Goal: Task Accomplishment & Management: Use online tool/utility

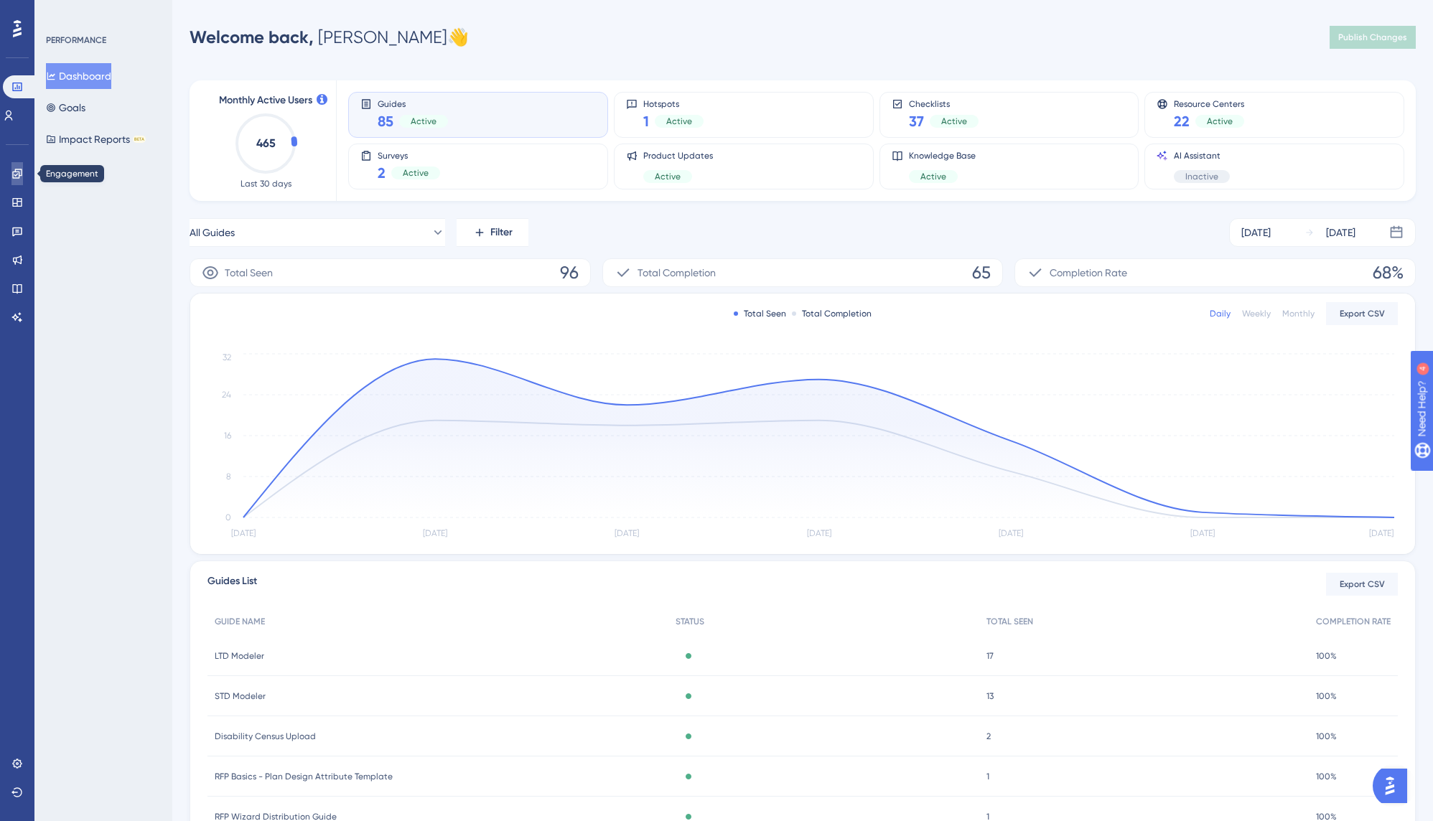
click at [20, 168] on icon at bounding box center [16, 173] width 11 height 11
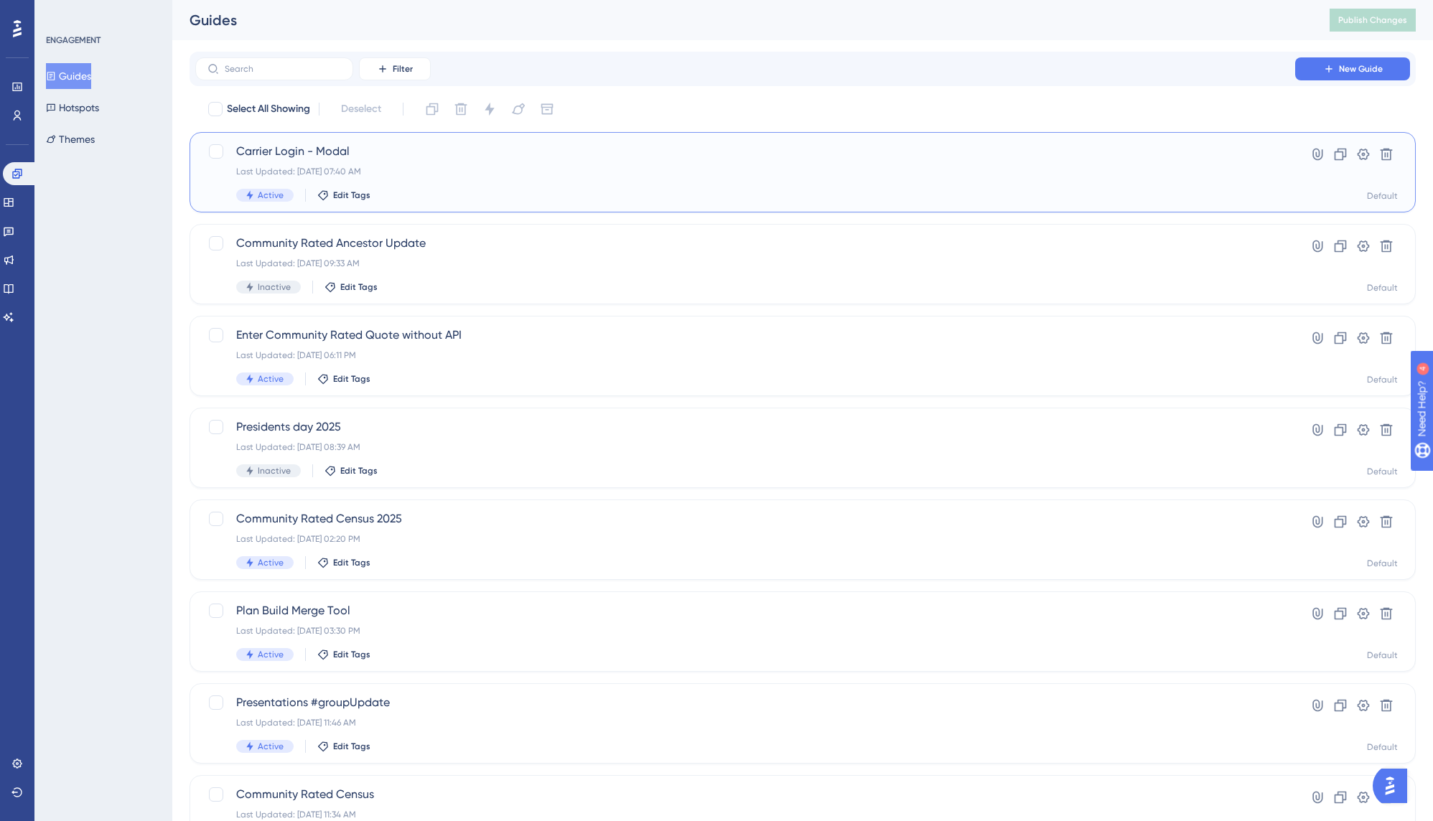
click at [280, 152] on span "Carrier Login - Modal" at bounding box center [745, 151] width 1018 height 17
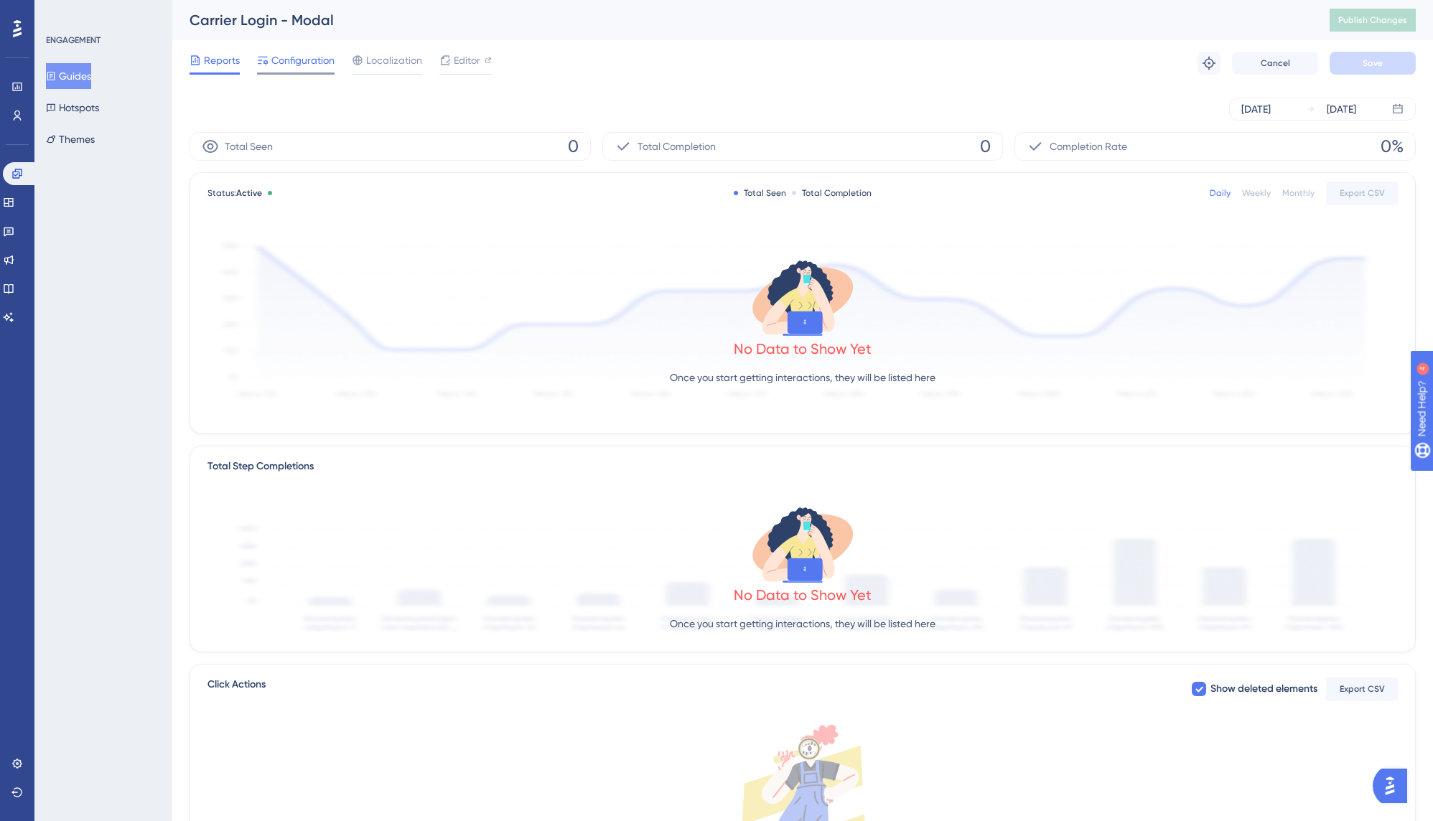
click at [285, 62] on span "Configuration" at bounding box center [302, 60] width 63 height 17
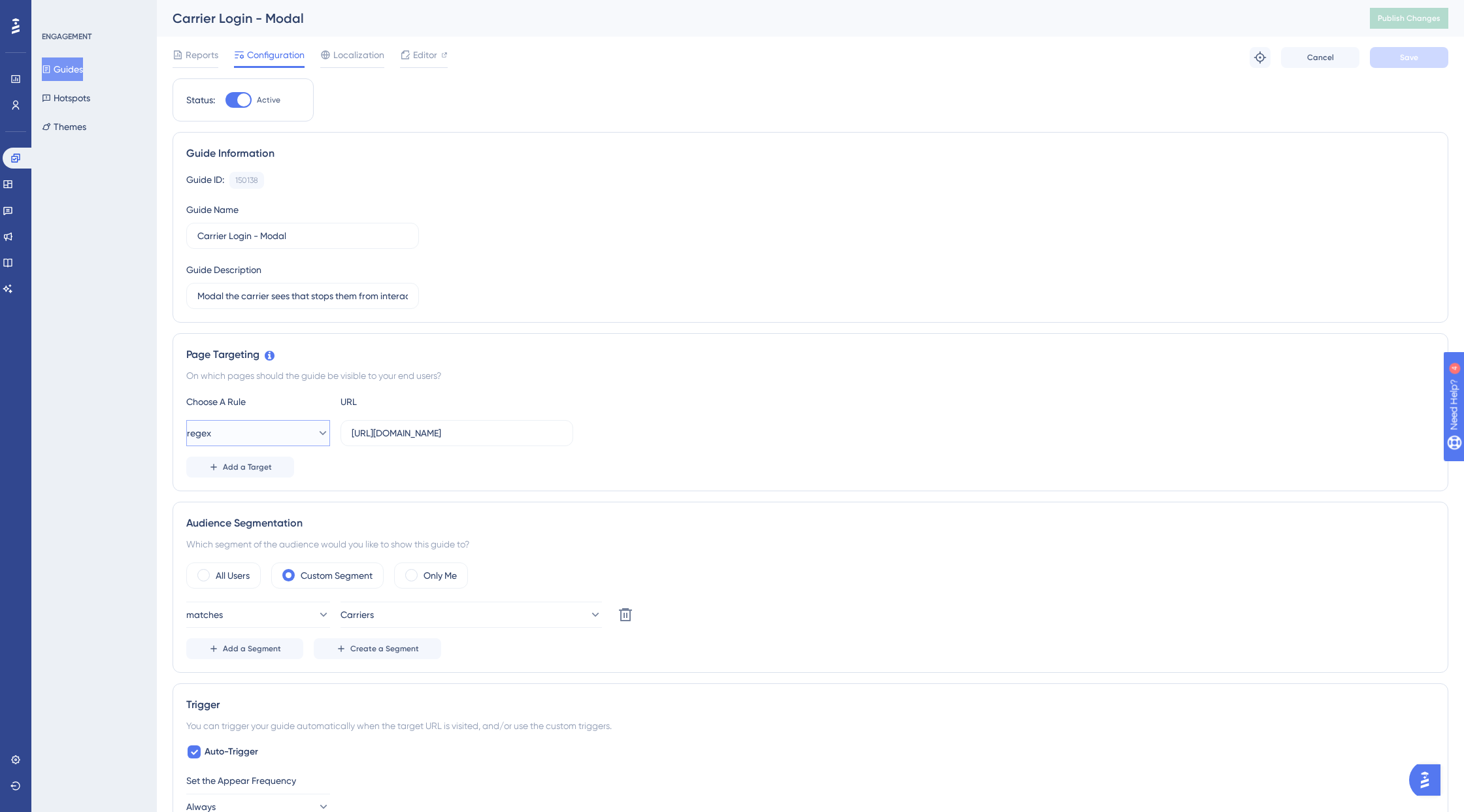
click at [316, 436] on icon at bounding box center [322, 433] width 13 height 13
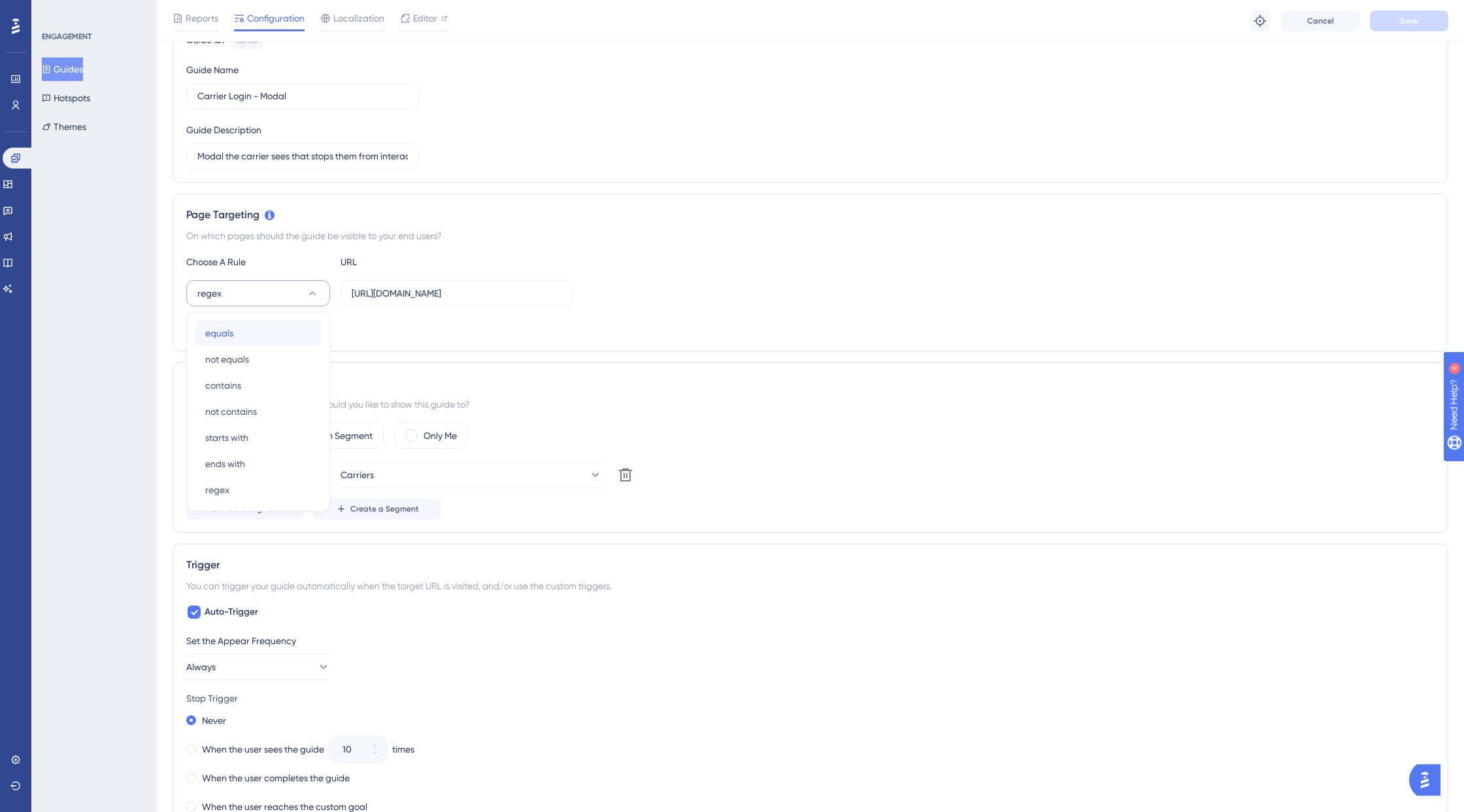
click at [250, 337] on div "equals equals" at bounding box center [258, 333] width 106 height 26
click at [427, 302] on label "[URL][DOMAIN_NAME]" at bounding box center [457, 293] width 233 height 26
click at [427, 300] on input "[URL][DOMAIN_NAME]" at bounding box center [456, 293] width 210 height 15
drag, startPoint x: 531, startPoint y: 298, endPoint x: 337, endPoint y: 294, distance: 194.0
click at [337, 294] on div "equals [URL][DOMAIN_NAME]" at bounding box center [380, 293] width 387 height 26
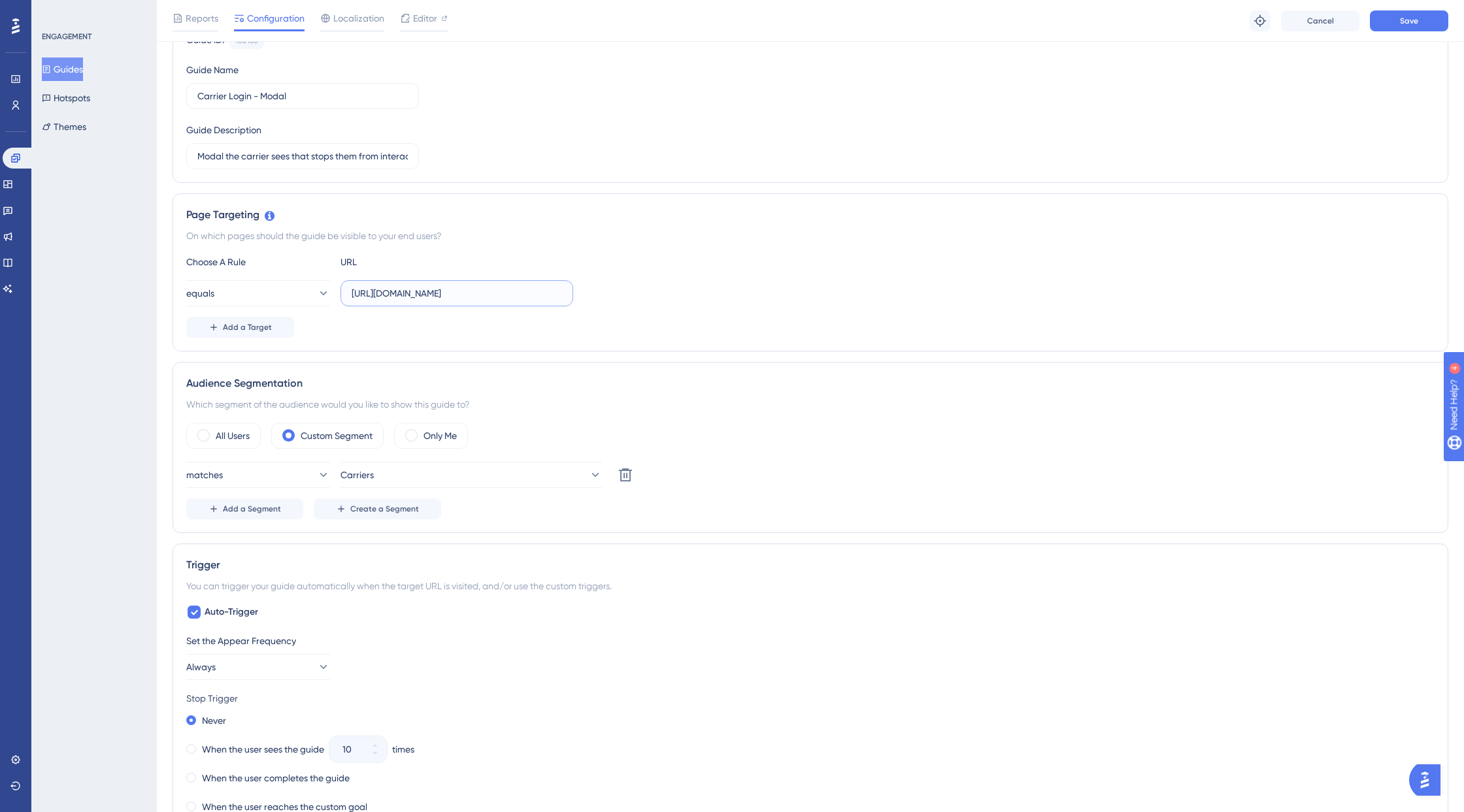
paste input "app#dashboard"
type input "[URL][DOMAIN_NAME]"
click at [804, 331] on div "Add a Target" at bounding box center [810, 327] width 1248 height 21
click at [231, 330] on span "Add a Target" at bounding box center [248, 327] width 49 height 10
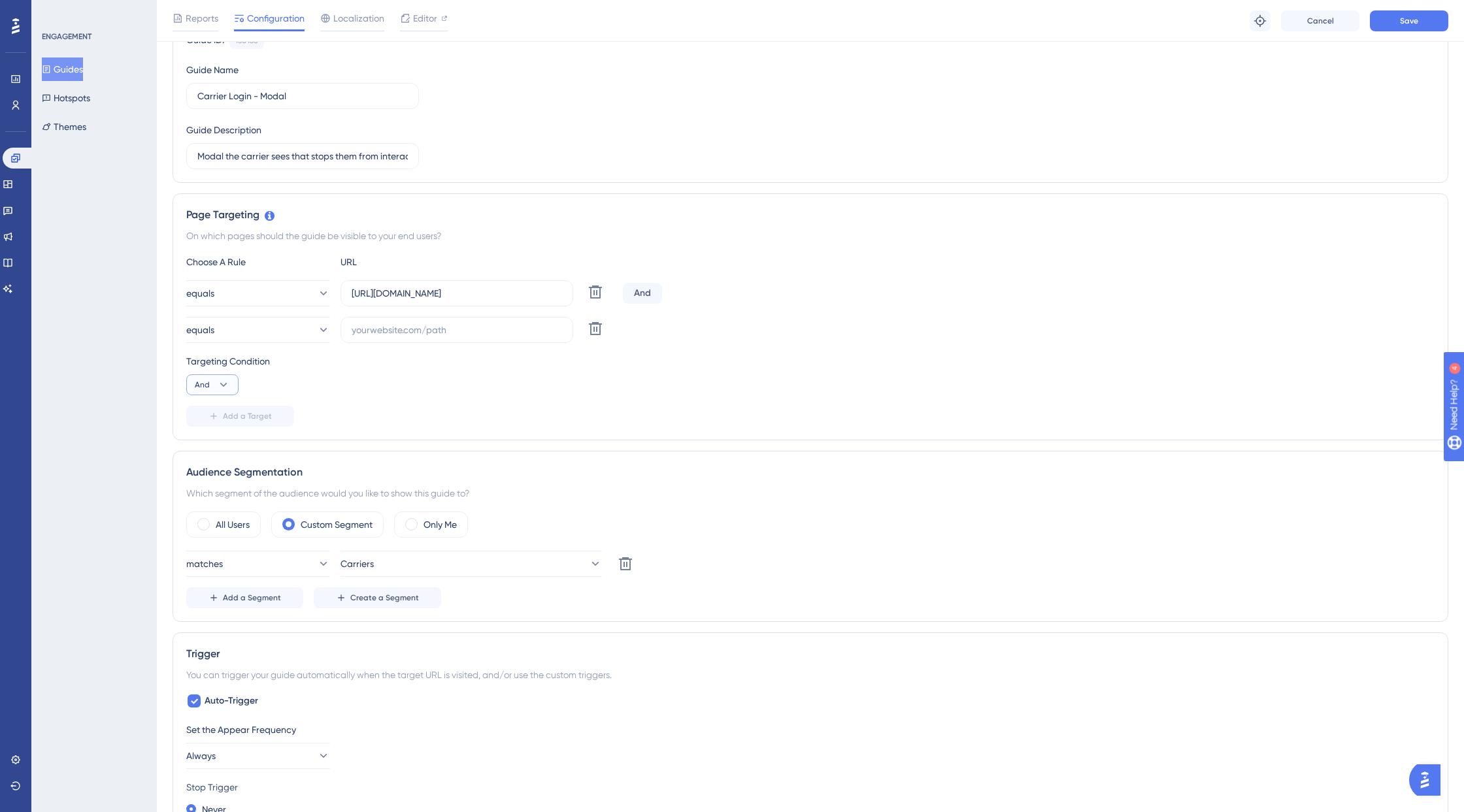
click at [219, 390] on icon at bounding box center [223, 385] width 13 height 13
click at [214, 445] on div "Or Or" at bounding box center [212, 448] width 25 height 26
click at [425, 334] on input "text" at bounding box center [456, 330] width 210 height 15
paste input "[URL][DOMAIN_NAME]"
type input "[URL][DOMAIN_NAME]"
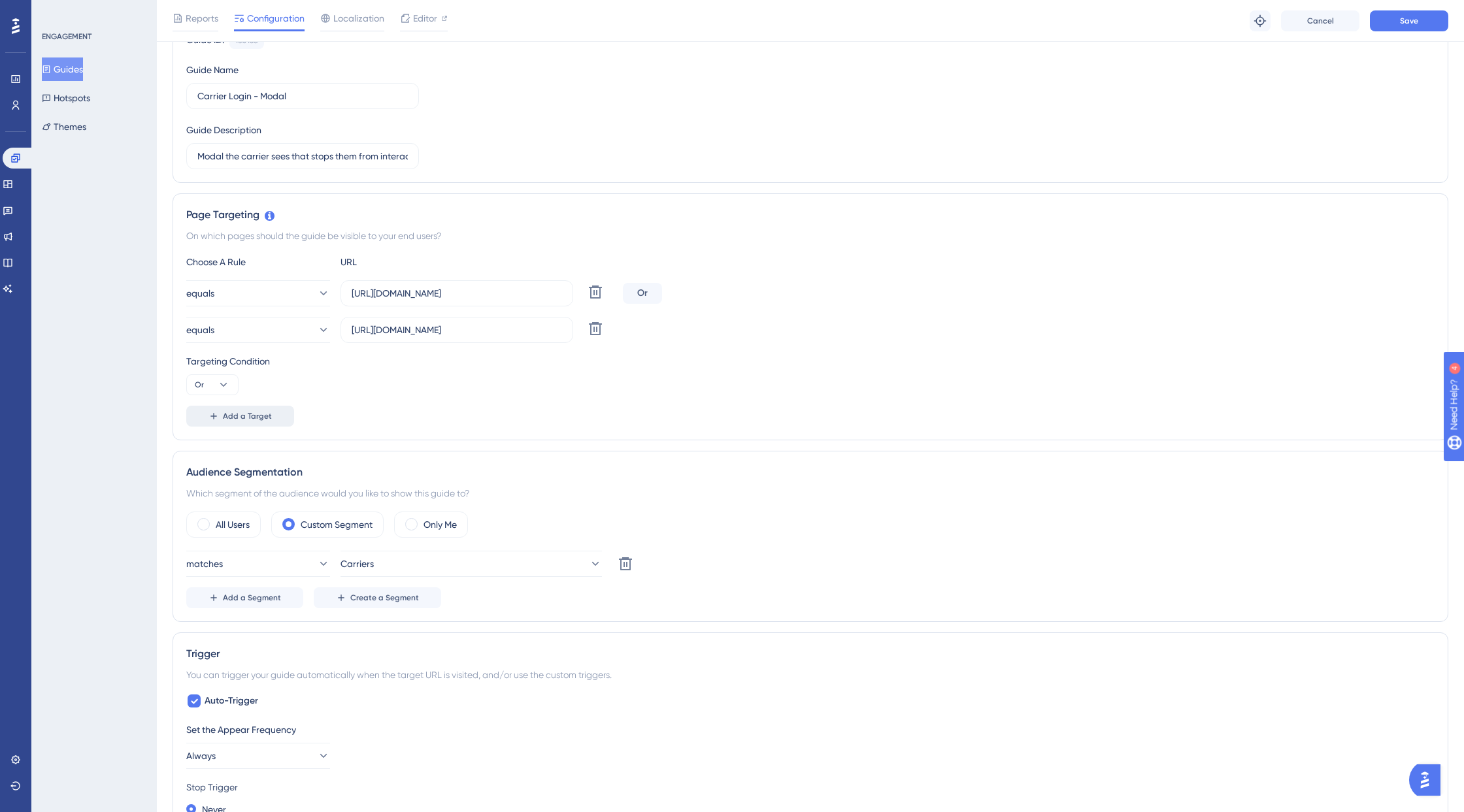
click at [233, 416] on span "Add a Target" at bounding box center [248, 415] width 49 height 10
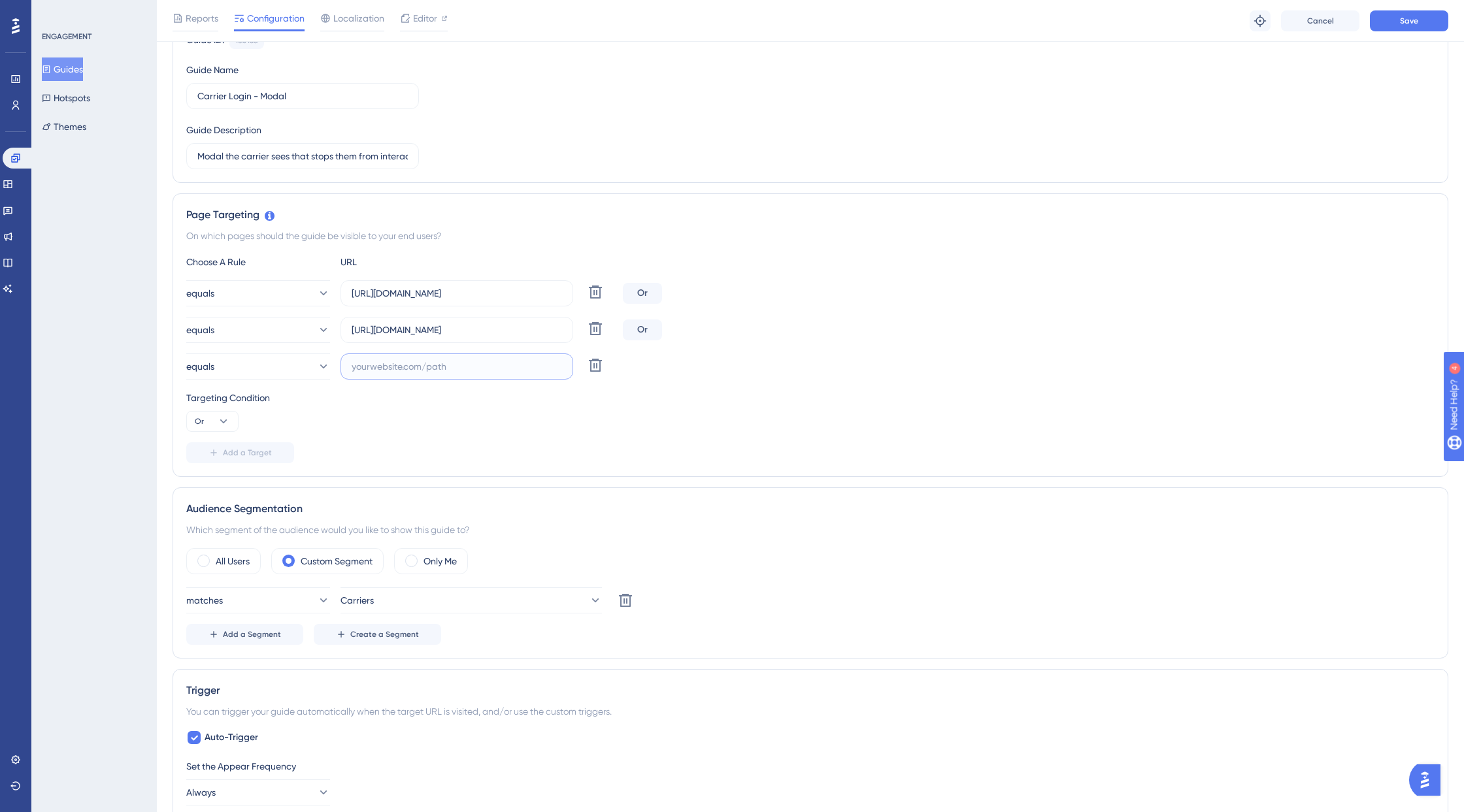
click at [420, 366] on input "text" at bounding box center [456, 367] width 210 height 15
paste input "[URL][DOMAIN_NAME]"
type input "[URL][DOMAIN_NAME]"
click at [227, 452] on span "Add a Target" at bounding box center [248, 452] width 49 height 10
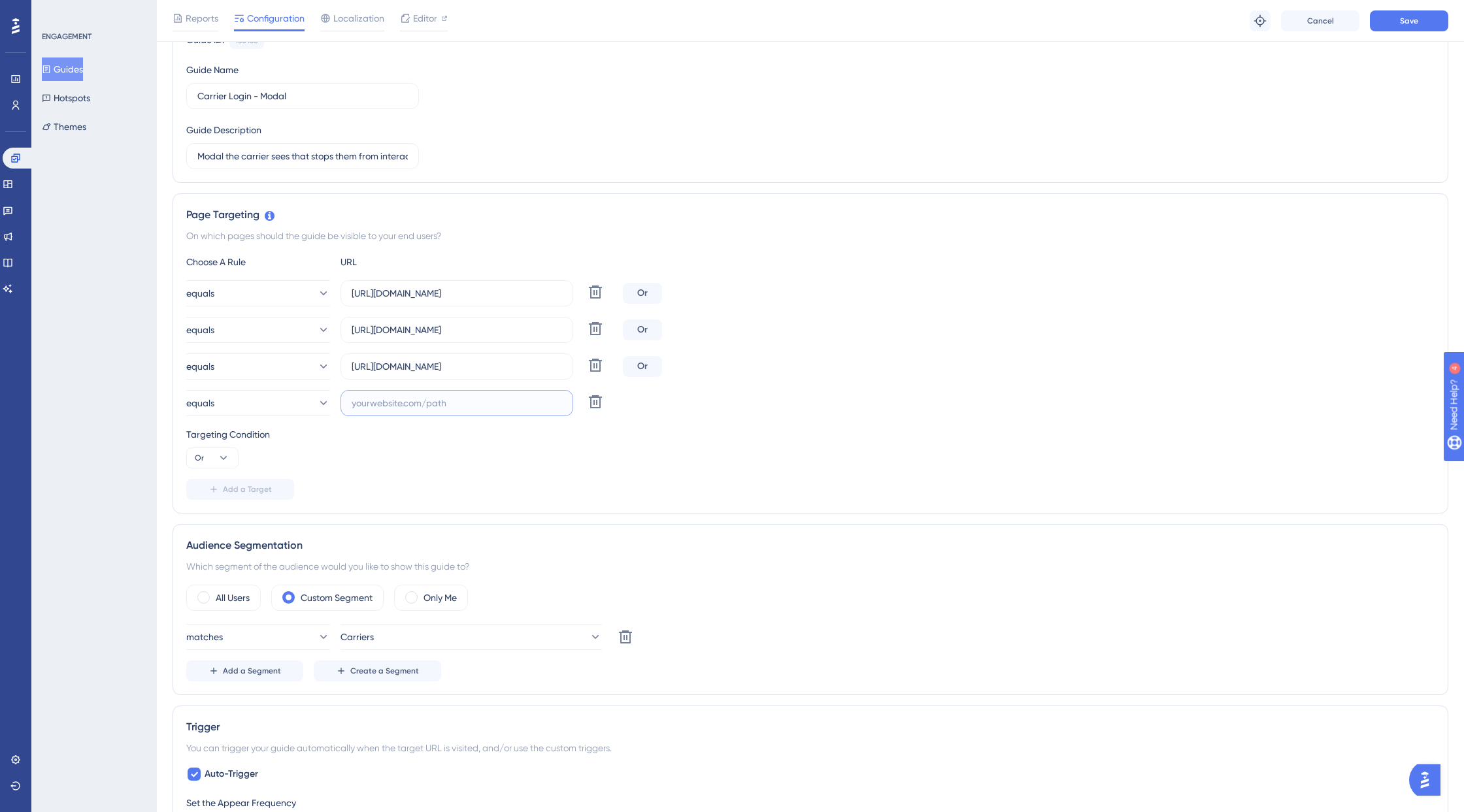
click at [396, 406] on input "text" at bounding box center [456, 403] width 210 height 15
paste input "[URL][DOMAIN_NAME]"
type input "[URL][DOMAIN_NAME]"
click at [229, 492] on span "Add a Target" at bounding box center [248, 489] width 49 height 10
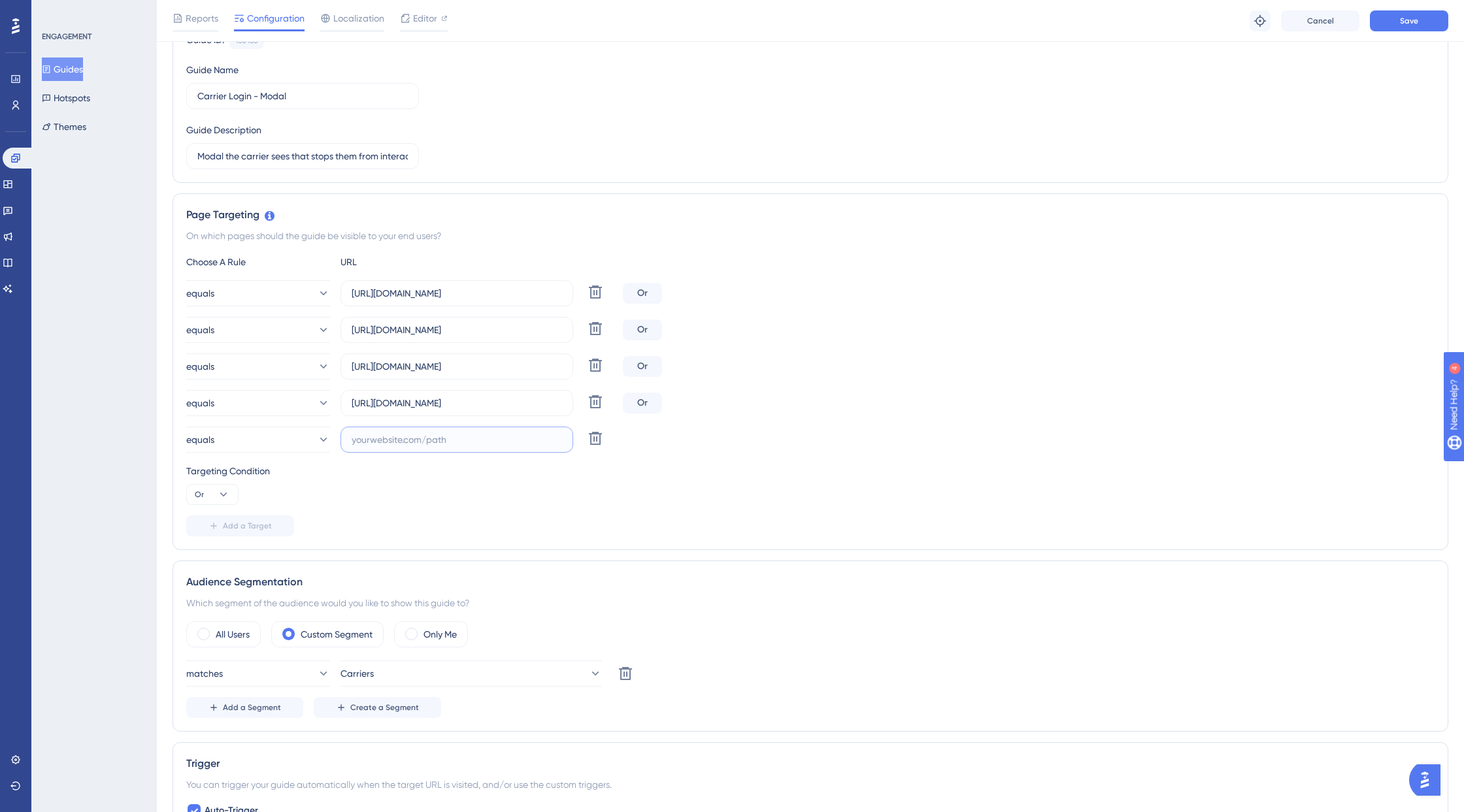
click at [418, 439] on input "text" at bounding box center [456, 440] width 210 height 15
paste input "[URL][DOMAIN_NAME]"
type input "[URL][DOMAIN_NAME]"
click at [247, 519] on button "Add a Target" at bounding box center [240, 525] width 107 height 21
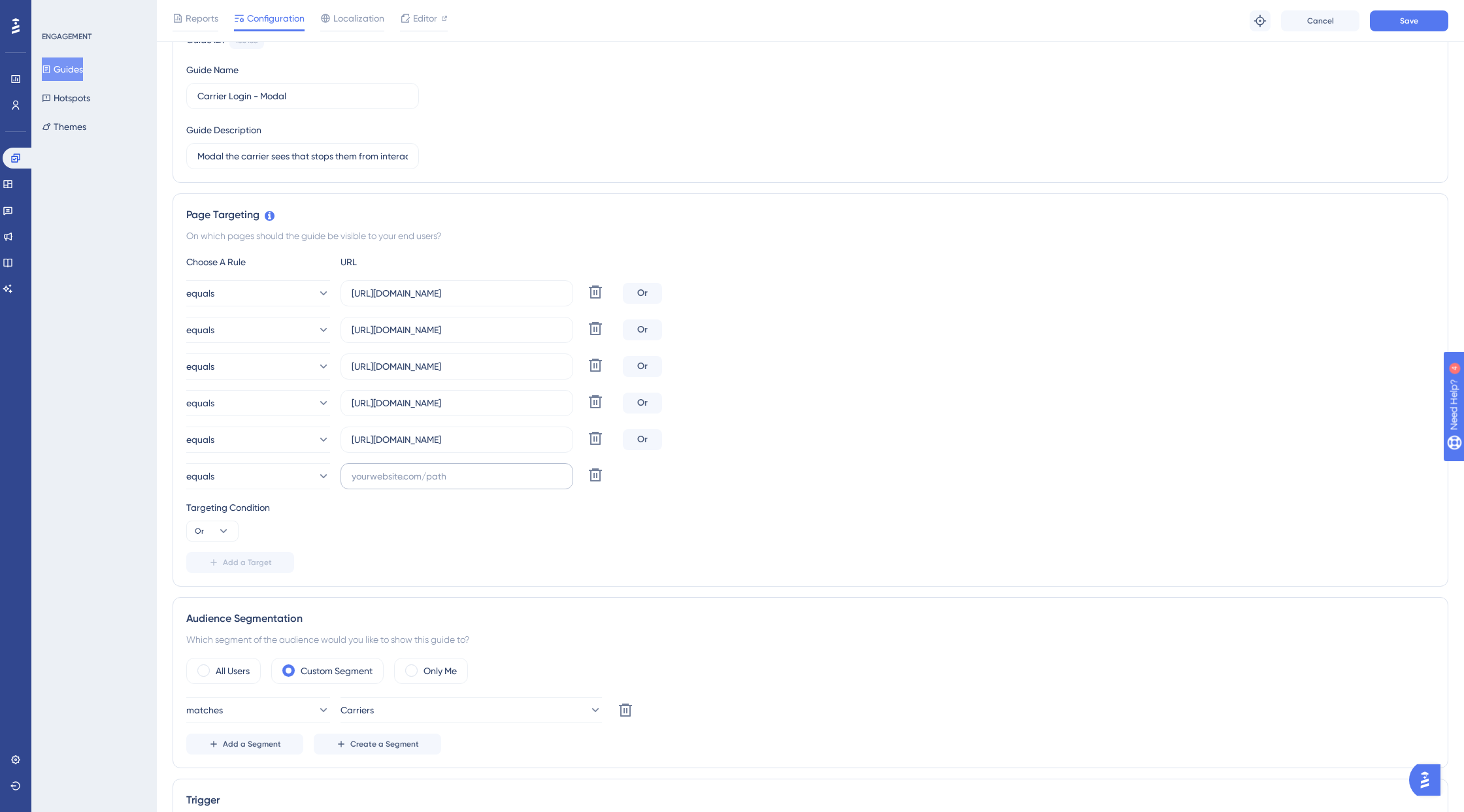
click at [414, 487] on label at bounding box center [457, 476] width 233 height 26
click at [414, 483] on input "text" at bounding box center [456, 476] width 210 height 15
paste input "[URL][DOMAIN_NAME]"
type input "[URL][DOMAIN_NAME]"
click at [234, 566] on span "Add a Target" at bounding box center [248, 562] width 49 height 10
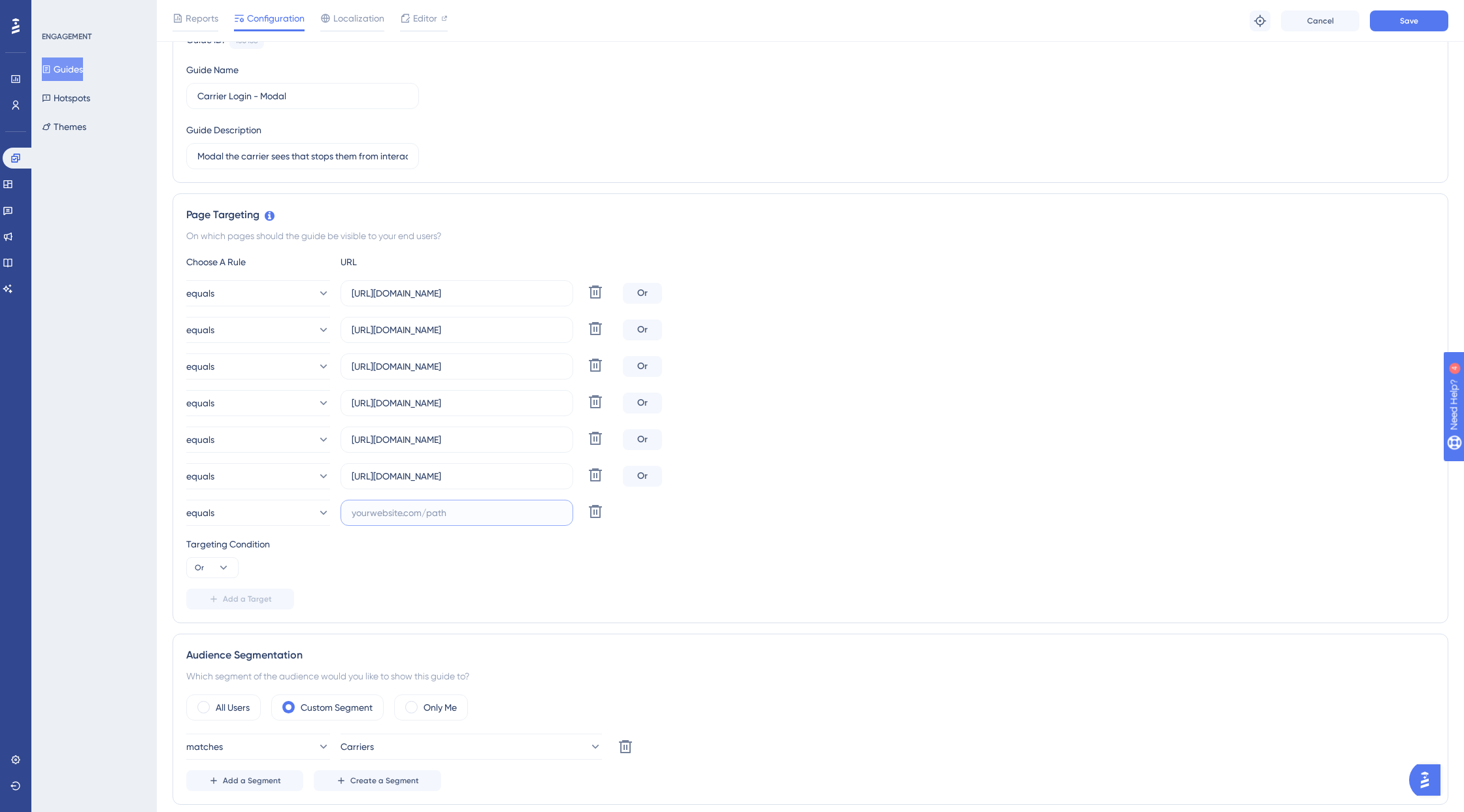
click at [405, 509] on input "text" at bounding box center [456, 513] width 210 height 15
paste input "[URL][DOMAIN_NAME]"
type input "[URL][DOMAIN_NAME]"
click at [455, 550] on div "Targeting Condition" at bounding box center [810, 543] width 1248 height 15
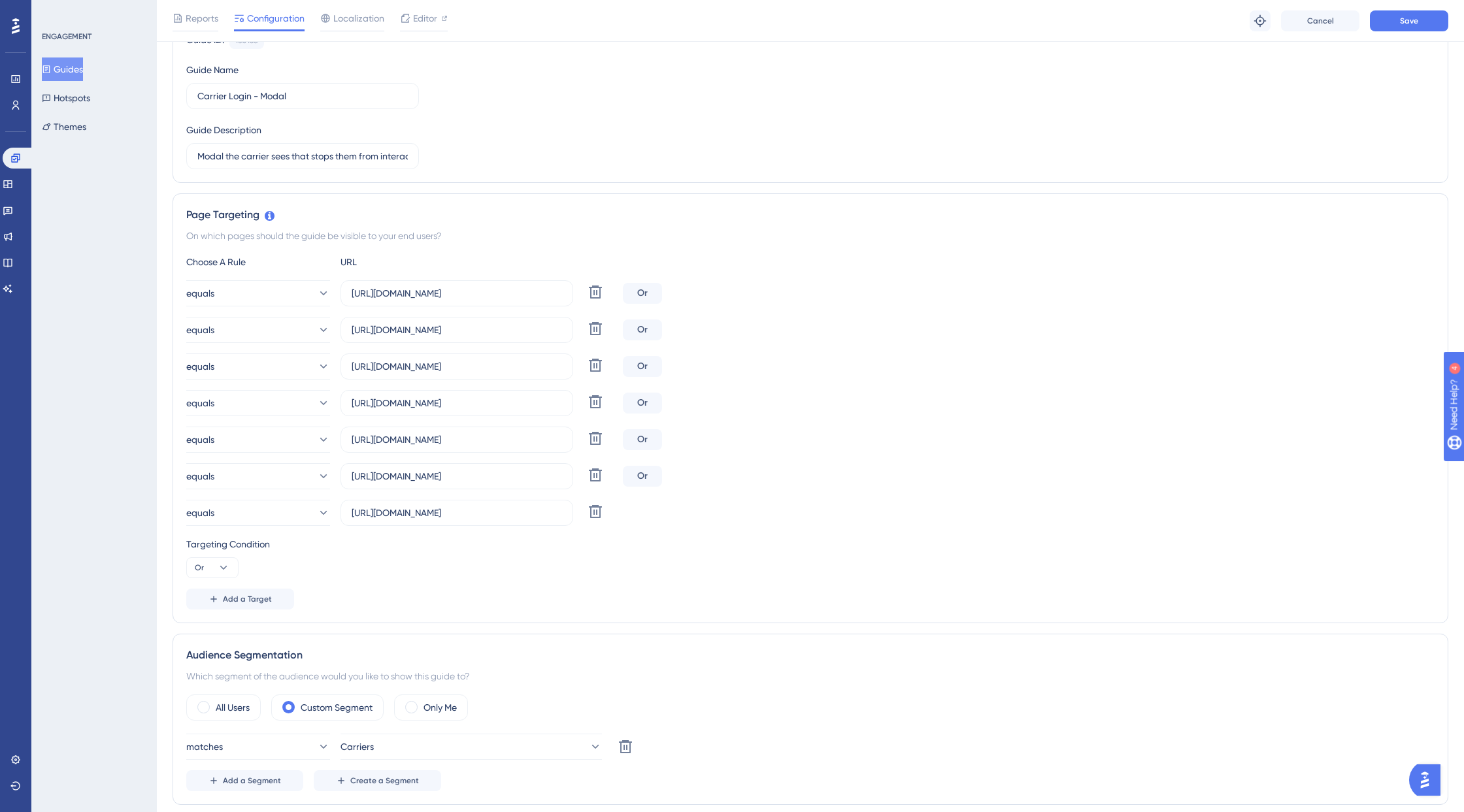
scroll to position [0, 0]
click at [259, 594] on span "Add a Target" at bounding box center [248, 598] width 49 height 10
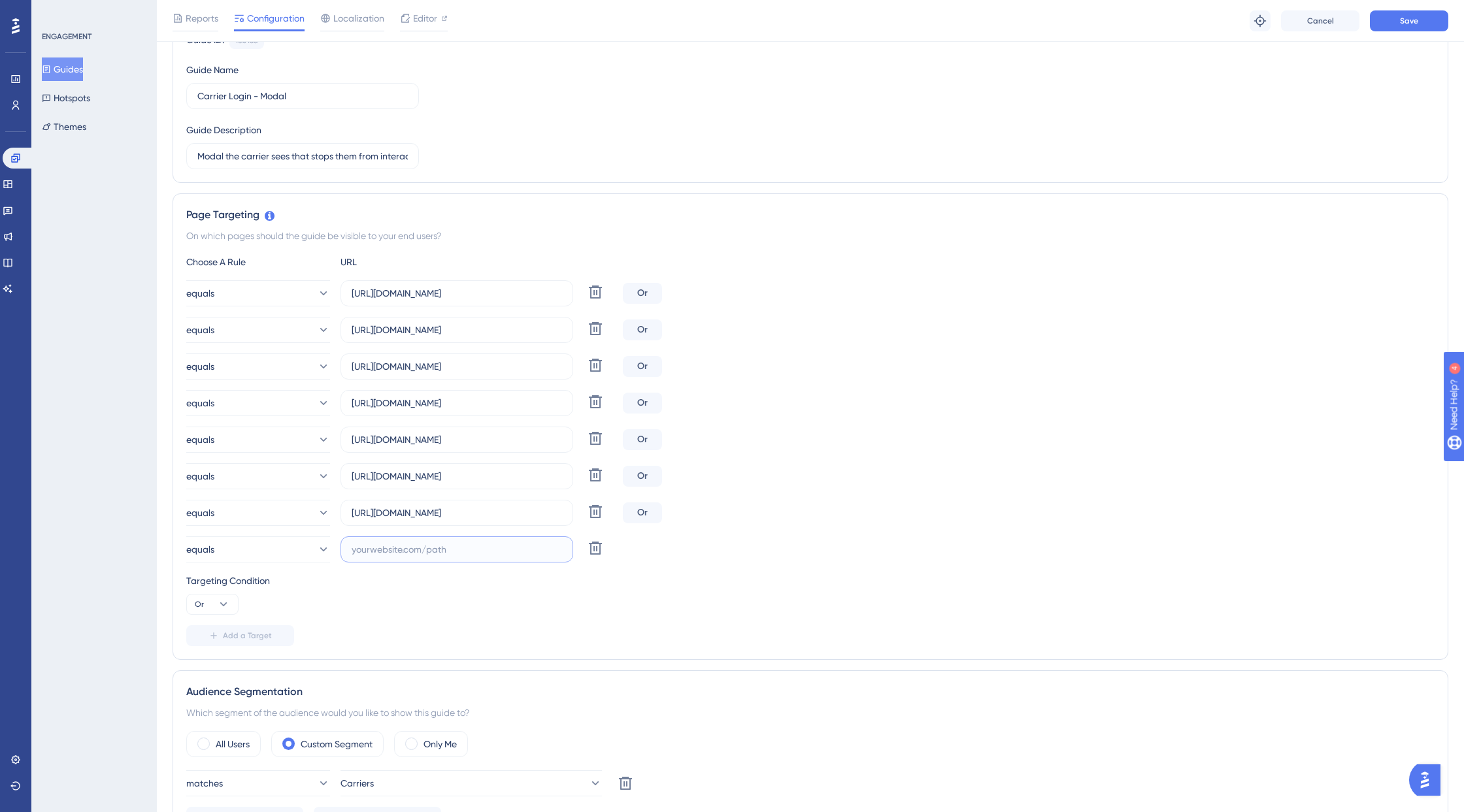
click at [402, 553] on input "text" at bounding box center [456, 550] width 210 height 15
paste input "[URL][DOMAIN_NAME]"
type input "[URL][DOMAIN_NAME]"
click at [231, 635] on span "Add a Target" at bounding box center [248, 635] width 49 height 10
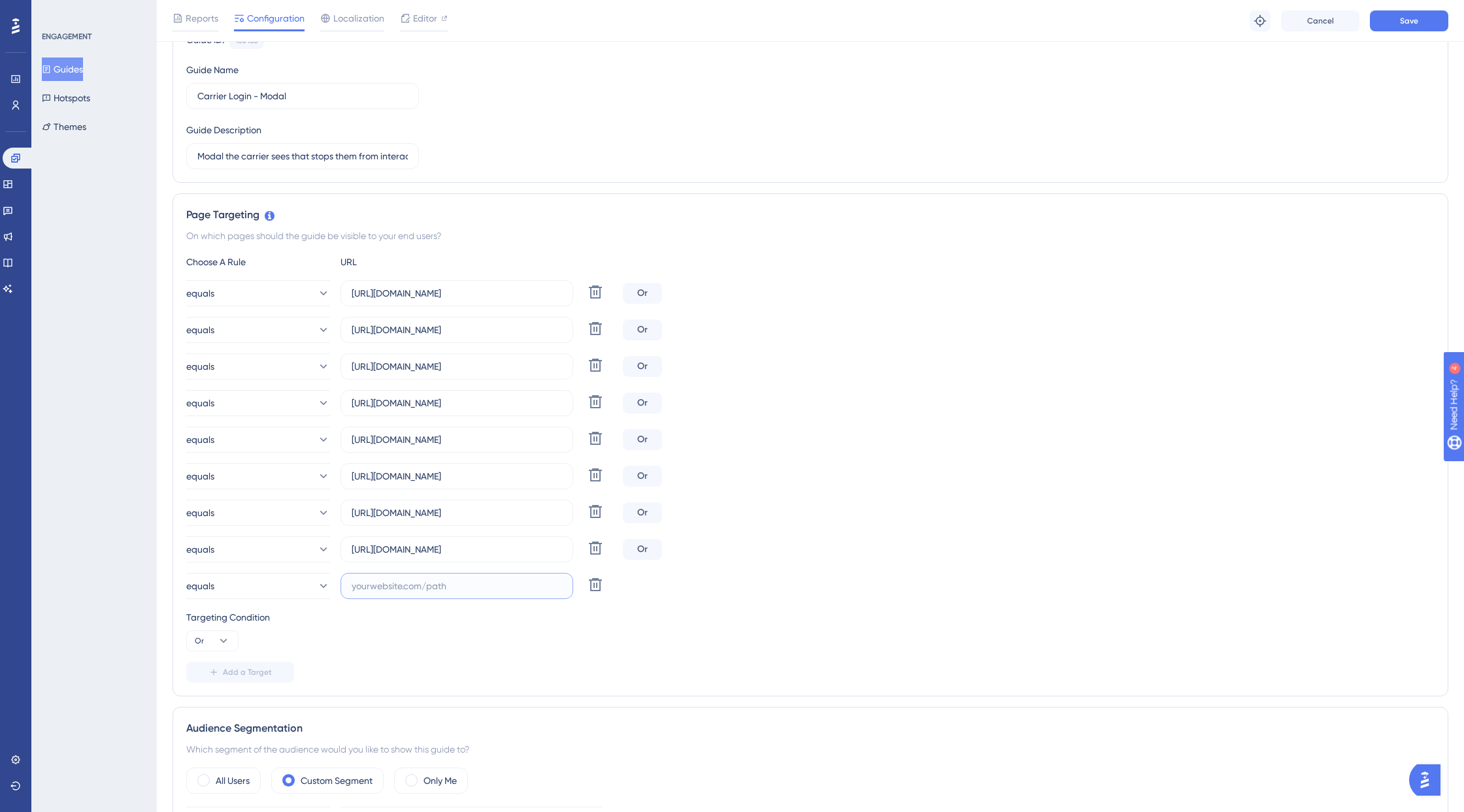
click at [391, 585] on input "text" at bounding box center [456, 586] width 210 height 15
paste input "[URL][DOMAIN_NAME]"
type input "[URL][DOMAIN_NAME]"
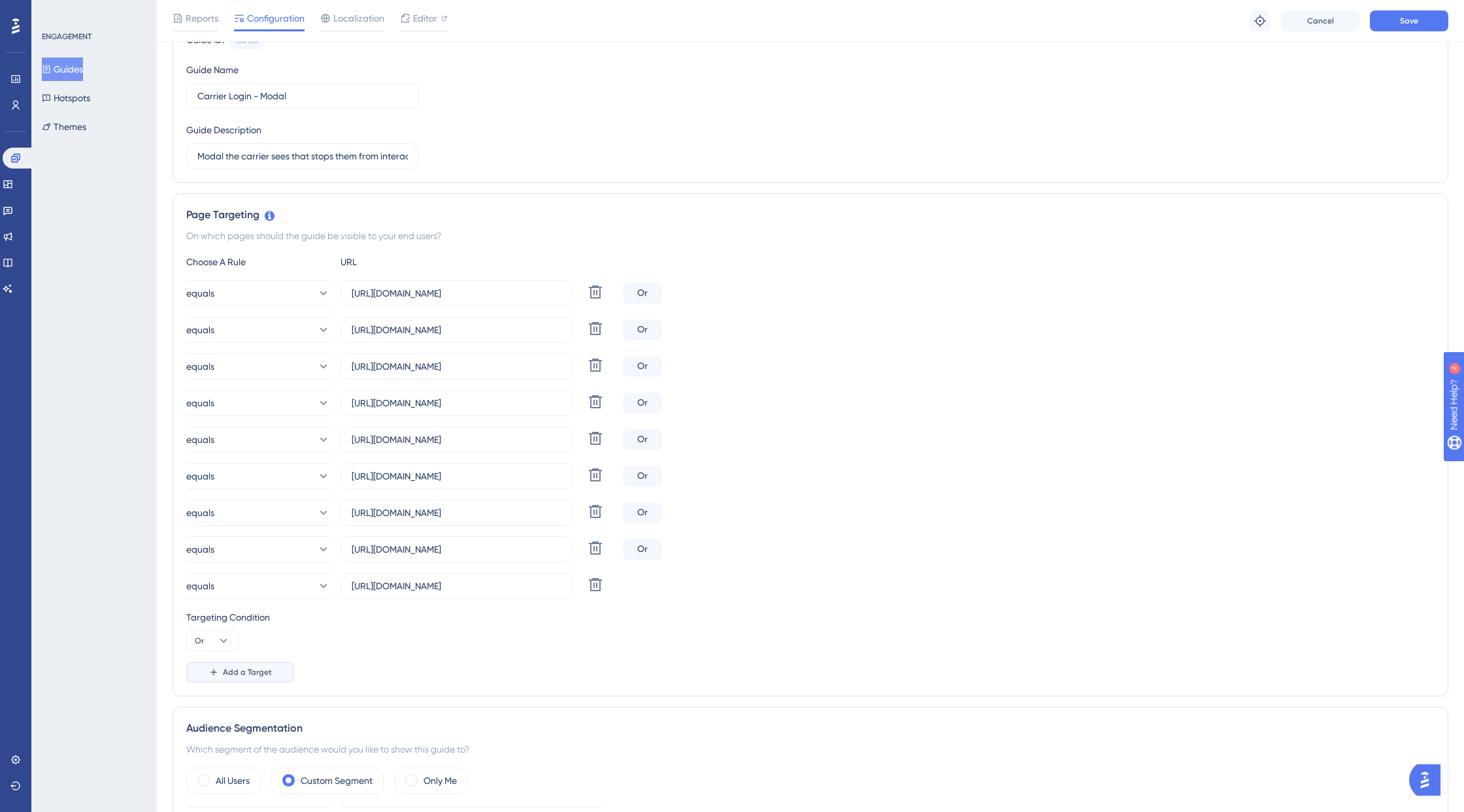
click at [260, 674] on span "Add a Target" at bounding box center [248, 672] width 49 height 10
click at [409, 622] on input "text" at bounding box center [456, 623] width 210 height 15
paste input "[URL][DOMAIN_NAME]"
type input "[URL][DOMAIN_NAME]"
click at [258, 709] on span "Add a Target" at bounding box center [248, 708] width 49 height 10
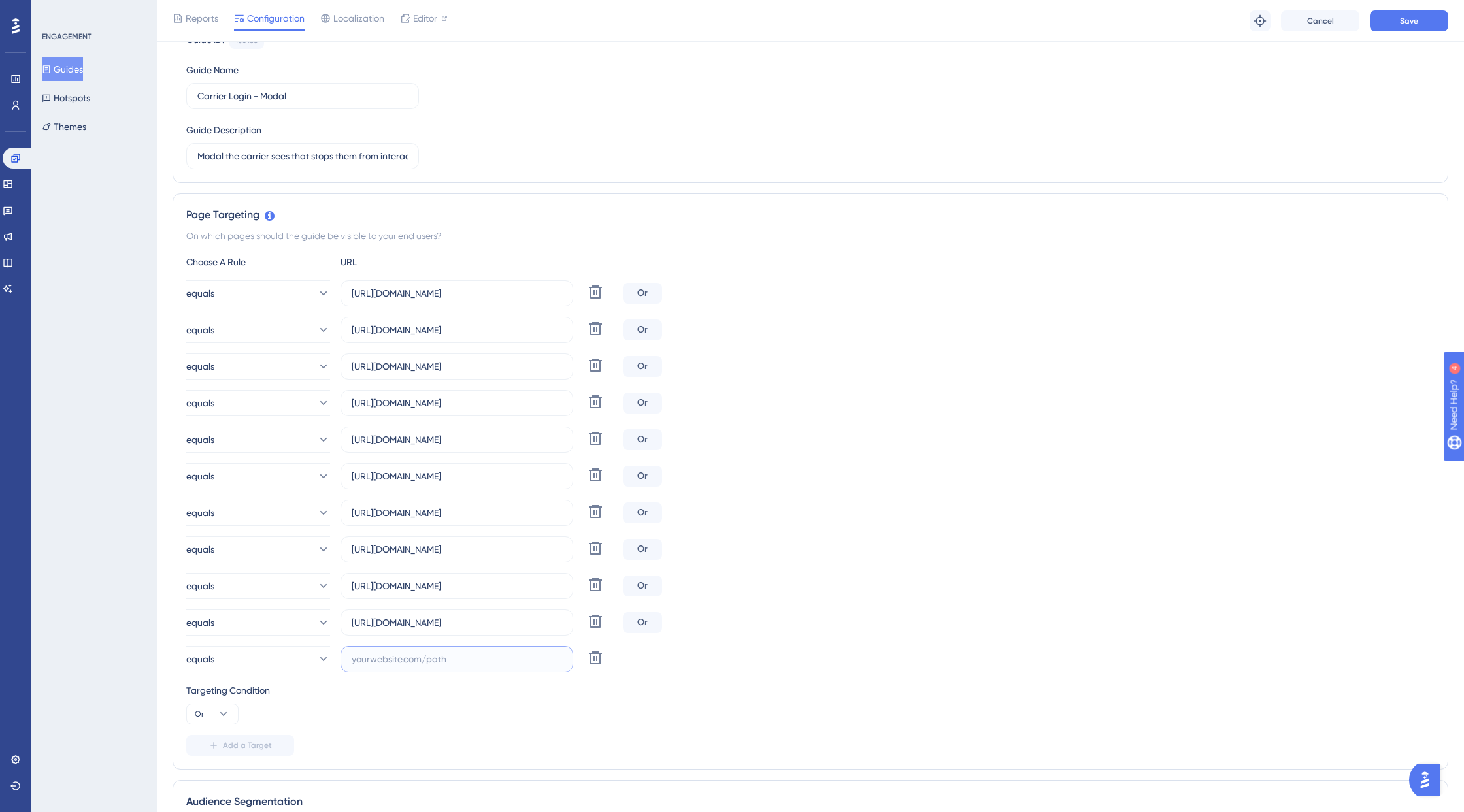
click at [397, 661] on input "text" at bounding box center [456, 659] width 210 height 15
paste input "[URL][DOMAIN_NAME]"
type input "[URL][DOMAIN_NAME]"
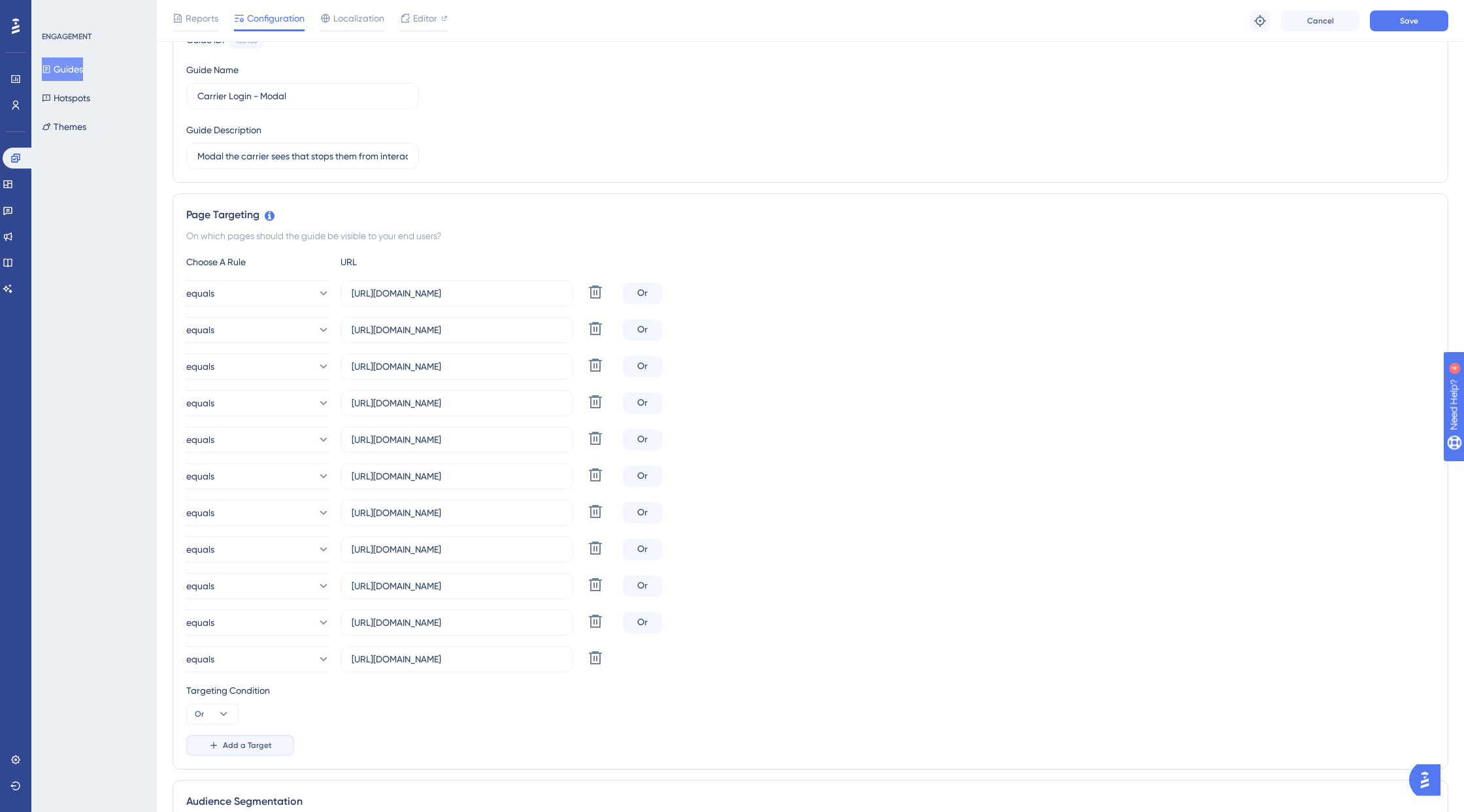
click at [242, 740] on span "Add a Target" at bounding box center [248, 745] width 49 height 10
click at [382, 693] on input "text" at bounding box center [456, 695] width 210 height 15
paste input "[URL][DOMAIN_NAME]"
type input "[URL][DOMAIN_NAME]"
drag, startPoint x: 239, startPoint y: 783, endPoint x: 279, endPoint y: 781, distance: 40.0
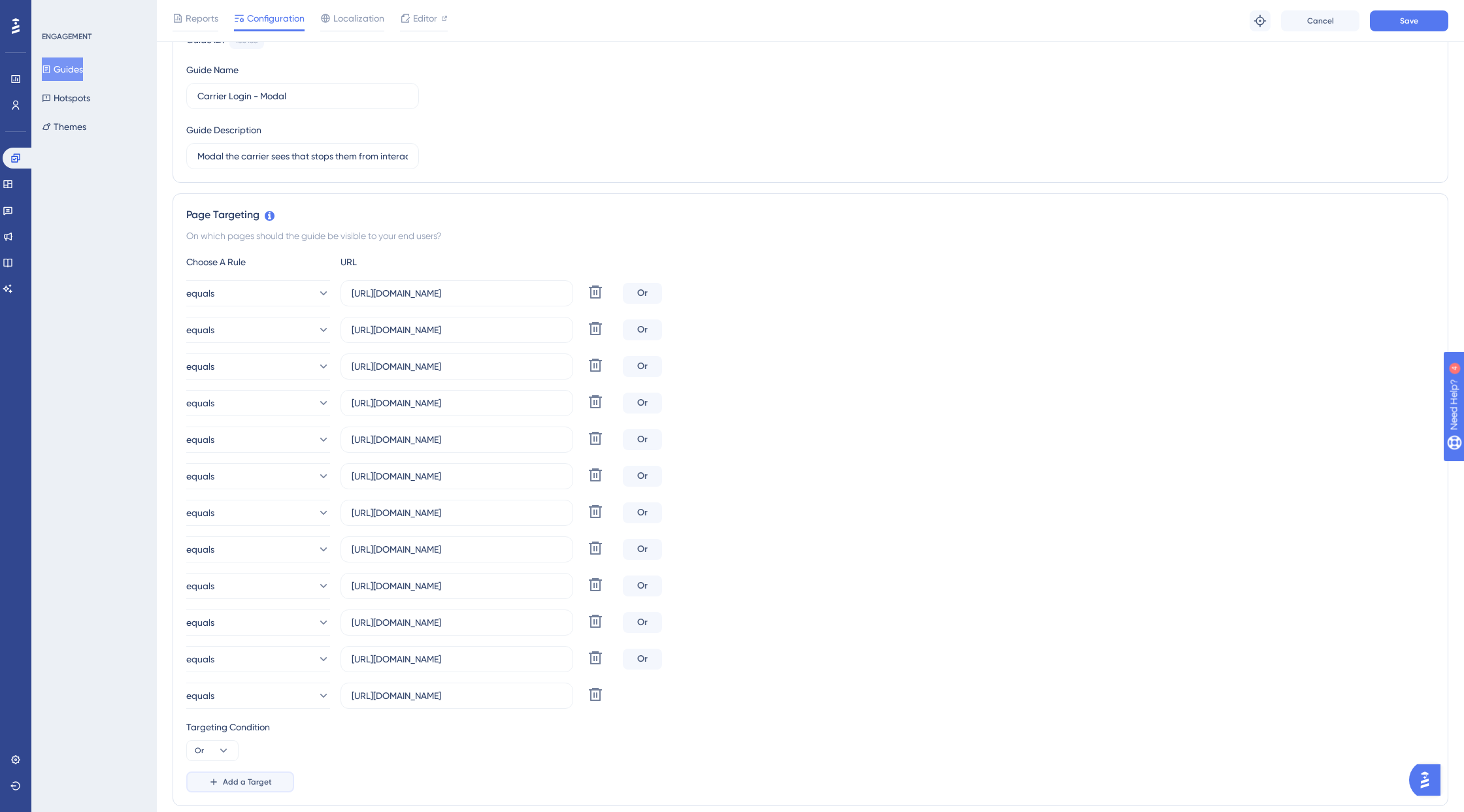
click at [240, 746] on span "Add a Target" at bounding box center [248, 781] width 49 height 10
click at [411, 733] on input "text" at bounding box center [456, 733] width 210 height 15
paste input "[URL][DOMAIN_NAME]"
type input "[URL][DOMAIN_NAME]"
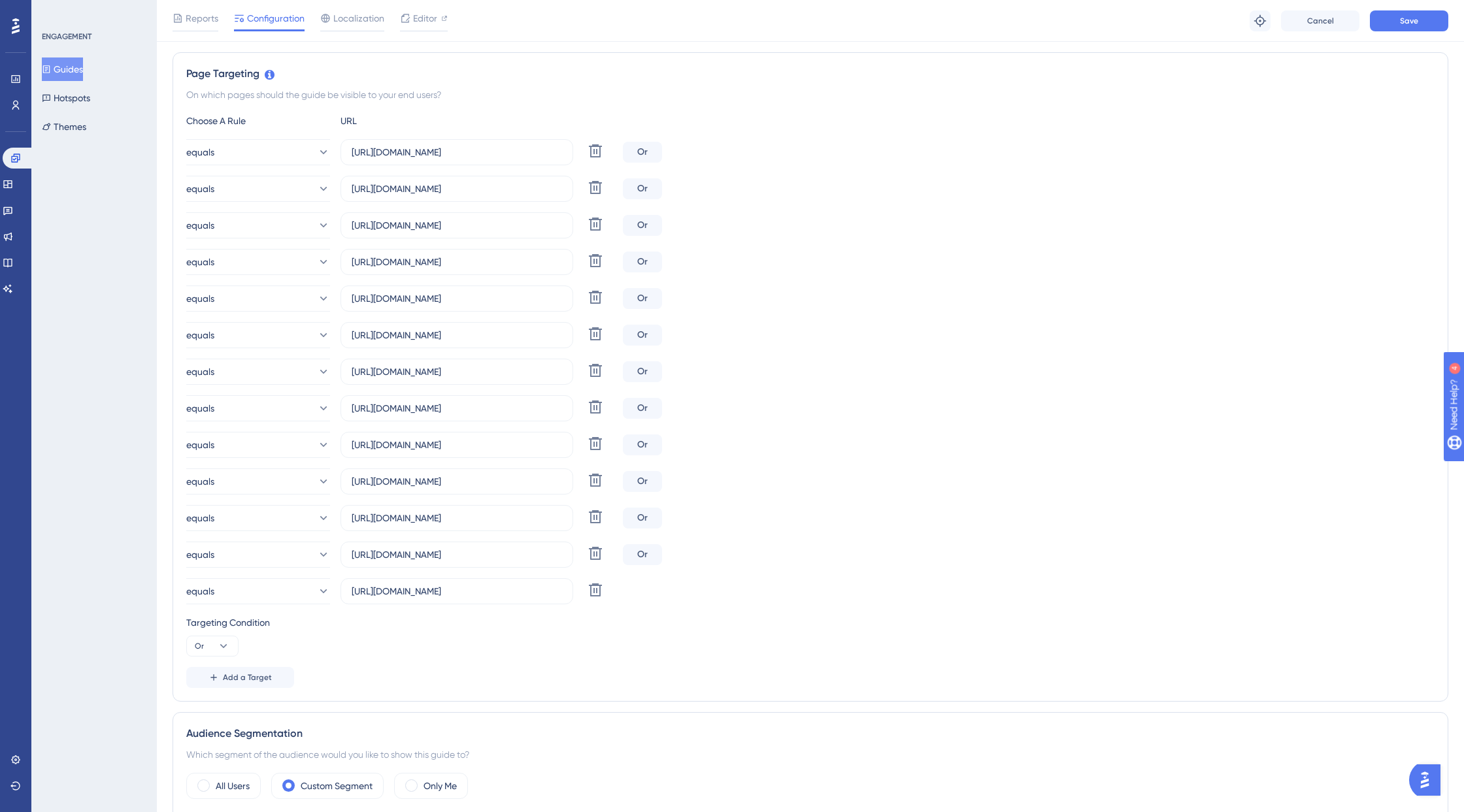
scroll to position [380, 0]
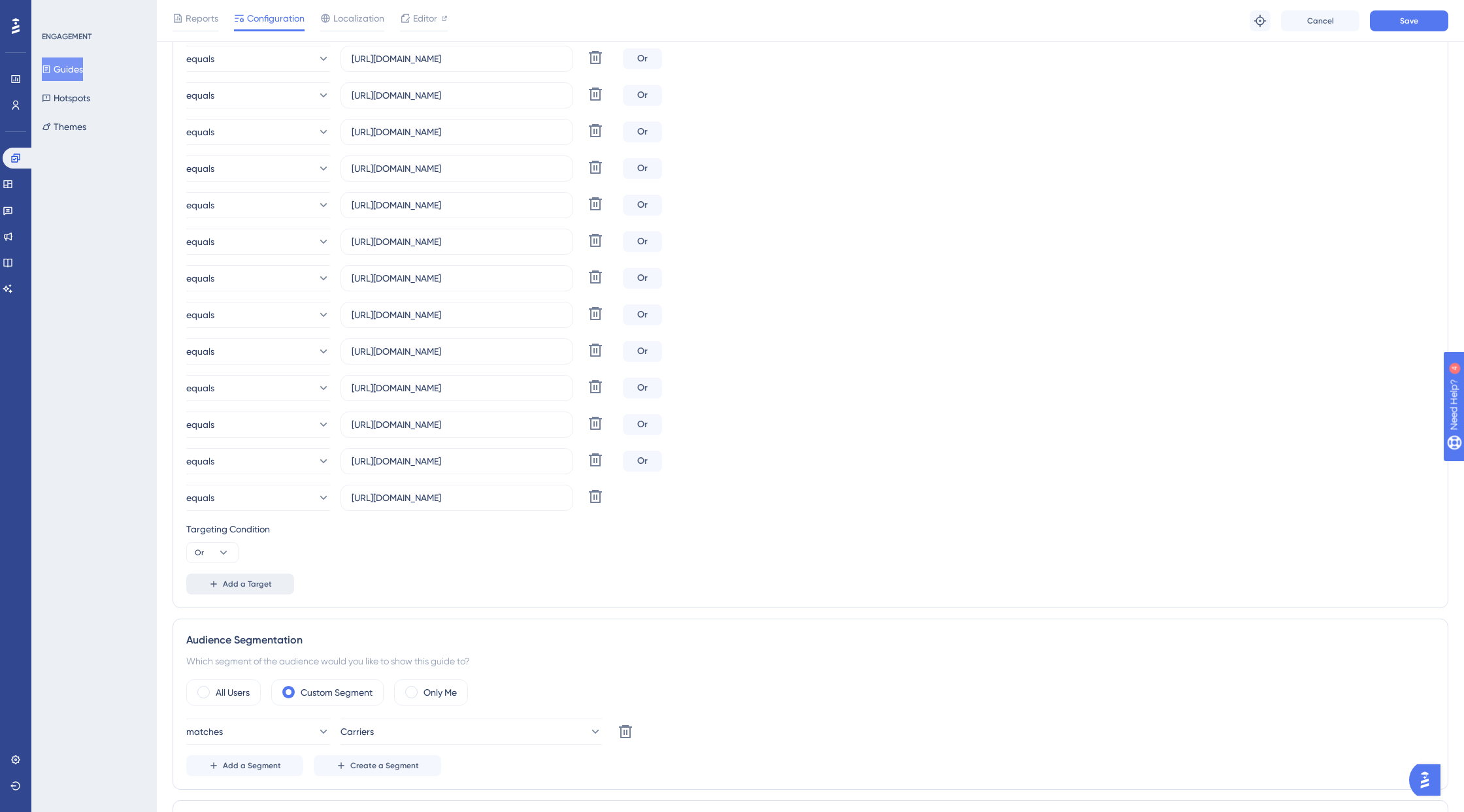
click at [258, 587] on span "Add a Target" at bounding box center [248, 584] width 49 height 10
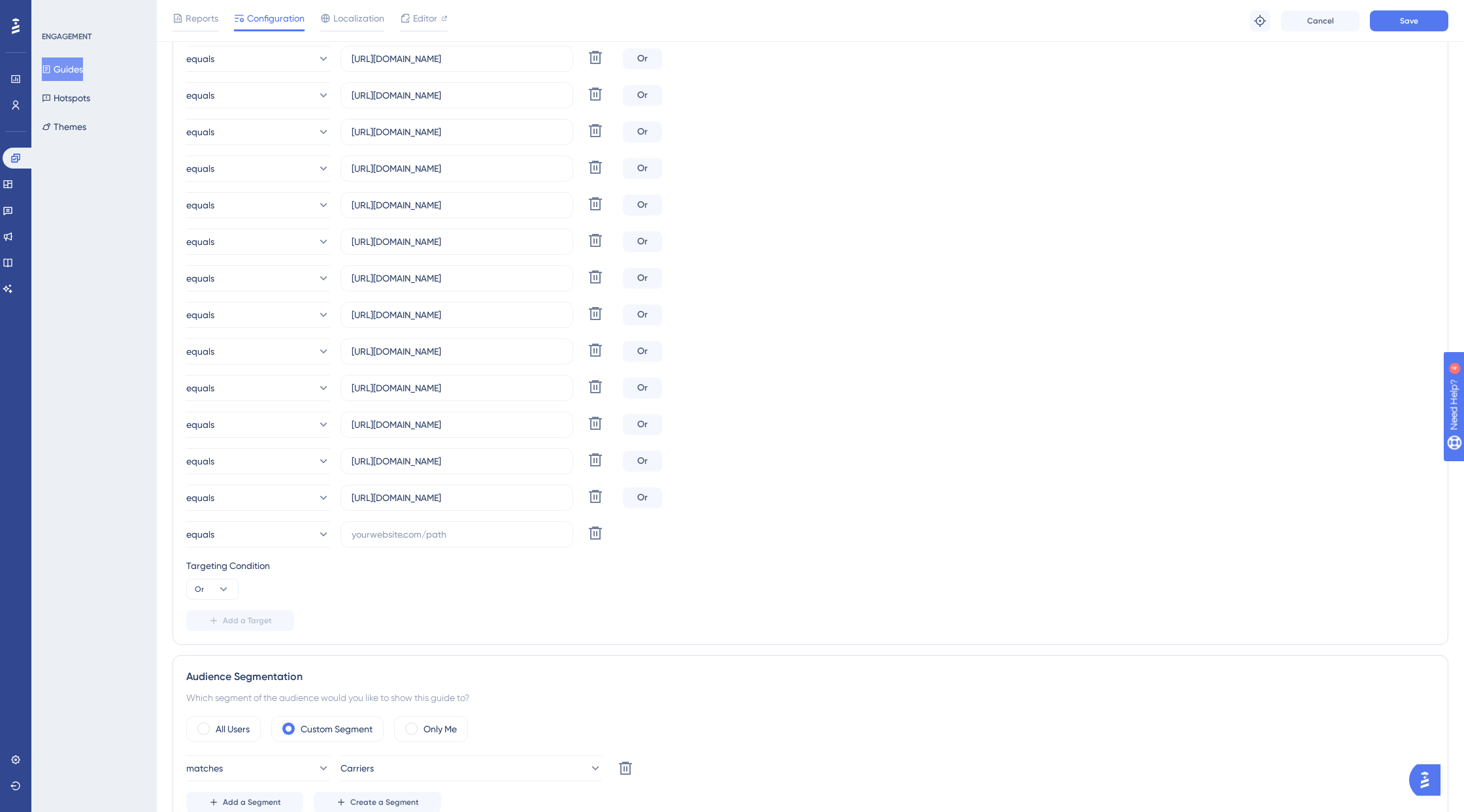
click at [258, 587] on div "Targeting Condition Or" at bounding box center [810, 579] width 1248 height 42
click at [400, 537] on input "text" at bounding box center [456, 534] width 210 height 15
paste input "[URL][DOMAIN_NAME]"
type input "[URL][DOMAIN_NAME]"
click at [491, 600] on div "Choose A Rule URL equals [URL][DOMAIN_NAME] Delete Or equals [URL][DOMAIN_NAME]…" at bounding box center [810, 326] width 1248 height 612
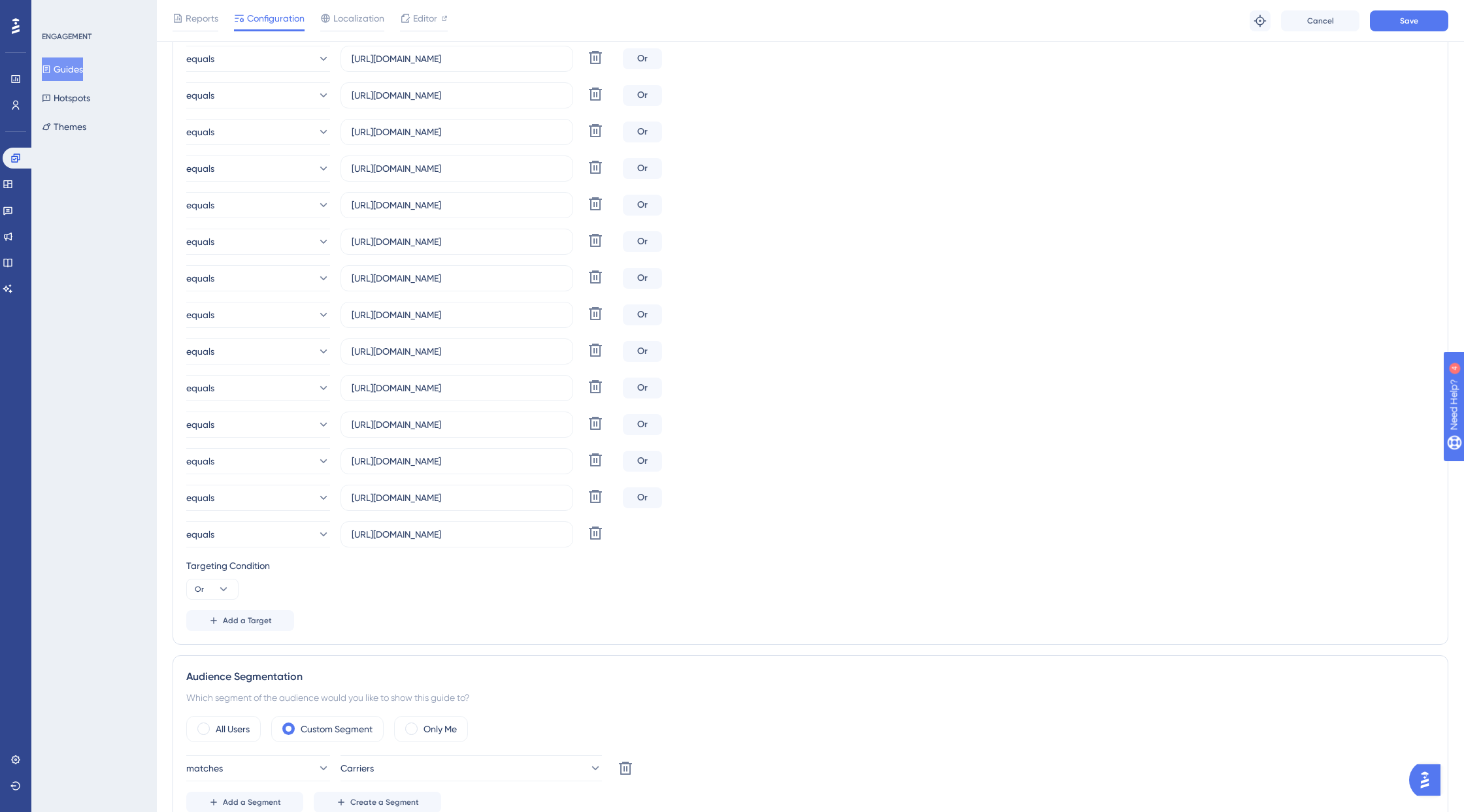
scroll to position [0, 0]
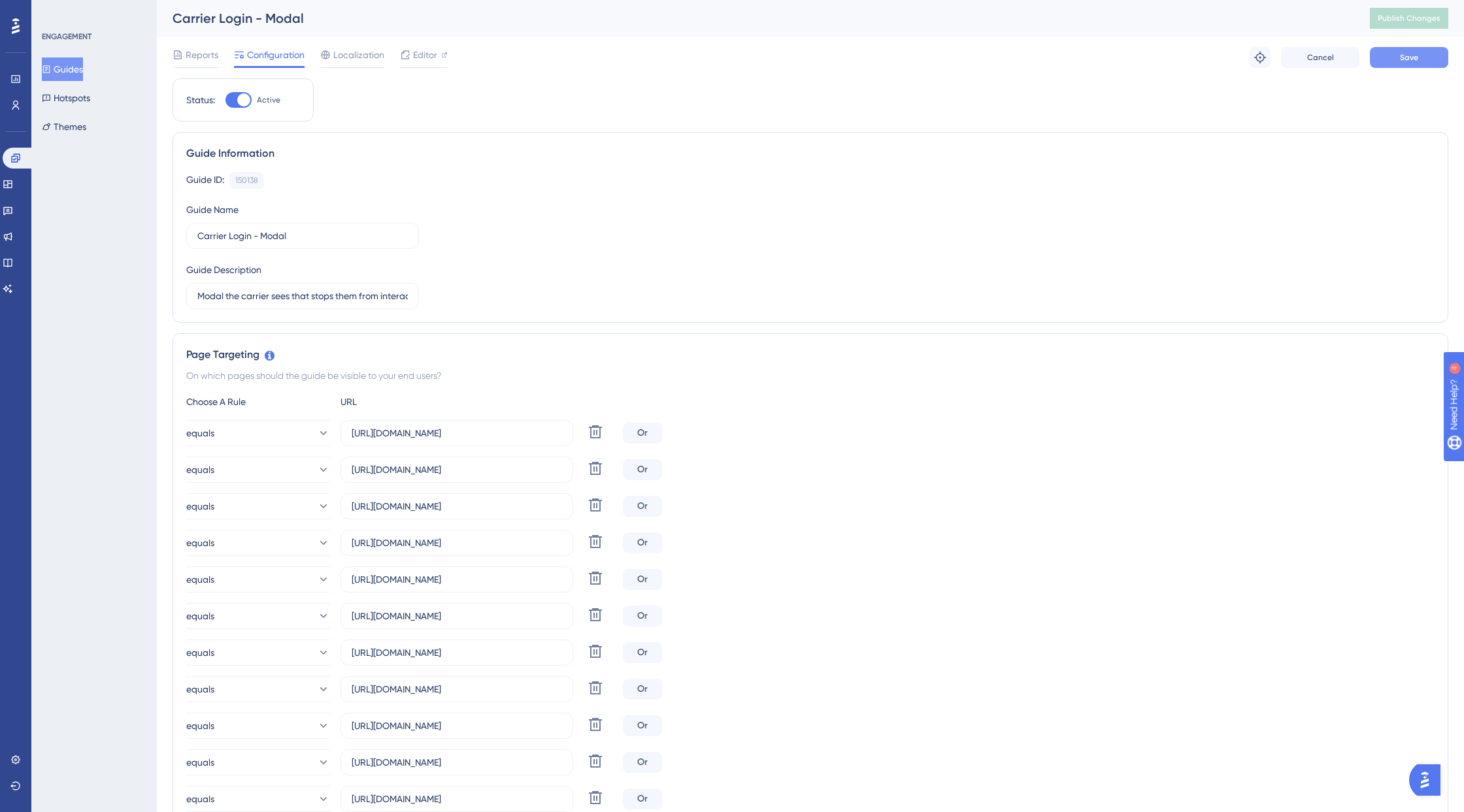
click at [1304, 58] on button "Save" at bounding box center [1408, 57] width 78 height 21
click at [1304, 13] on span "Publish Changes" at bounding box center [1408, 17] width 63 height 10
click at [350, 56] on span "Localization" at bounding box center [359, 55] width 51 height 15
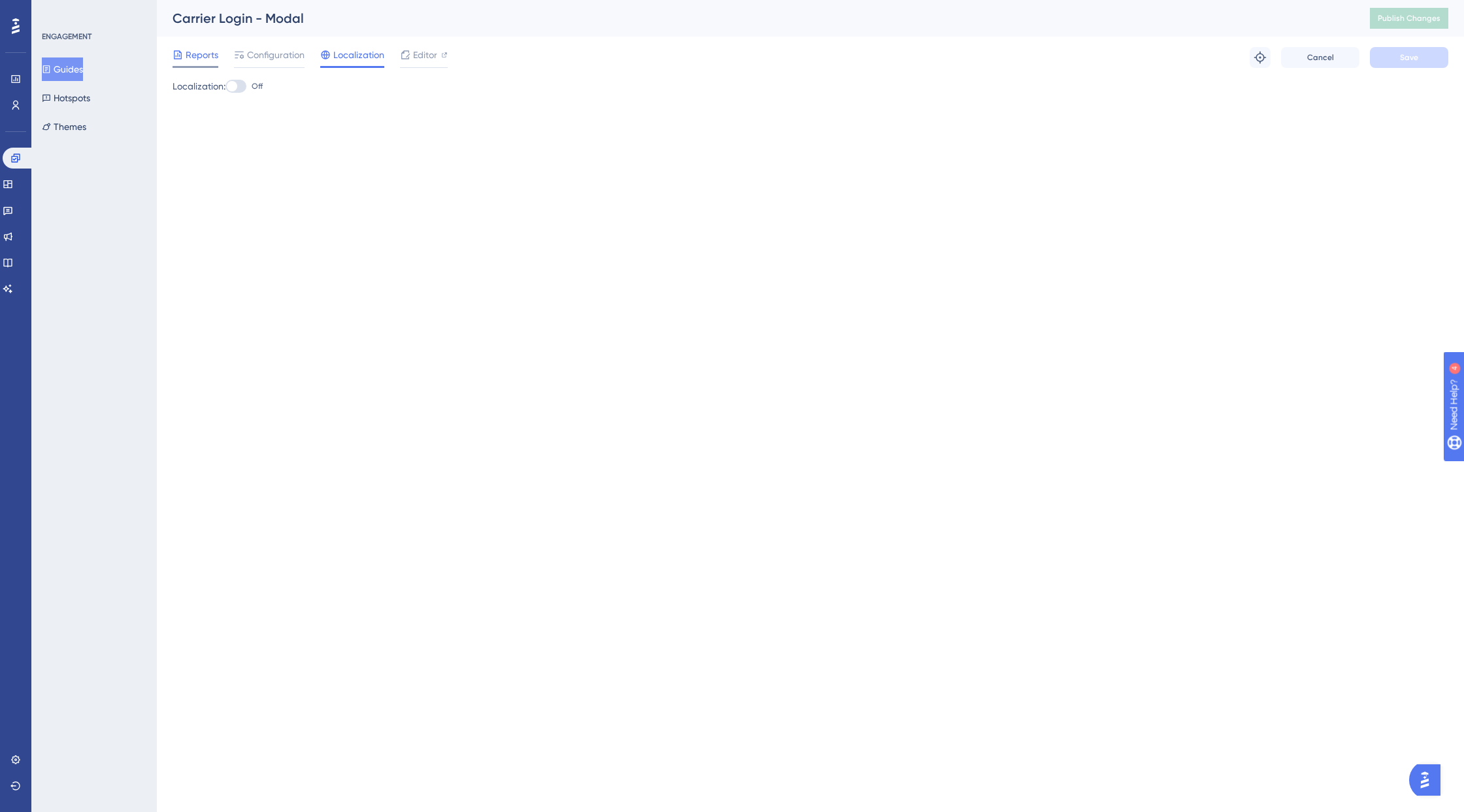
click at [200, 59] on span "Reports" at bounding box center [202, 55] width 33 height 15
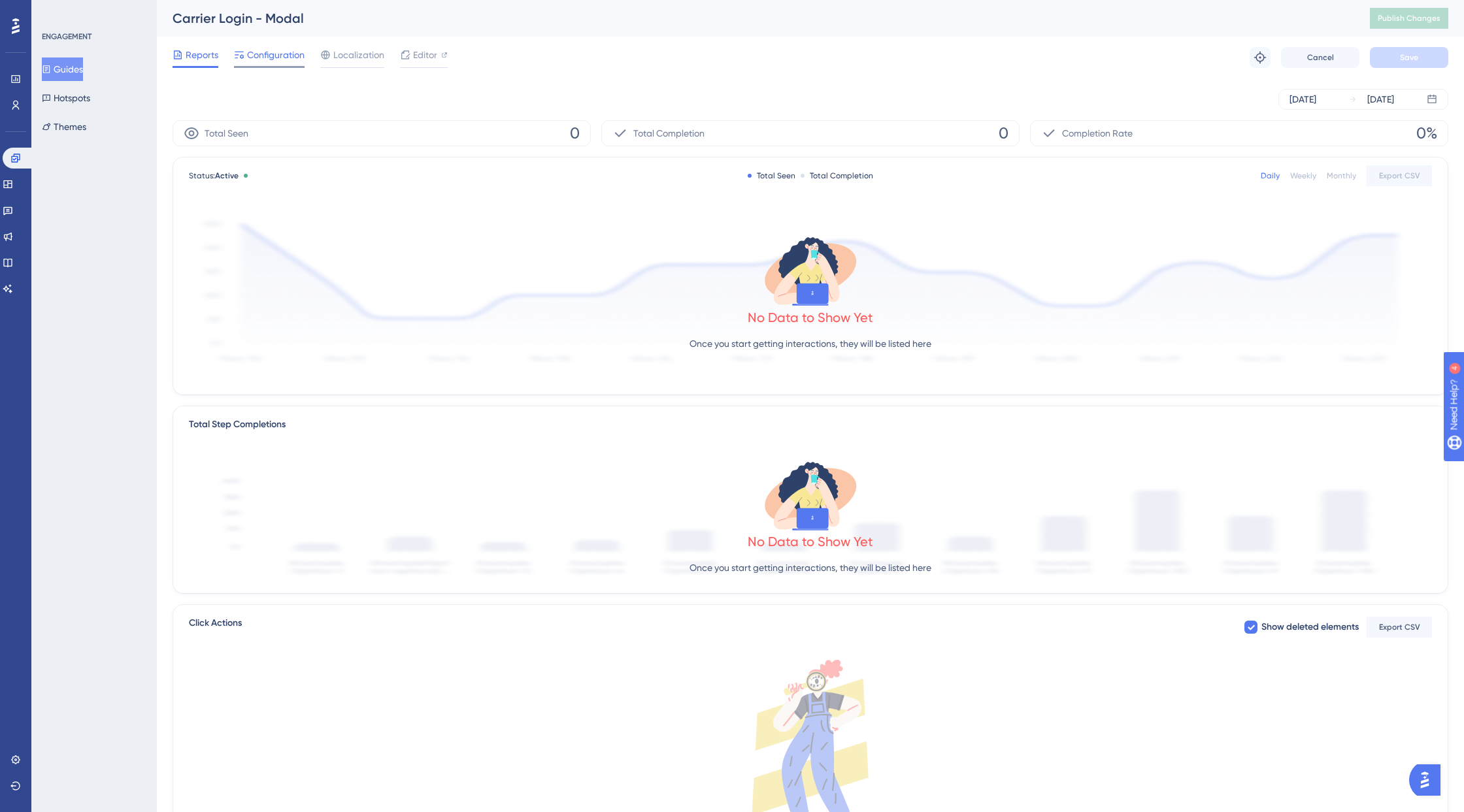
click at [287, 55] on span "Configuration" at bounding box center [275, 55] width 57 height 15
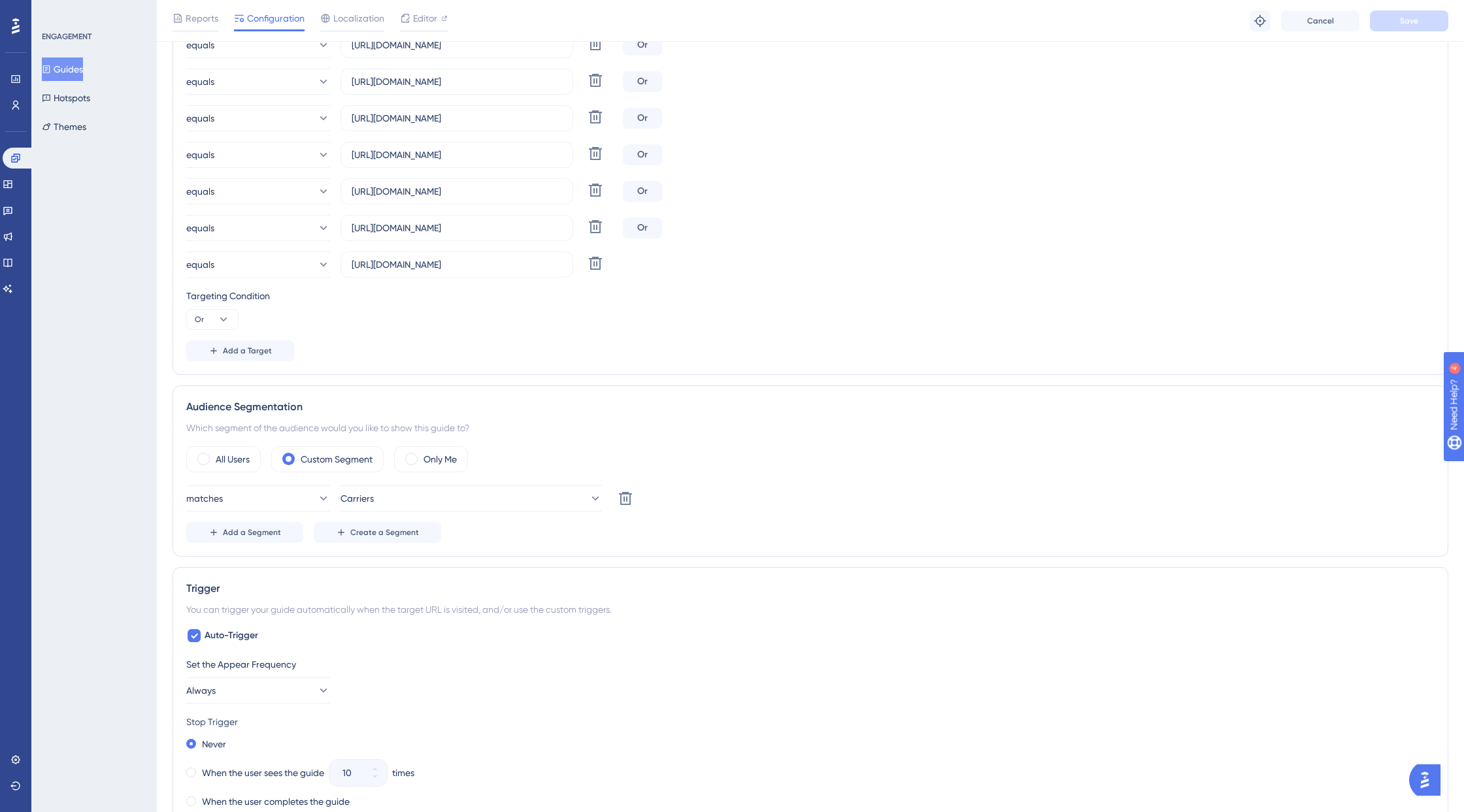
scroll to position [743, 0]
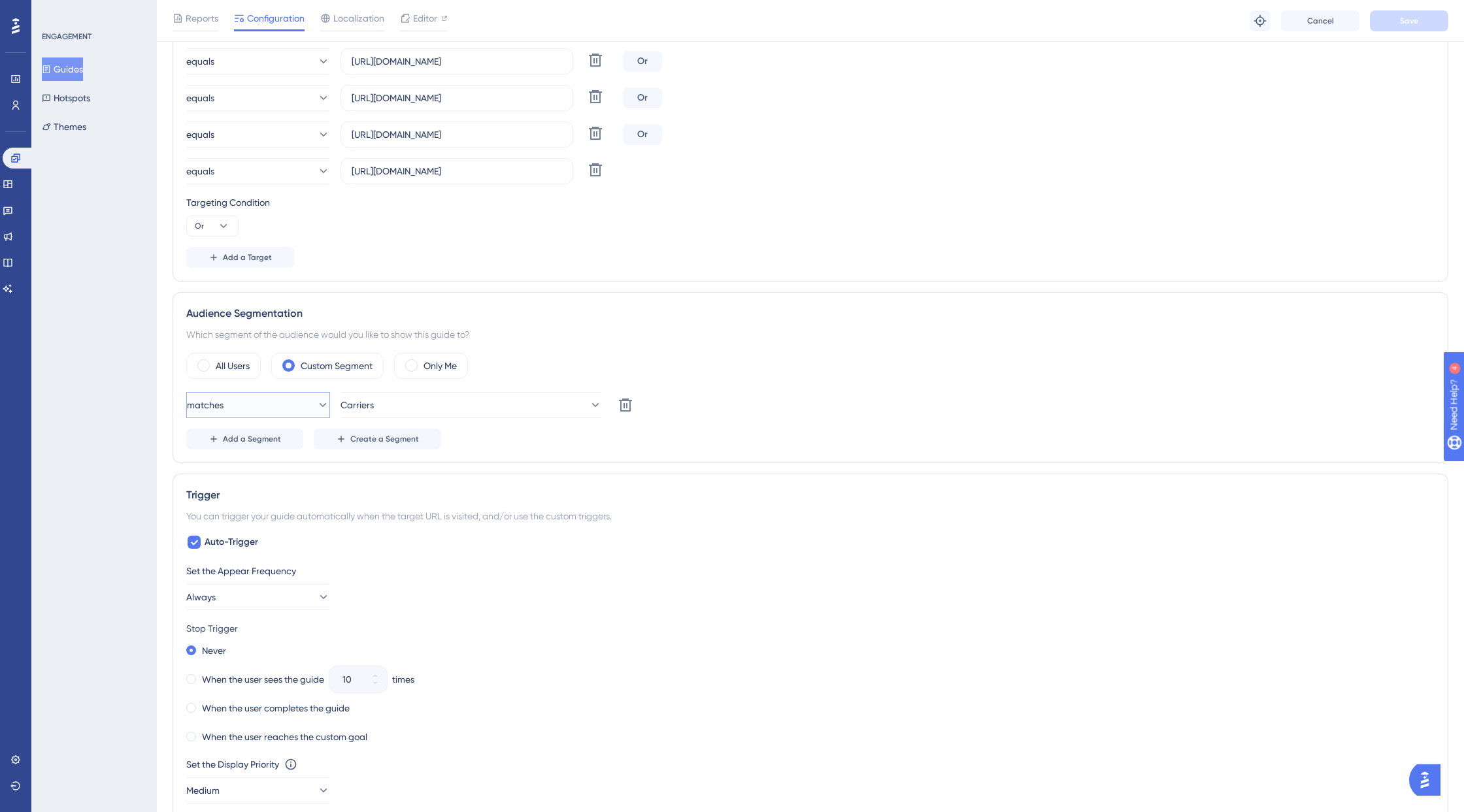
click at [299, 409] on button "matches" at bounding box center [259, 405] width 144 height 26
click at [128, 411] on div "ENGAGEMENT Guides Hotspots Themes" at bounding box center [94, 406] width 126 height 812
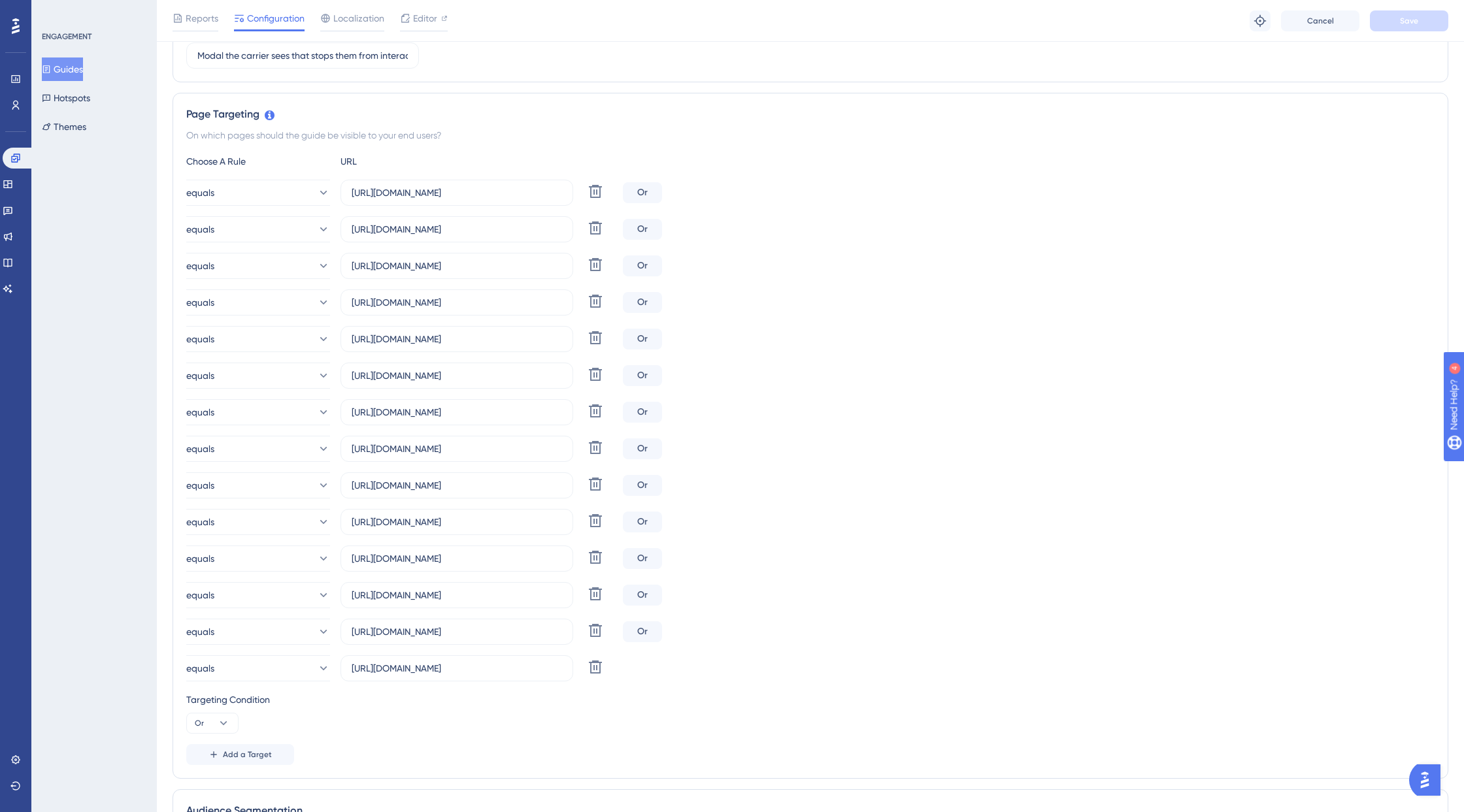
scroll to position [0, 0]
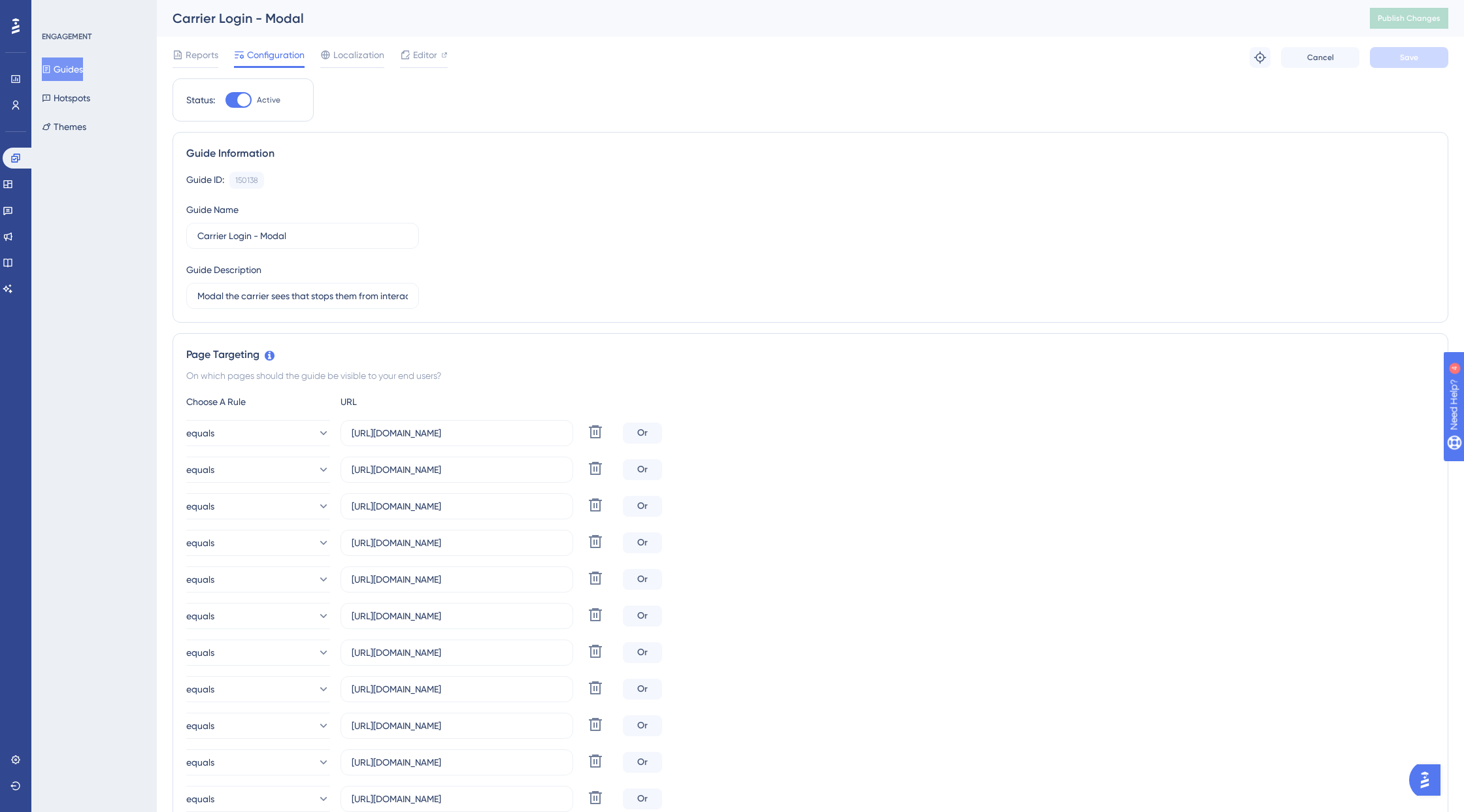
click at [121, 258] on div "ENGAGEMENT Guides Hotspots Themes" at bounding box center [94, 406] width 126 height 812
click at [12, 185] on icon at bounding box center [7, 184] width 8 height 8
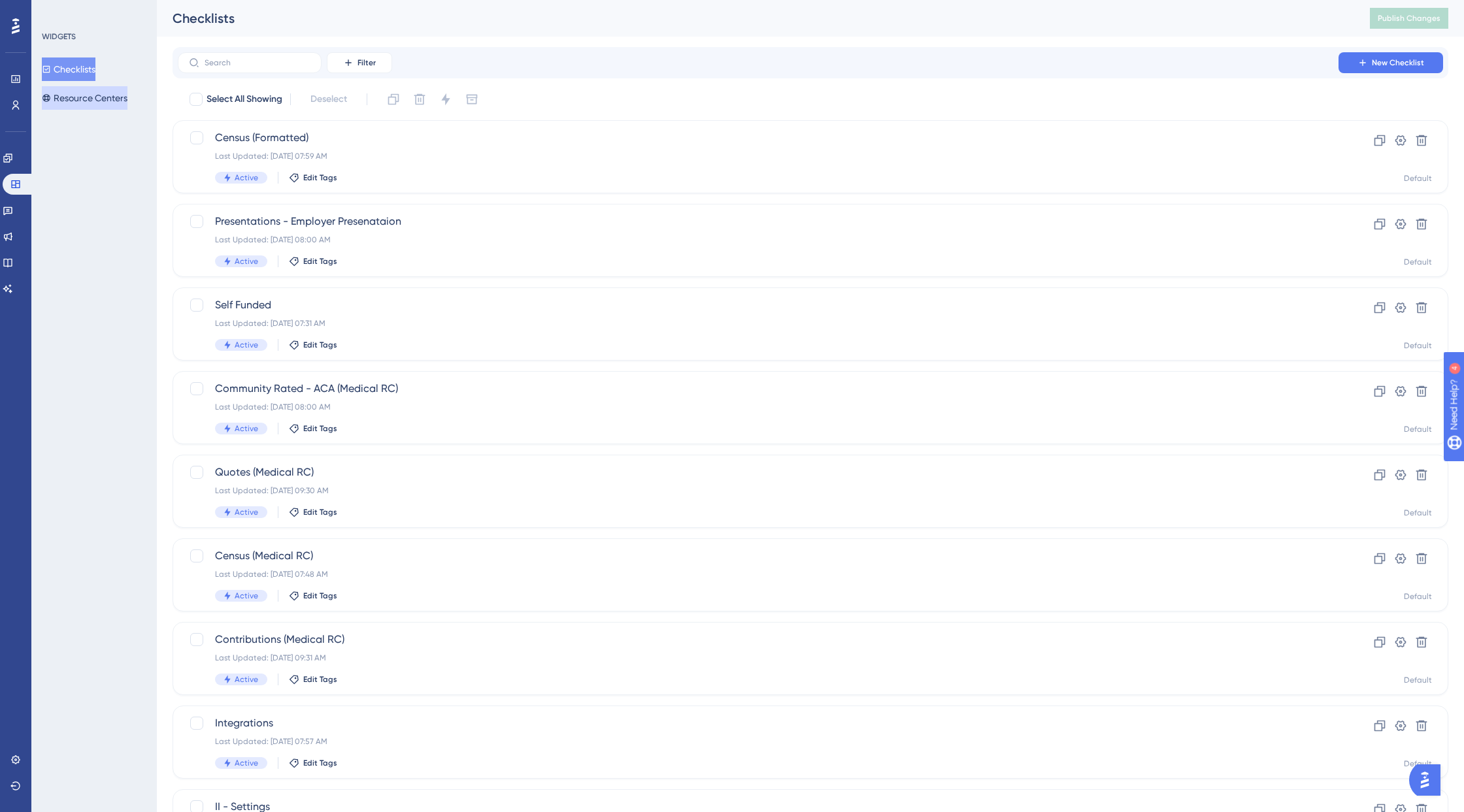
click at [85, 98] on button "Resource Centers" at bounding box center [85, 98] width 86 height 24
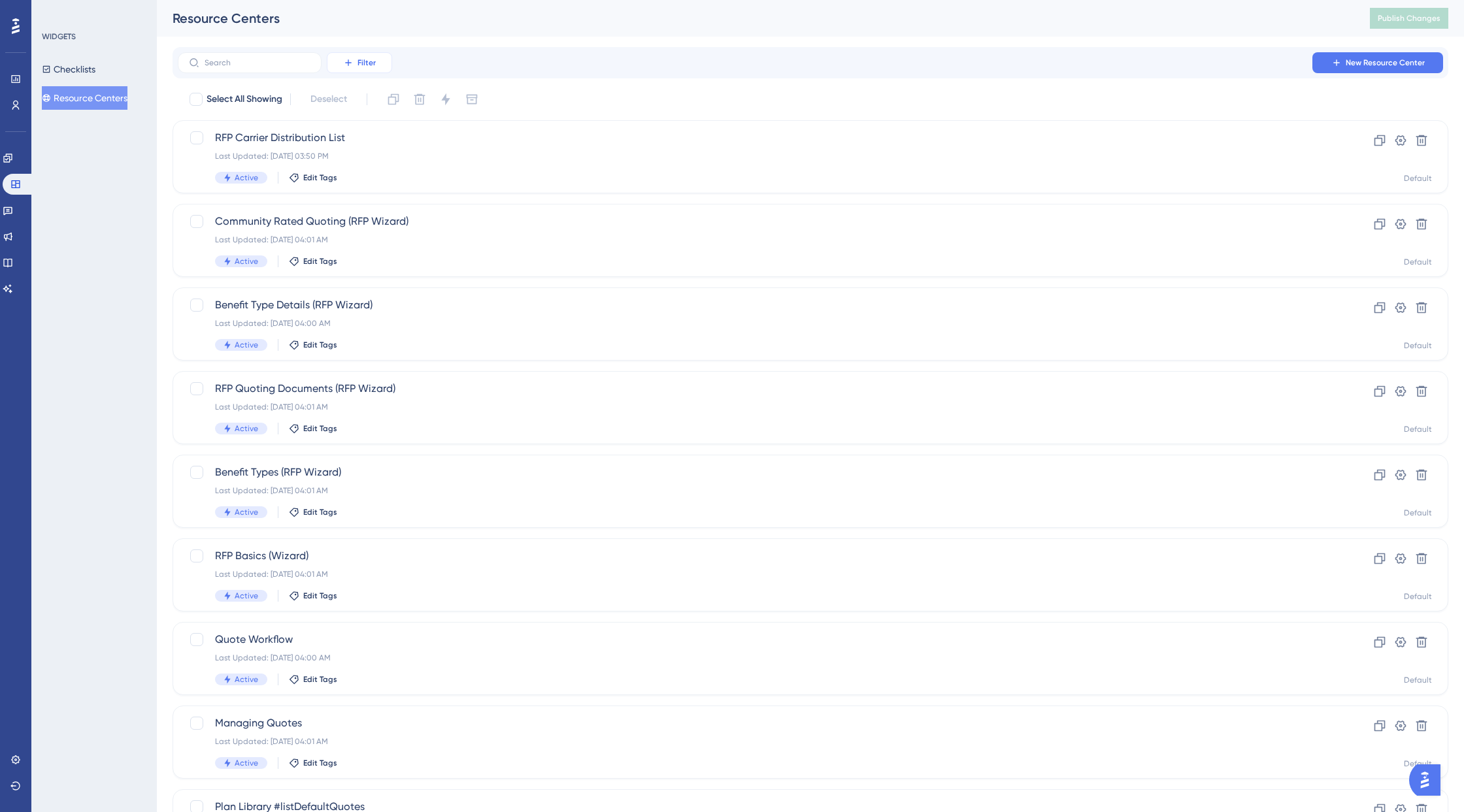
click at [367, 64] on span "Filter" at bounding box center [367, 62] width 18 height 10
click at [385, 129] on span "Segments" at bounding box center [367, 126] width 42 height 15
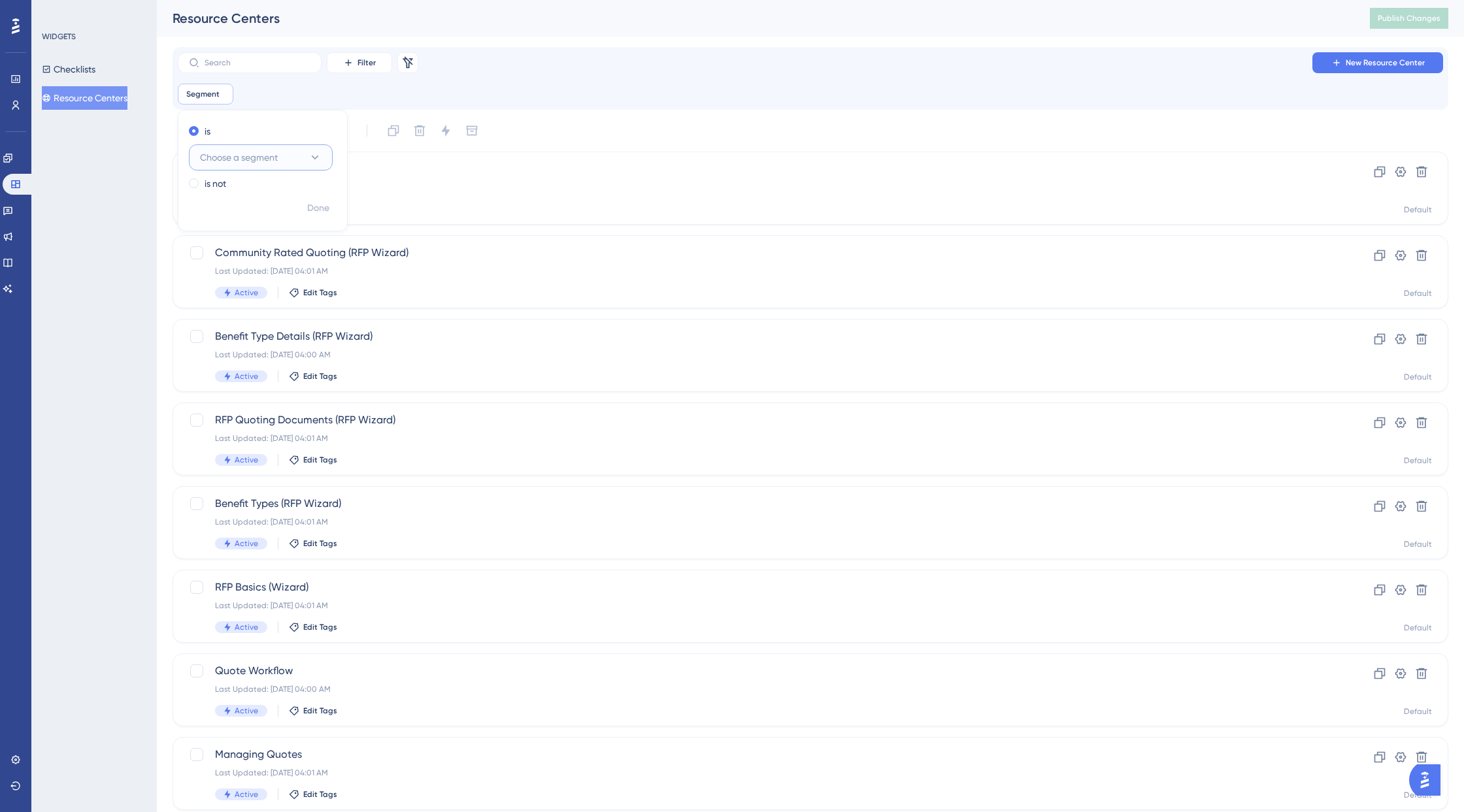
click at [260, 160] on span "Choose a segment" at bounding box center [239, 157] width 77 height 15
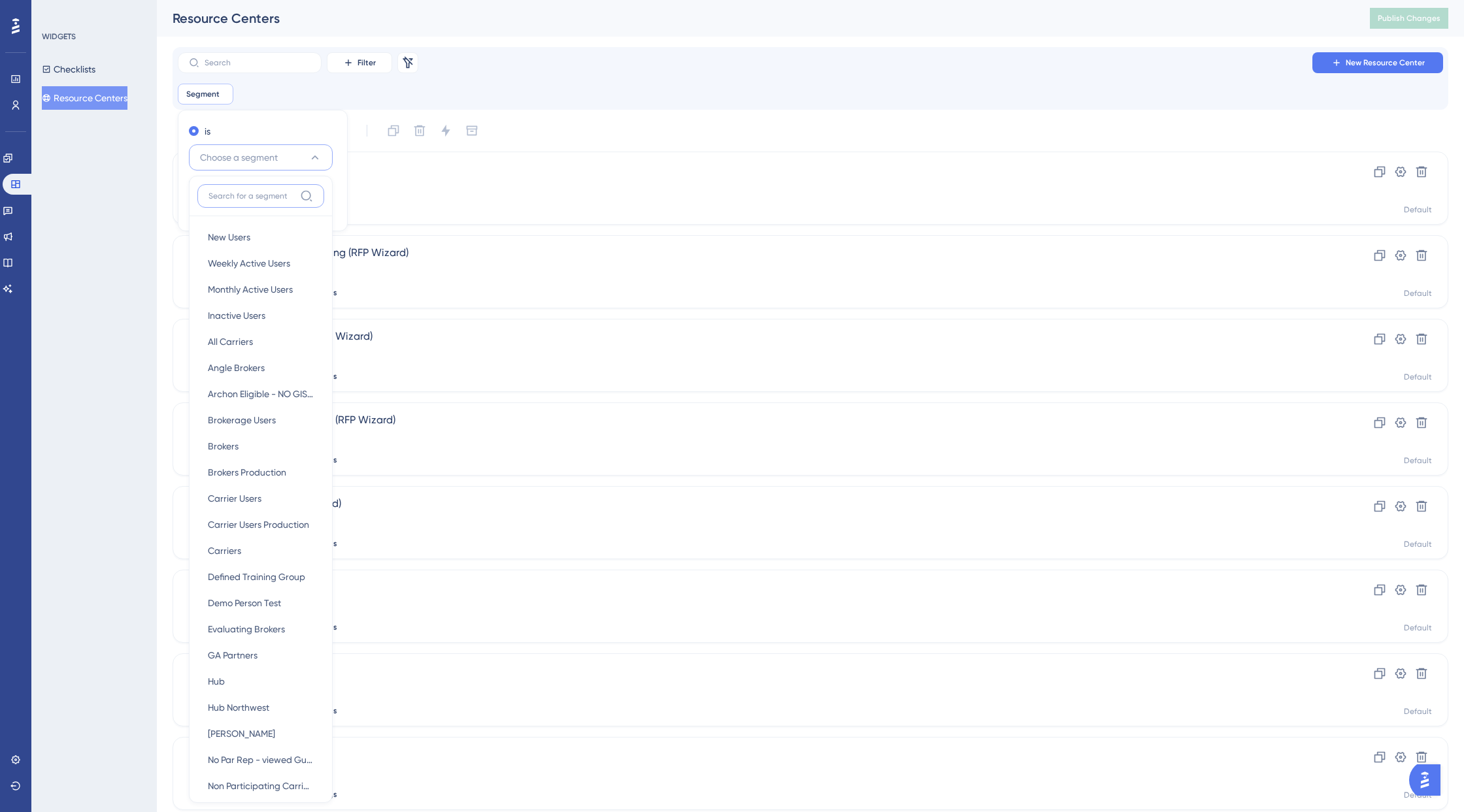
scroll to position [78, 0]
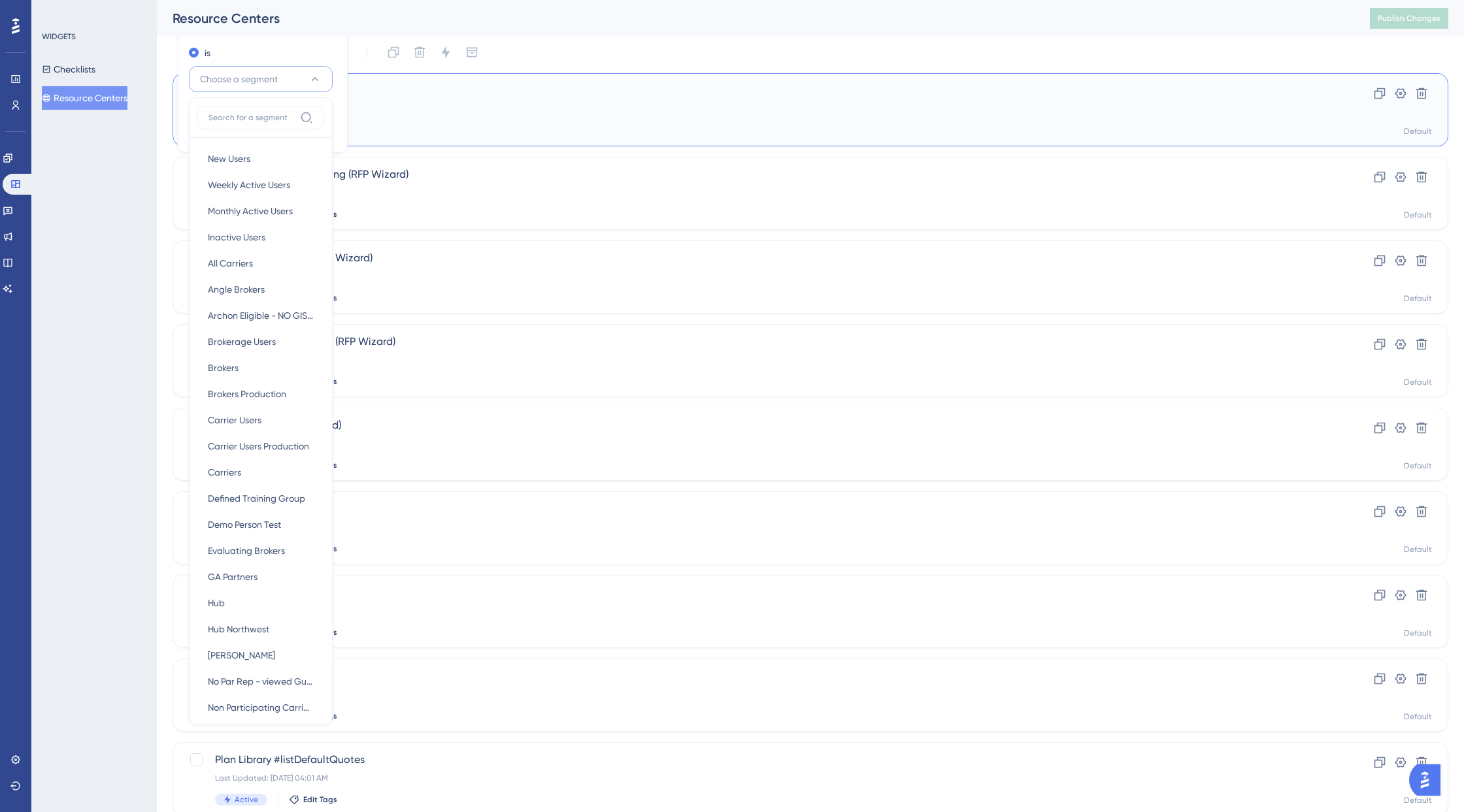
click at [457, 121] on div "RFP Carrier Distribution List Last Updated: [DATE] 03:50 PM Active Edit Tags" at bounding box center [757, 109] width 1086 height 54
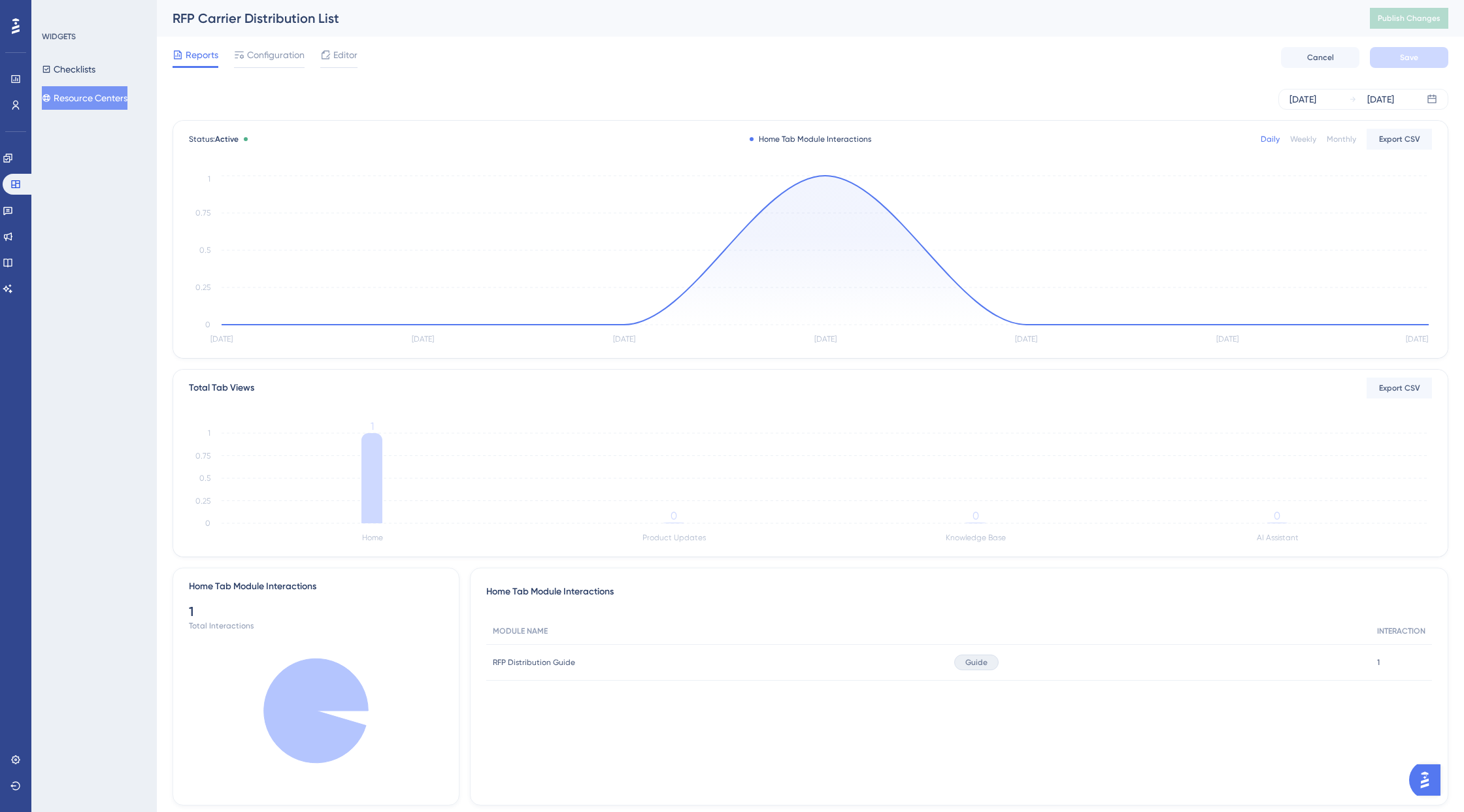
click at [76, 94] on button "Resource Centers" at bounding box center [85, 98] width 86 height 24
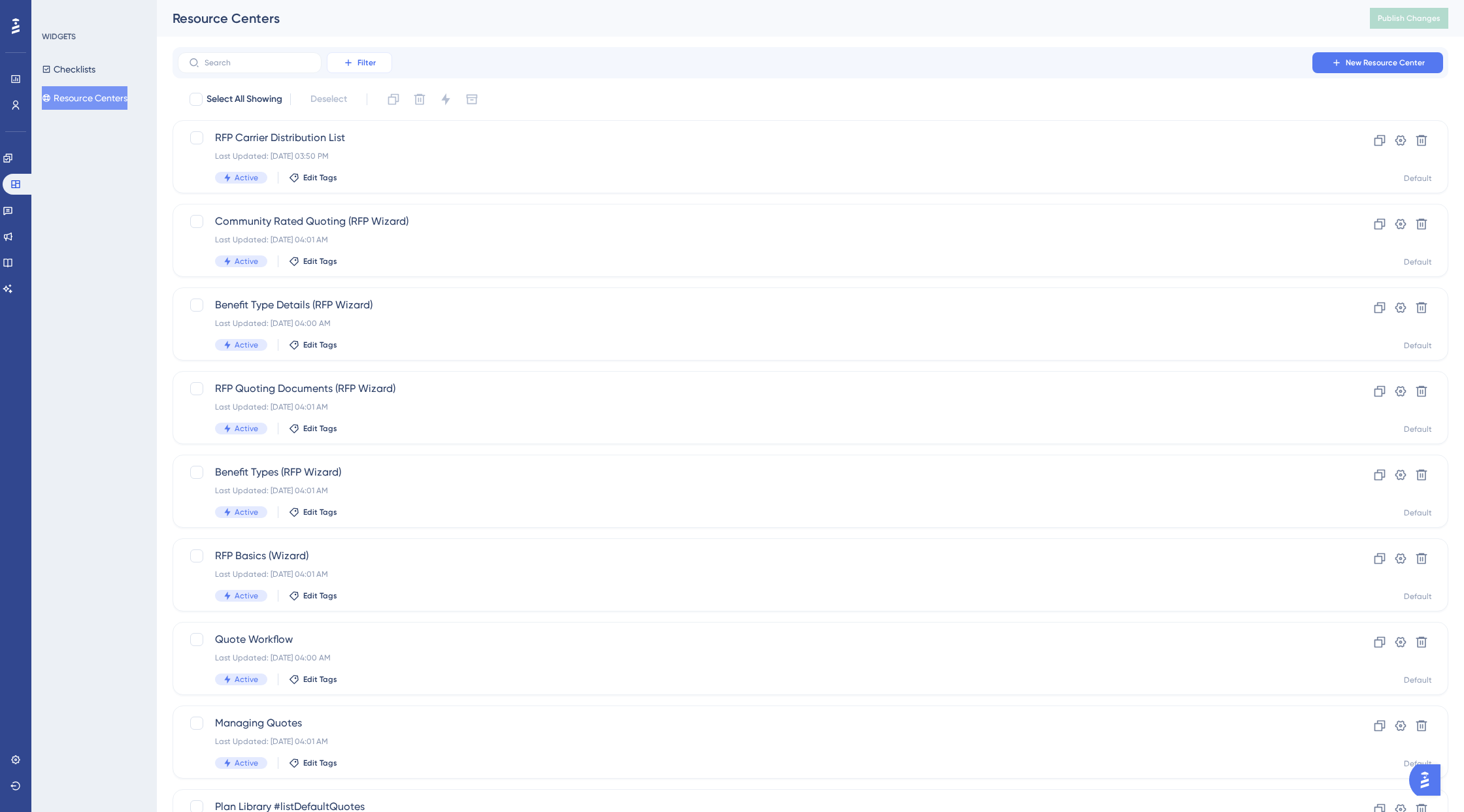
click at [350, 64] on icon at bounding box center [348, 62] width 10 height 10
click at [392, 121] on div "Segments Segments" at bounding box center [372, 126] width 54 height 26
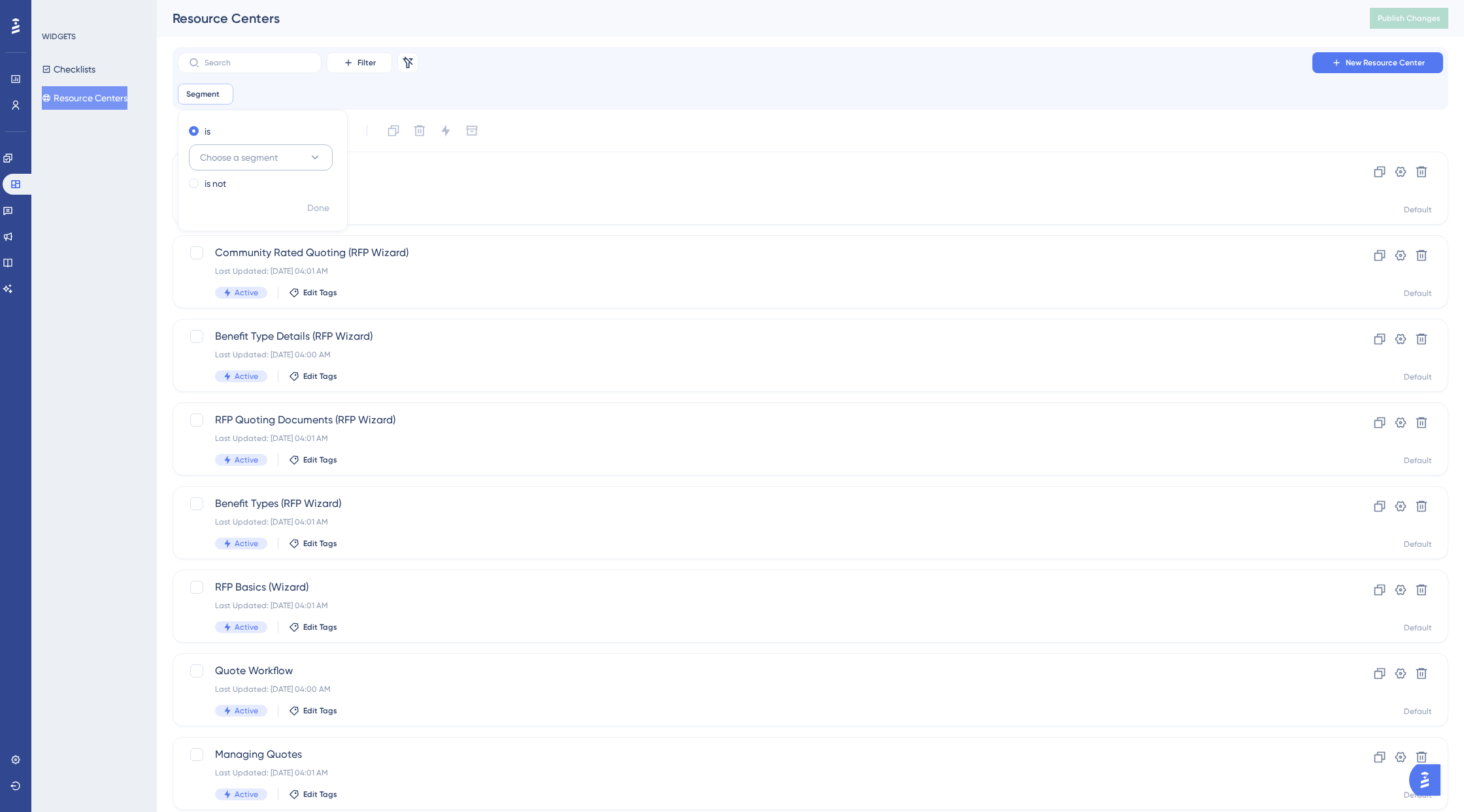
click at [317, 157] on icon at bounding box center [315, 157] width 7 height 4
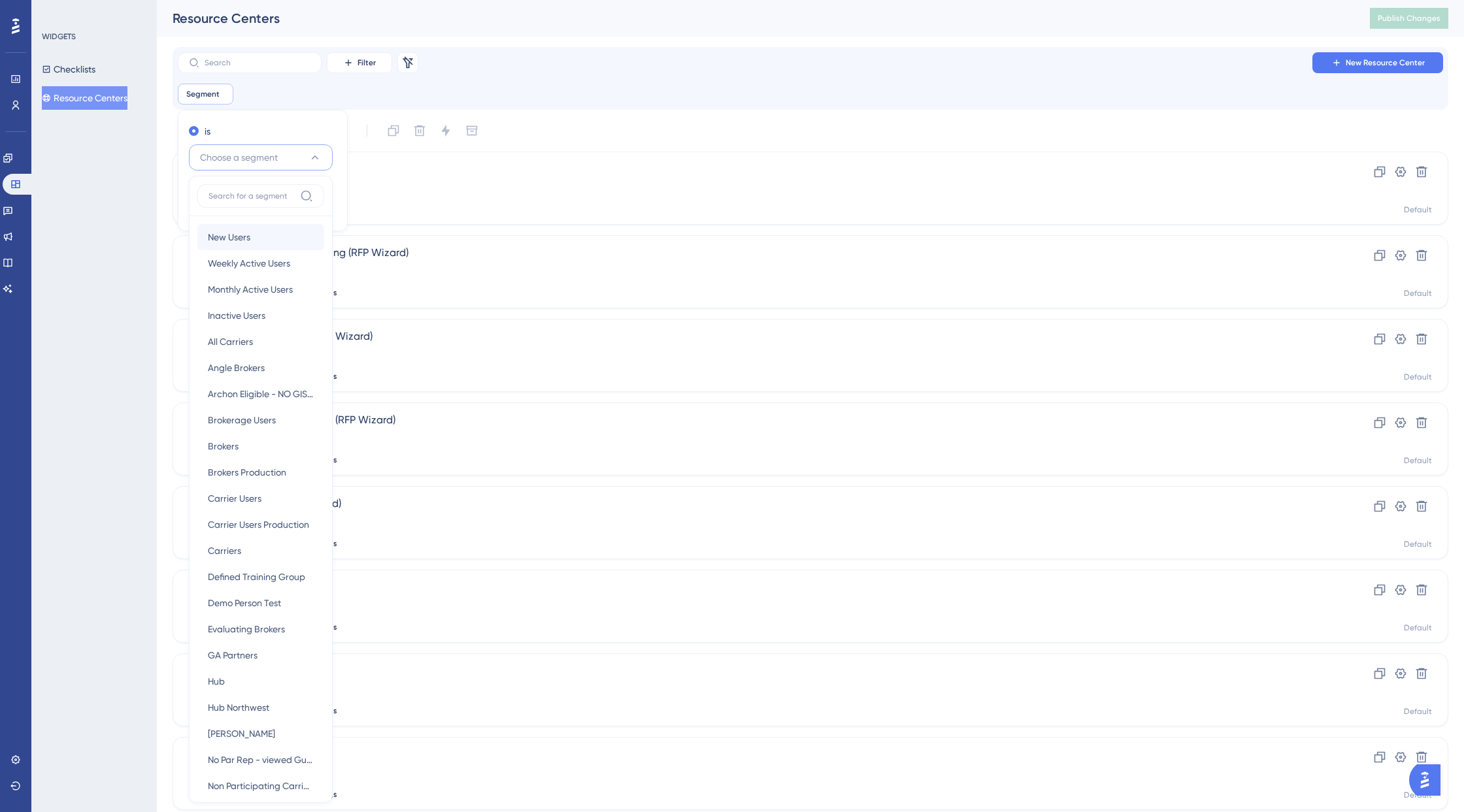
scroll to position [77, 0]
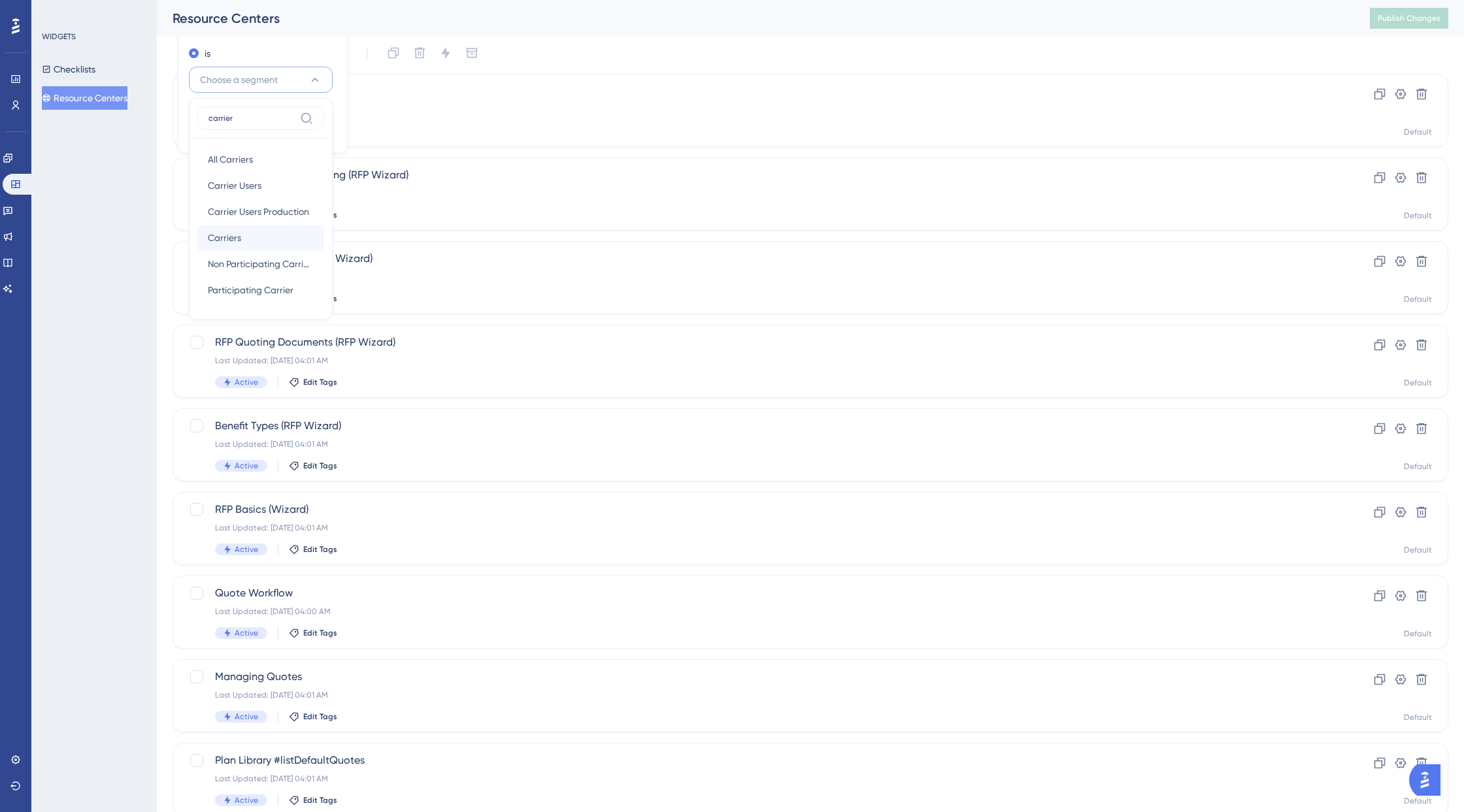
type input "carrier"
click at [238, 238] on span "Carriers" at bounding box center [224, 238] width 34 height 15
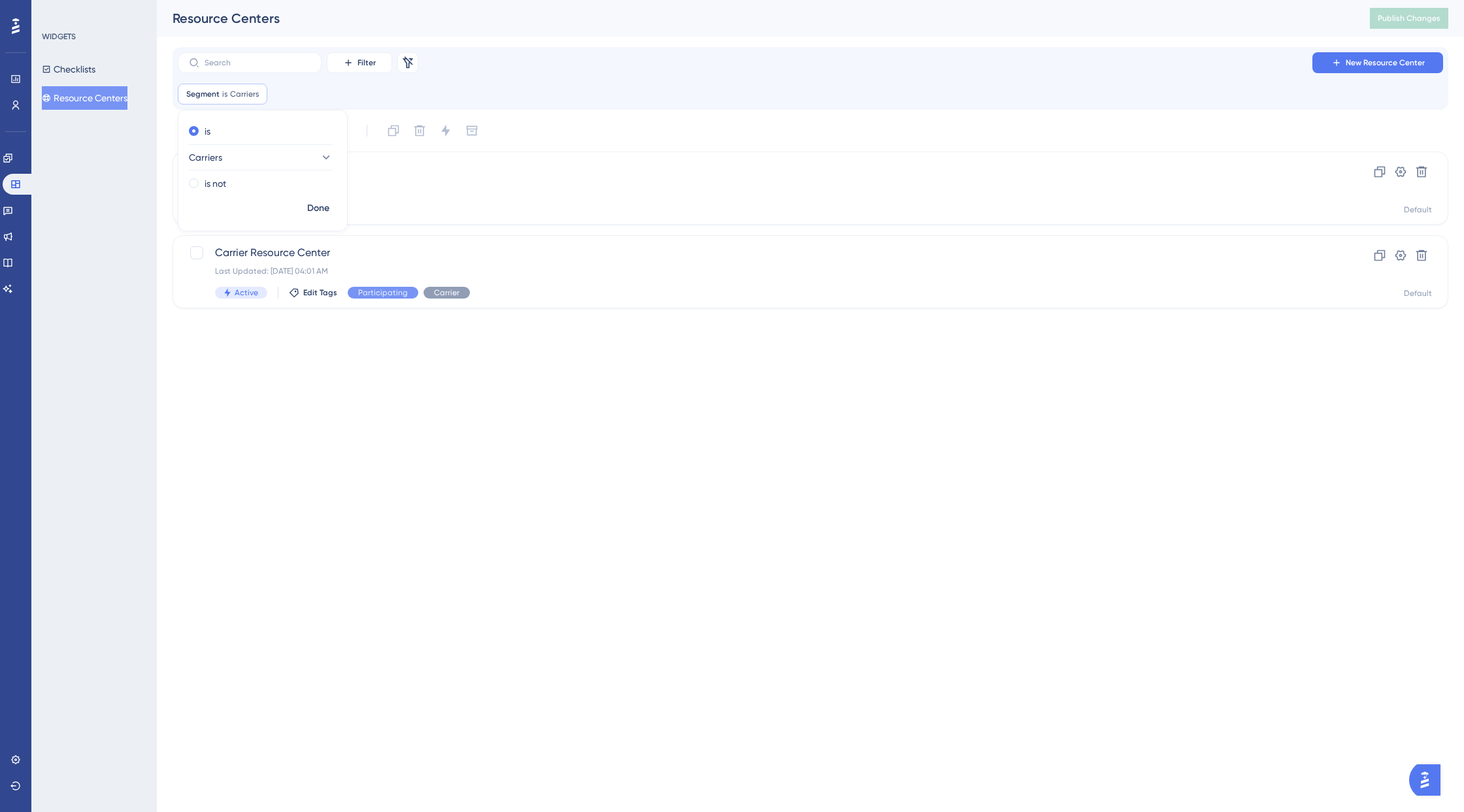
click at [471, 0] on html "Performance Users Engagement Widgets Feedback Product Updates Knowledge Base AI…" at bounding box center [732, 0] width 1464 height 0
click at [289, 259] on span "Carrier Resource Center" at bounding box center [757, 252] width 1086 height 15
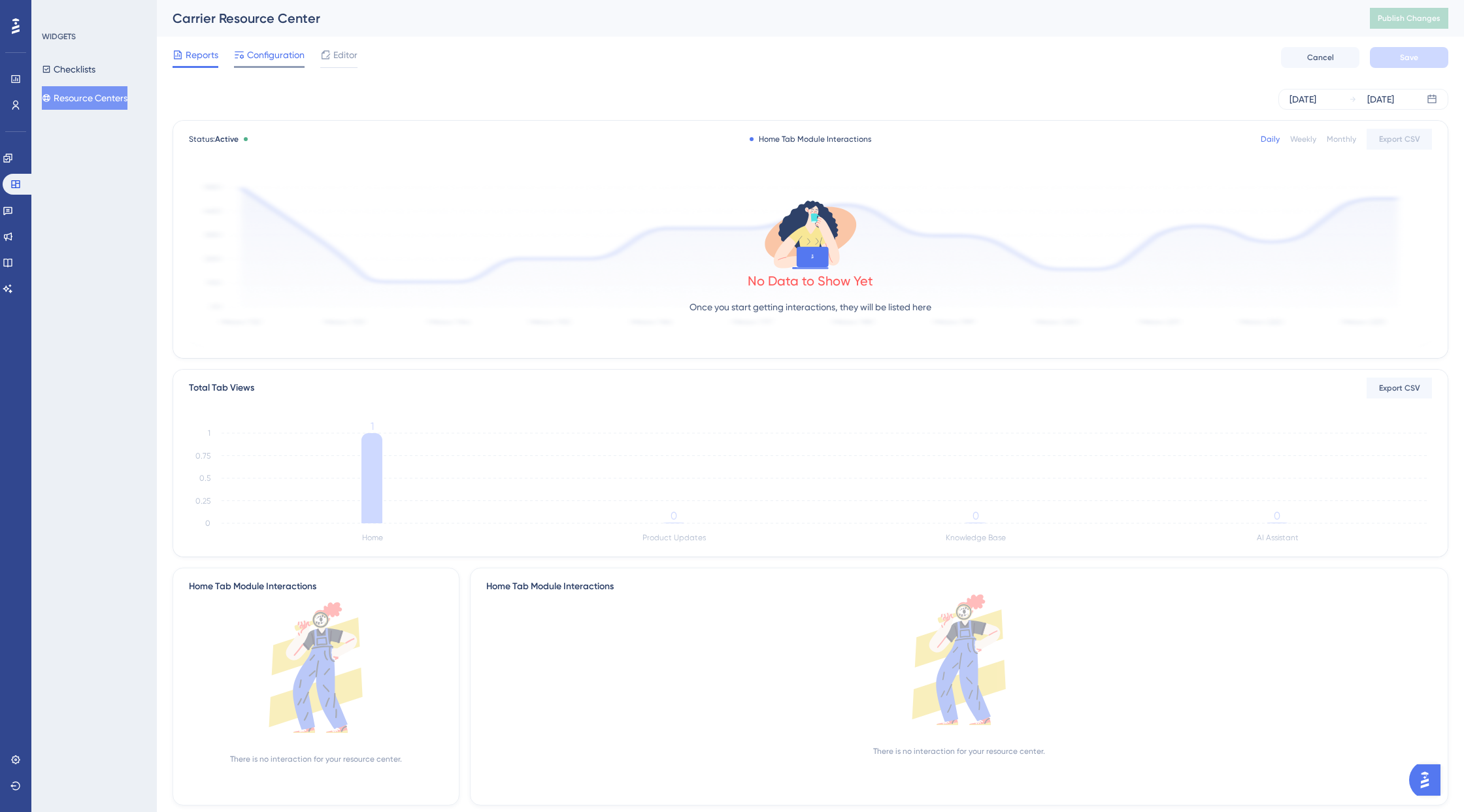
click at [265, 59] on span "Configuration" at bounding box center [275, 55] width 57 height 15
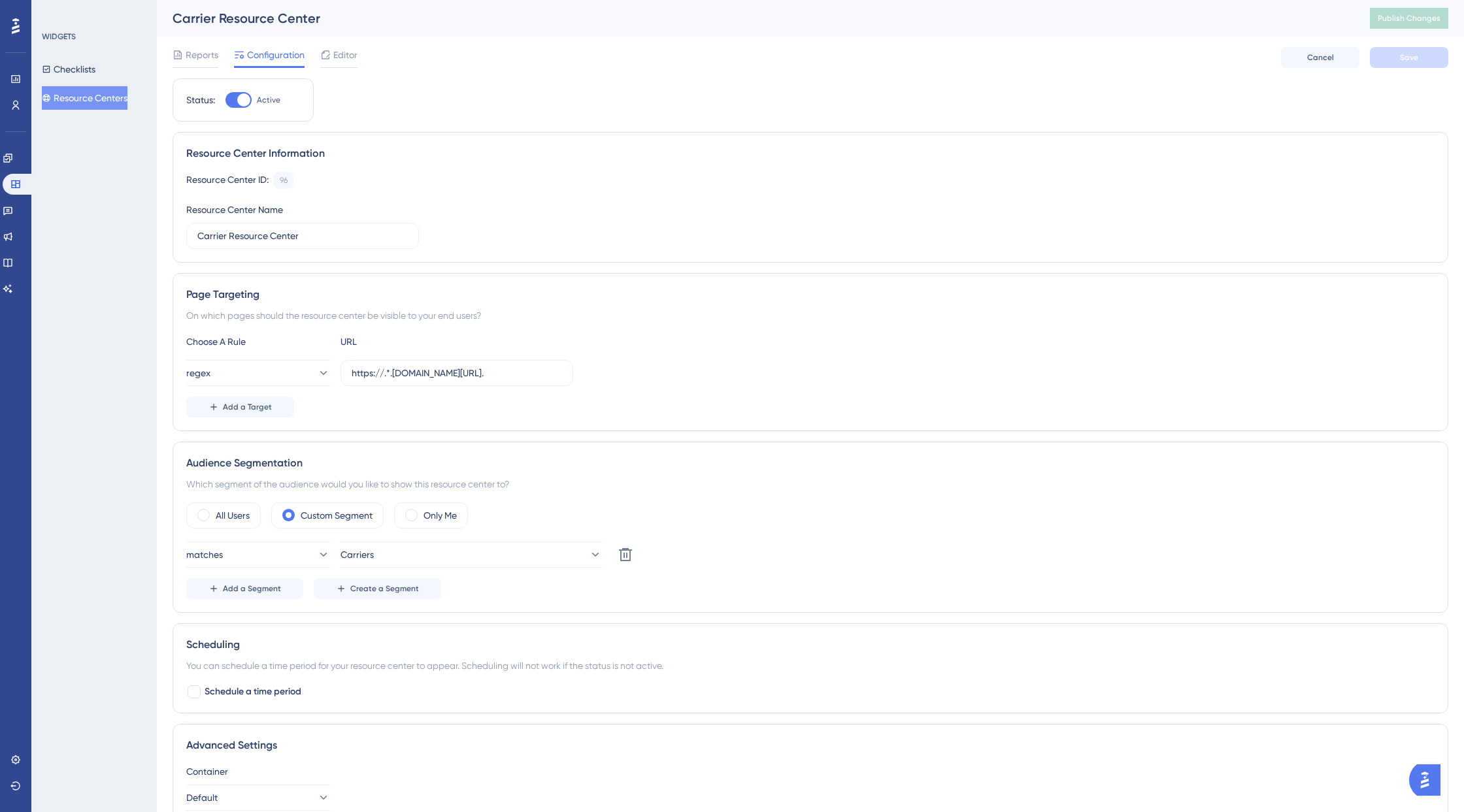
click at [239, 102] on div at bounding box center [244, 100] width 13 height 13
click at [226, 101] on input "Active" at bounding box center [225, 100] width 1 height 1
checkbox input "false"
click at [1304, 56] on span "Save" at bounding box center [1408, 56] width 18 height 10
click at [1304, 21] on span "Publish Changes" at bounding box center [1408, 17] width 63 height 10
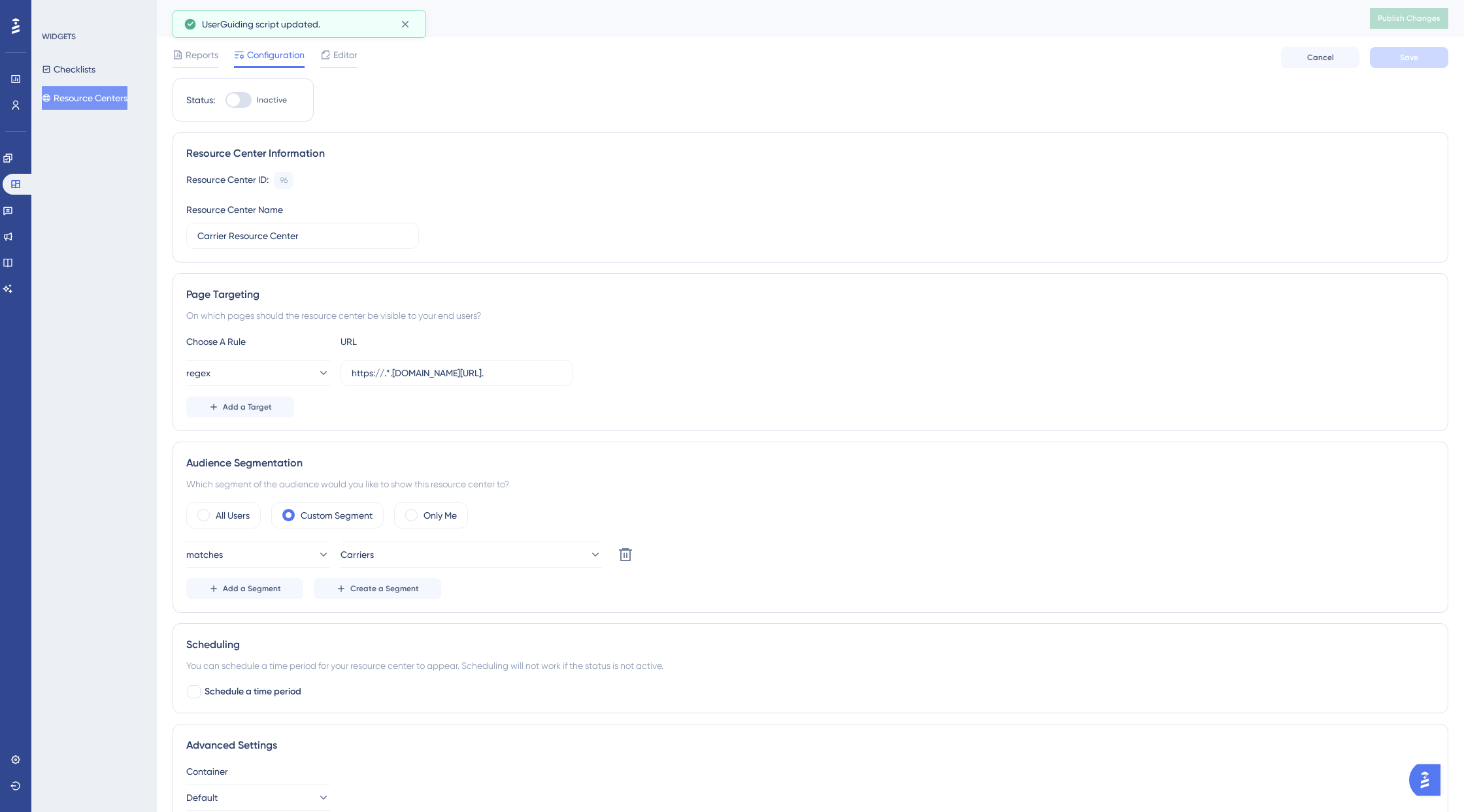
click at [449, 390] on div "Choose A Rule URL regex https://.*.[DOMAIN_NAME][URL]. Add a Target" at bounding box center [810, 376] width 1248 height 84
drag, startPoint x: 470, startPoint y: 374, endPoint x: 302, endPoint y: 369, distance: 168.1
click at [302, 369] on div "regex https://.*.[DOMAIN_NAME][URL]." at bounding box center [380, 372] width 387 height 26
click at [12, 158] on icon at bounding box center [7, 157] width 8 height 8
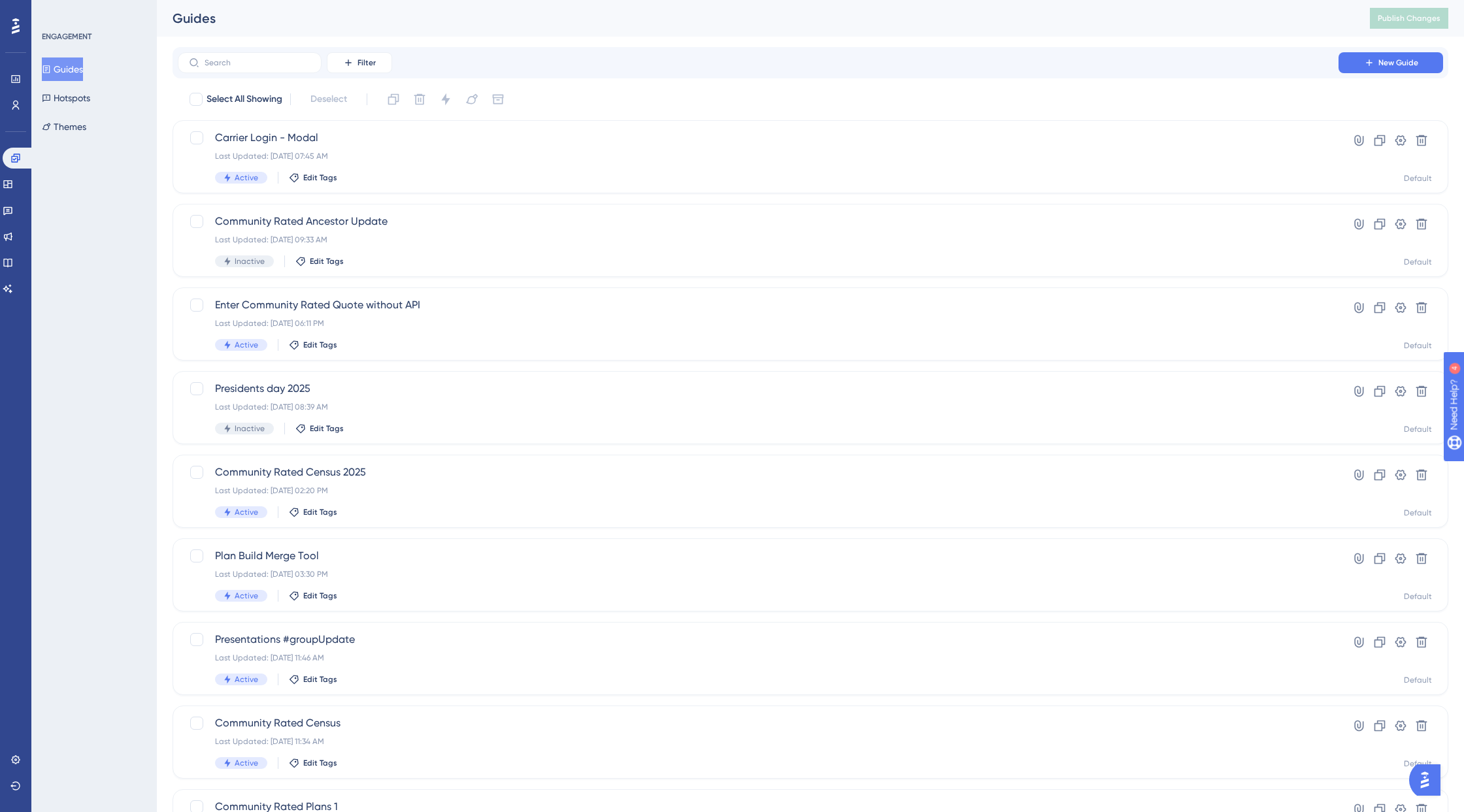
click at [80, 74] on button "Guides" at bounding box center [62, 69] width 41 height 24
click at [252, 127] on div "Carrier Login - Modal Last Updated: [DATE] 07:45 AM Active Edit Tags Hyperlink …" at bounding box center [809, 157] width 1276 height 73
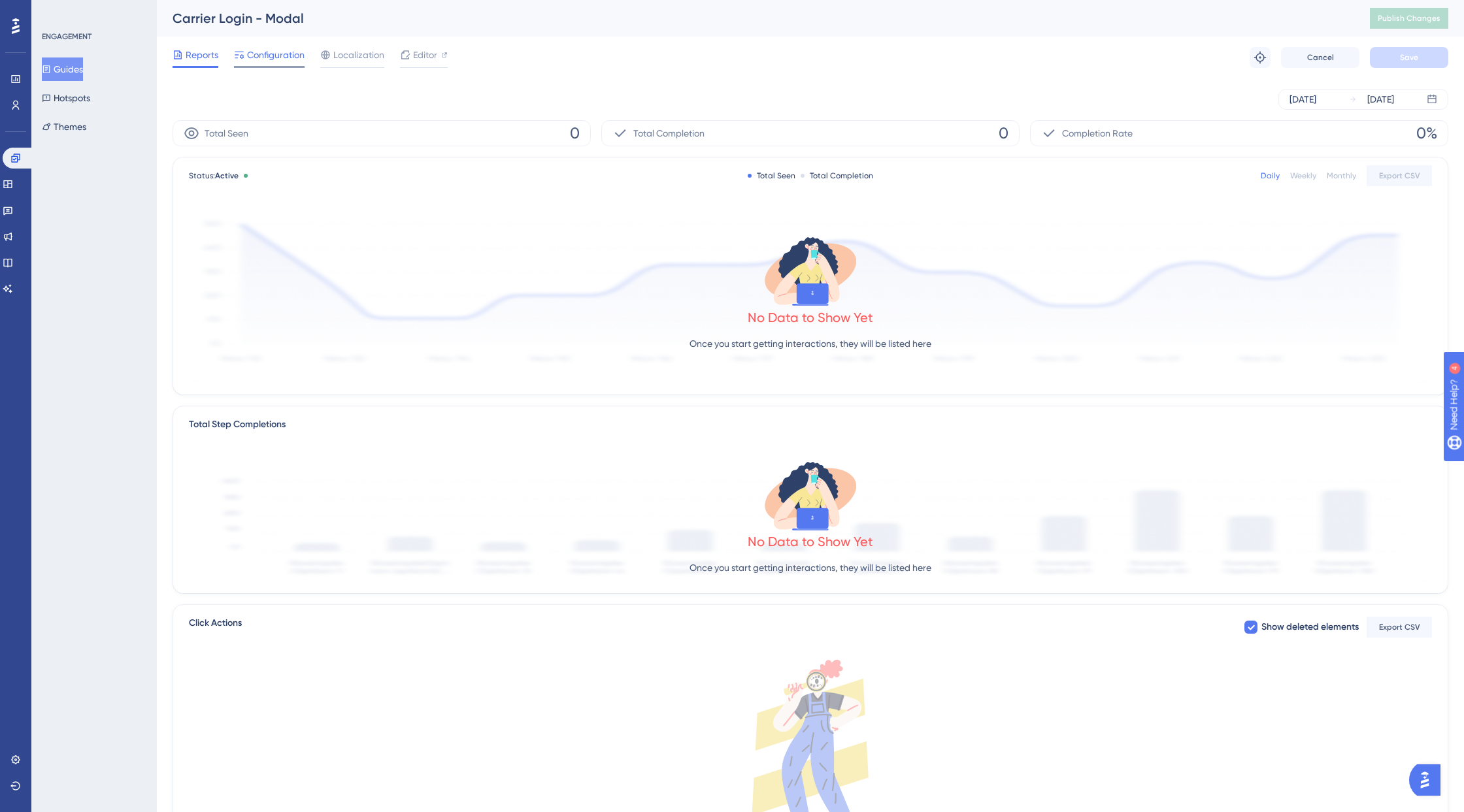
click at [276, 54] on span "Configuration" at bounding box center [275, 55] width 57 height 15
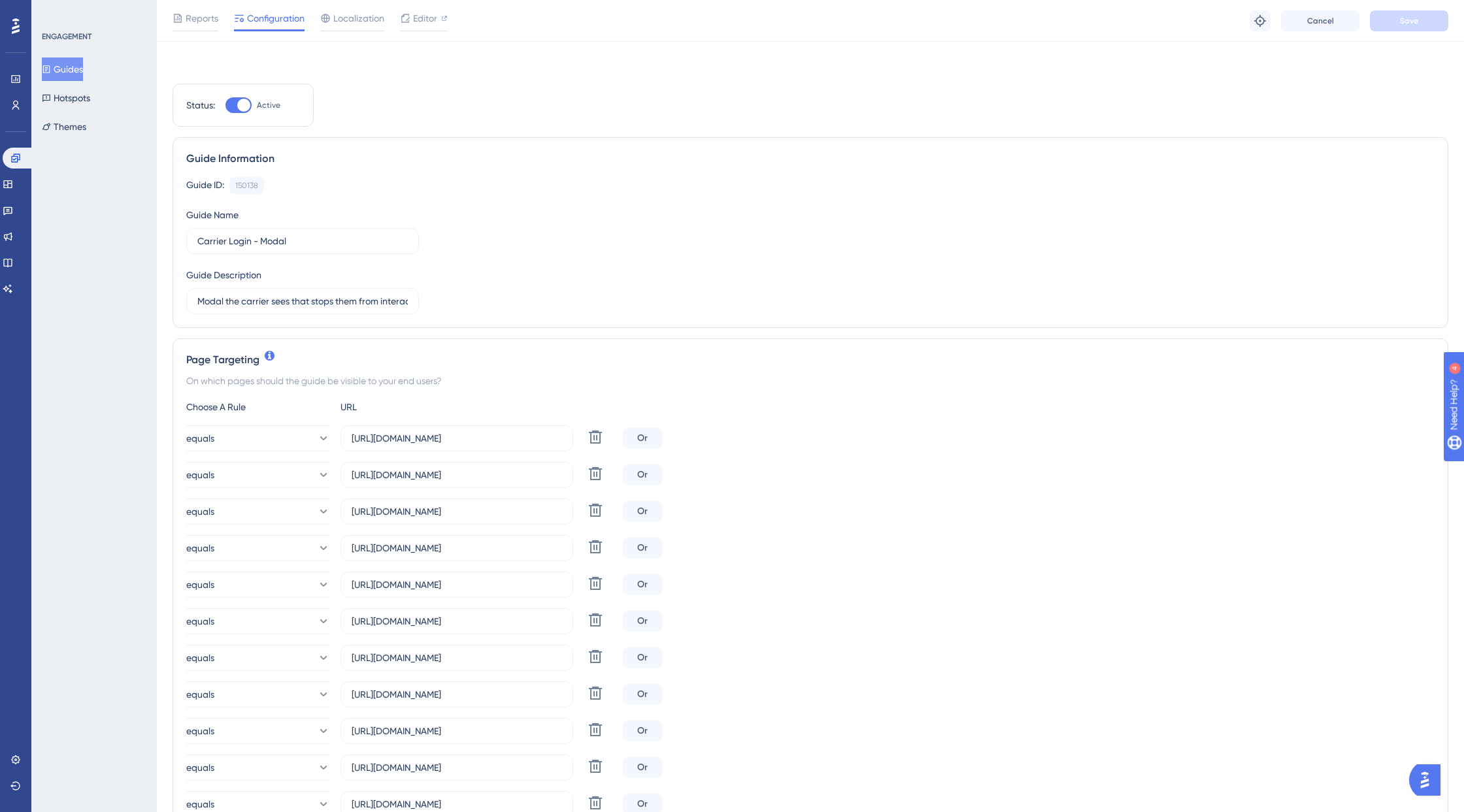
scroll to position [361, 0]
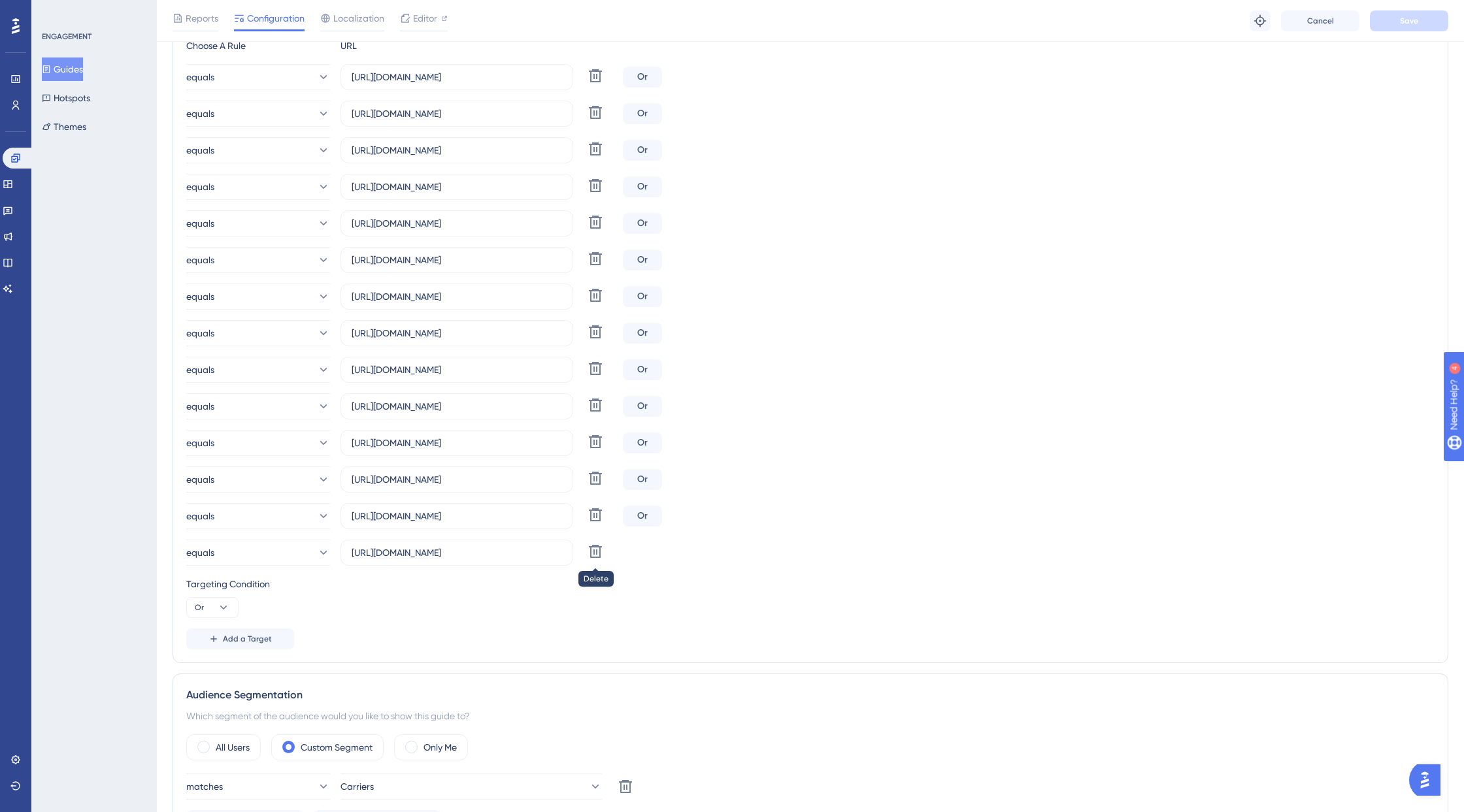
click at [601, 84] on icon at bounding box center [595, 76] width 15 height 15
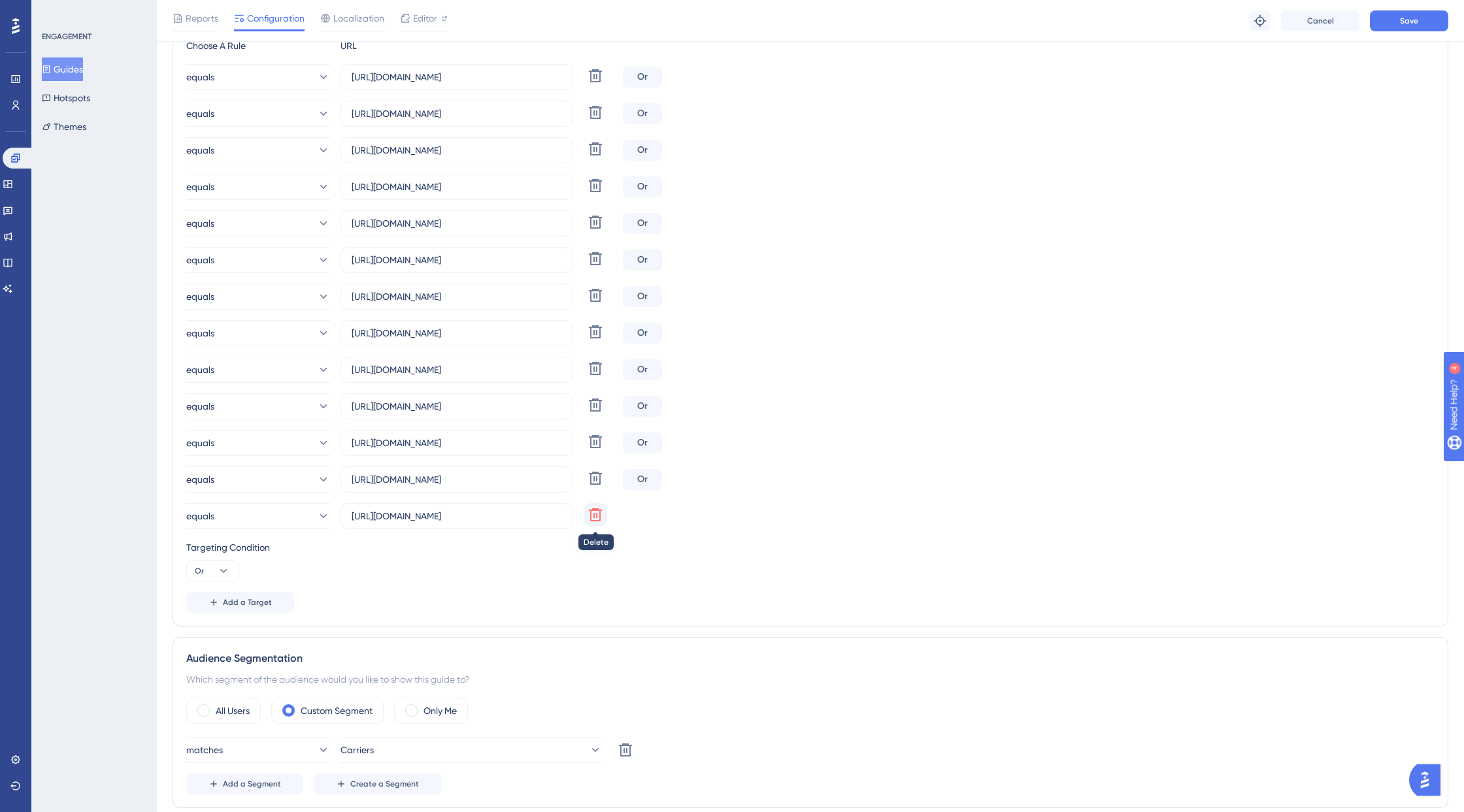
click at [600, 82] on icon at bounding box center [595, 76] width 13 height 13
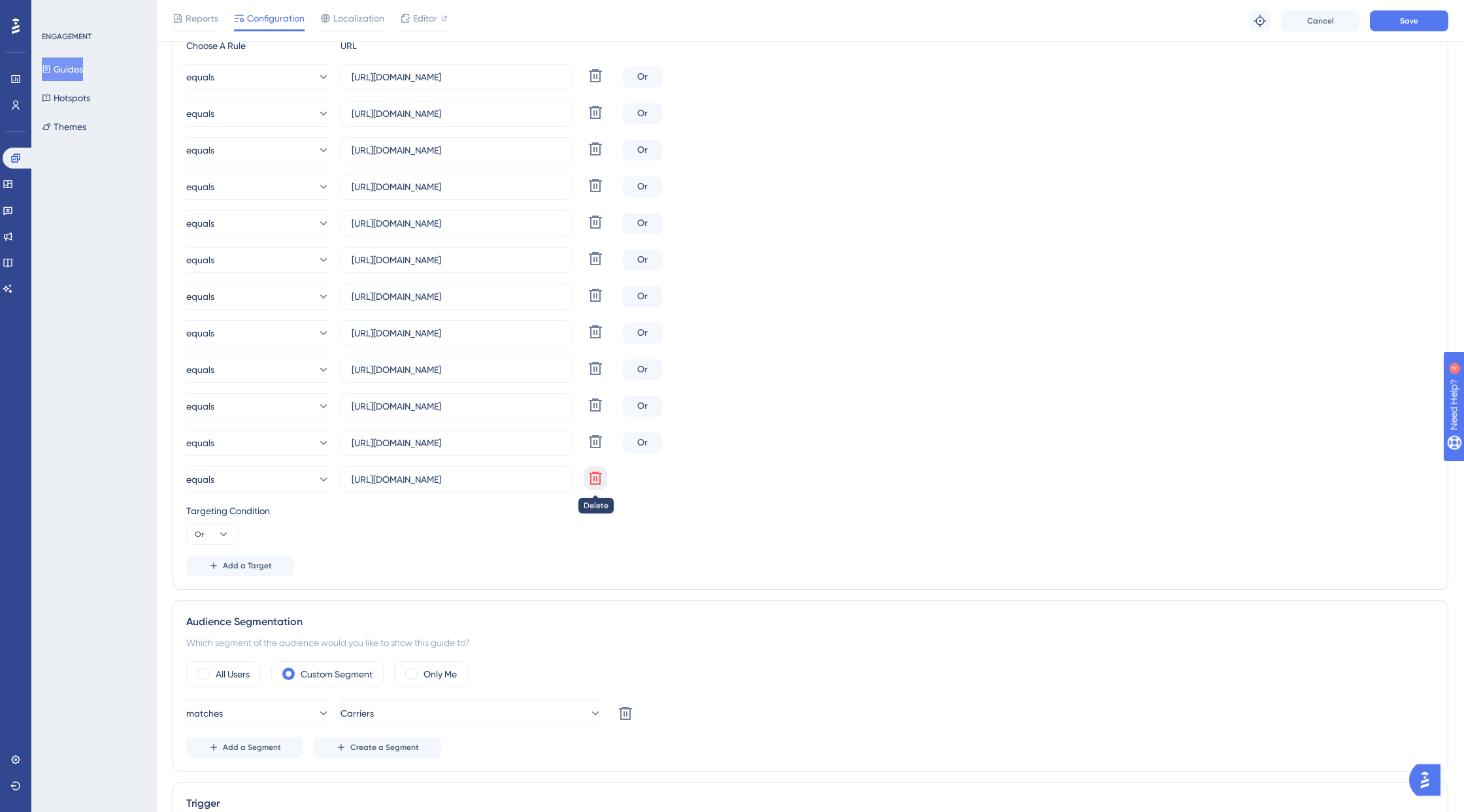
click at [599, 82] on icon at bounding box center [595, 76] width 13 height 13
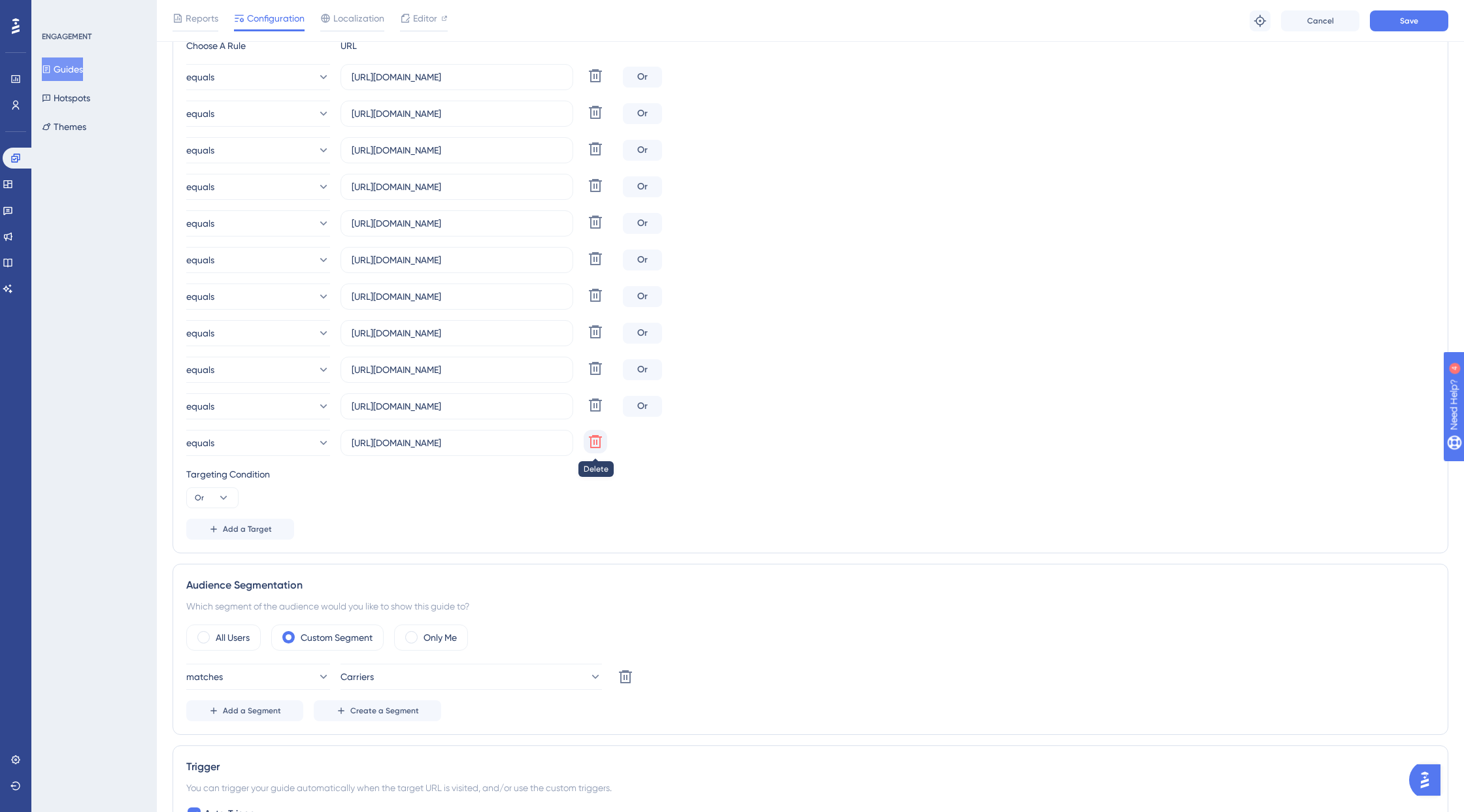
click at [598, 84] on icon at bounding box center [595, 76] width 15 height 15
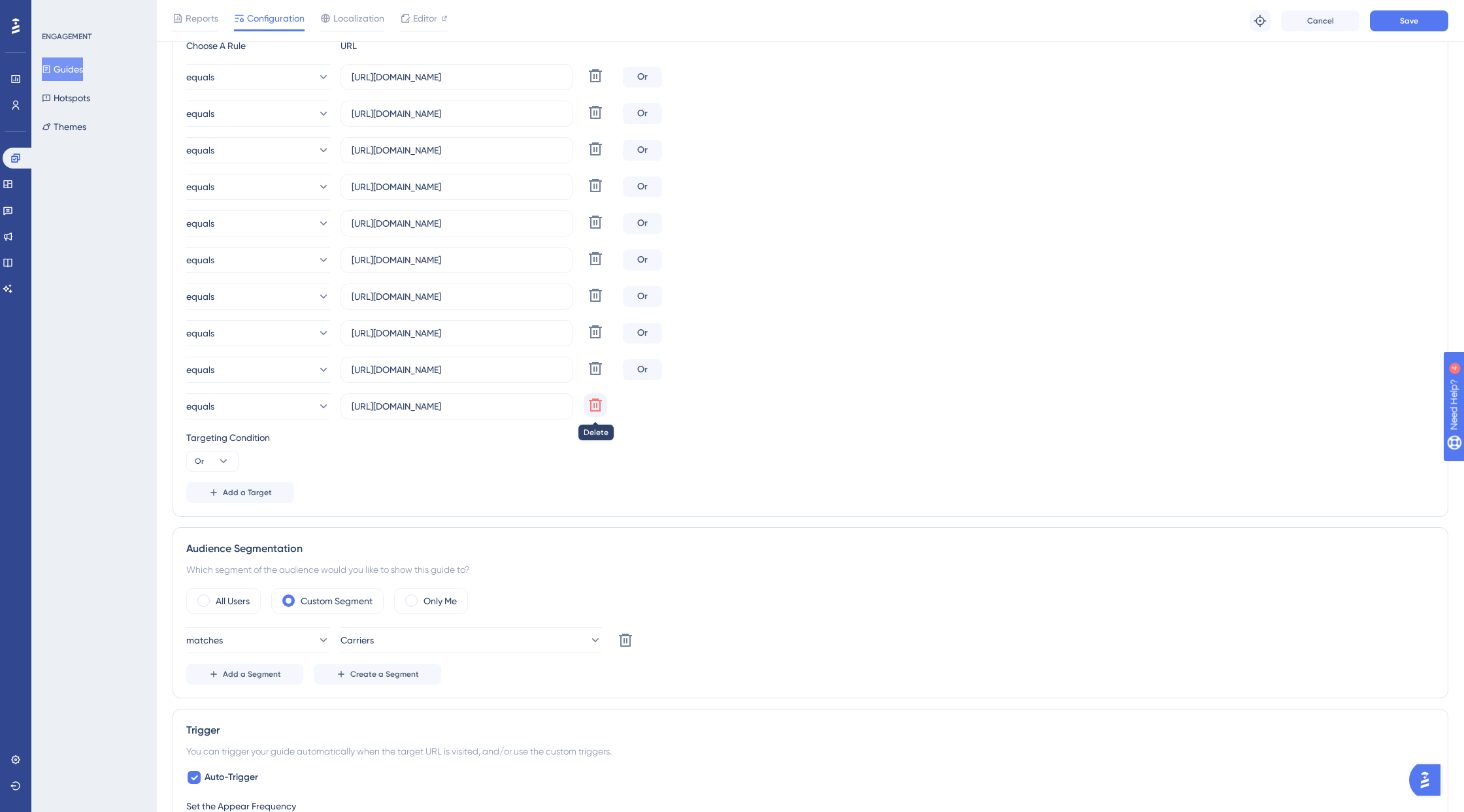
click at [597, 84] on icon at bounding box center [595, 76] width 15 height 15
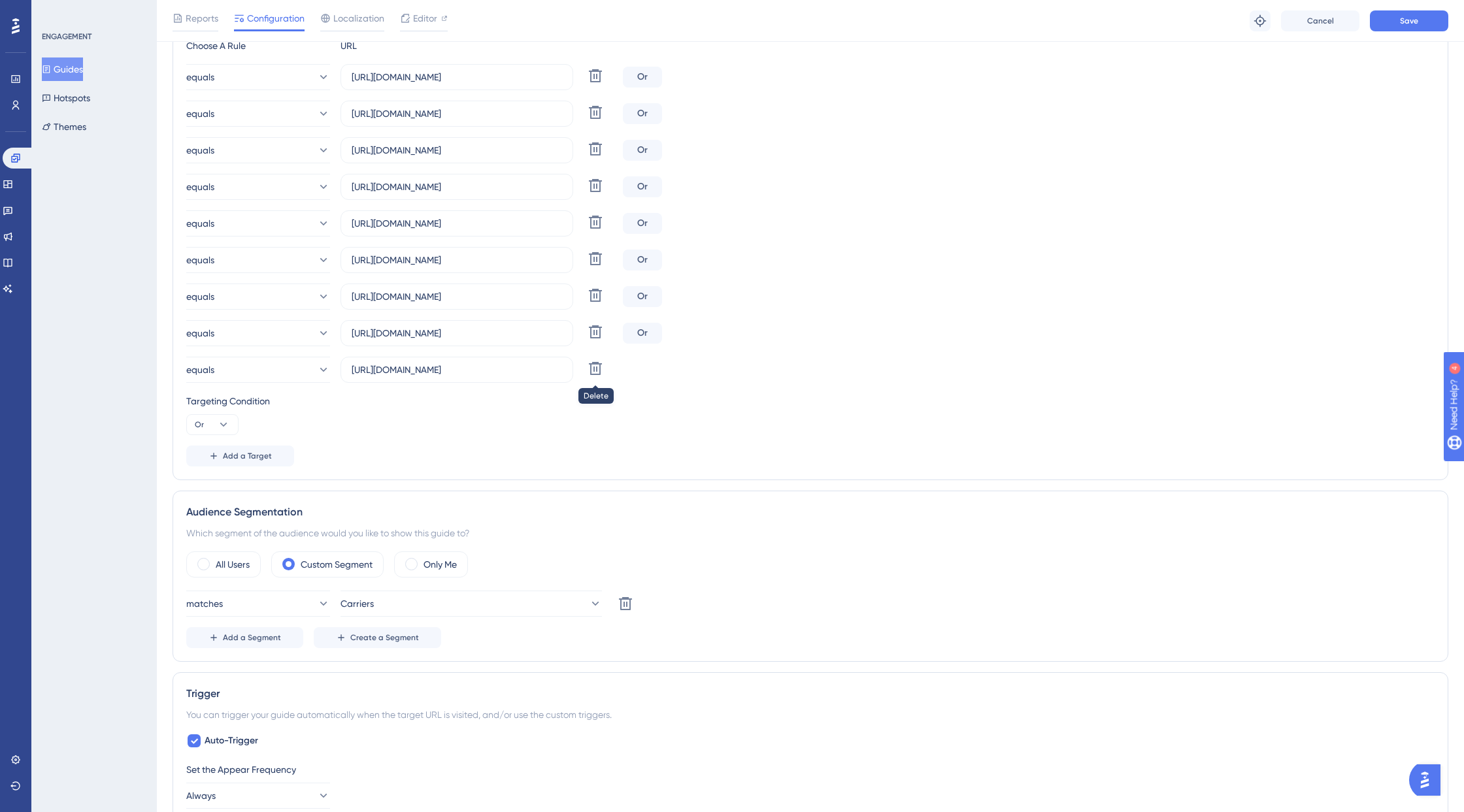
click at [595, 84] on icon at bounding box center [595, 76] width 15 height 15
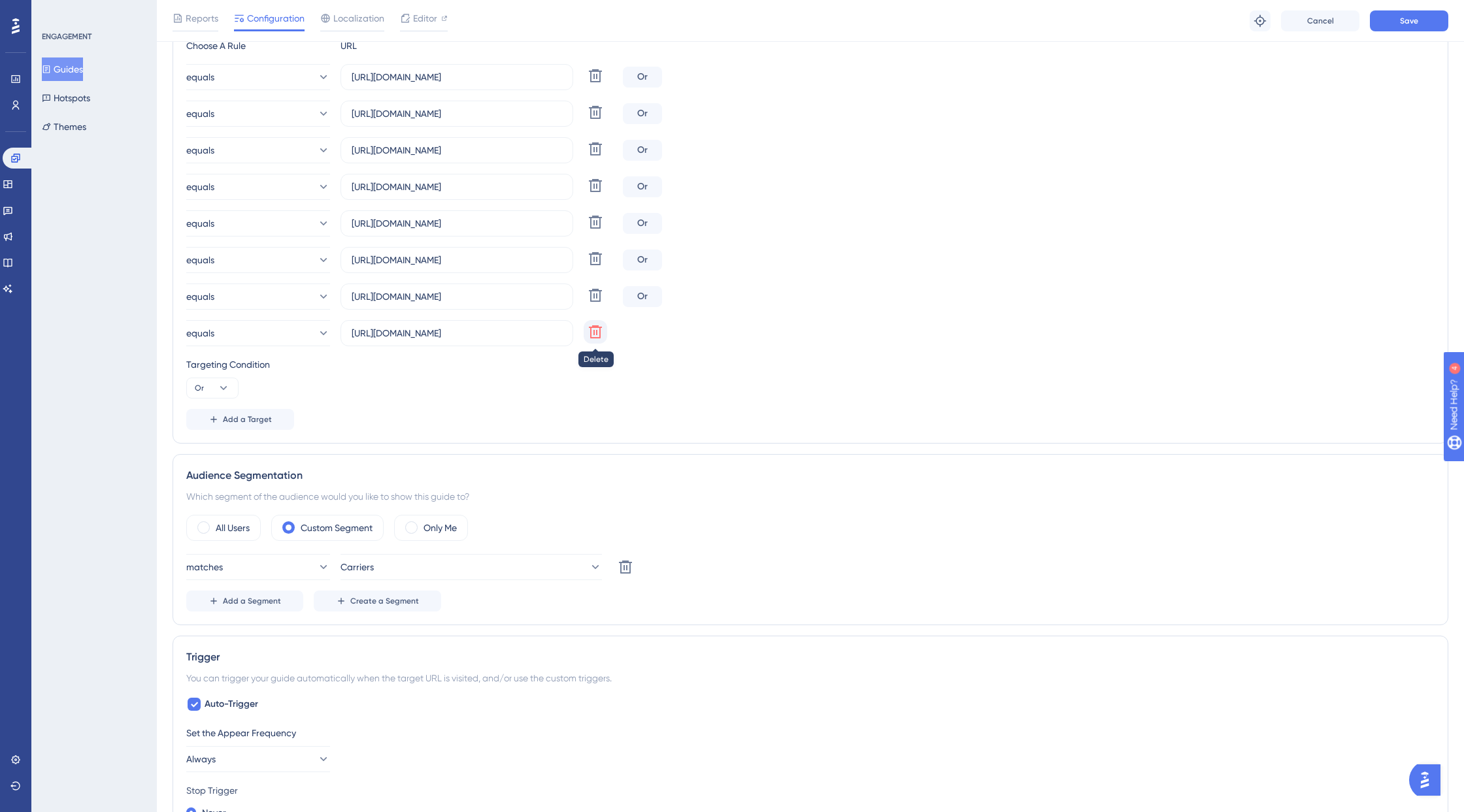
click at [592, 84] on icon at bounding box center [595, 76] width 15 height 15
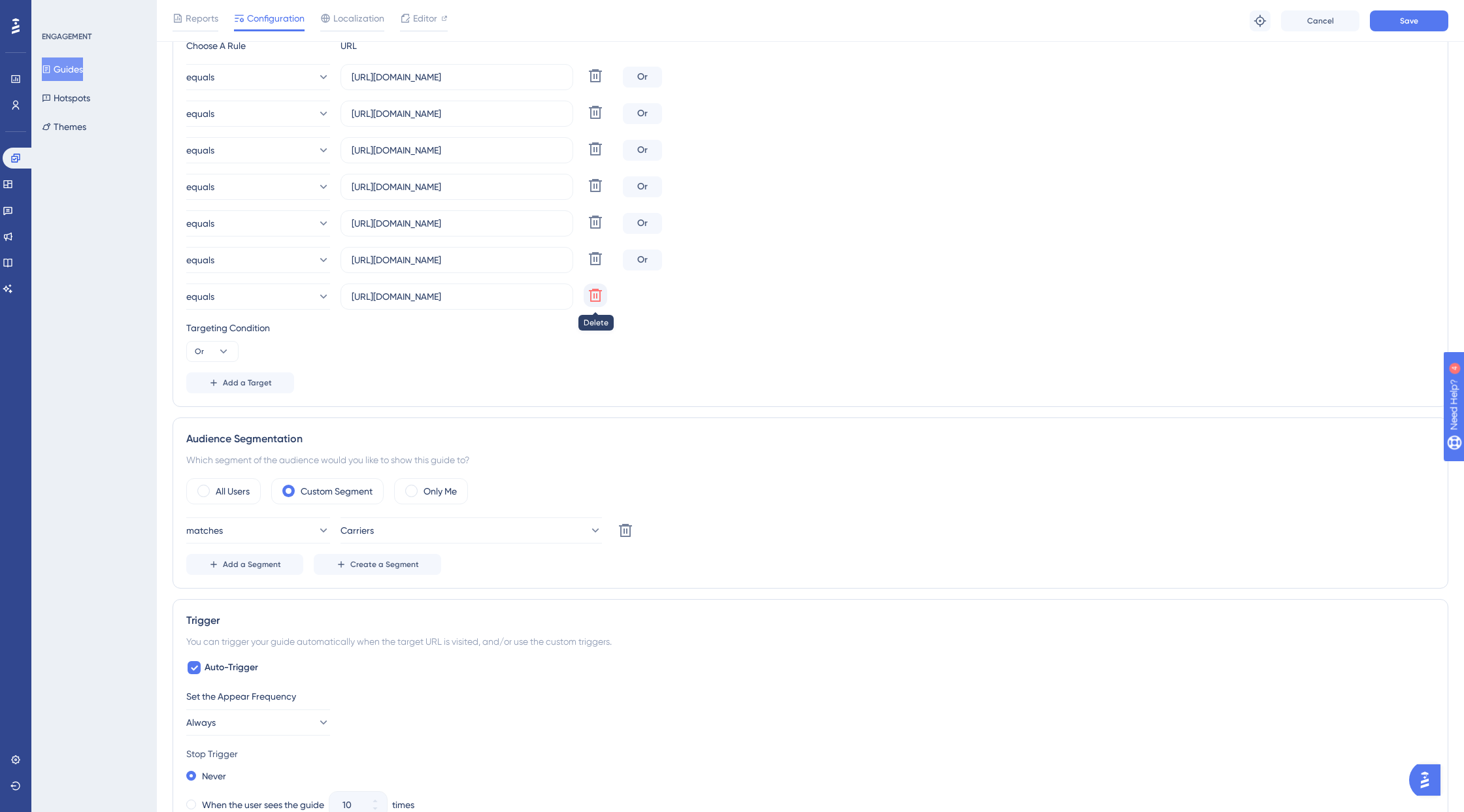
click at [593, 87] on button at bounding box center [595, 76] width 24 height 24
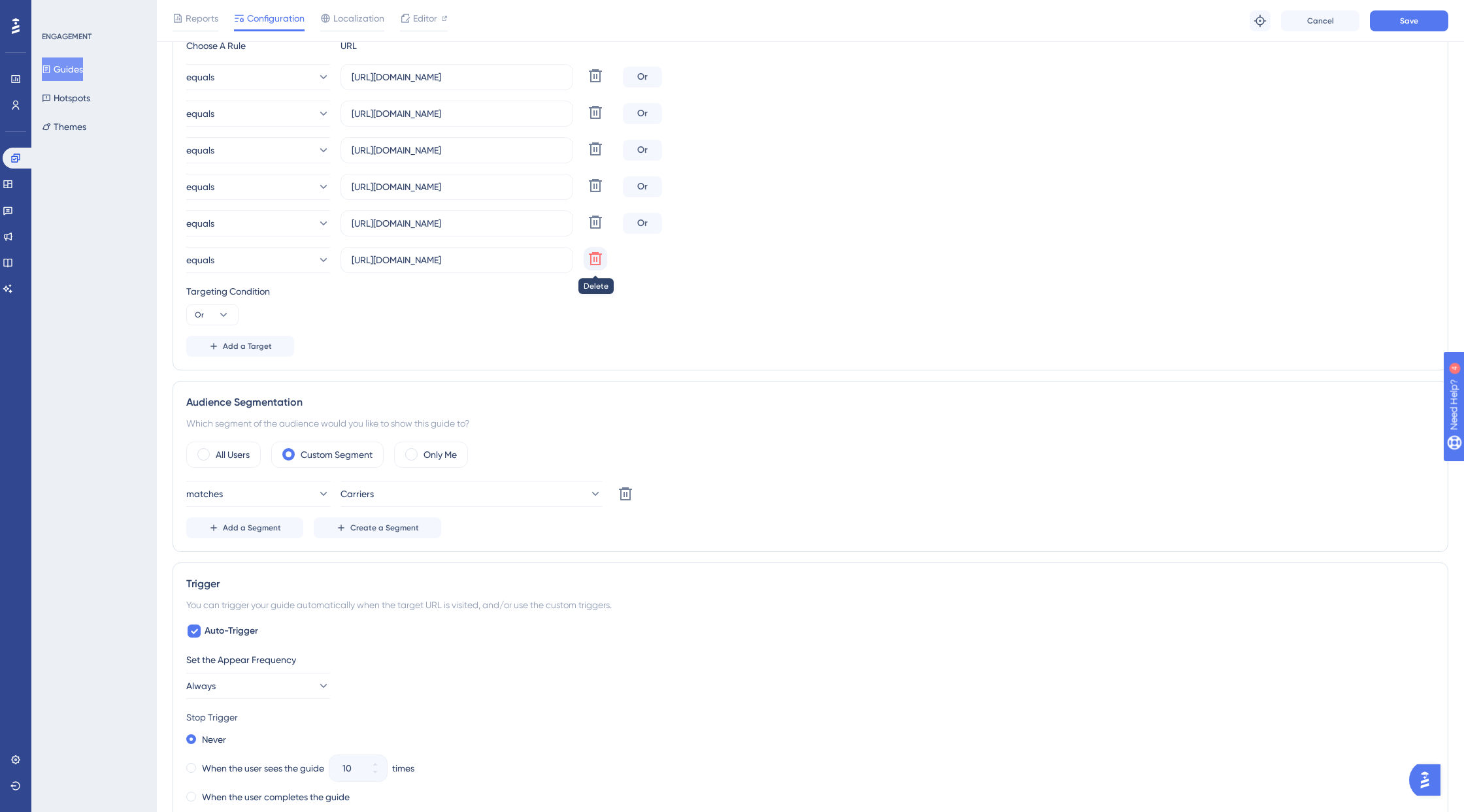
click at [593, 84] on icon at bounding box center [595, 76] width 15 height 15
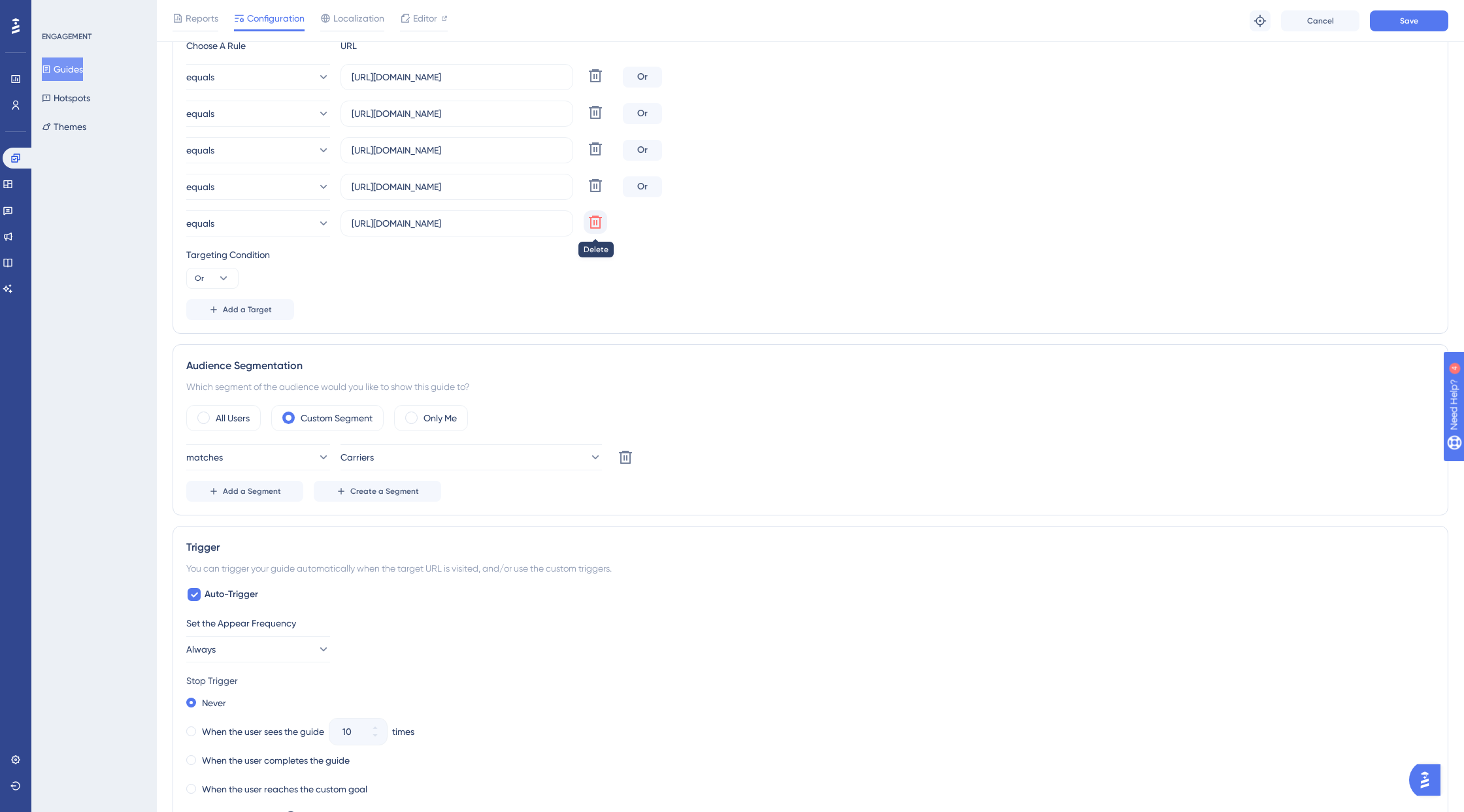
click at [594, 82] on icon at bounding box center [595, 76] width 13 height 13
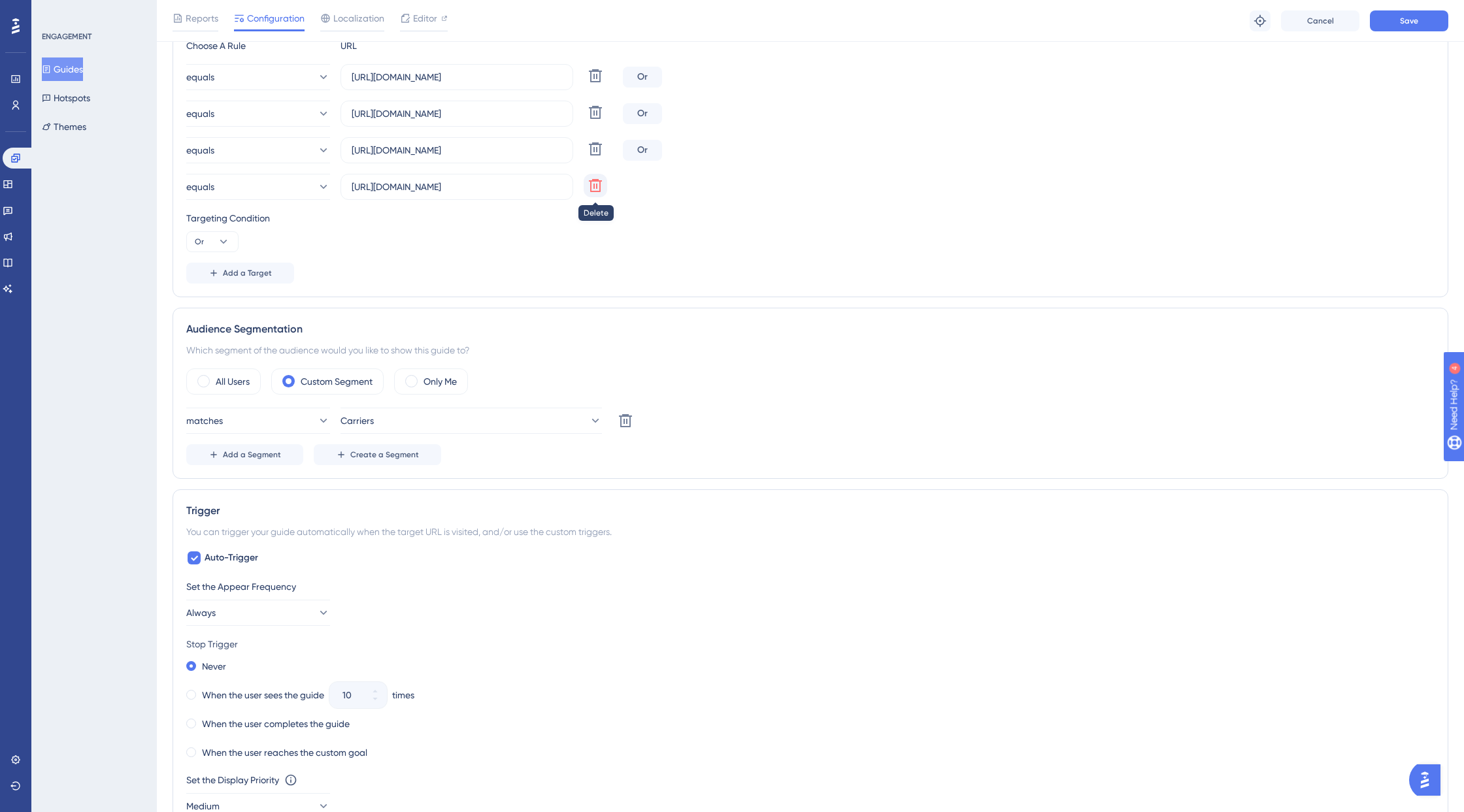
click at [594, 84] on icon at bounding box center [595, 76] width 15 height 15
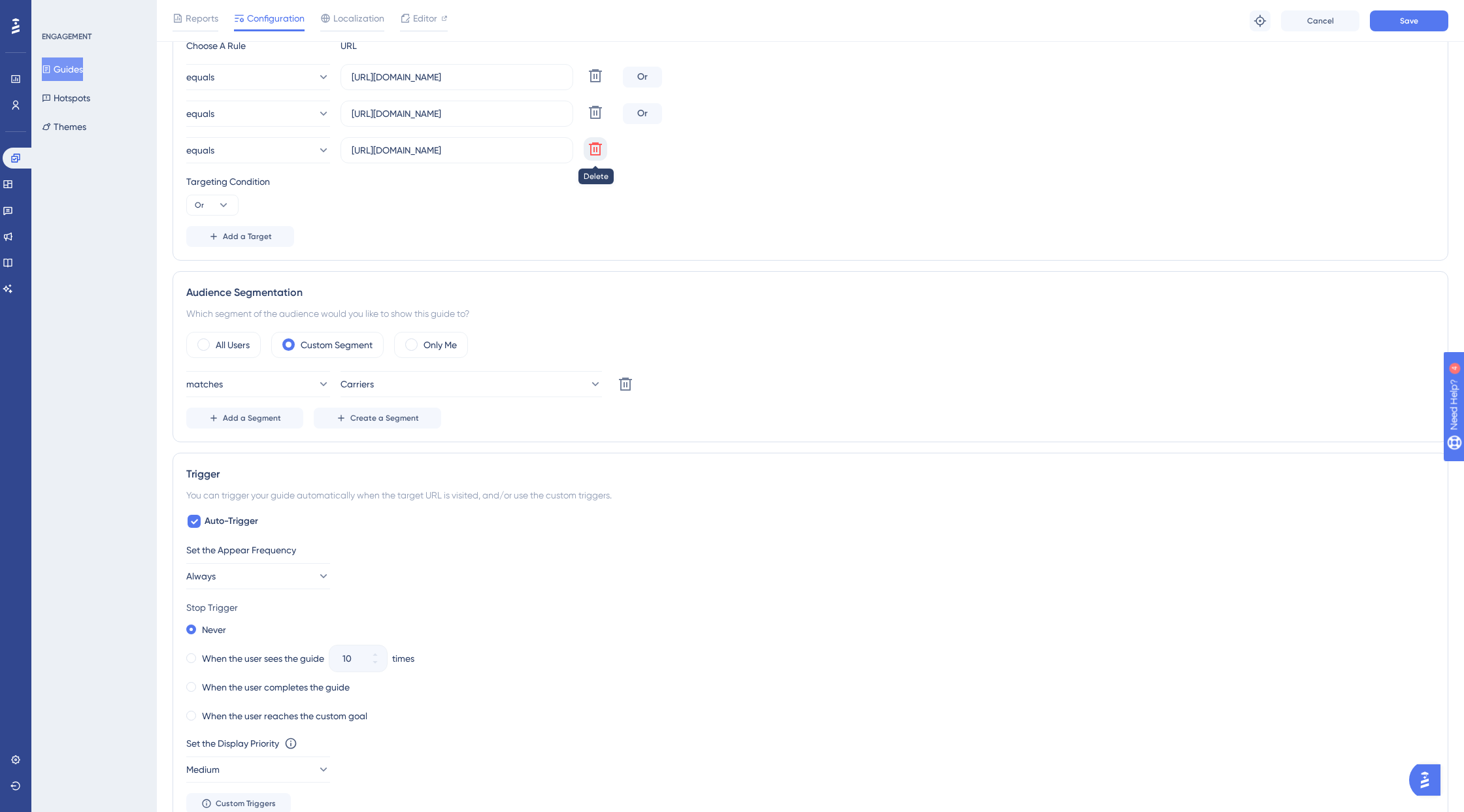
click at [598, 84] on icon at bounding box center [595, 76] width 15 height 15
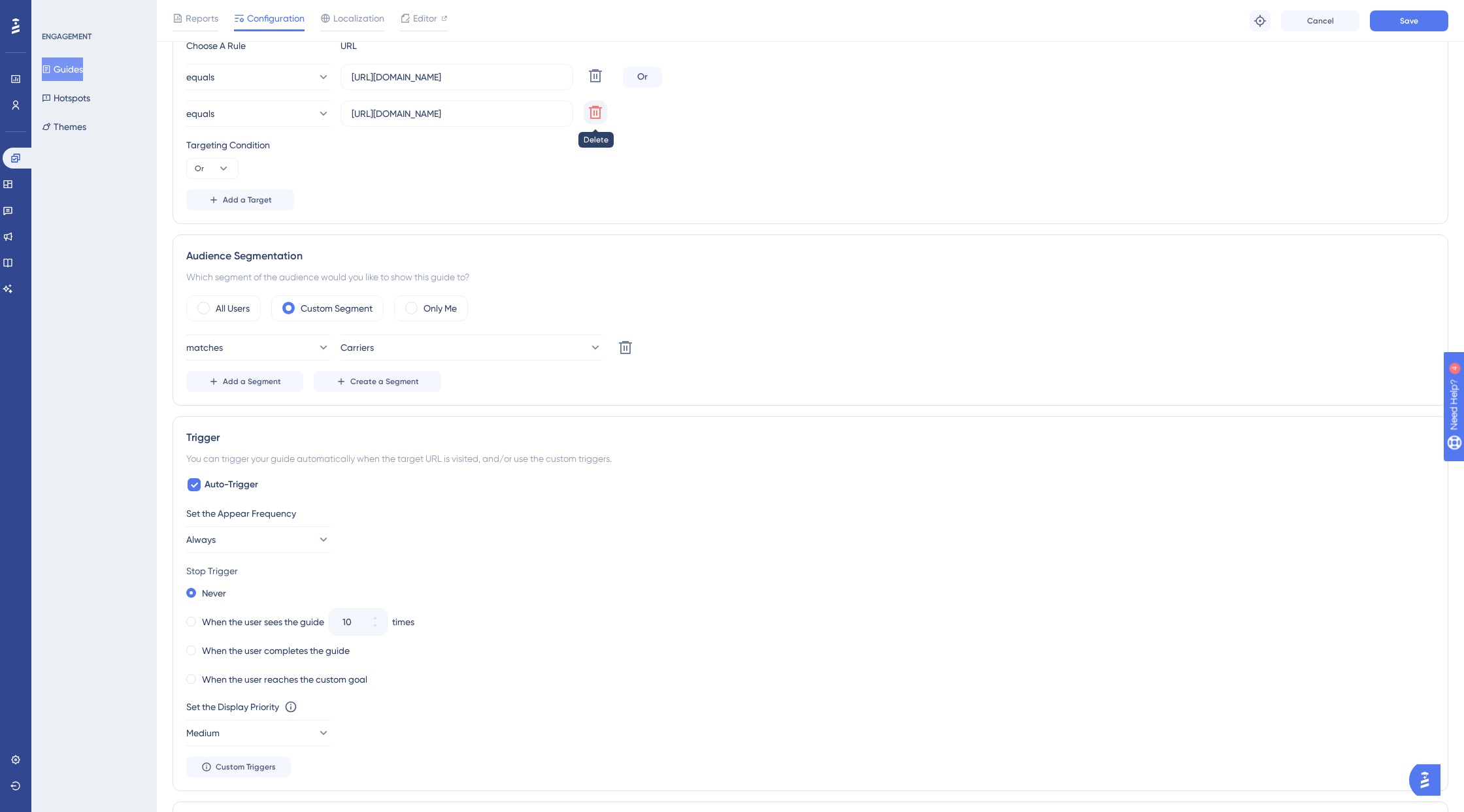
click at [595, 82] on icon at bounding box center [595, 76] width 13 height 13
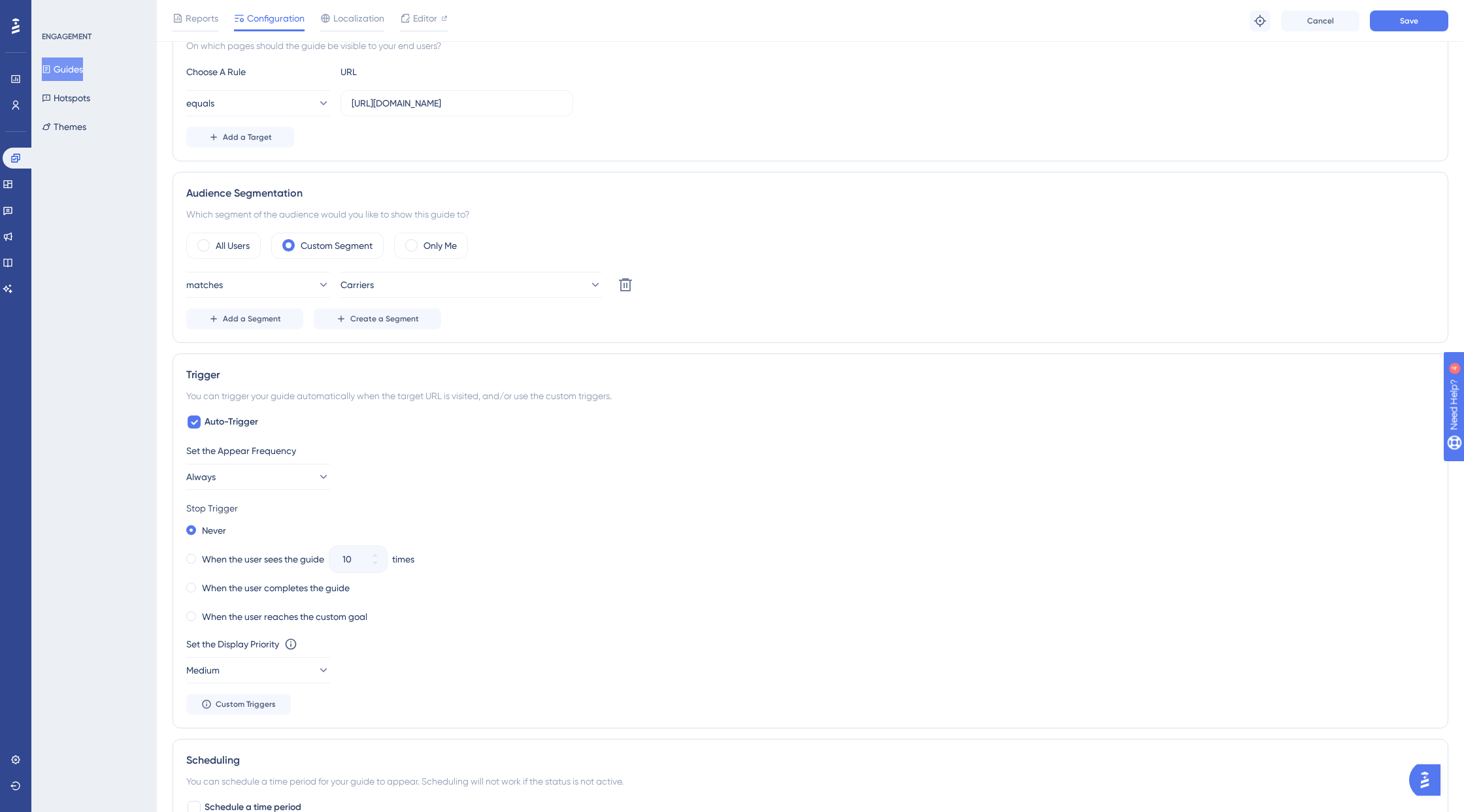
scroll to position [55, 0]
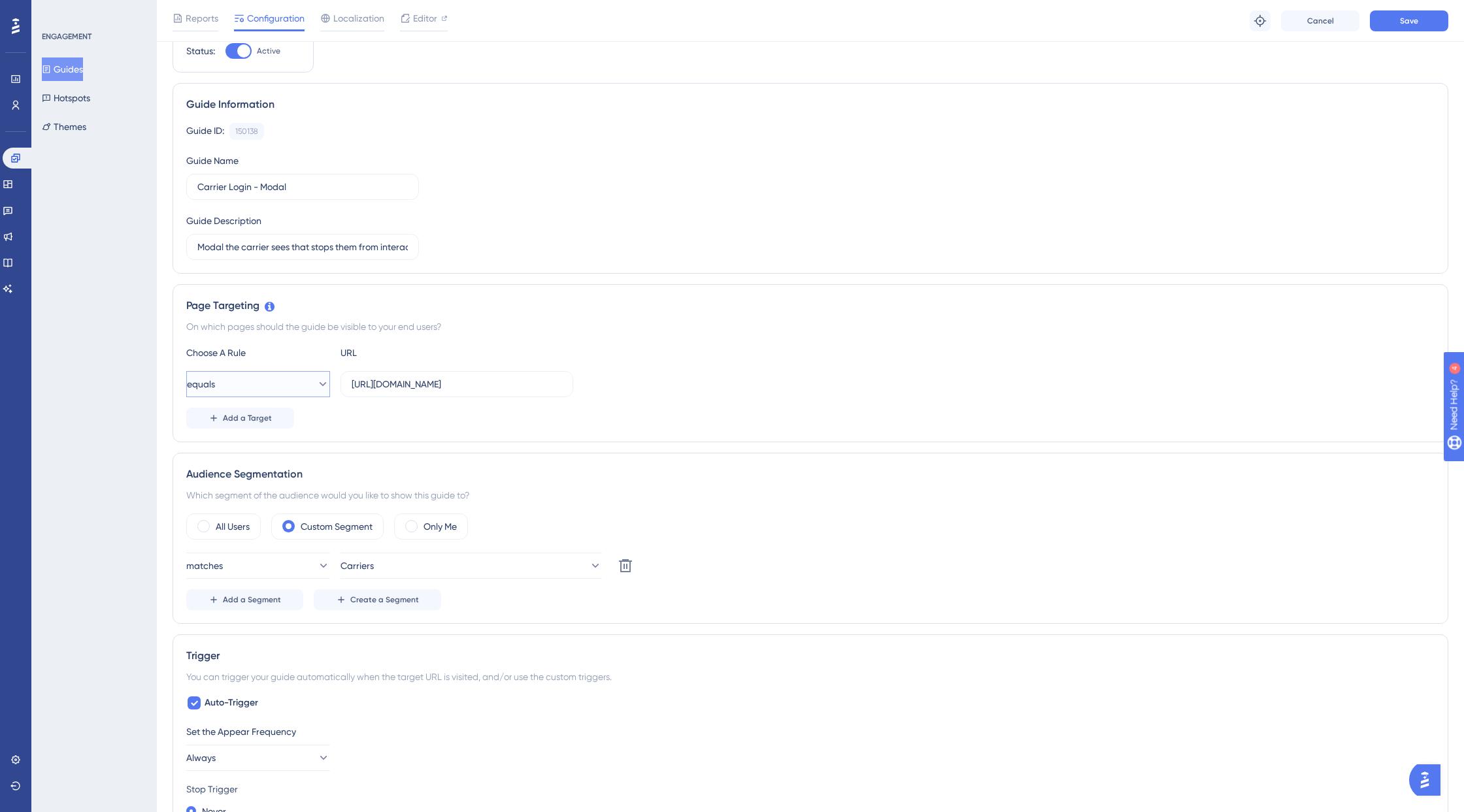
click at [316, 382] on icon at bounding box center [322, 384] width 13 height 13
click at [238, 586] on div "regex regex" at bounding box center [258, 581] width 106 height 26
drag, startPoint x: 556, startPoint y: 385, endPoint x: 338, endPoint y: 379, distance: 218.1
click at [338, 379] on div "regex [URL][DOMAIN_NAME]" at bounding box center [380, 384] width 387 height 26
paste input ".*.[DOMAIN_NAME][URL]."
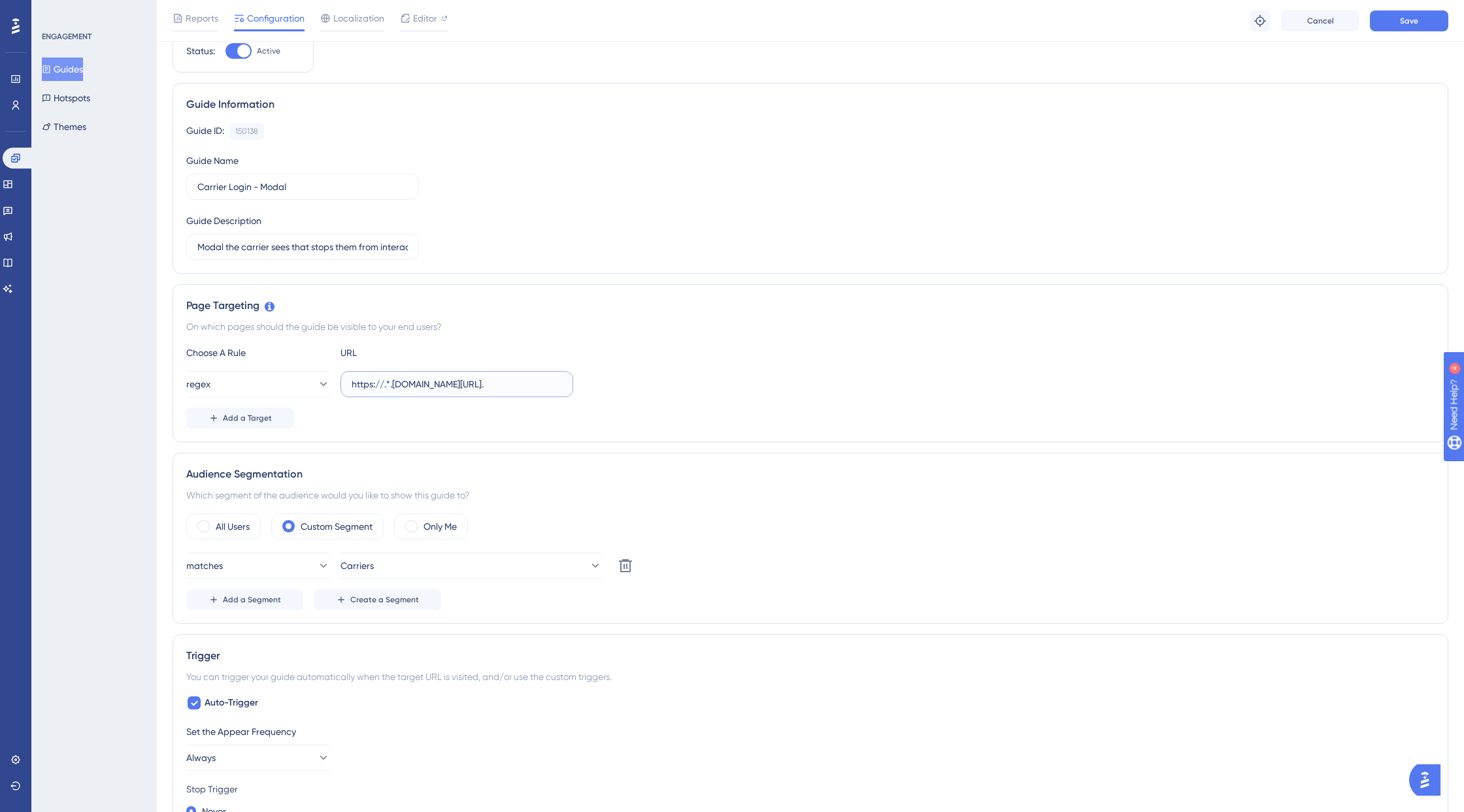
type input "https://.*.[DOMAIN_NAME][URL]."
click at [782, 399] on div "Choose A Rule URL regex https://.*.[DOMAIN_NAME][URL]. Add a Target" at bounding box center [810, 387] width 1248 height 84
click at [1304, 20] on span "Save" at bounding box center [1408, 20] width 18 height 10
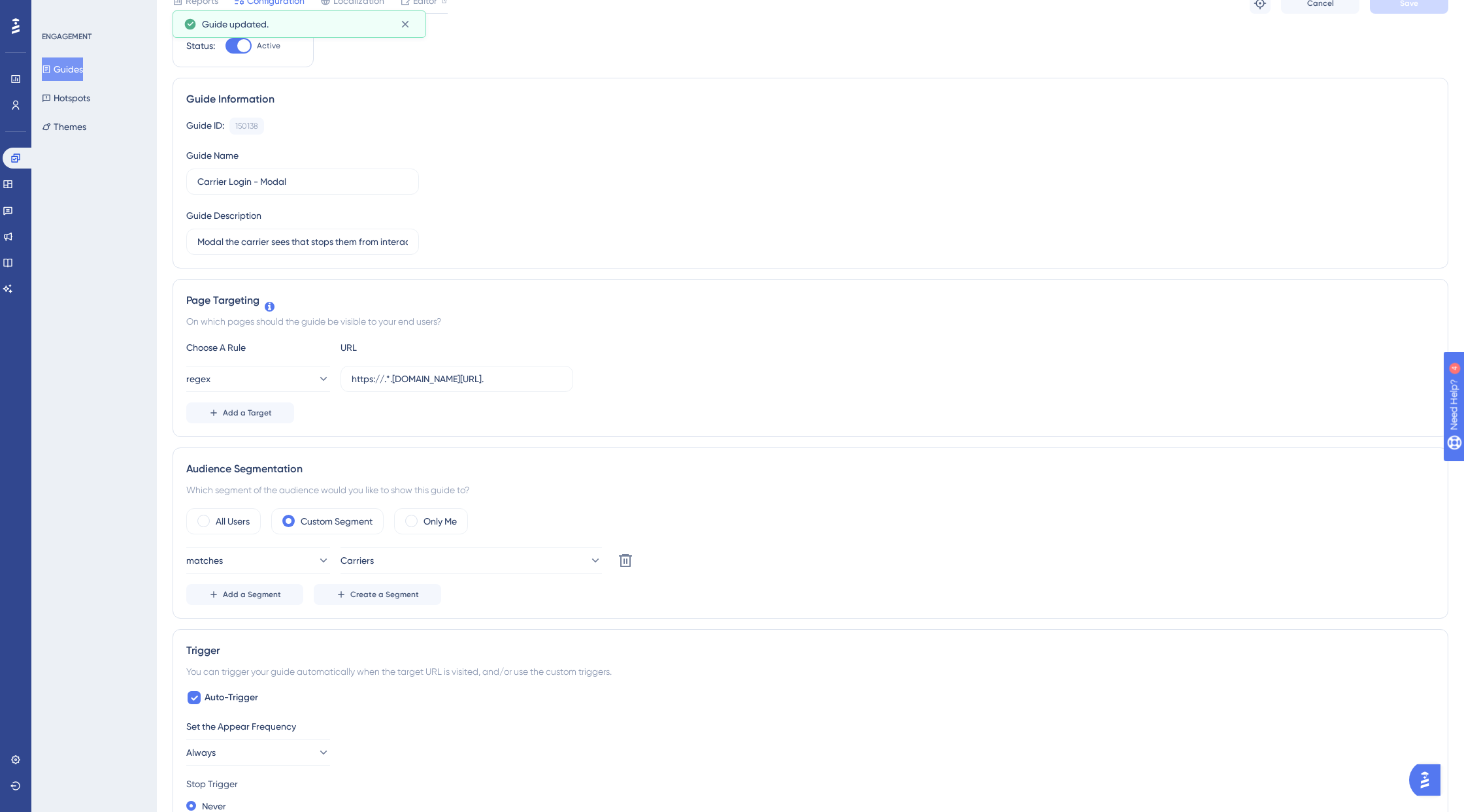
scroll to position [0, 0]
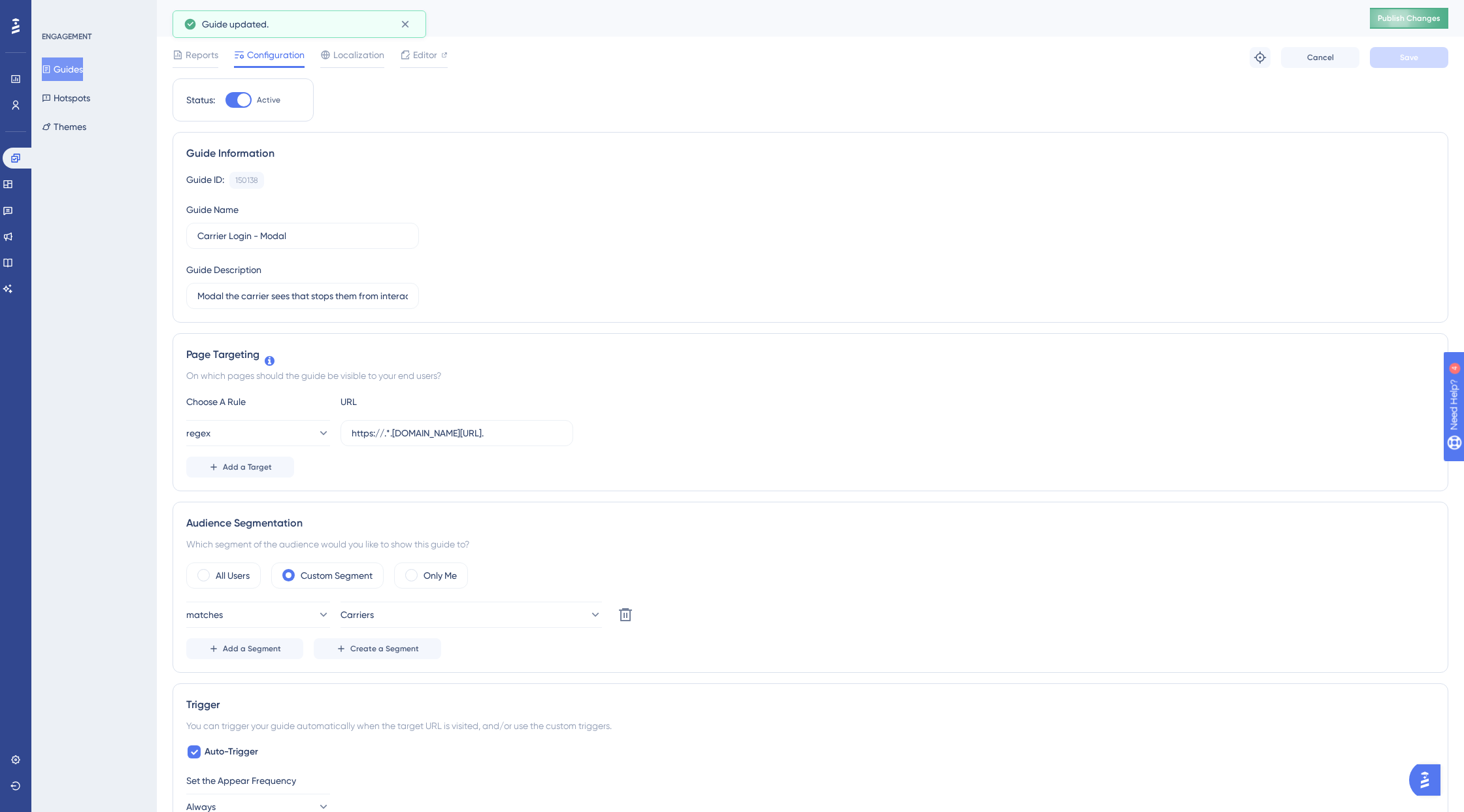
click at [1304, 17] on span "Publish Changes" at bounding box center [1408, 17] width 63 height 10
click at [13, 184] on icon at bounding box center [7, 184] width 10 height 10
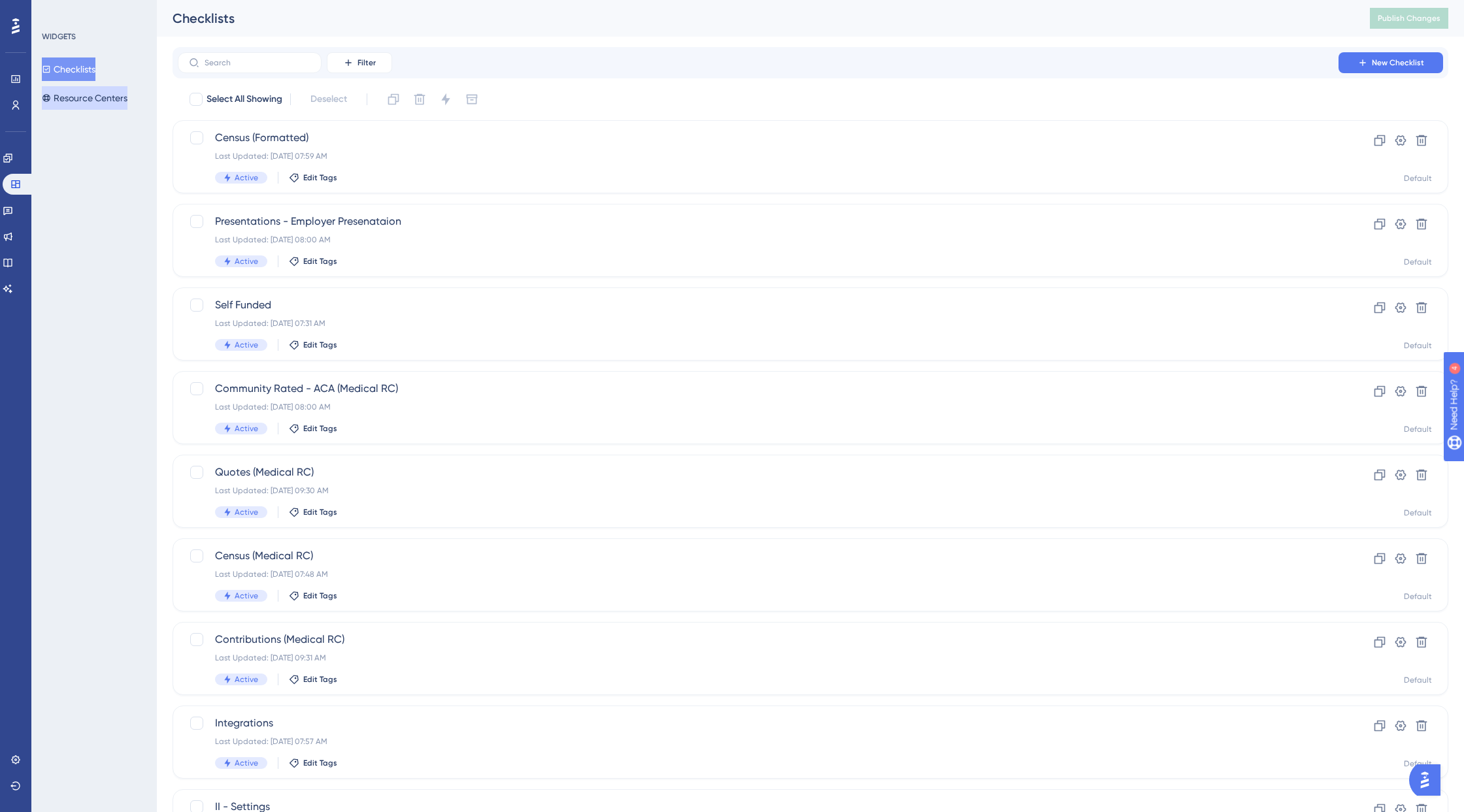
click at [124, 106] on button "Resource Centers" at bounding box center [85, 98] width 86 height 24
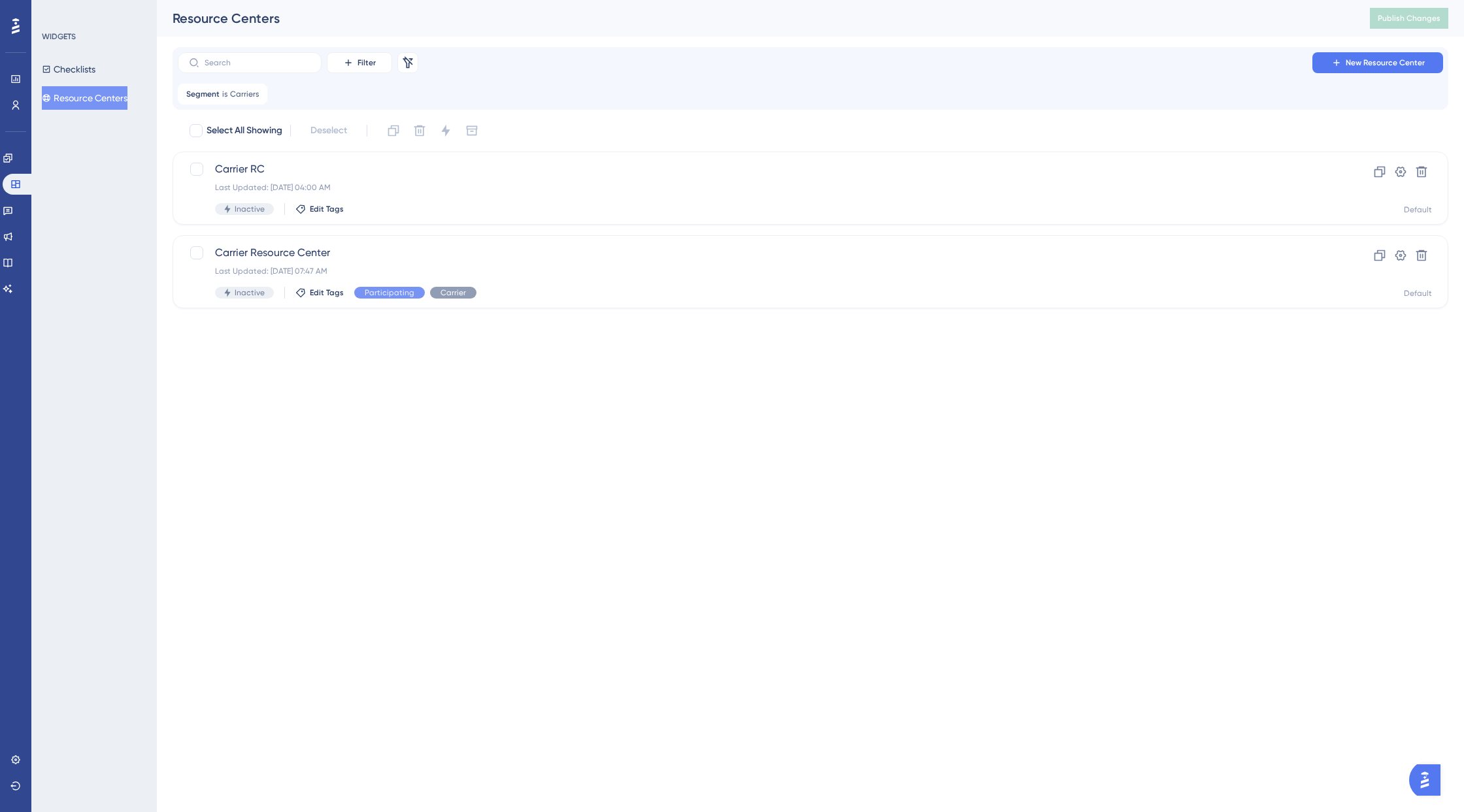
click at [117, 397] on div "WIDGETS Checklists Resource Centers" at bounding box center [94, 406] width 126 height 812
click at [183, 0] on html "Performance Users Engagement Widgets Feedback Product Updates Knowledge Base AI…" at bounding box center [732, 0] width 1464 height 0
click at [136, 313] on div "WIDGETS Checklists Resource Centers" at bounding box center [94, 406] width 126 height 812
click at [258, 90] on icon at bounding box center [257, 94] width 8 height 8
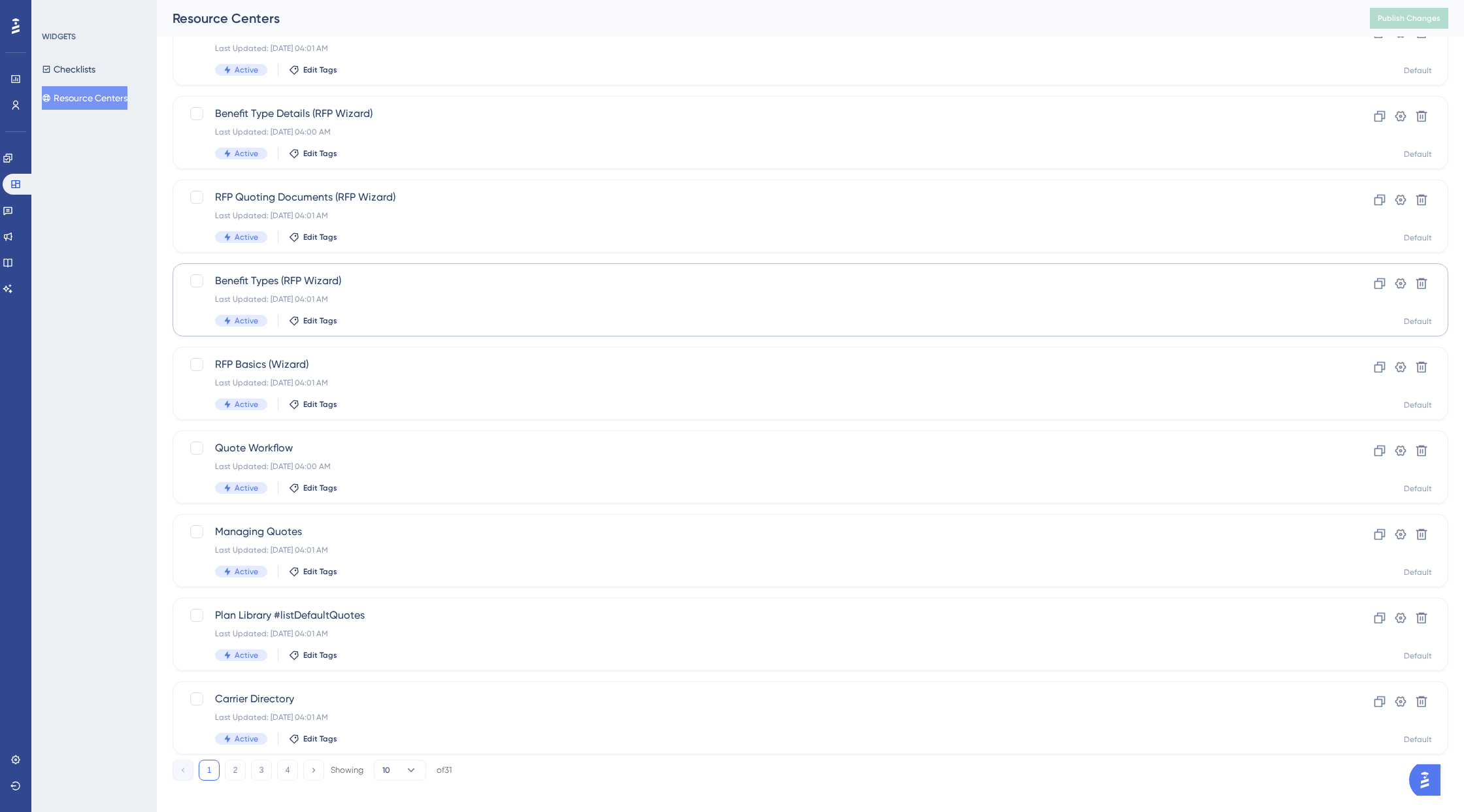
scroll to position [202, 0]
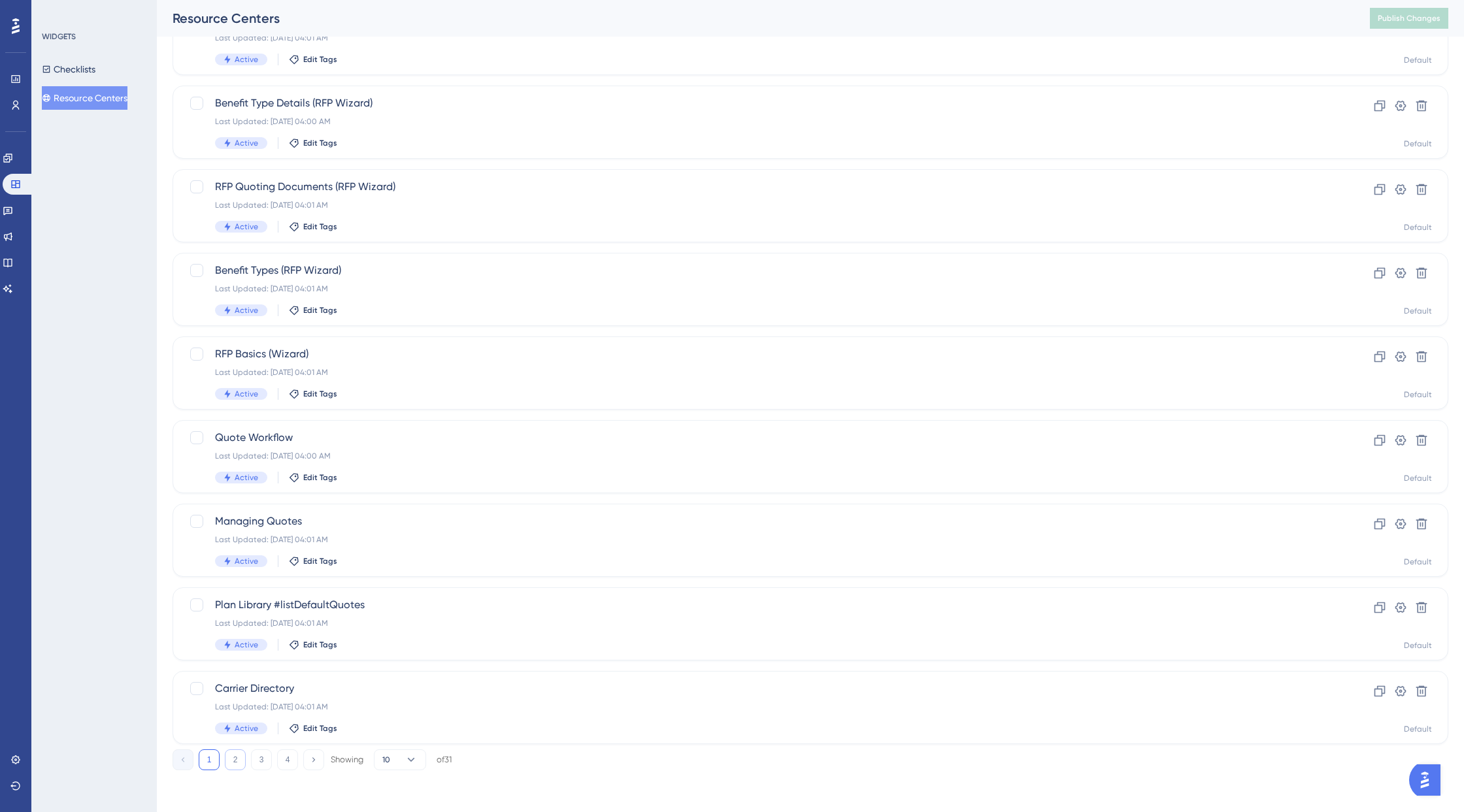
click at [235, 746] on button "2" at bounding box center [235, 759] width 21 height 21
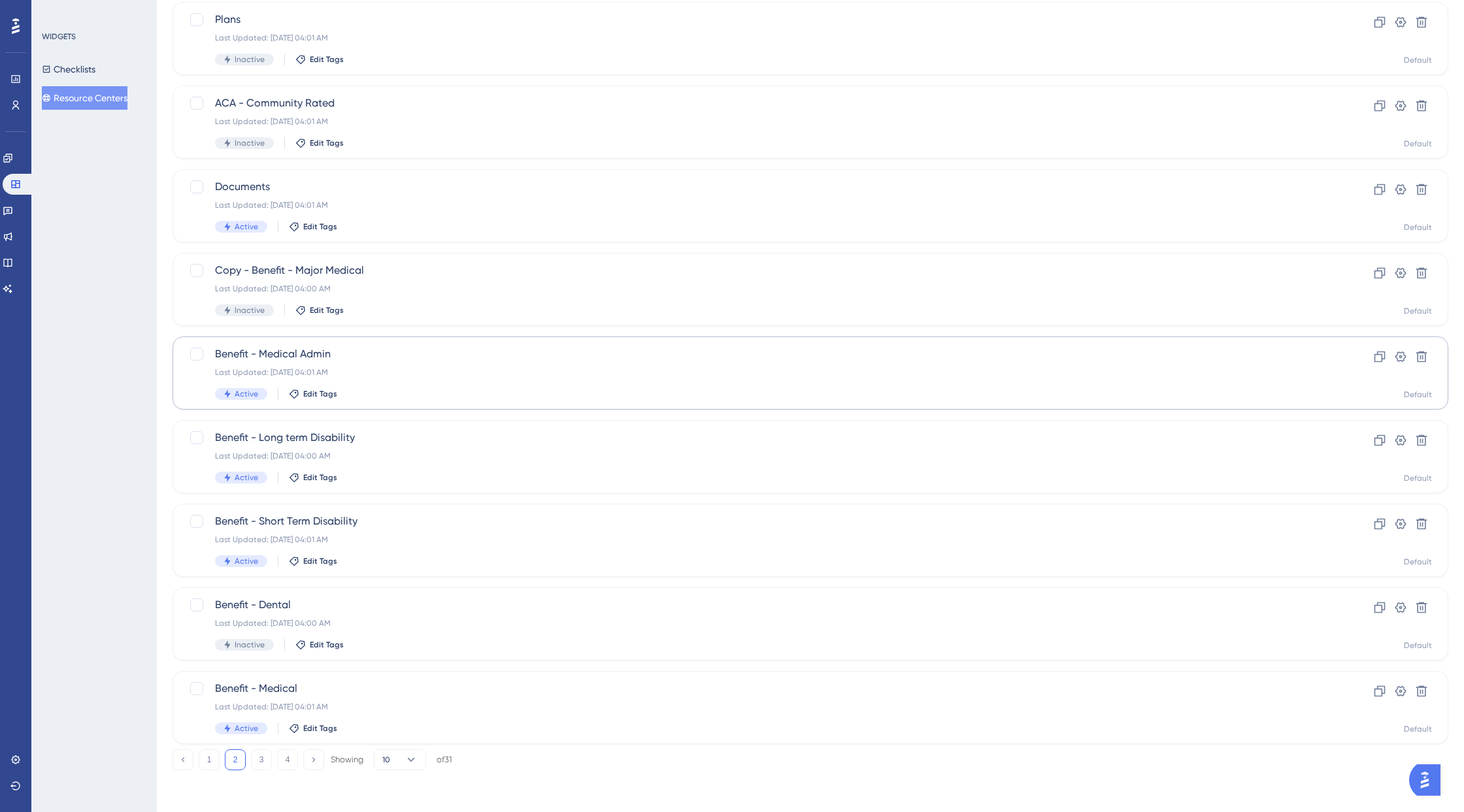
scroll to position [0, 0]
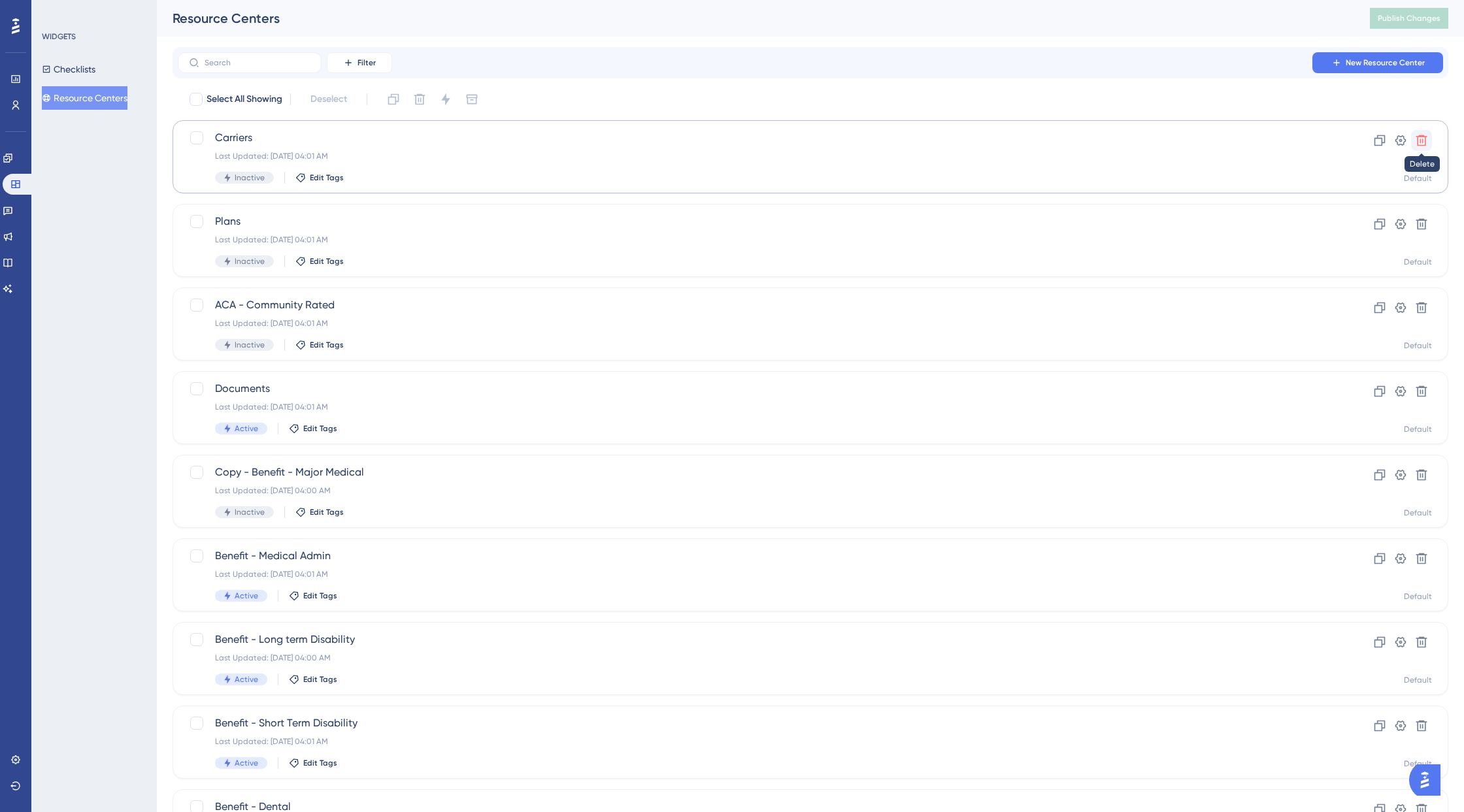
click at [1304, 135] on icon at bounding box center [1421, 140] width 13 height 13
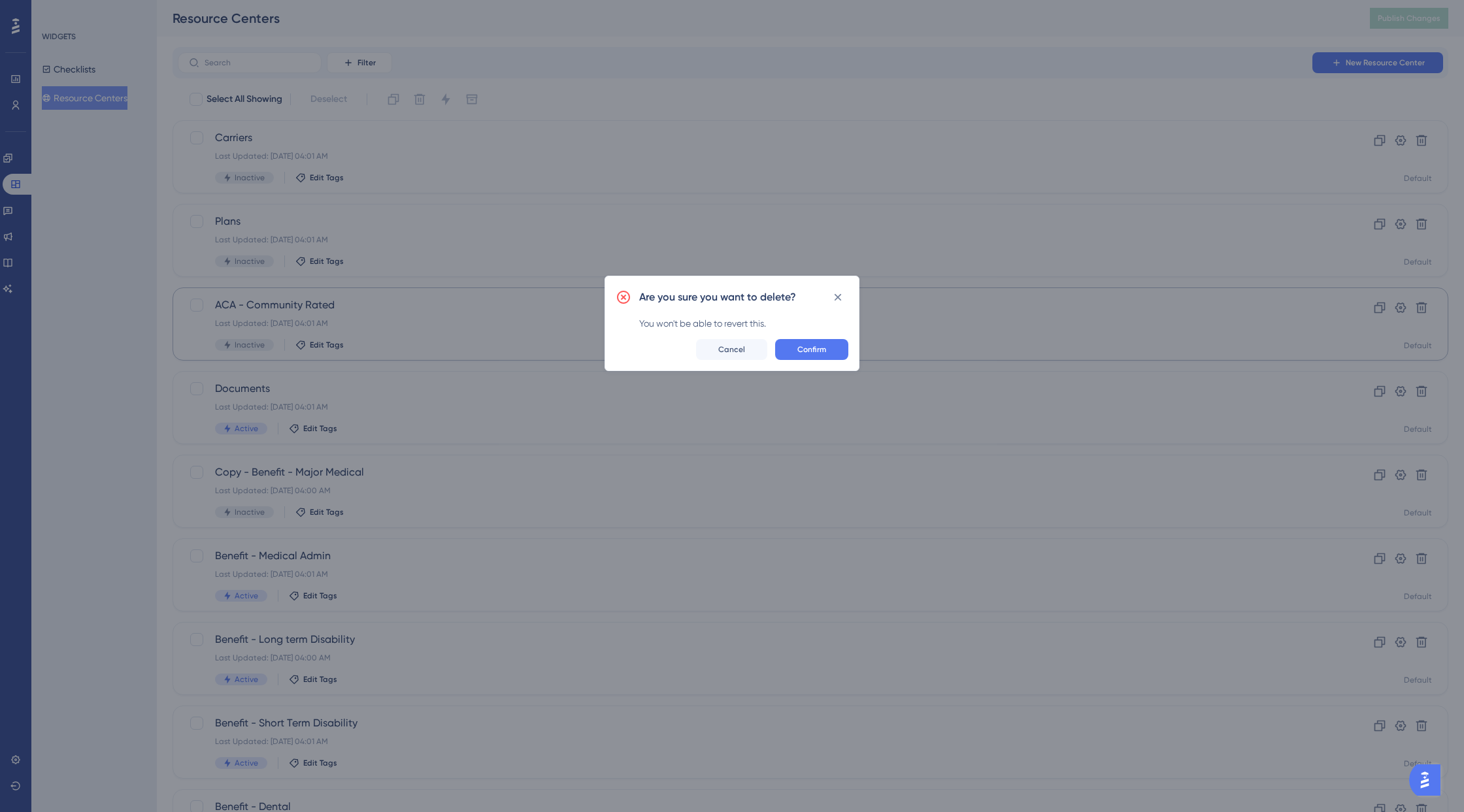
click at [814, 351] on span "Confirm" at bounding box center [812, 349] width 29 height 10
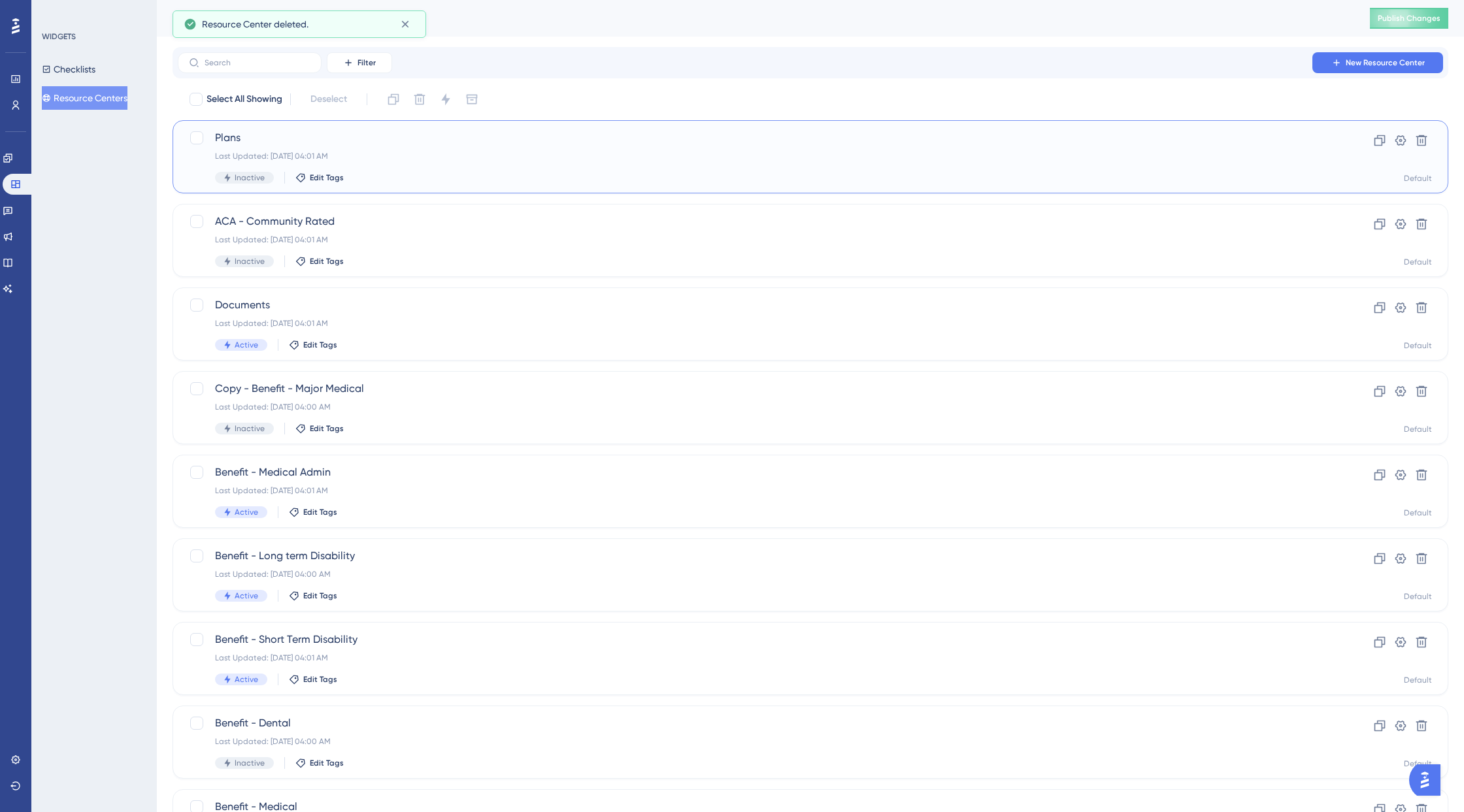
click at [771, 162] on div "Plans Last Updated: [DATE] 04:01 AM Inactive Edit Tags" at bounding box center [757, 157] width 1086 height 54
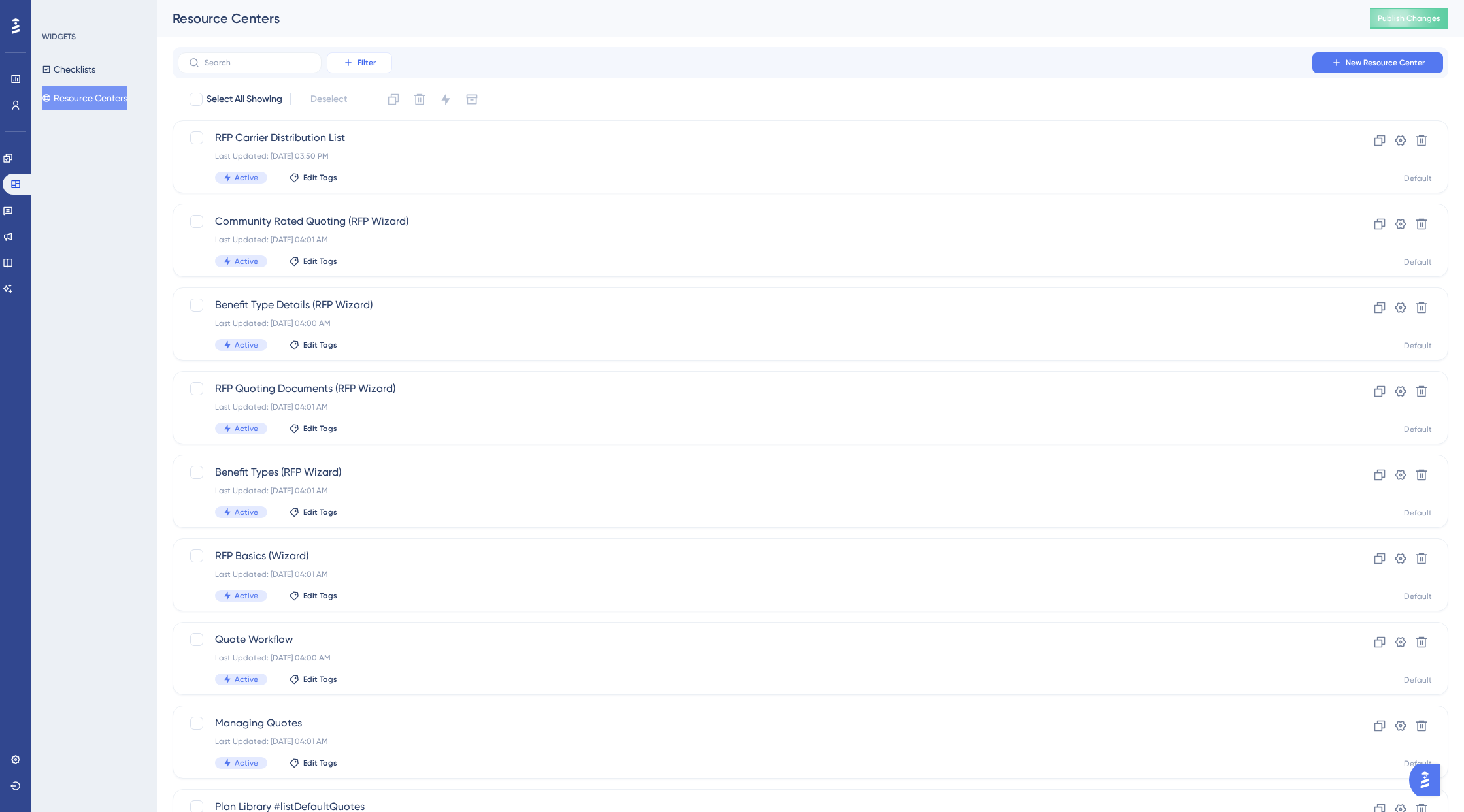
click at [364, 66] on span "Filter" at bounding box center [367, 62] width 18 height 10
click at [381, 181] on div "Status Status" at bounding box center [372, 178] width 54 height 26
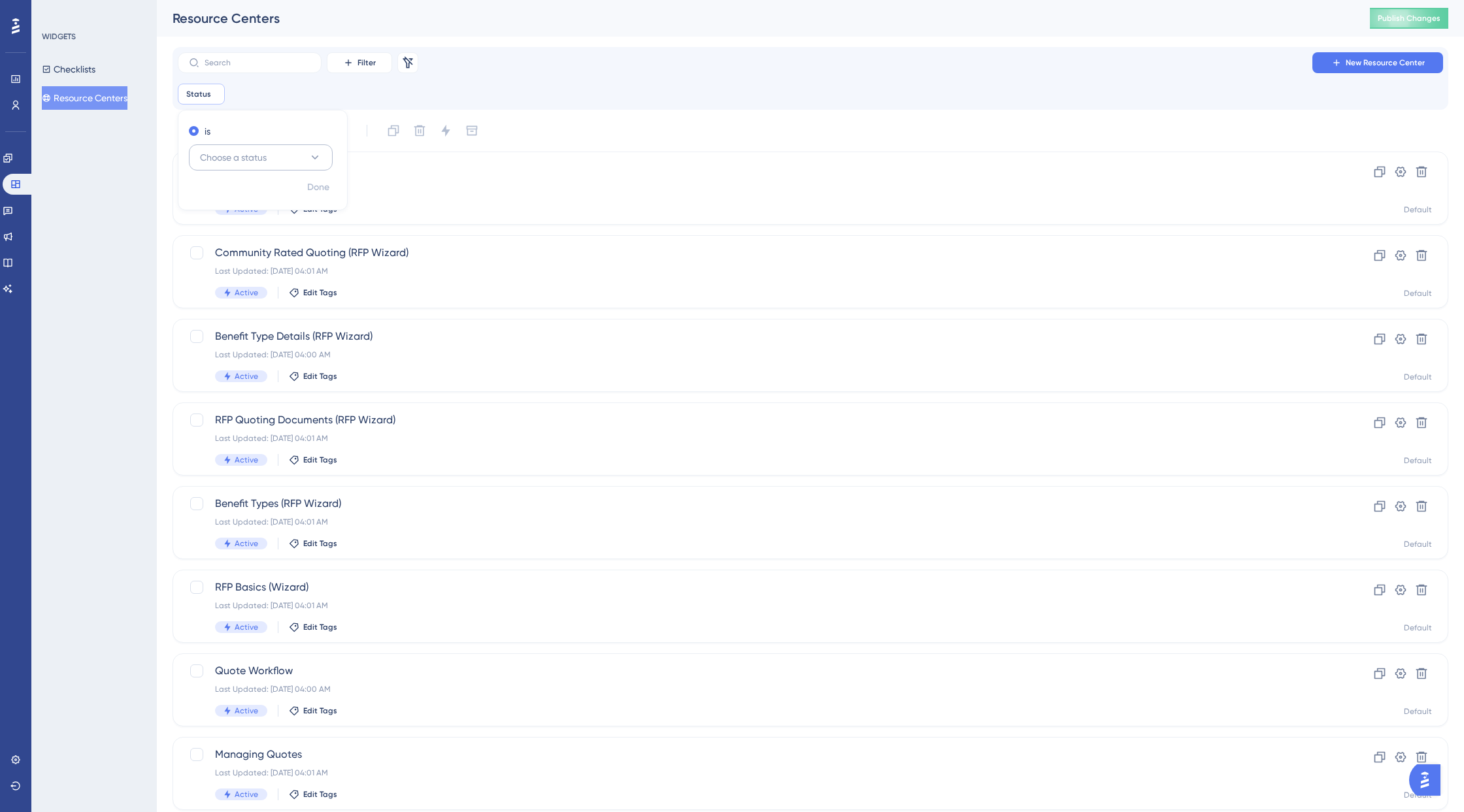
click at [302, 158] on button "Choose a status" at bounding box center [260, 157] width 144 height 26
click at [226, 227] on span "Inactive" at bounding box center [224, 223] width 34 height 15
click at [581, 27] on div "Resource Centers Publish Changes" at bounding box center [809, 18] width 1306 height 36
click at [1304, 175] on icon at bounding box center [1421, 172] width 13 height 13
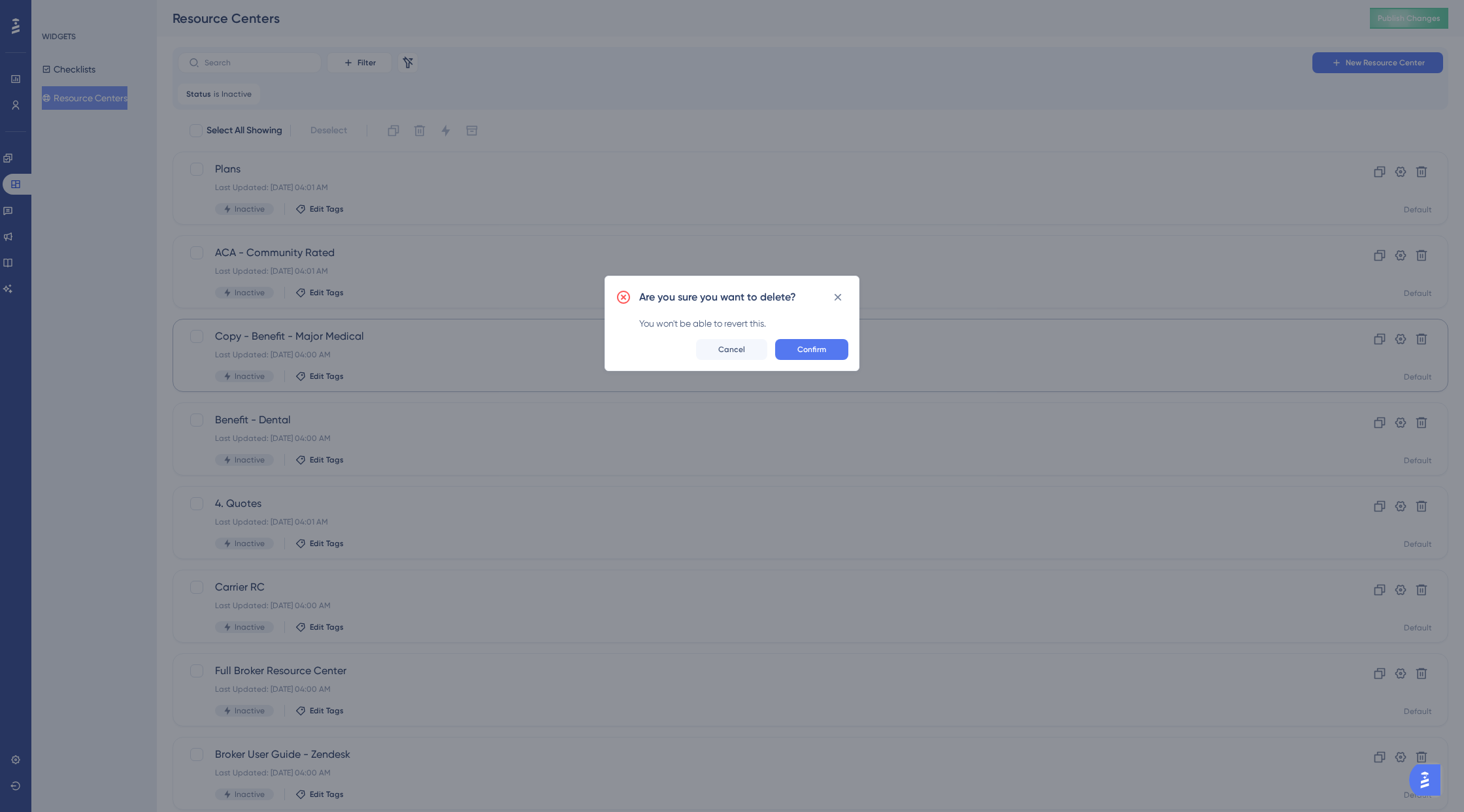
click at [825, 345] on span "Confirm" at bounding box center [812, 349] width 29 height 10
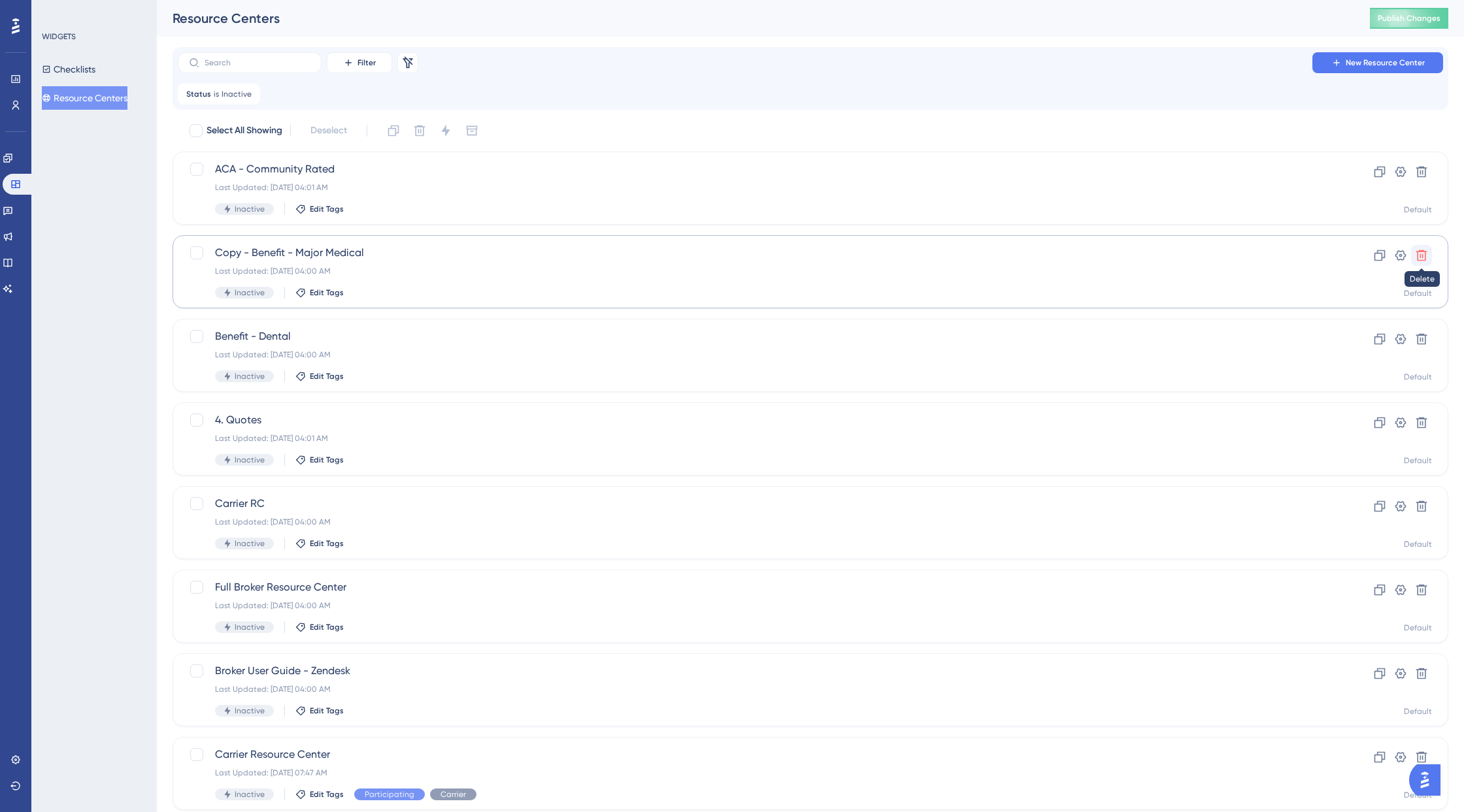
click at [1304, 256] on icon at bounding box center [1421, 256] width 11 height 11
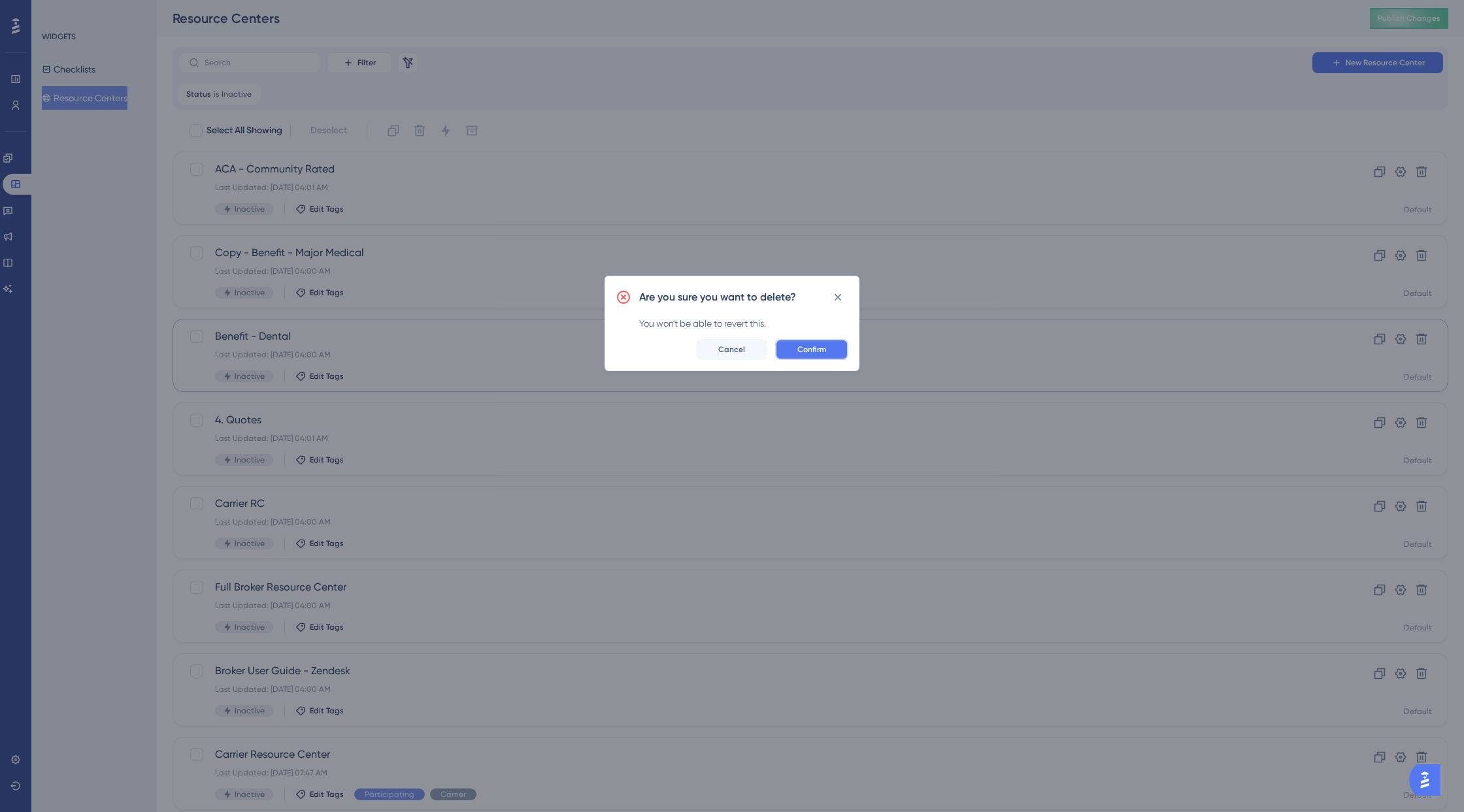
click at [839, 353] on button "Confirm" at bounding box center [811, 349] width 73 height 21
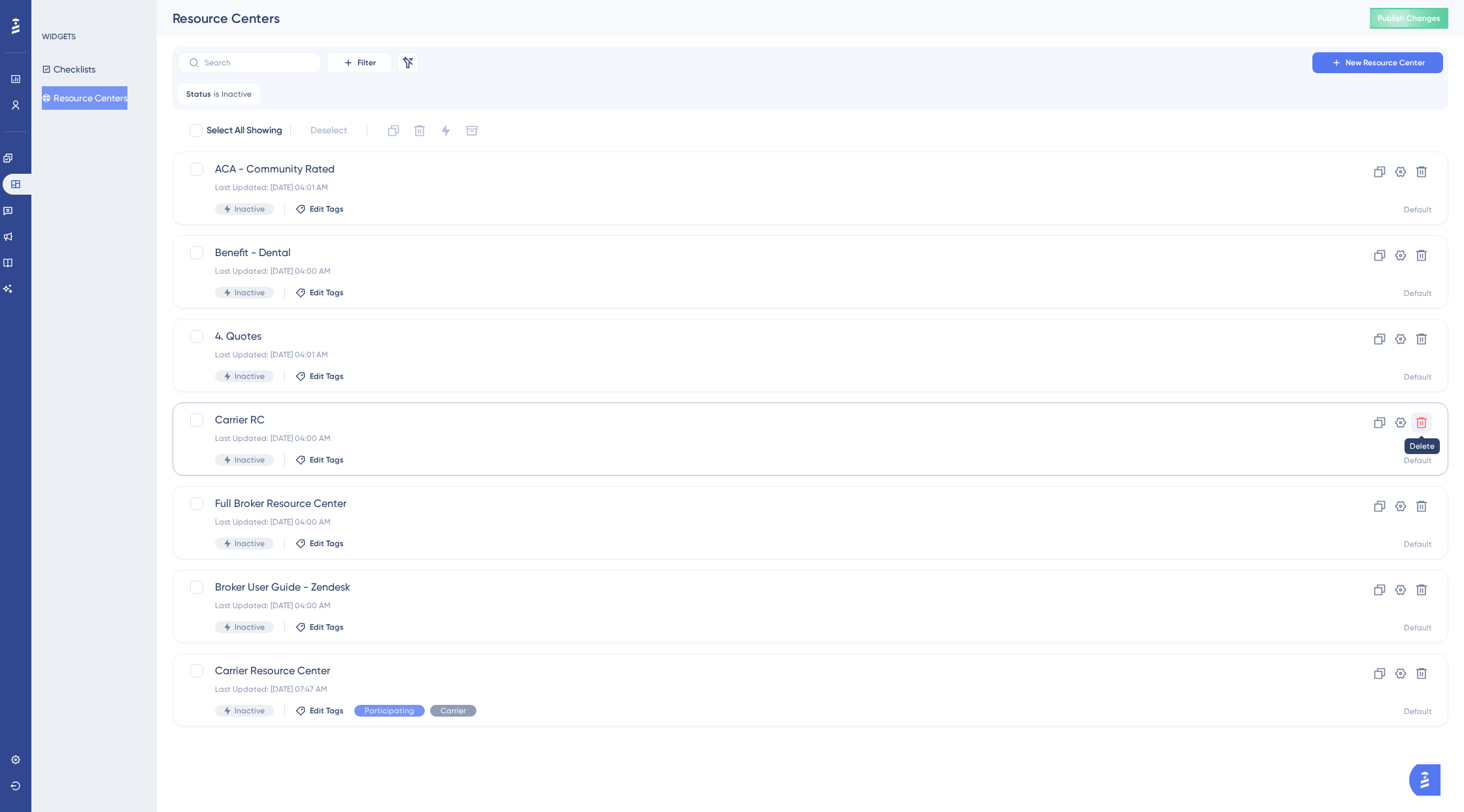
click at [1304, 420] on icon at bounding box center [1421, 422] width 13 height 13
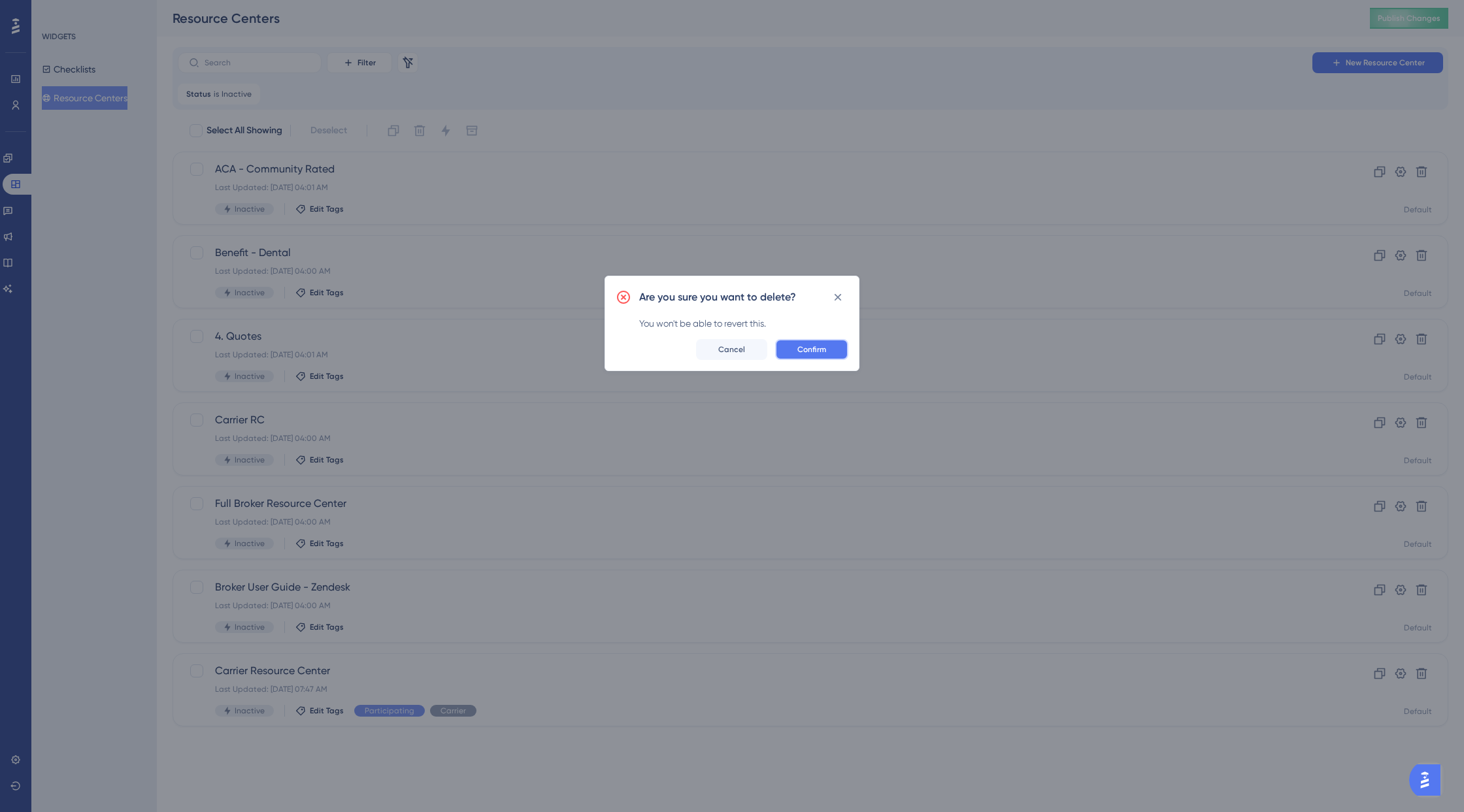
click at [796, 354] on button "Confirm" at bounding box center [811, 349] width 73 height 21
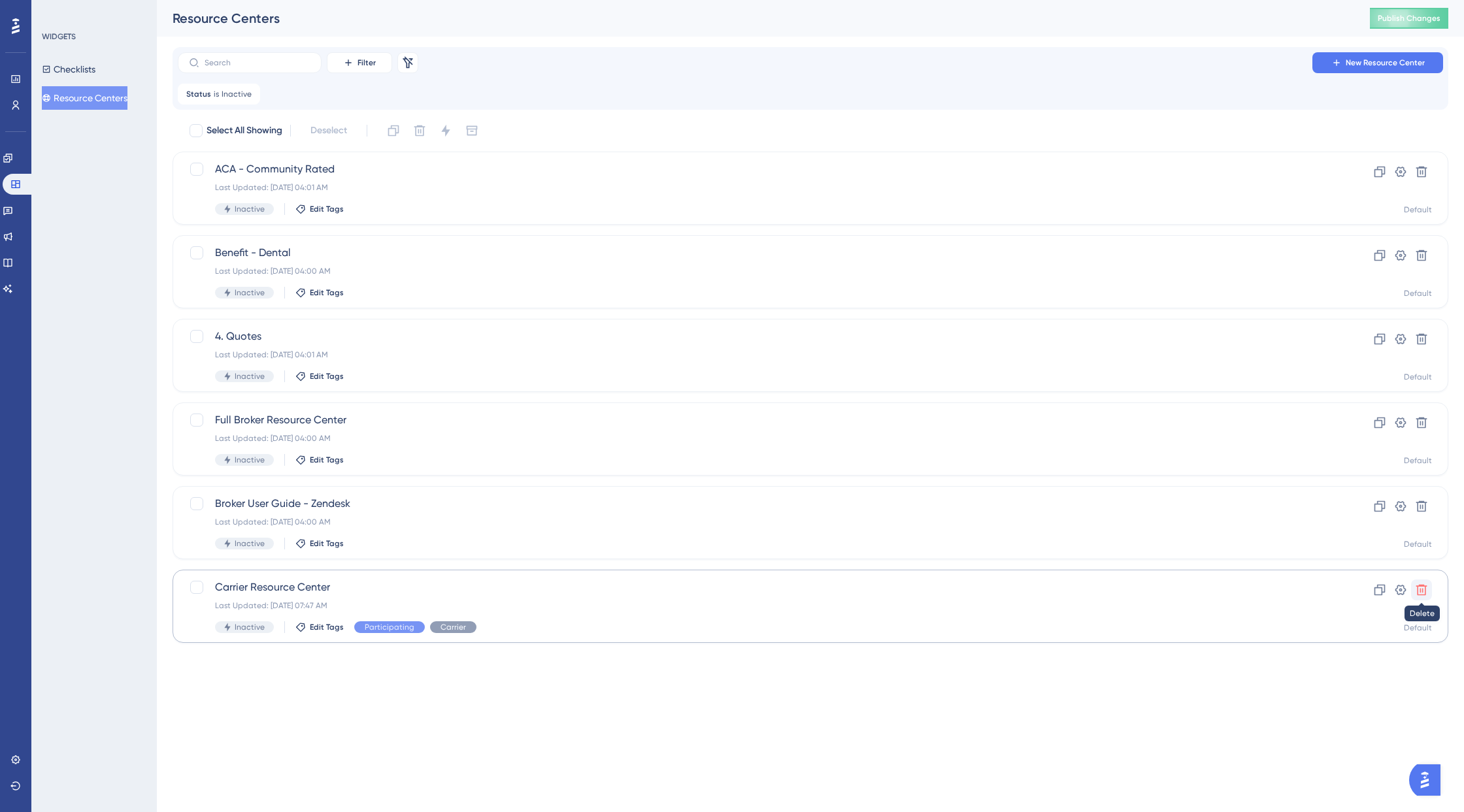
click at [1304, 587] on icon at bounding box center [1421, 590] width 11 height 11
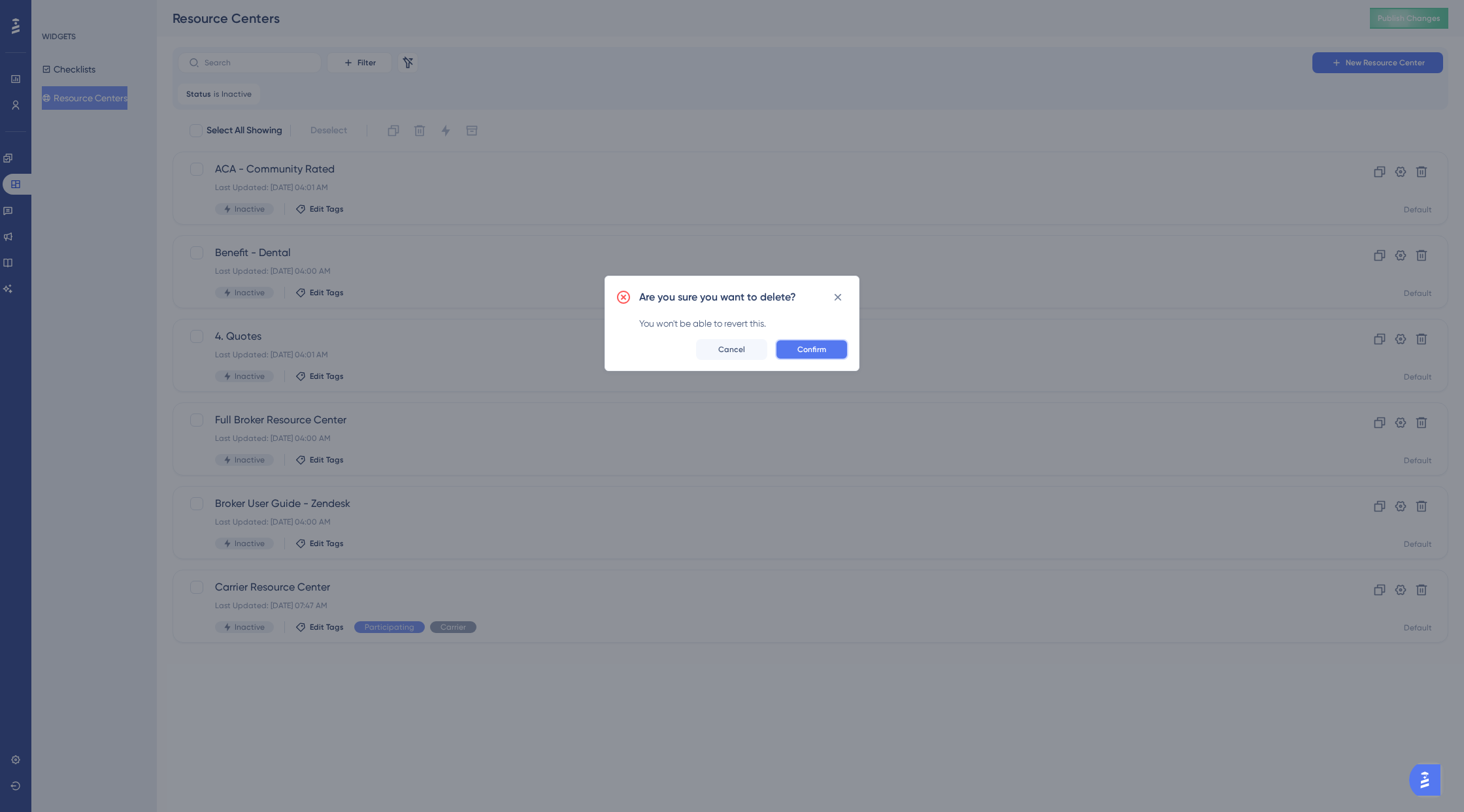
click at [806, 344] on span "Confirm" at bounding box center [812, 349] width 29 height 10
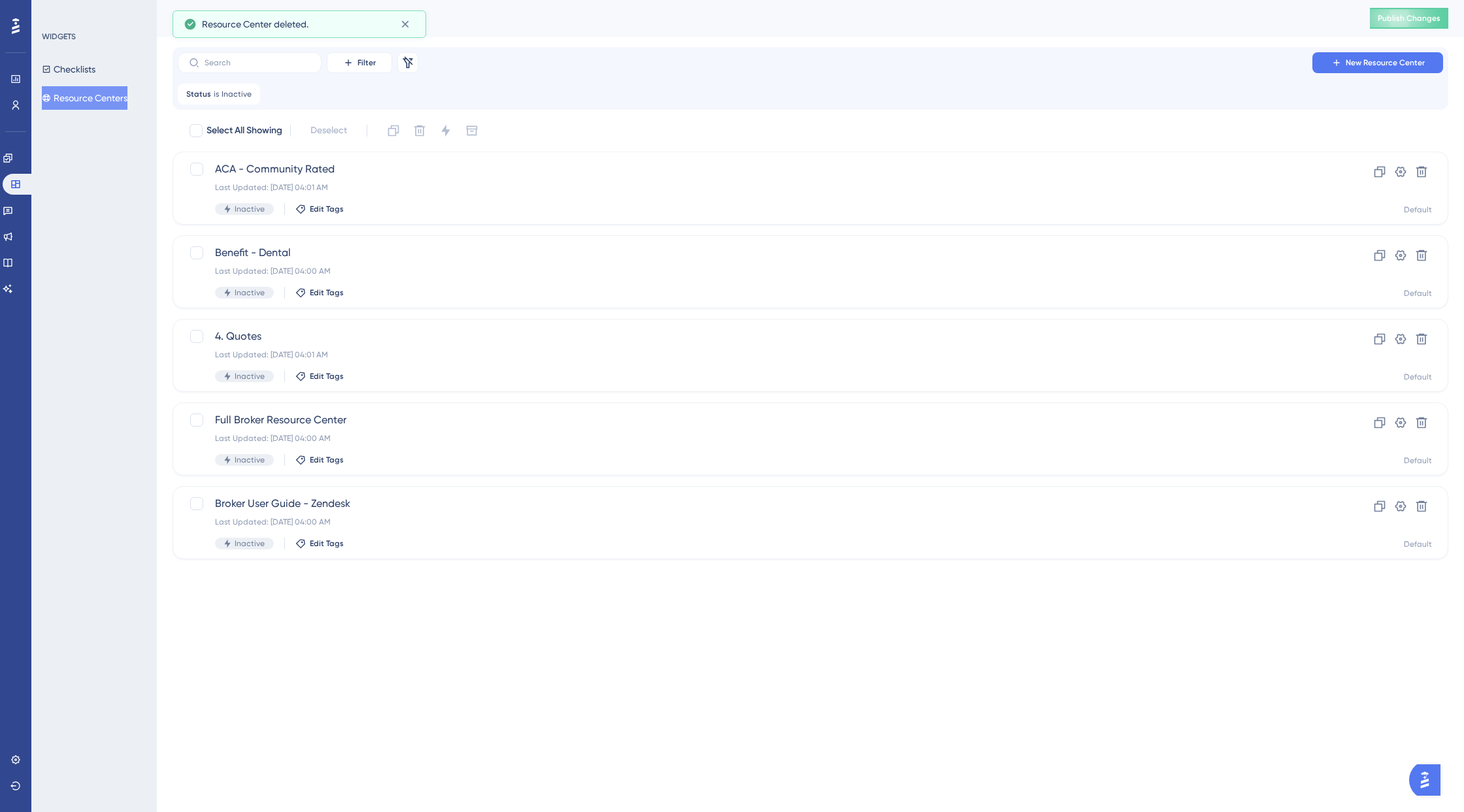
click at [109, 99] on button "Resource Centers" at bounding box center [85, 98] width 86 height 24
click at [110, 97] on button "Resource Centers" at bounding box center [85, 98] width 86 height 24
click at [249, 93] on icon at bounding box center [250, 94] width 8 height 8
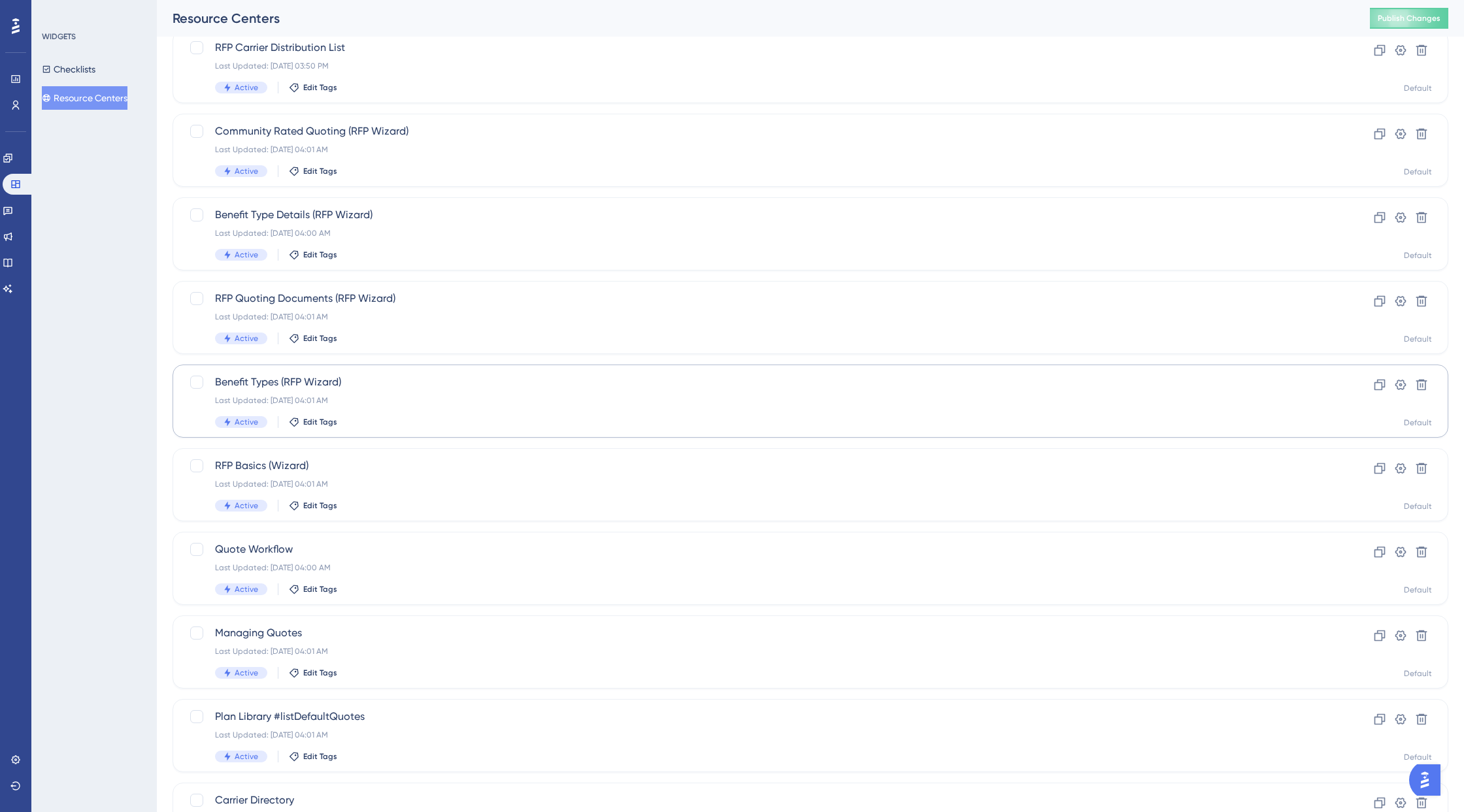
scroll to position [202, 0]
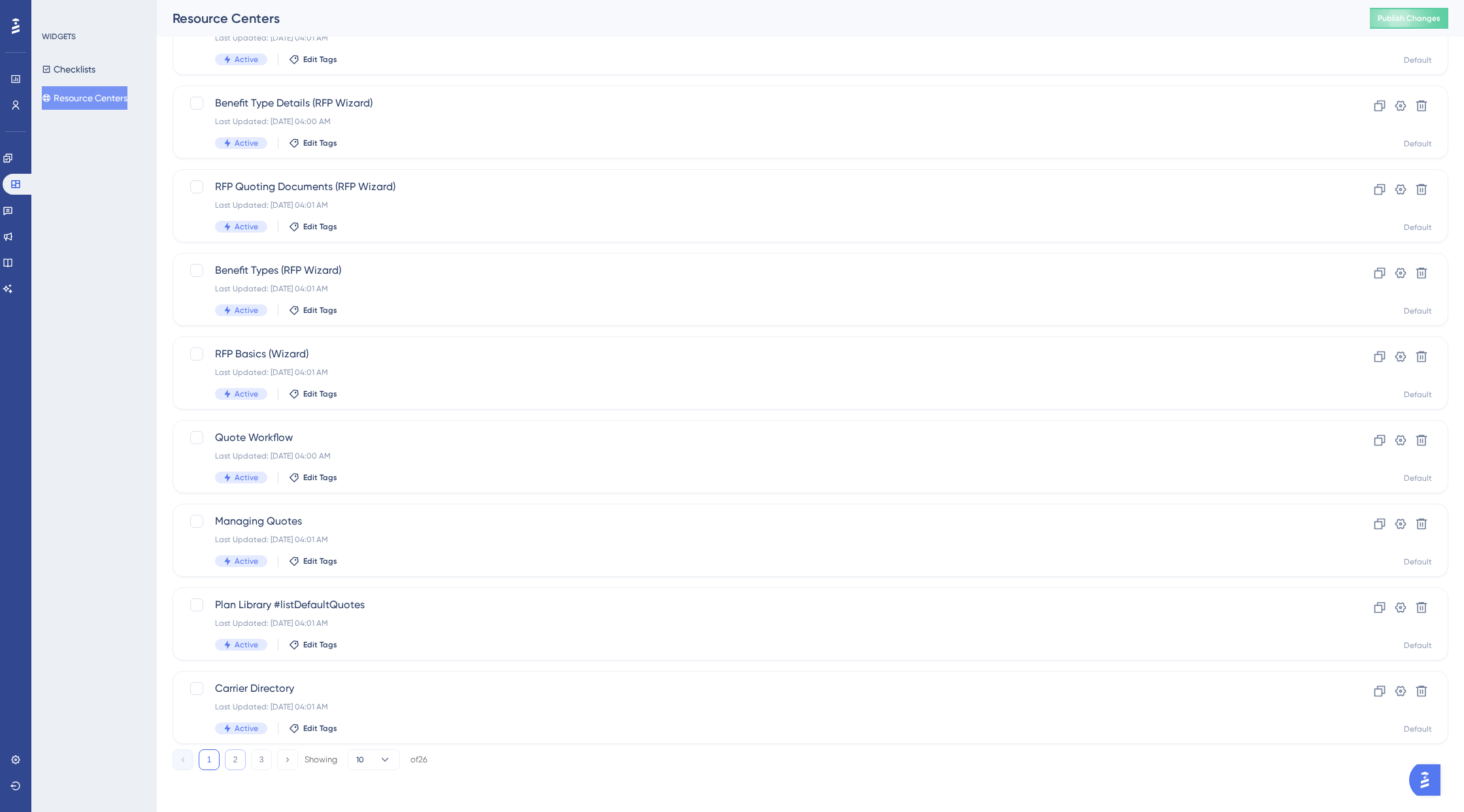
click at [235, 746] on button "2" at bounding box center [235, 759] width 21 height 21
click at [265, 746] on button "3" at bounding box center [261, 759] width 21 height 21
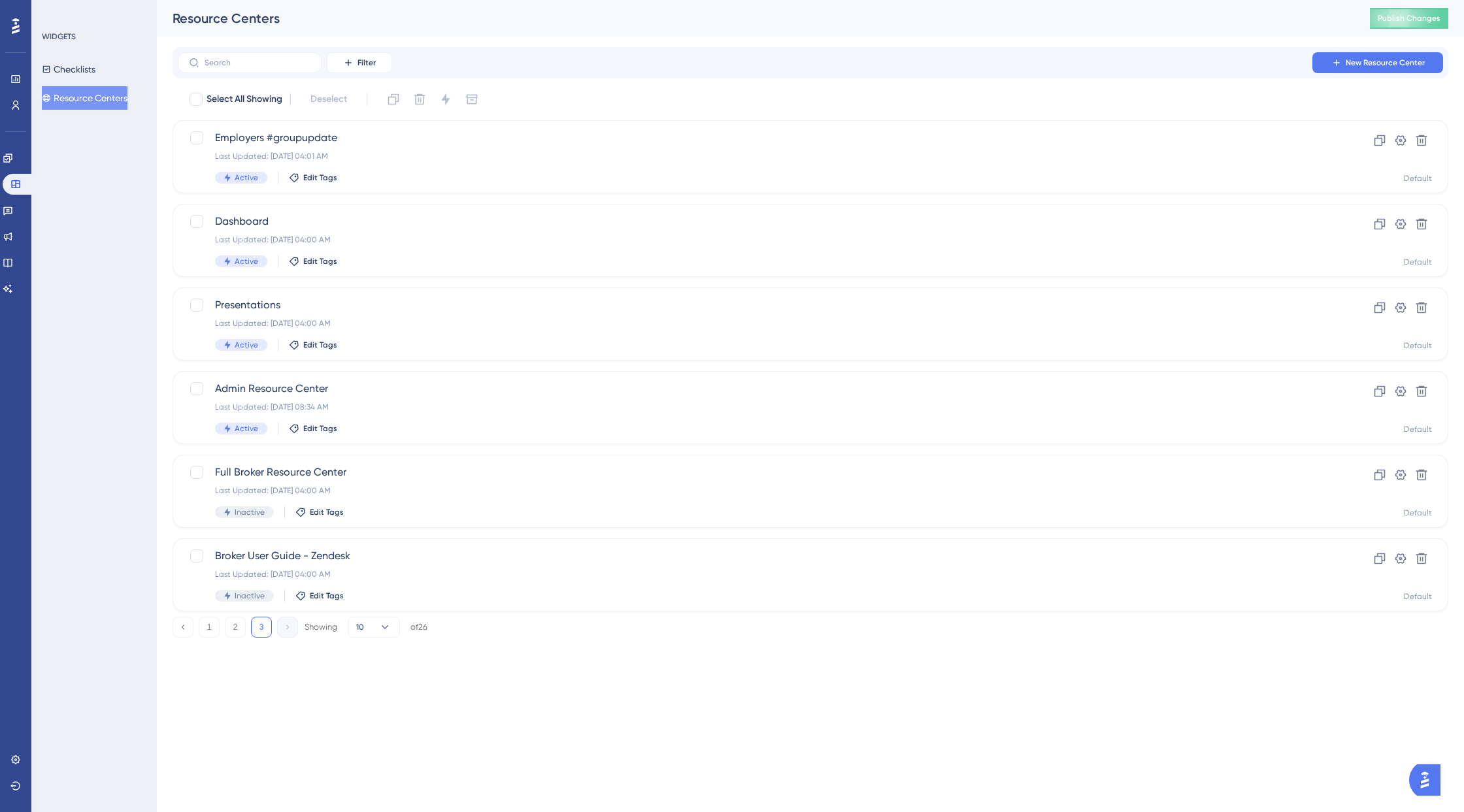
scroll to position [0, 0]
click at [1304, 20] on span "Publish Changes" at bounding box center [1408, 17] width 63 height 10
click at [332, 475] on span "Full Broker Resource Center" at bounding box center [757, 472] width 1086 height 15
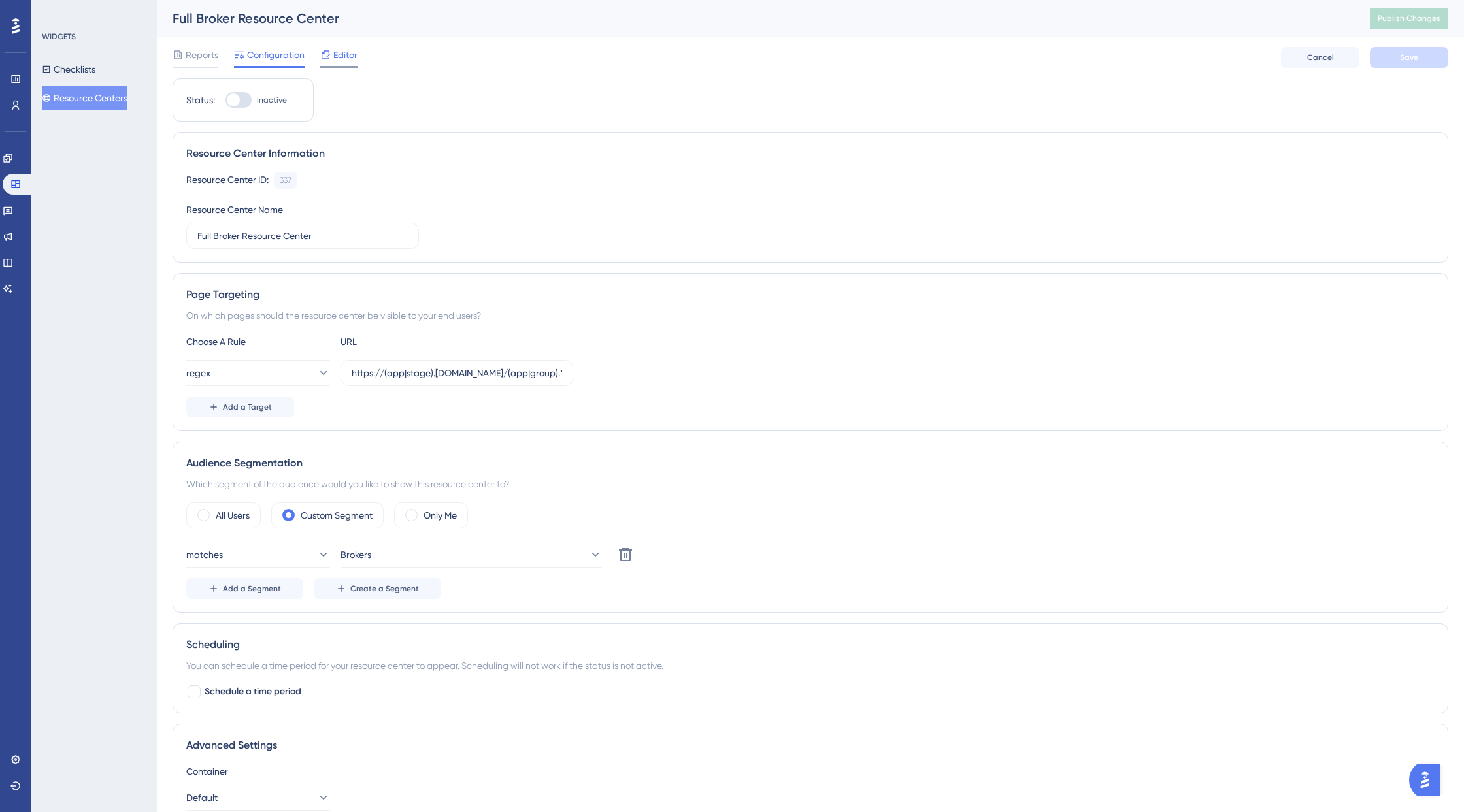
click at [340, 57] on span "Editor" at bounding box center [345, 55] width 25 height 15
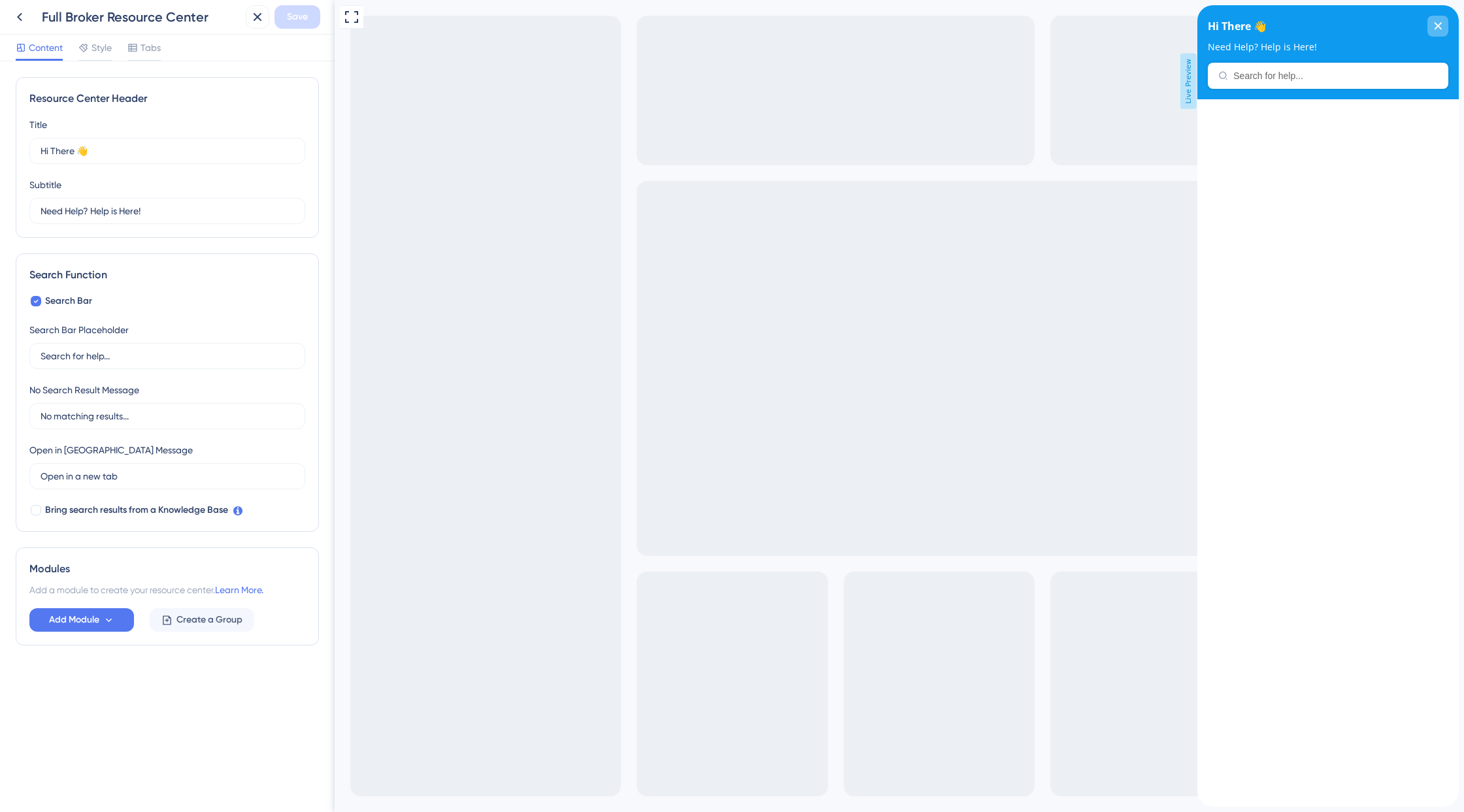
click at [1304, 28] on icon "close resource center" at bounding box center [1438, 25] width 8 height 8
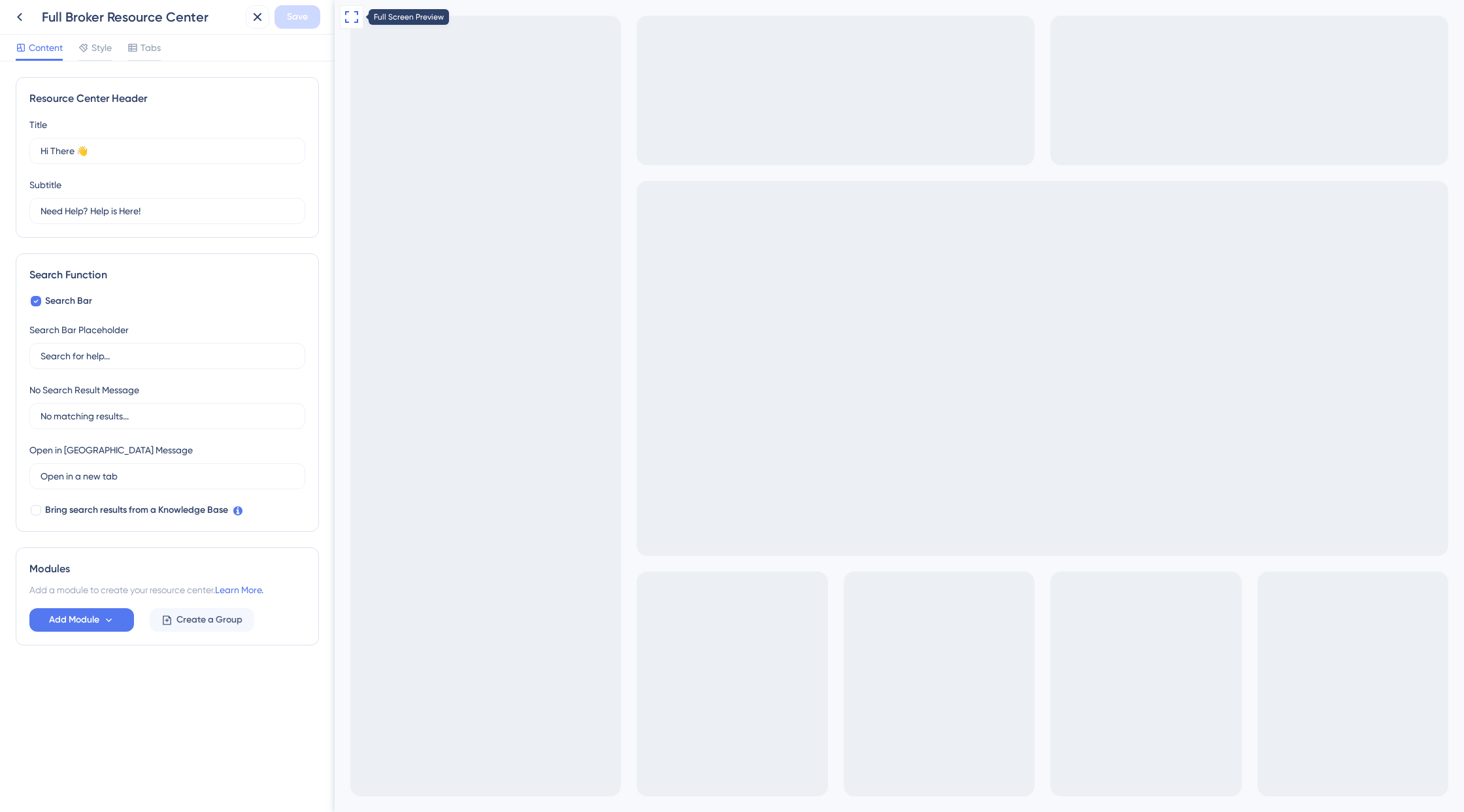
click at [354, 14] on icon at bounding box center [351, 16] width 15 height 15
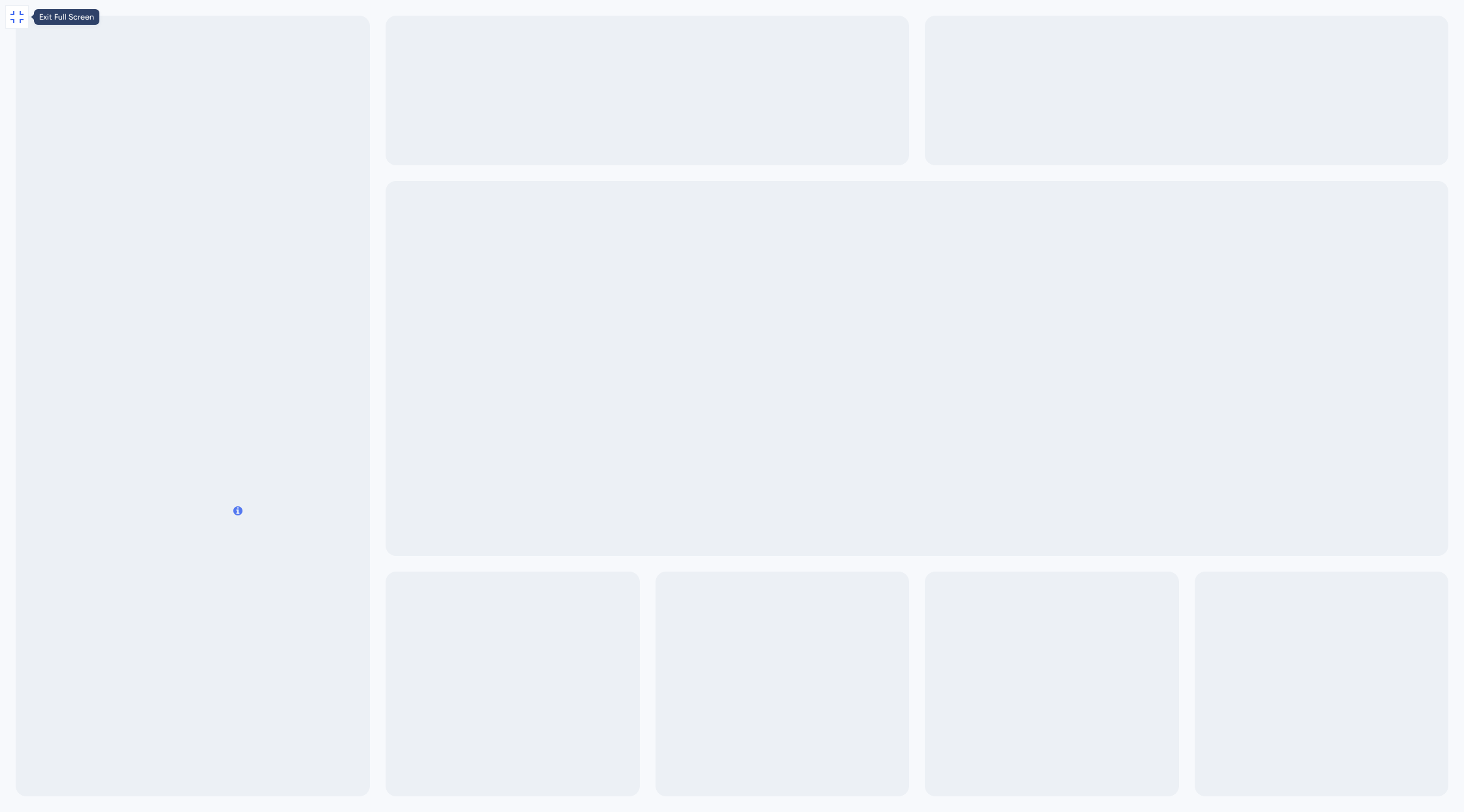
click at [17, 22] on icon at bounding box center [16, 16] width 15 height 15
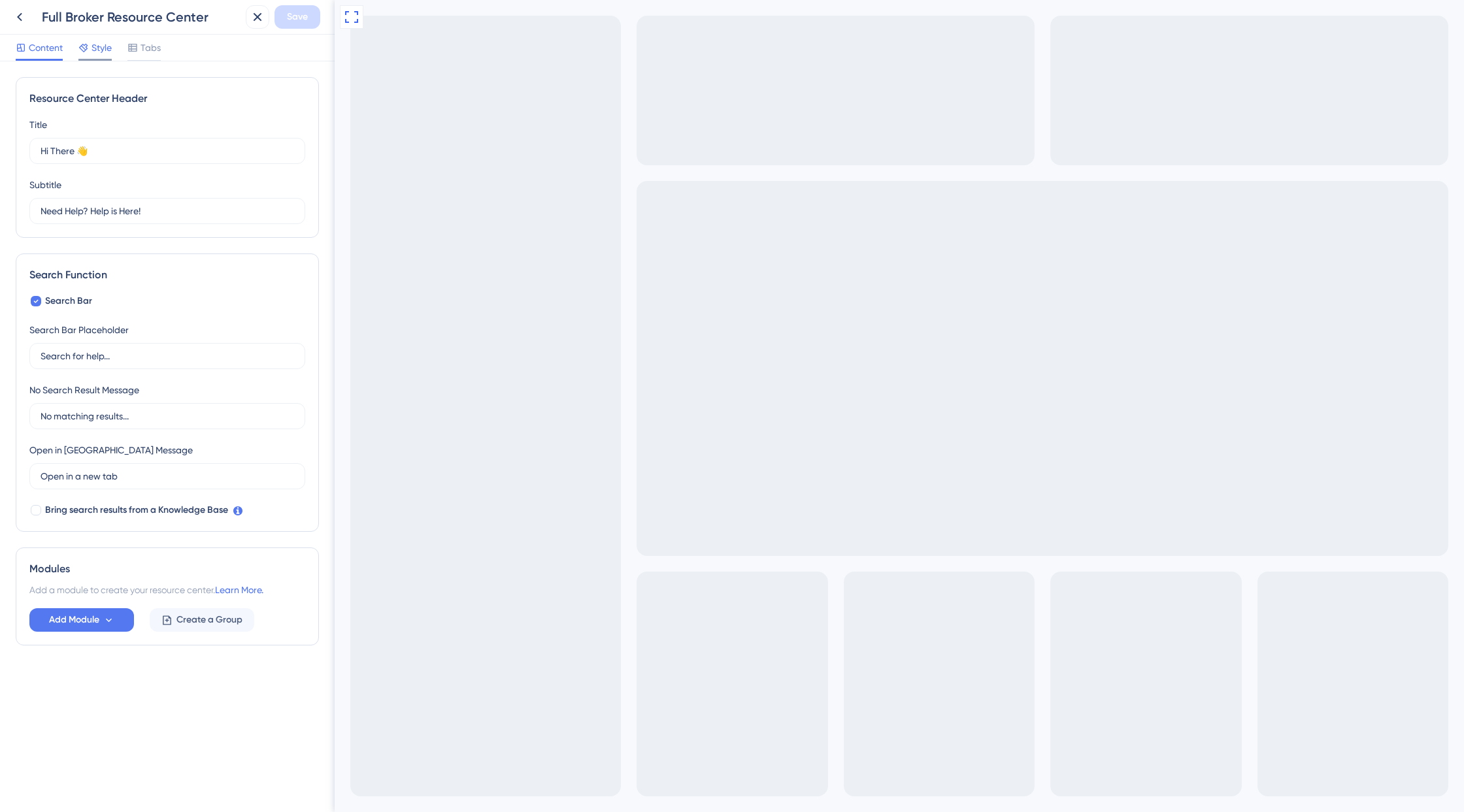
click at [92, 48] on span "Style" at bounding box center [101, 47] width 20 height 15
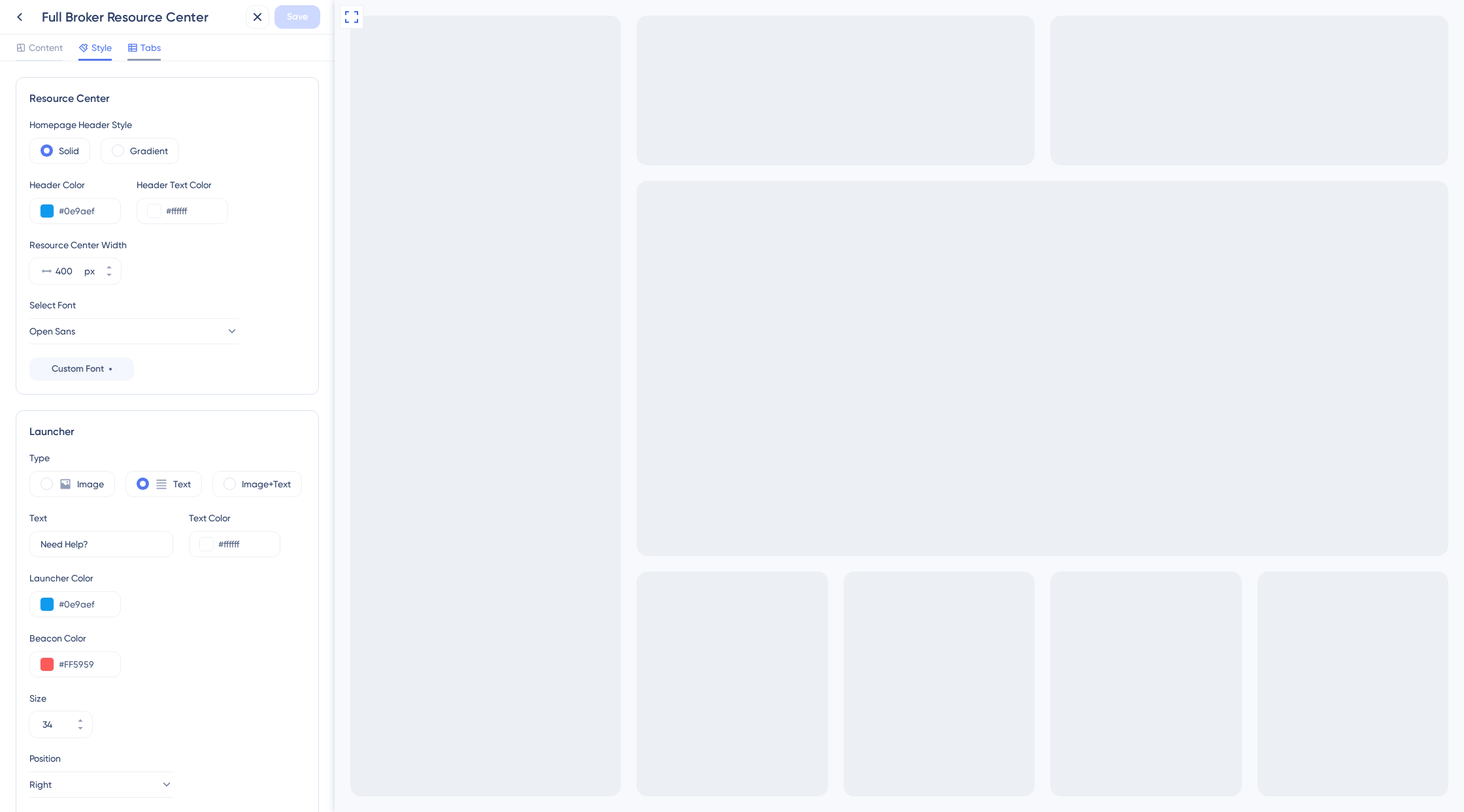
click at [134, 52] on icon at bounding box center [132, 47] width 10 height 10
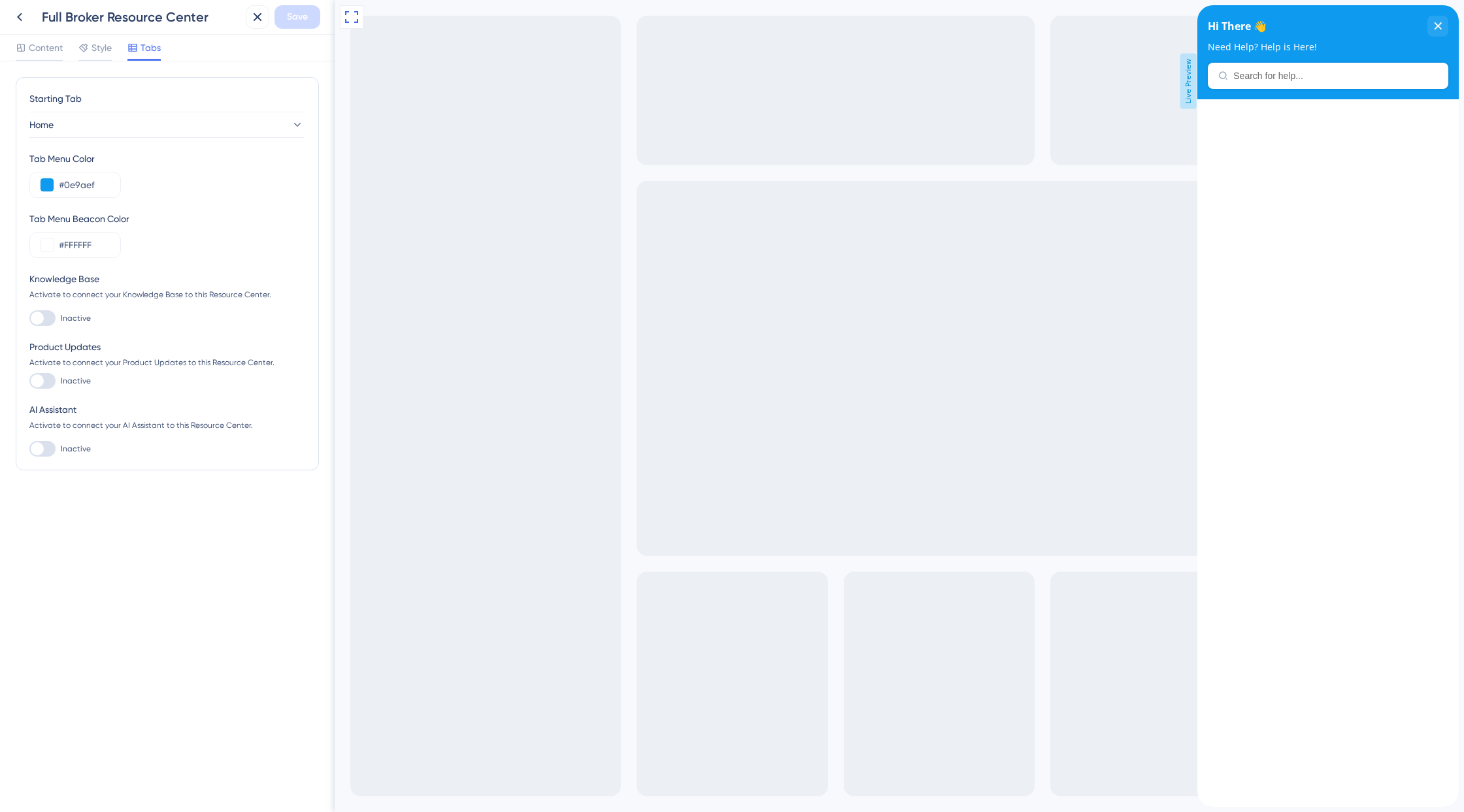
click at [133, 523] on div "Starting Tab Home Tab Menu Color #0e9aef Tab Menu Beacon Color #FFFFFF Knowledg…" at bounding box center [167, 436] width 334 height 751
click at [147, 122] on button "Home" at bounding box center [166, 125] width 274 height 26
click at [242, 216] on div "Tab Menu Beacon Color" at bounding box center [167, 218] width 276 height 15
click at [101, 52] on span "Style" at bounding box center [101, 47] width 20 height 15
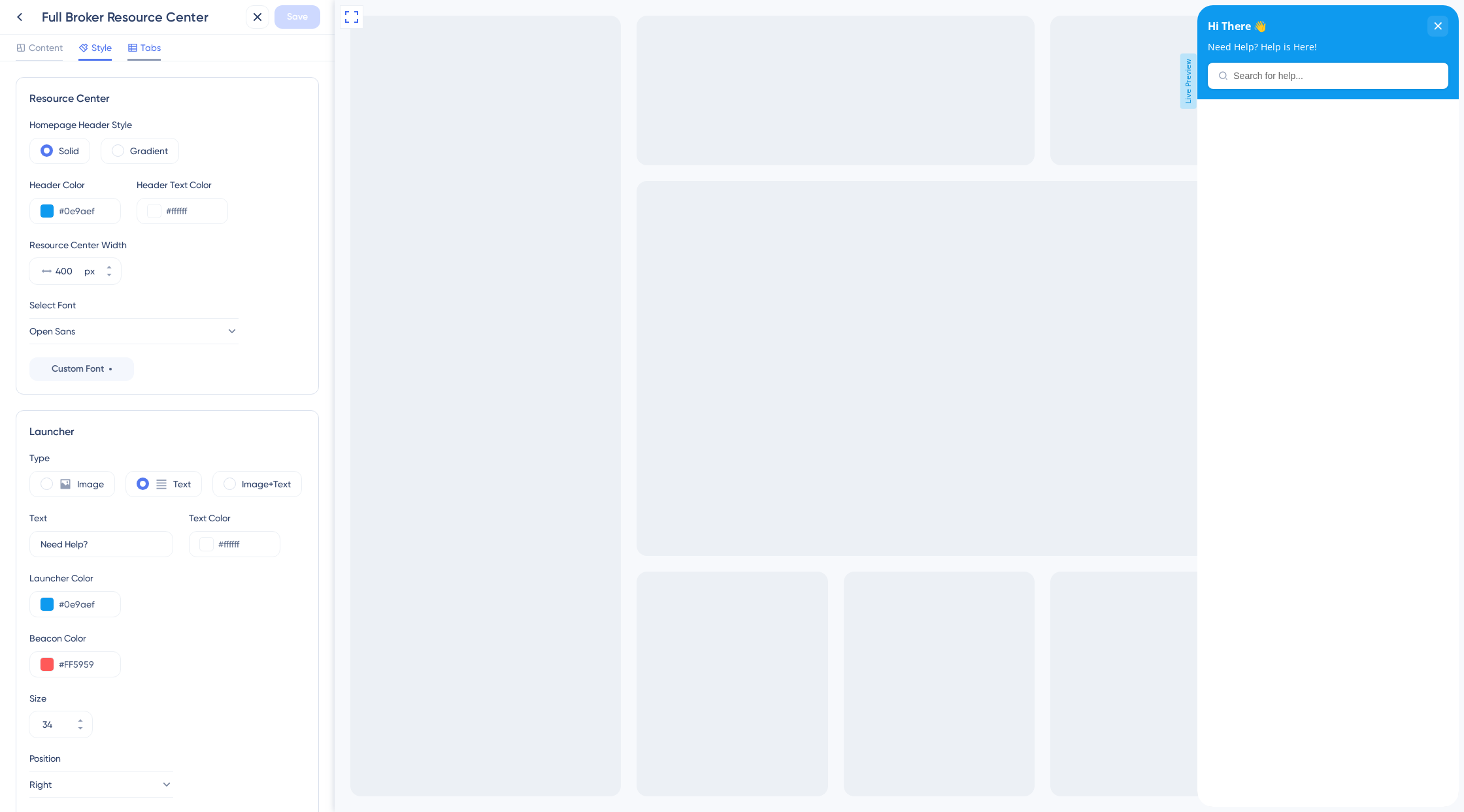
click at [144, 51] on span "Tabs" at bounding box center [150, 47] width 20 height 15
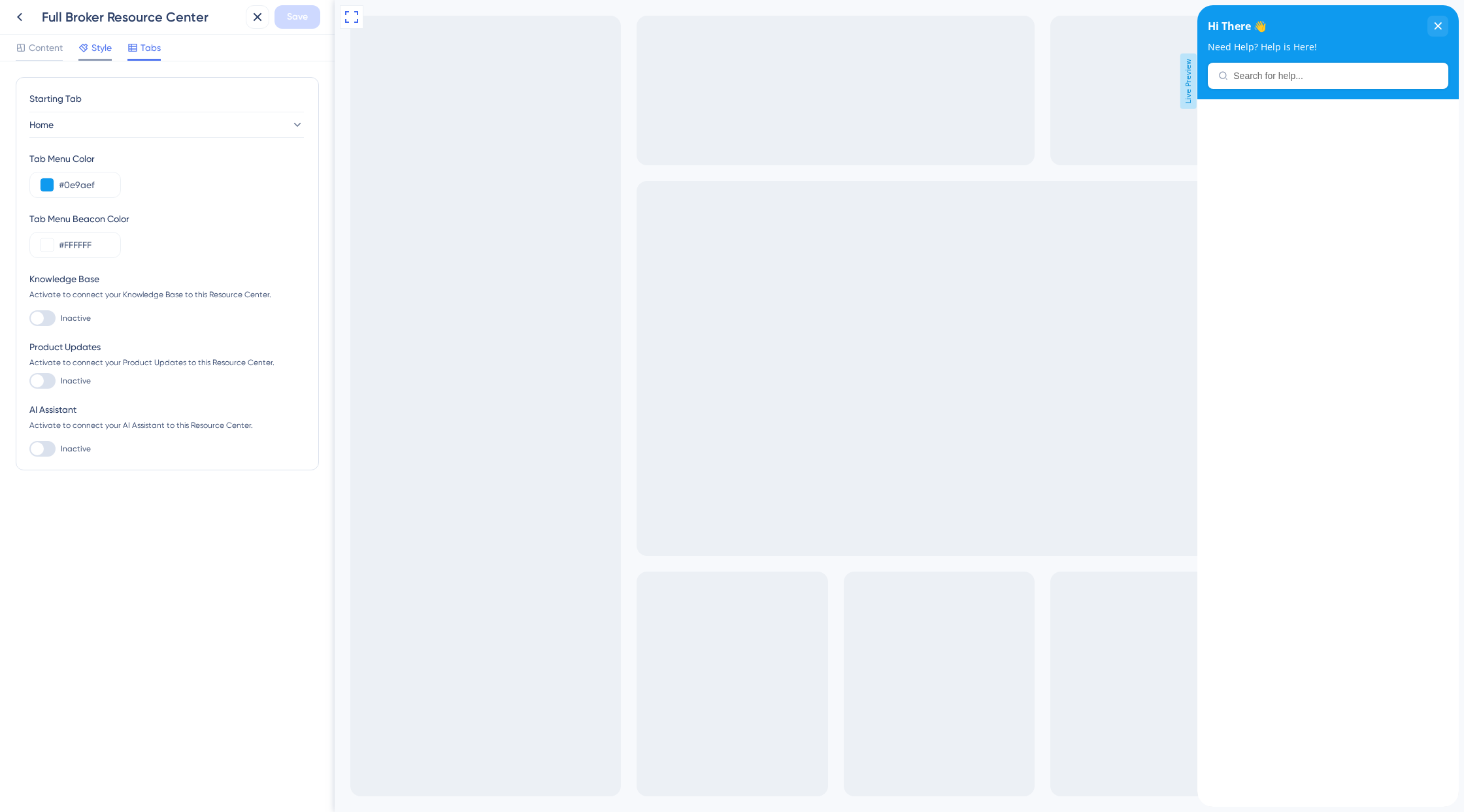
click at [98, 49] on span "Style" at bounding box center [101, 47] width 20 height 15
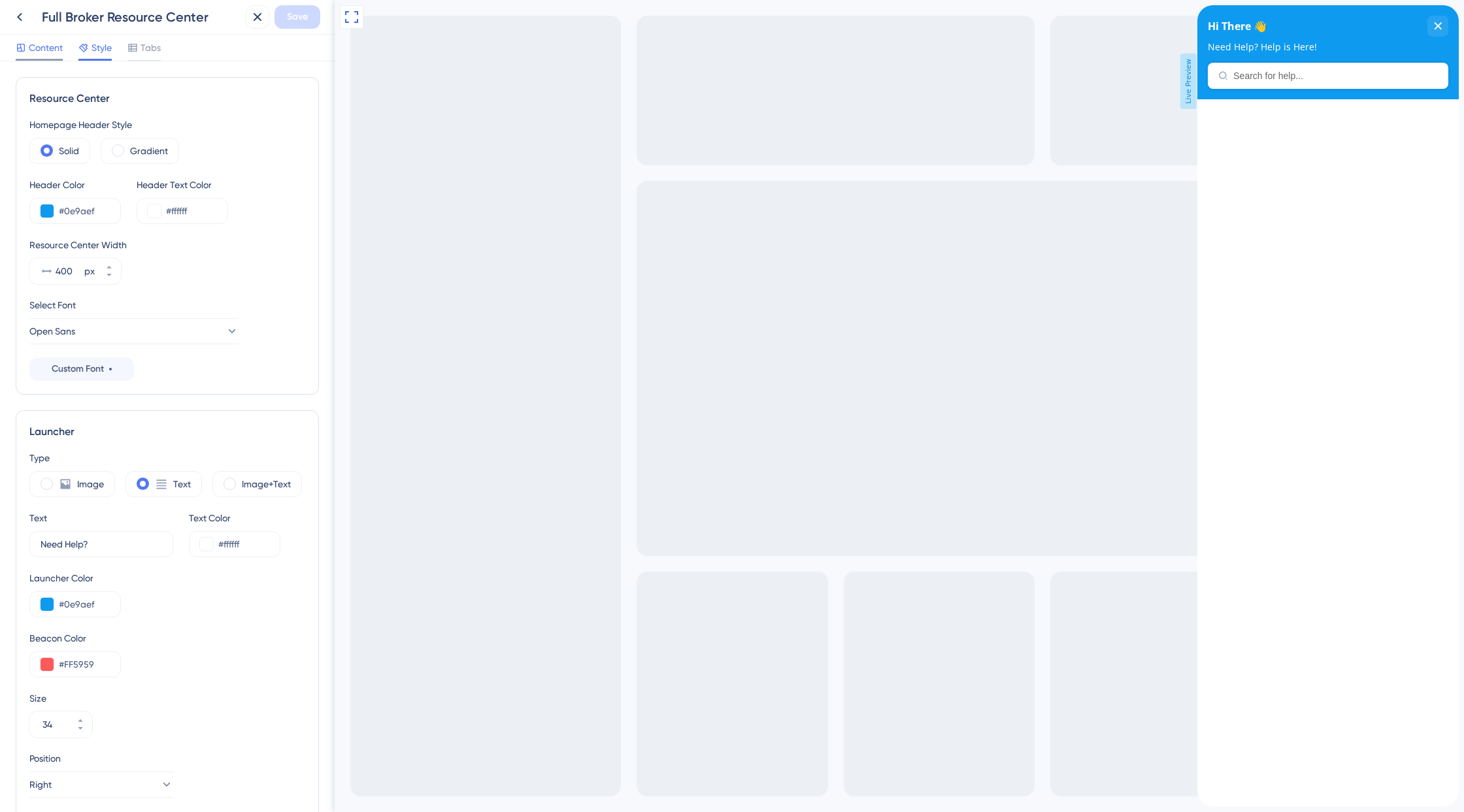
click at [34, 54] on span "Content" at bounding box center [46, 47] width 34 height 15
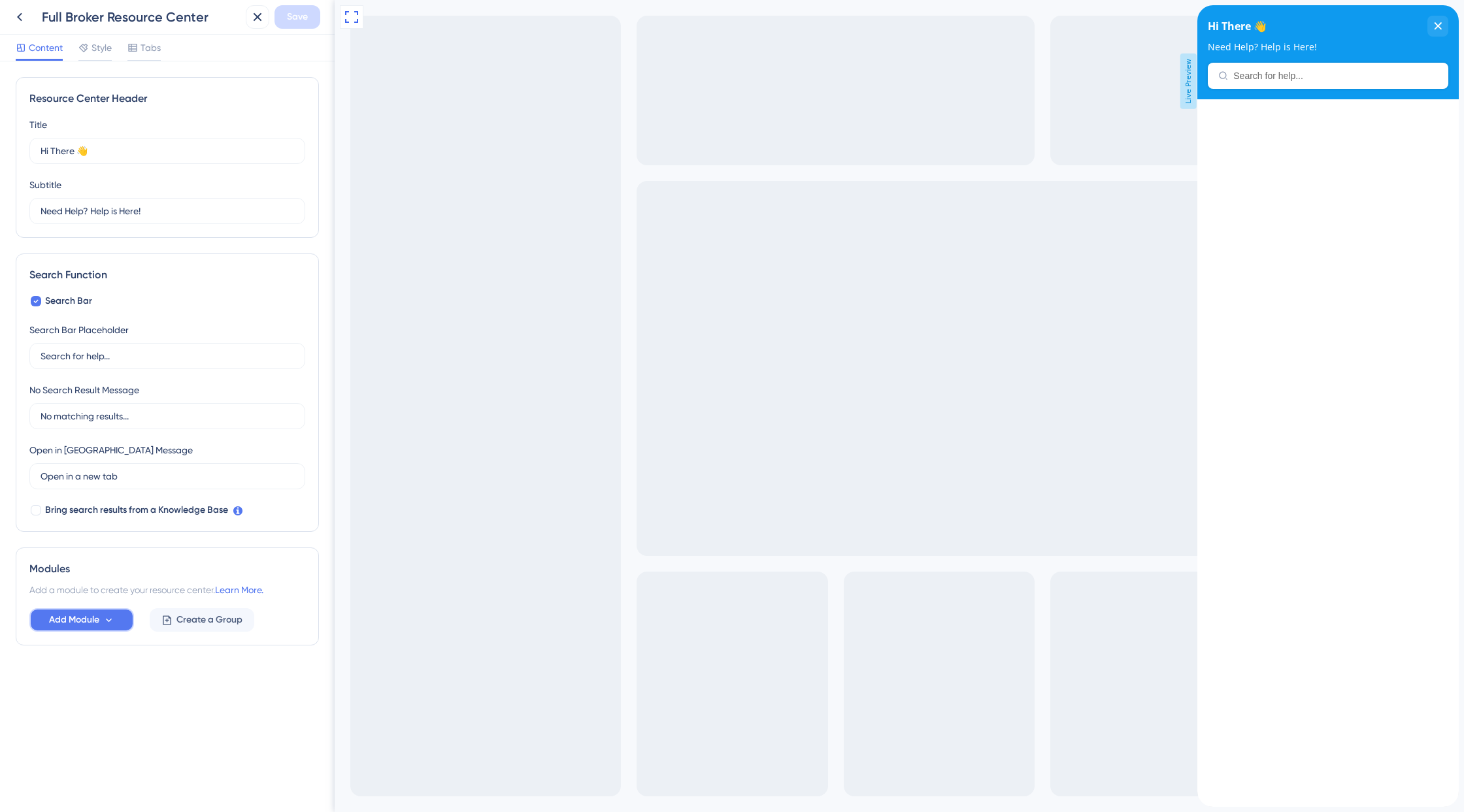
click at [109, 614] on icon at bounding box center [108, 620] width 11 height 11
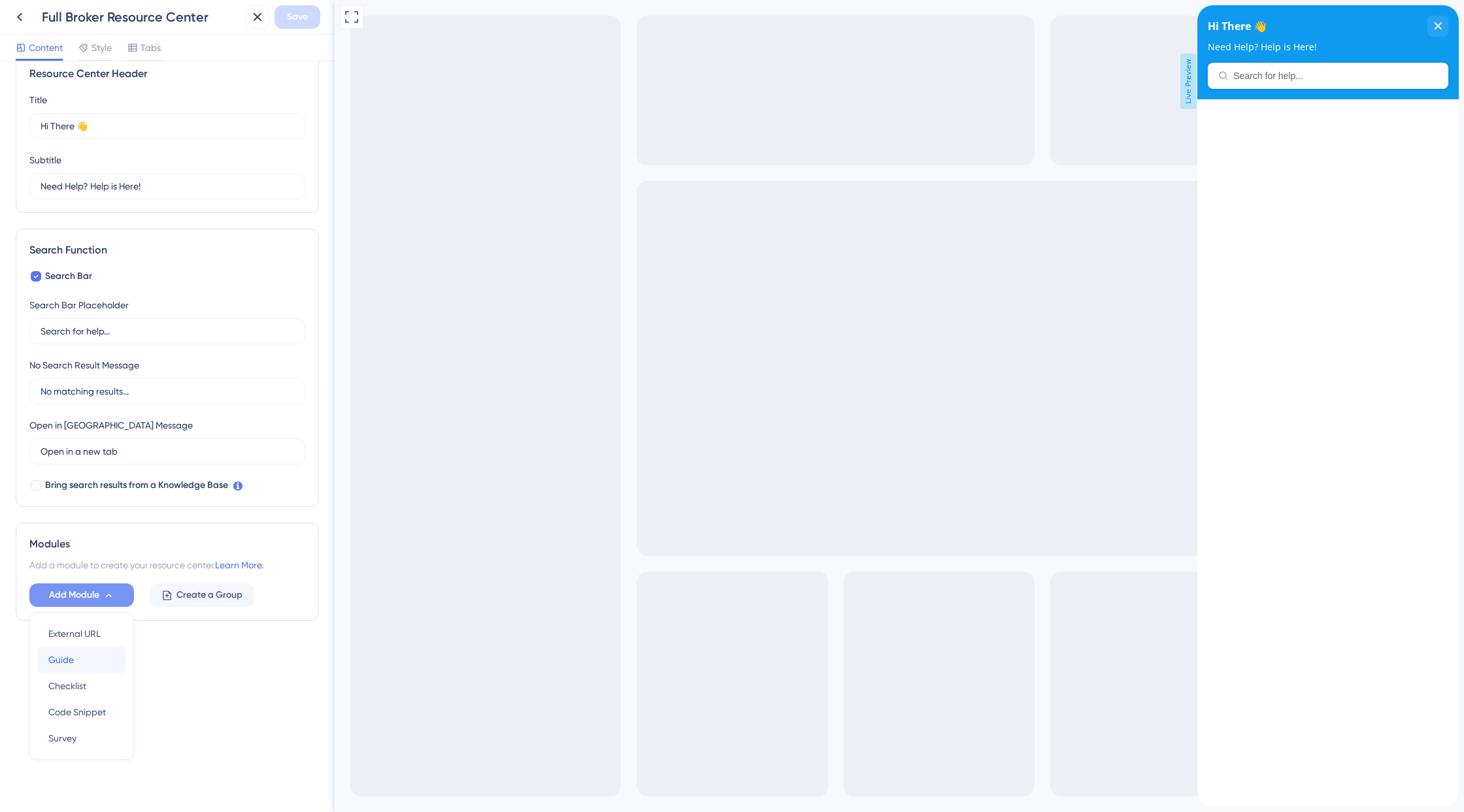
click at [85, 660] on div "Guide Guide" at bounding box center [81, 660] width 66 height 26
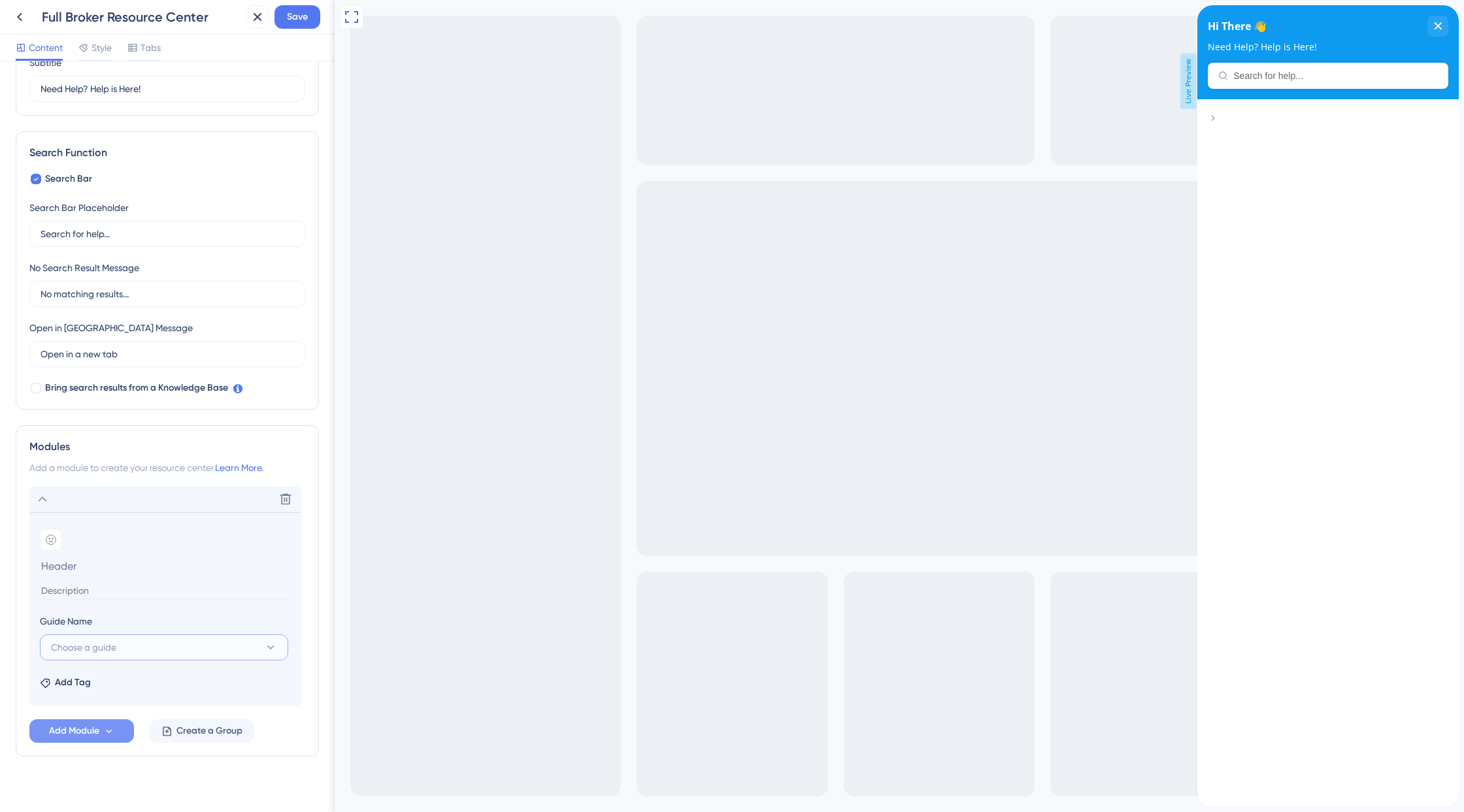
click at [149, 649] on button "Choose a guide" at bounding box center [164, 647] width 249 height 26
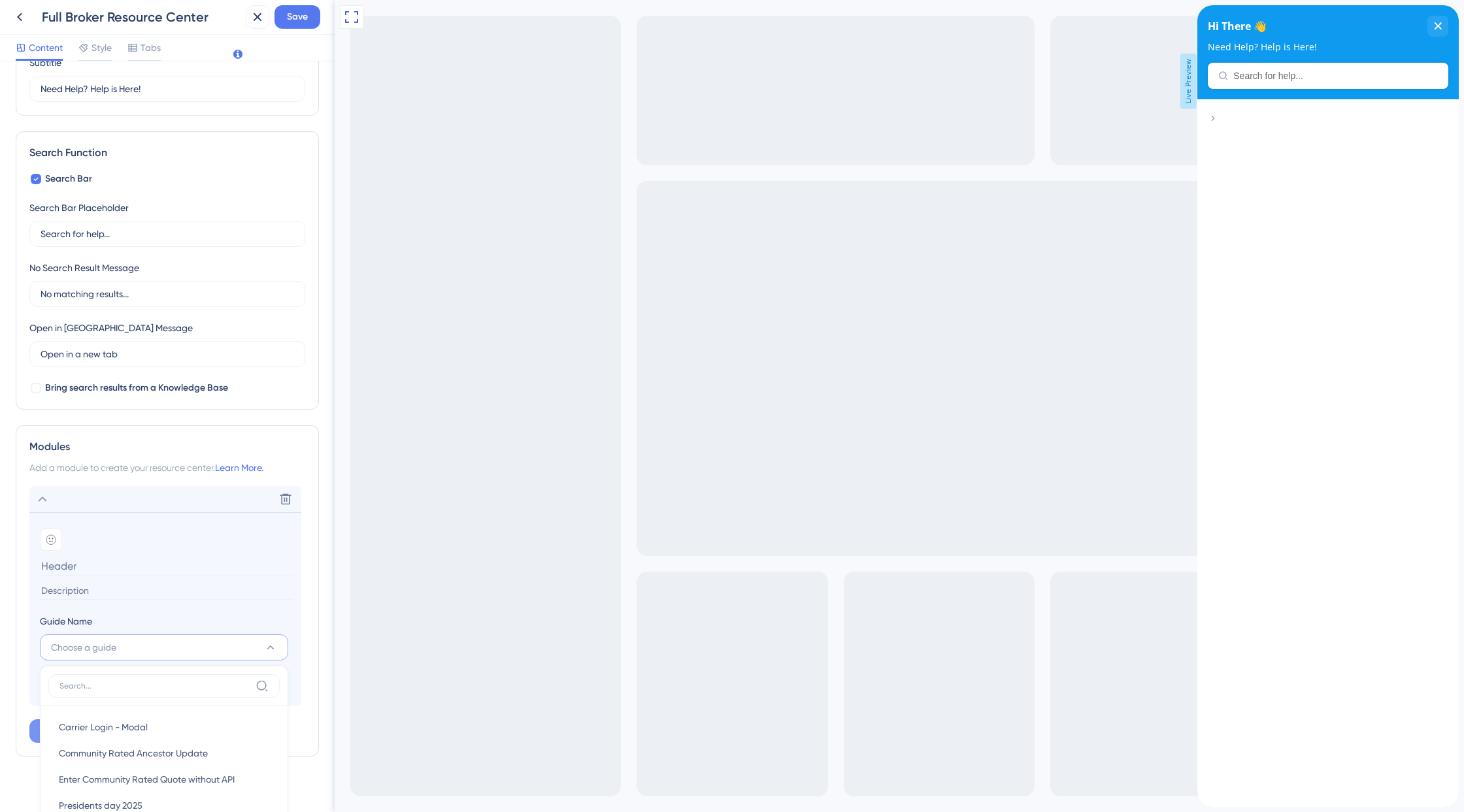
scroll to position [457, 0]
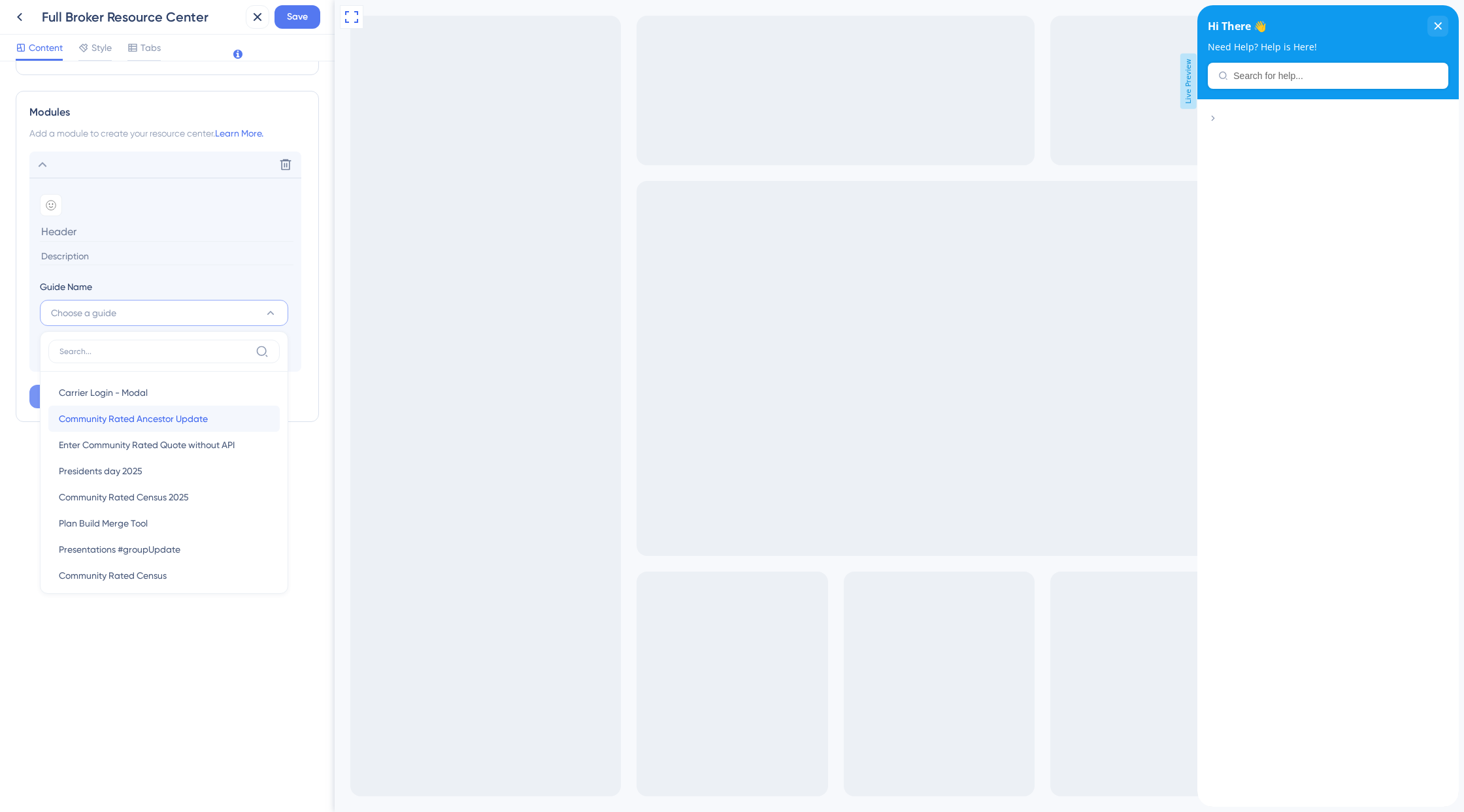
click at [135, 422] on span "Community Rated Ancestor Update" at bounding box center [134, 418] width 149 height 15
type input "Community Rated Ancestor Update"
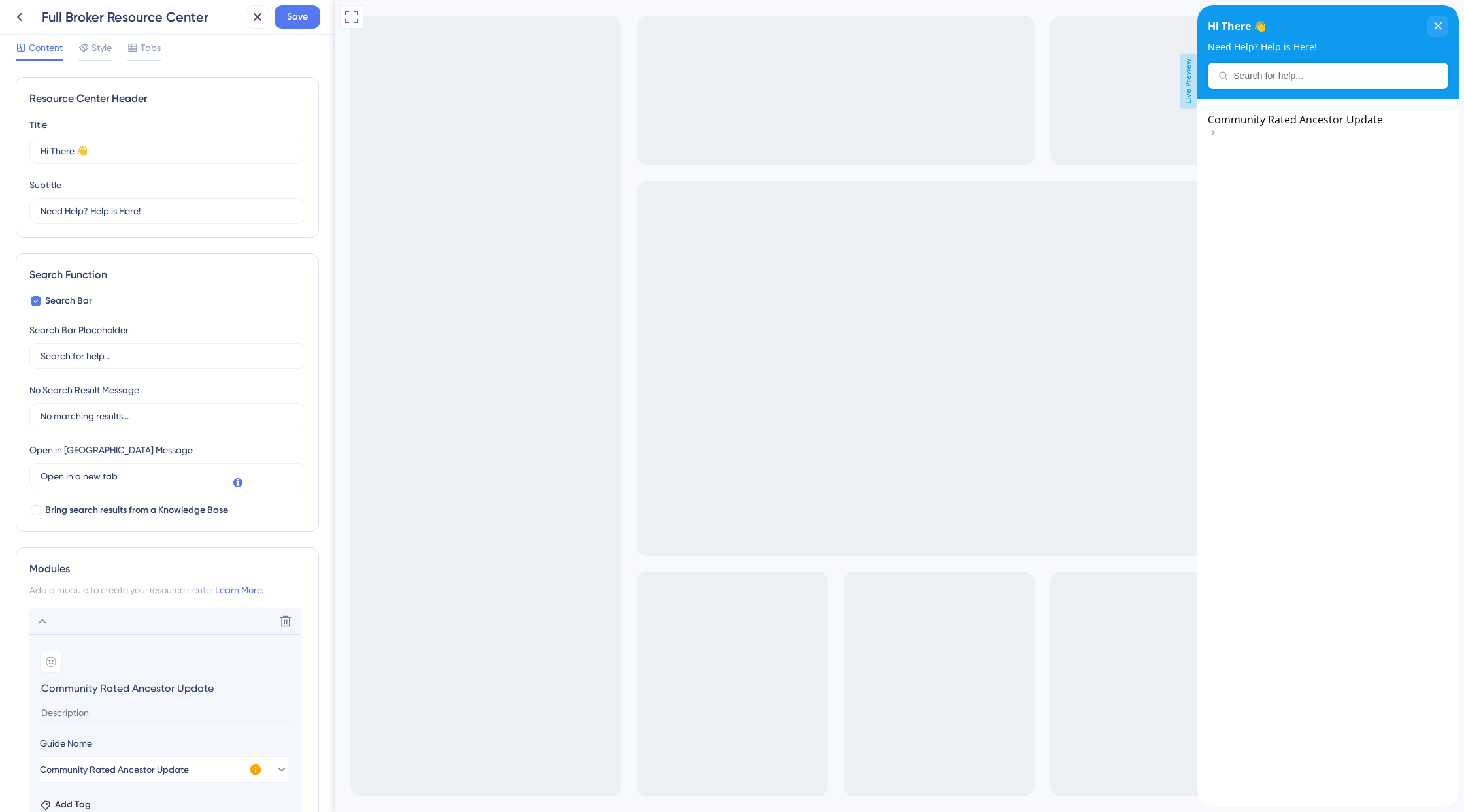
scroll to position [166, 0]
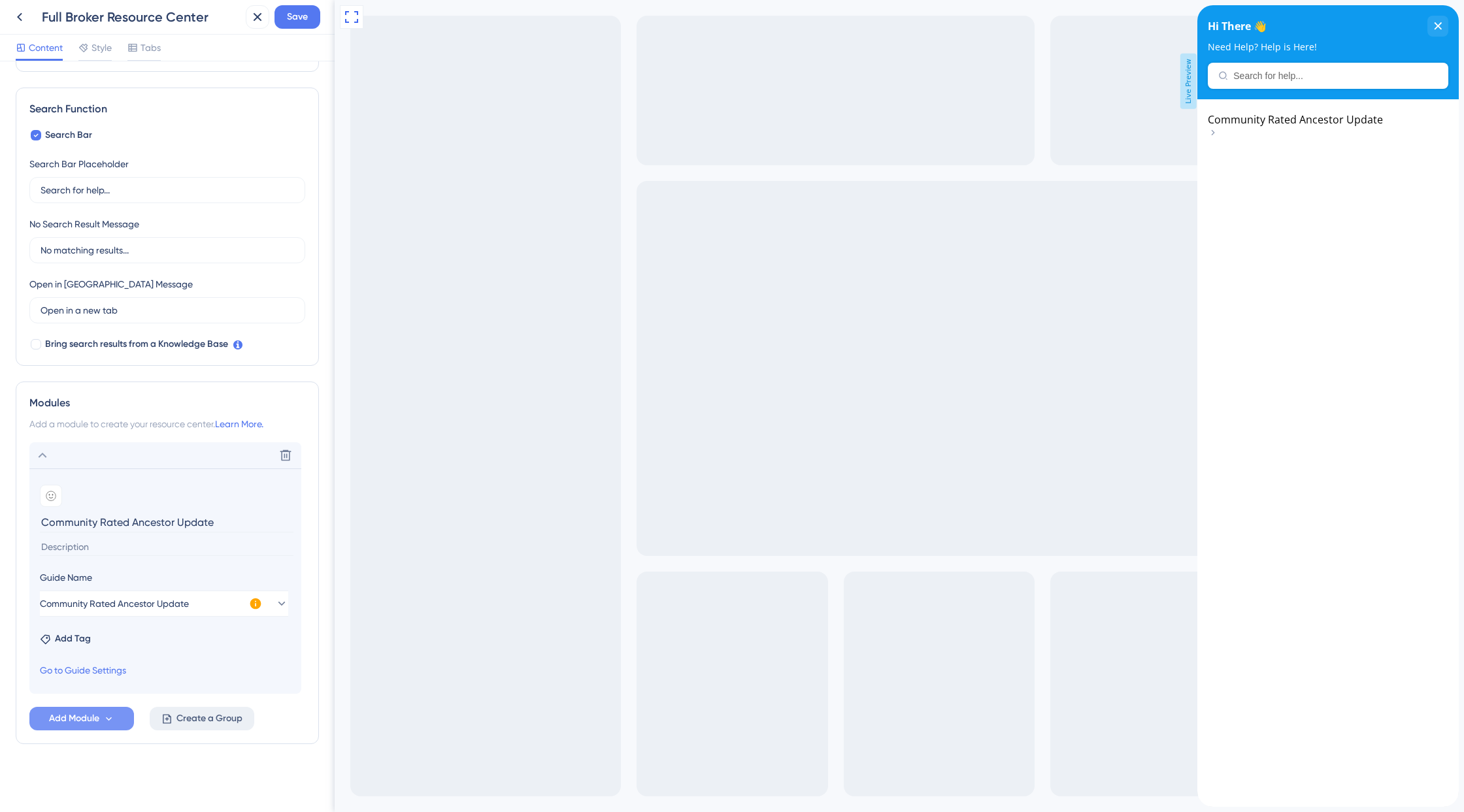
click at [198, 718] on span "Create a Group" at bounding box center [209, 718] width 66 height 15
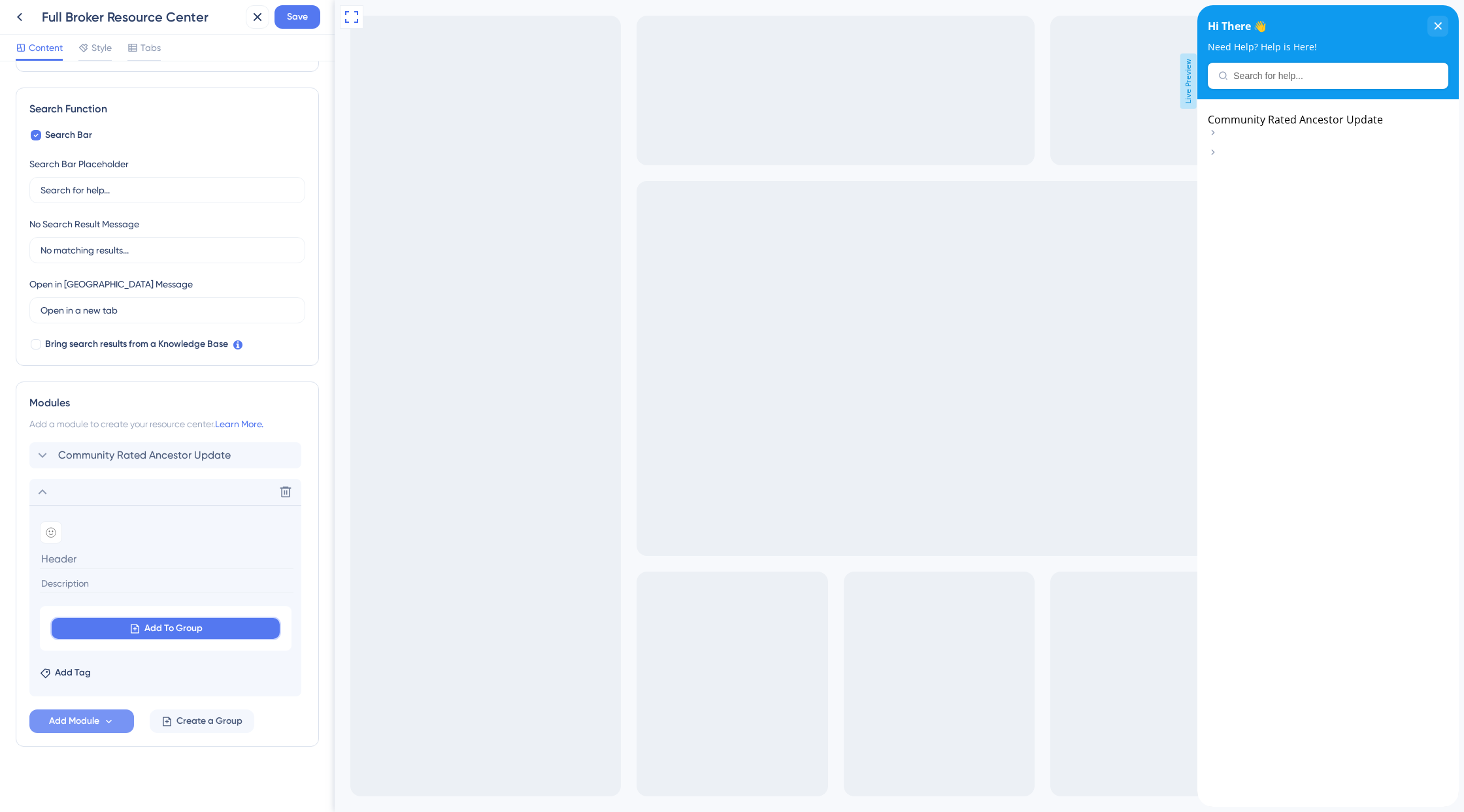
click at [140, 629] on button "Add To Group" at bounding box center [165, 629] width 230 height 24
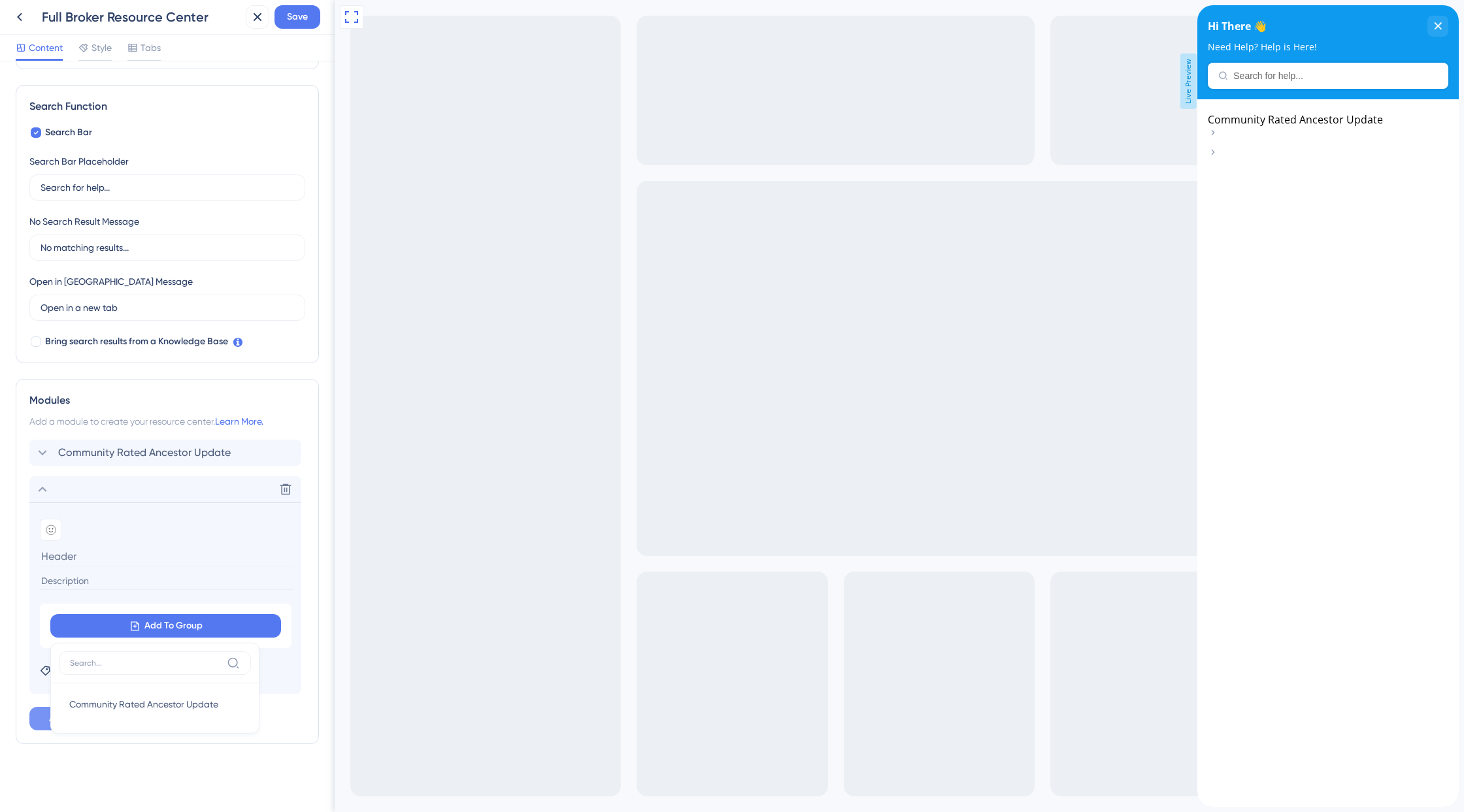
click at [132, 661] on input at bounding box center [146, 663] width 152 height 10
type input "a"
click at [140, 703] on span "Community Rated Ancestor Update" at bounding box center [144, 704] width 149 height 15
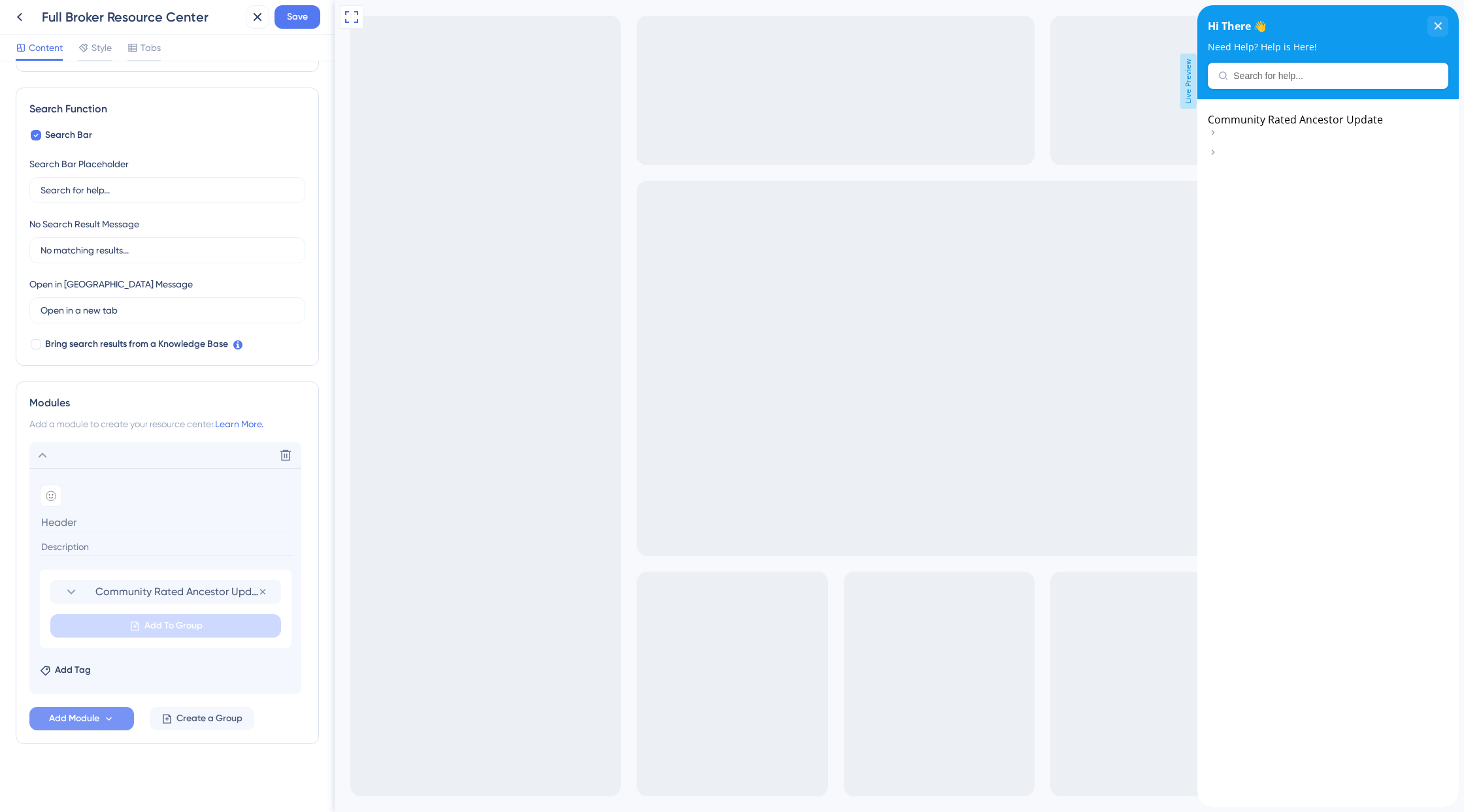
scroll to position [166, 0]
drag, startPoint x: 1341, startPoint y: 243, endPoint x: 1404, endPoint y: 149, distance: 113.2
click at [1304, 243] on div at bounding box center [1327, 452] width 261 height 707
click at [1218, 124] on icon at bounding box center [1212, 117] width 10 height 10
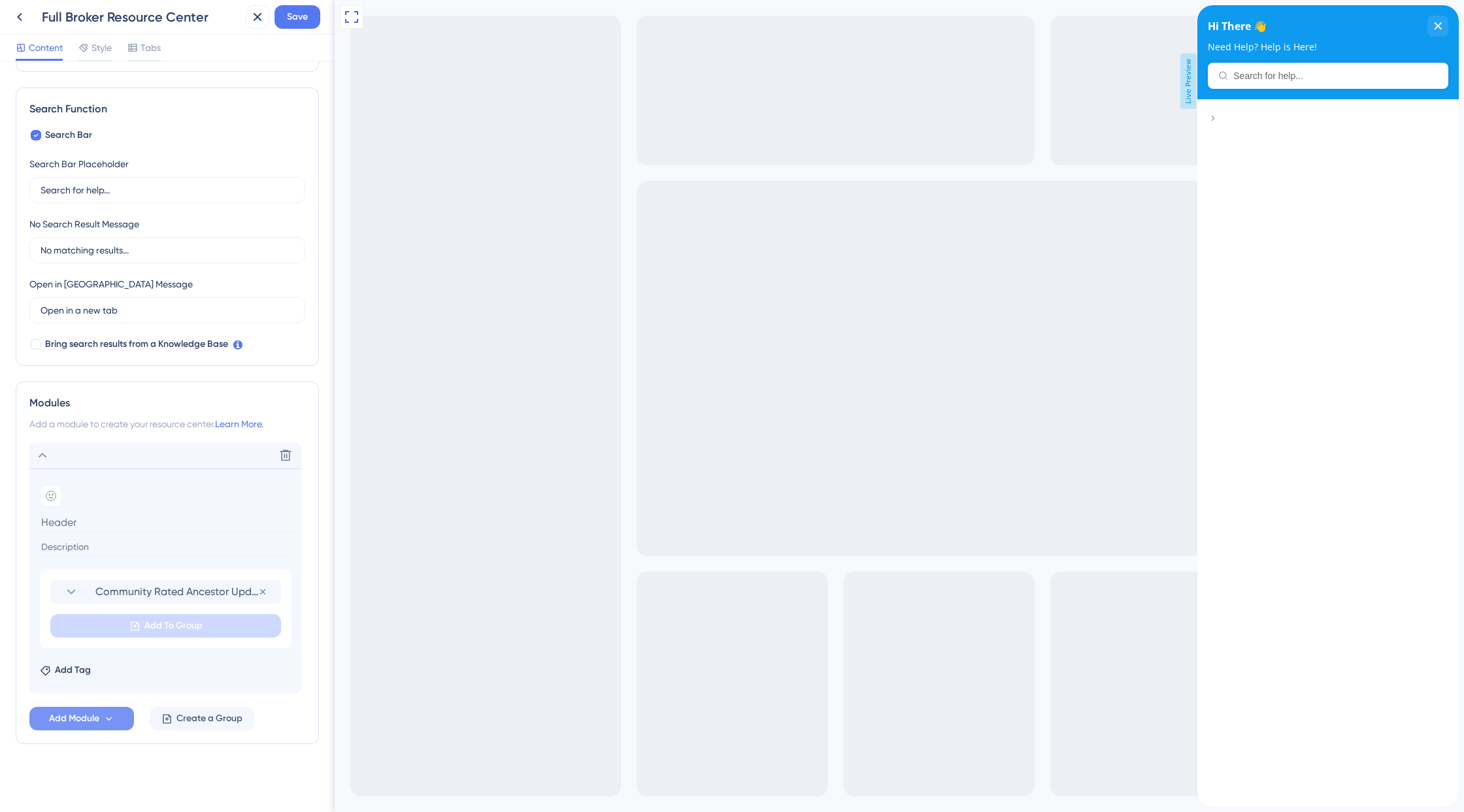
click at [1214, 121] on icon at bounding box center [1213, 118] width 4 height 5
click at [1301, 268] on div at bounding box center [1327, 452] width 261 height 707
click at [105, 510] on section "Add emoji" at bounding box center [166, 520] width 251 height 69
click at [101, 521] on input at bounding box center [167, 523] width 253 height 20
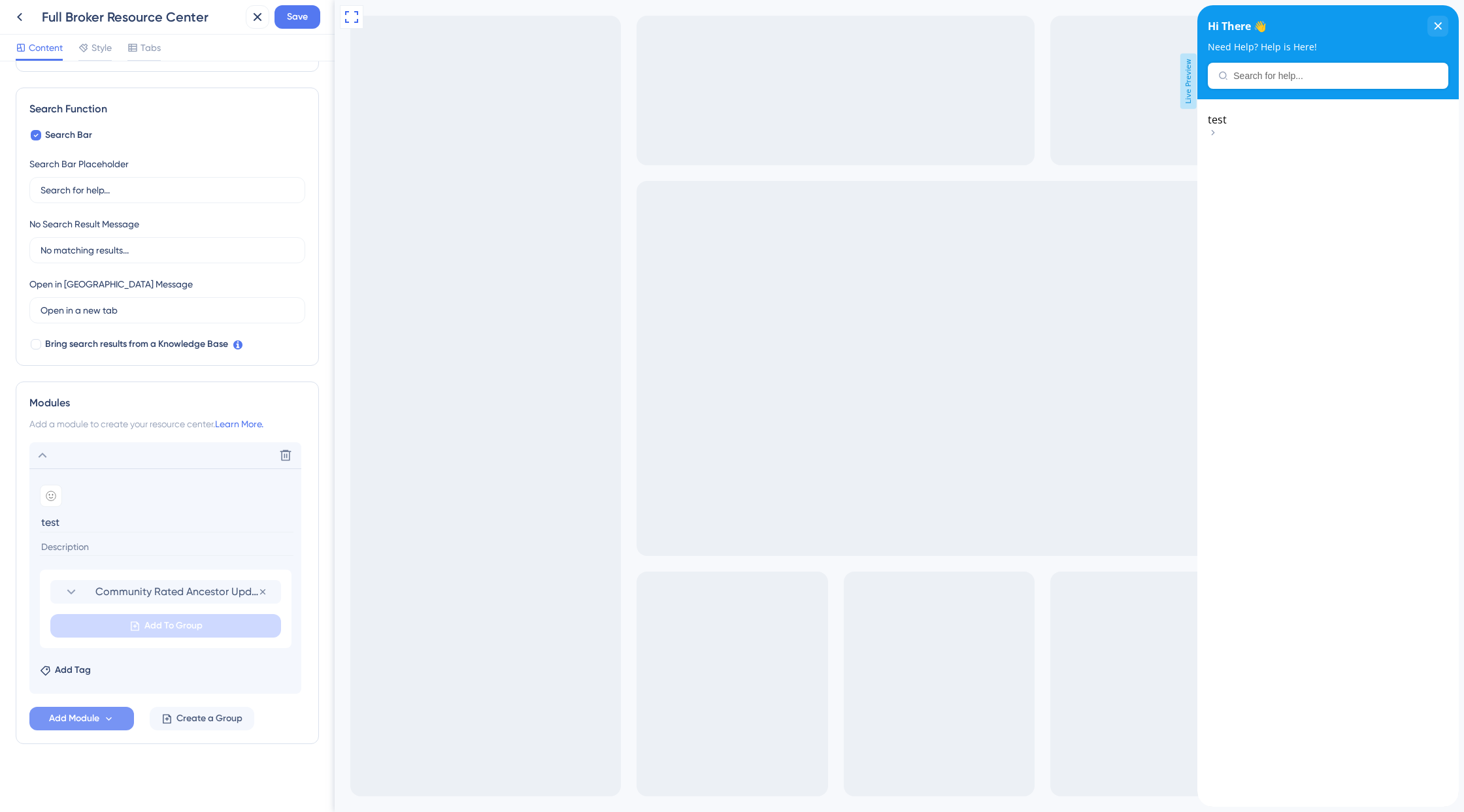
type input "test"
click at [106, 538] on input at bounding box center [167, 546] width 253 height 17
type input "small text"
click at [112, 746] on div "Resource Center Header Title Hi There 👋 17 Hi There 👋 Subtitle Need Help? Help …" at bounding box center [167, 353] width 303 height 885
click at [188, 663] on div "Add Tag" at bounding box center [166, 667] width 251 height 21
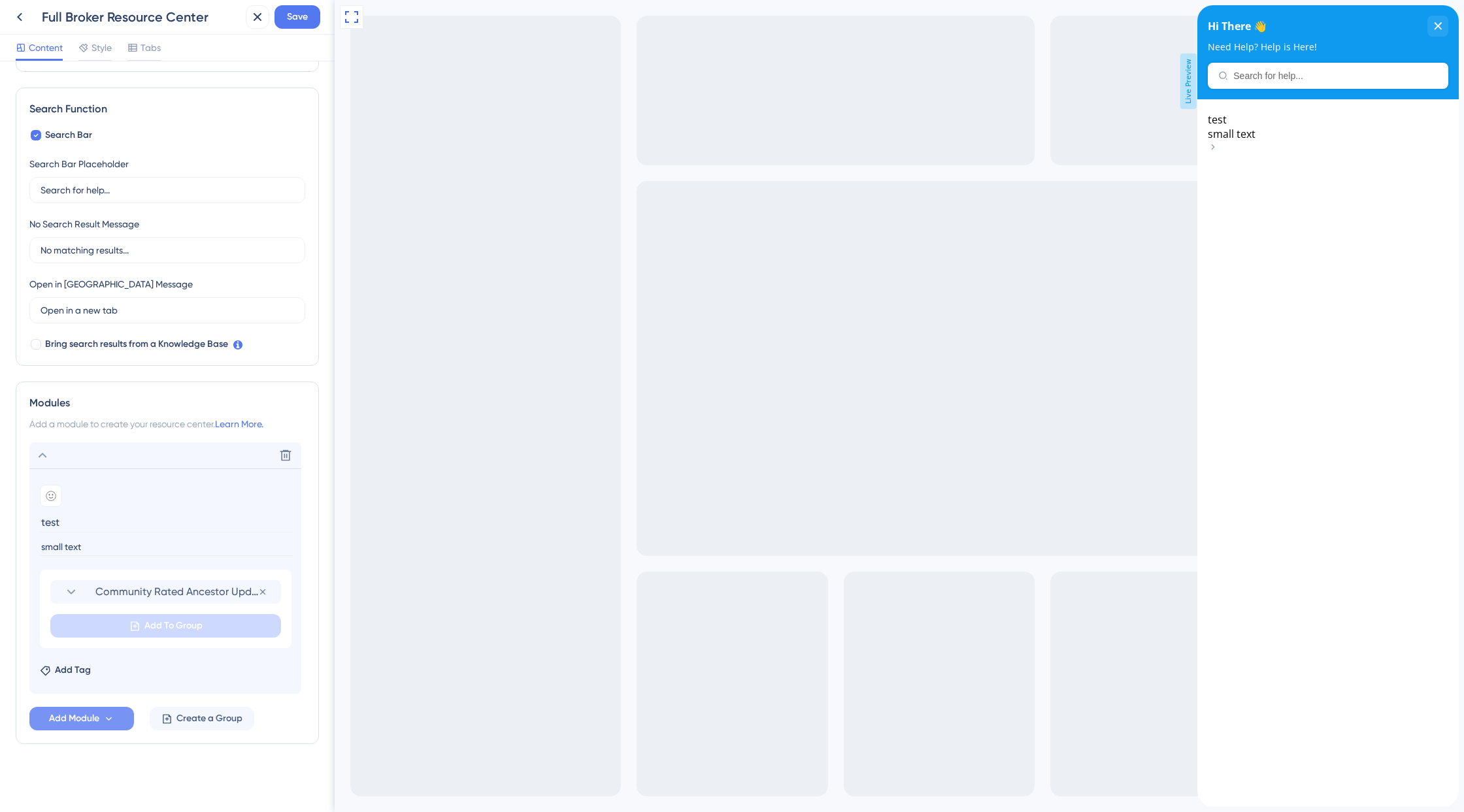
click at [135, 665] on div "Add Tag" at bounding box center [166, 667] width 251 height 21
click at [86, 667] on span "Add Tag" at bounding box center [72, 670] width 36 height 15
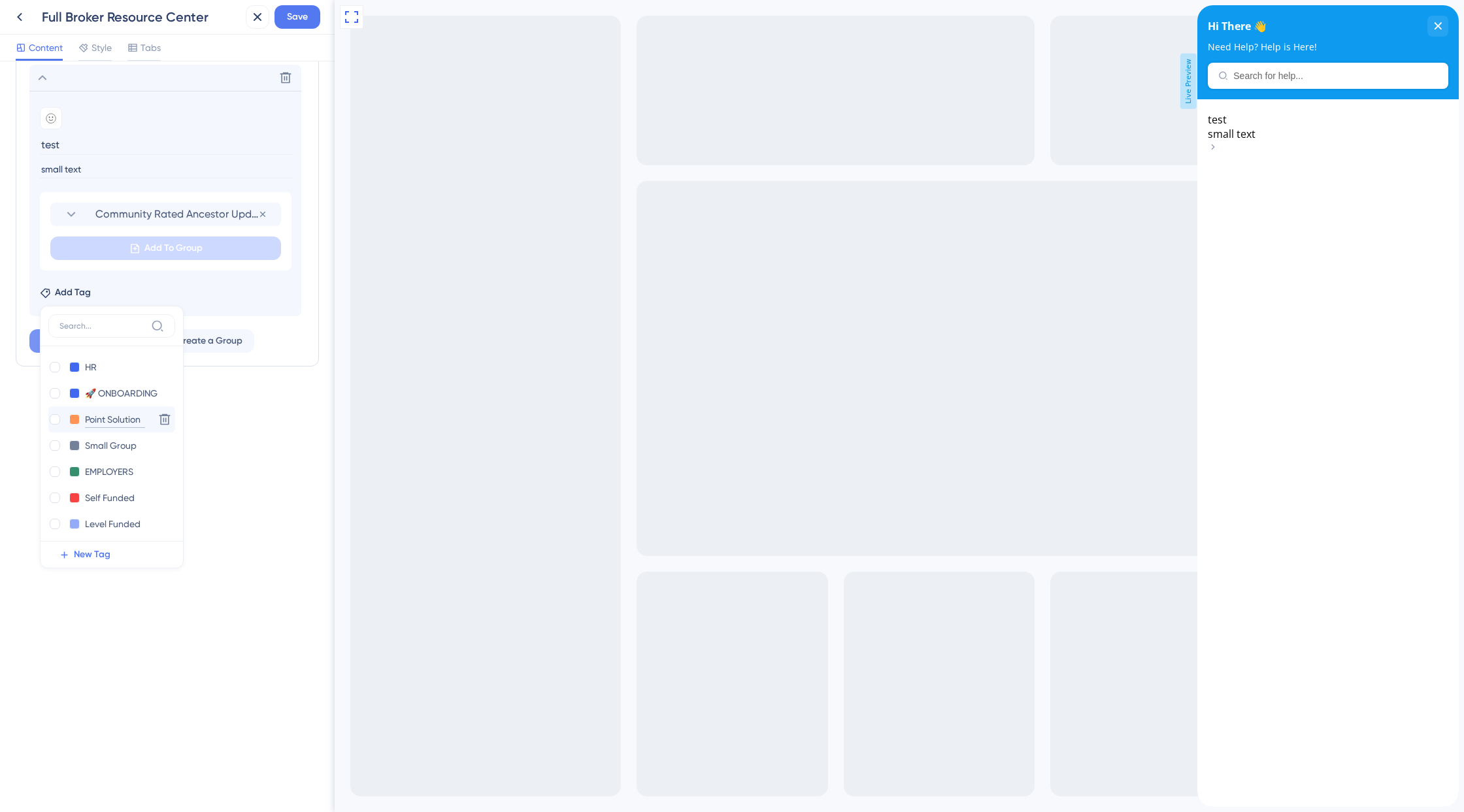
click at [89, 421] on input "Point Solution" at bounding box center [115, 420] width 60 height 16
click at [56, 419] on div at bounding box center [55, 419] width 10 height 10
checkbox input "true"
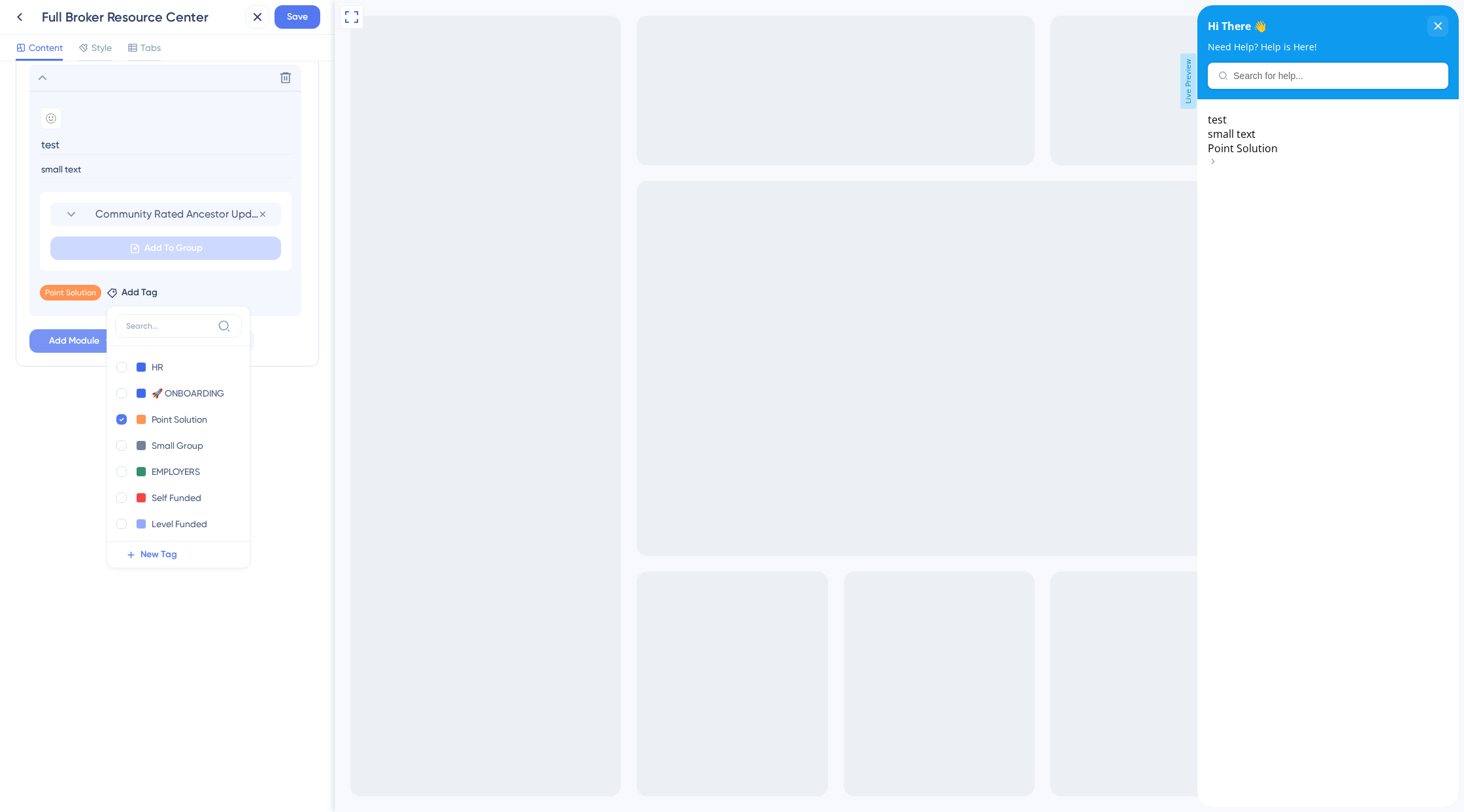
click at [274, 492] on div "Resource Center Header Title Hi There 👋 17 Hi There 👋 Subtitle Need Help? Help …" at bounding box center [167, 436] width 334 height 751
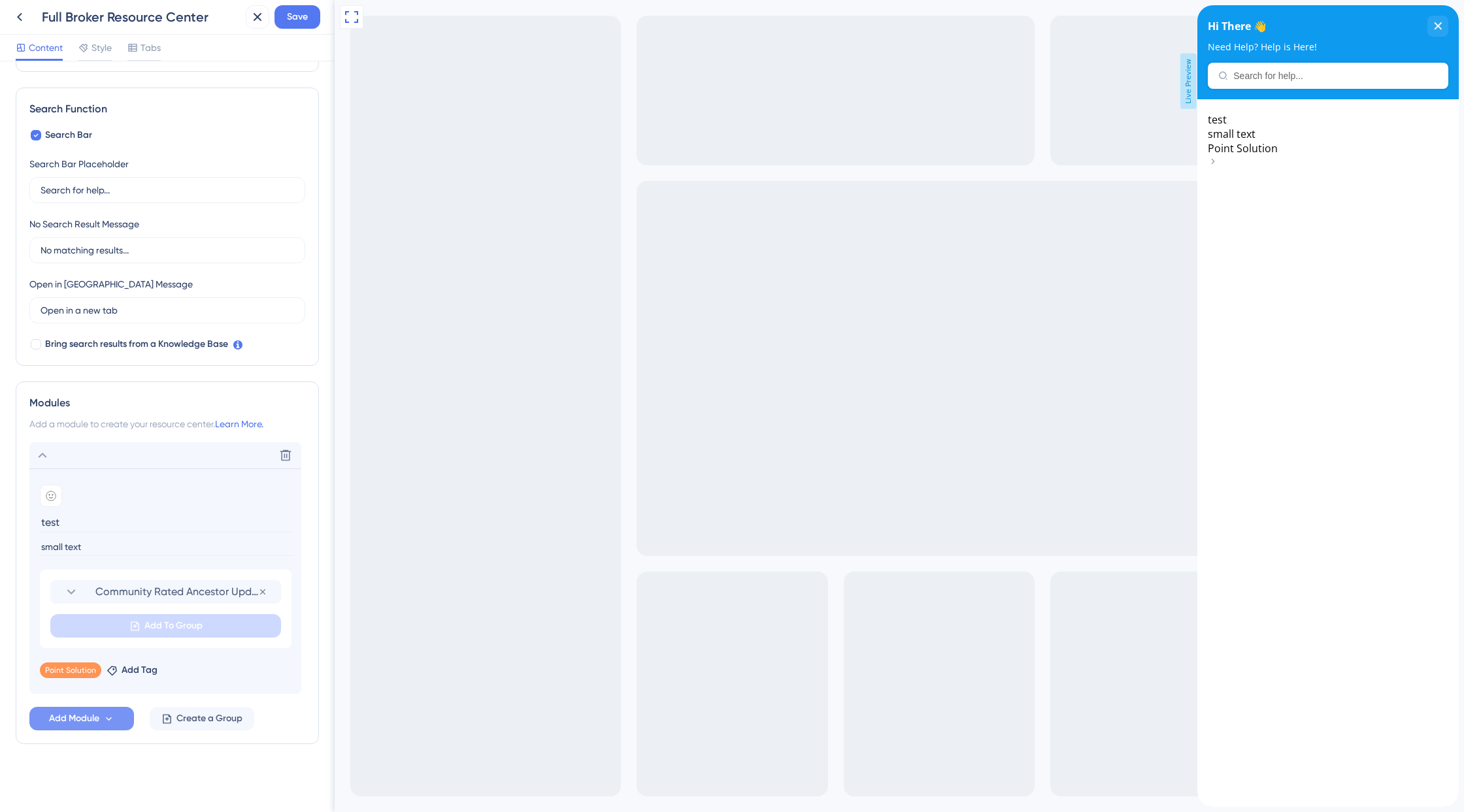
scroll to position [166, 0]
click at [1256, 141] on span "small text" at bounding box center [1231, 134] width 47 height 15
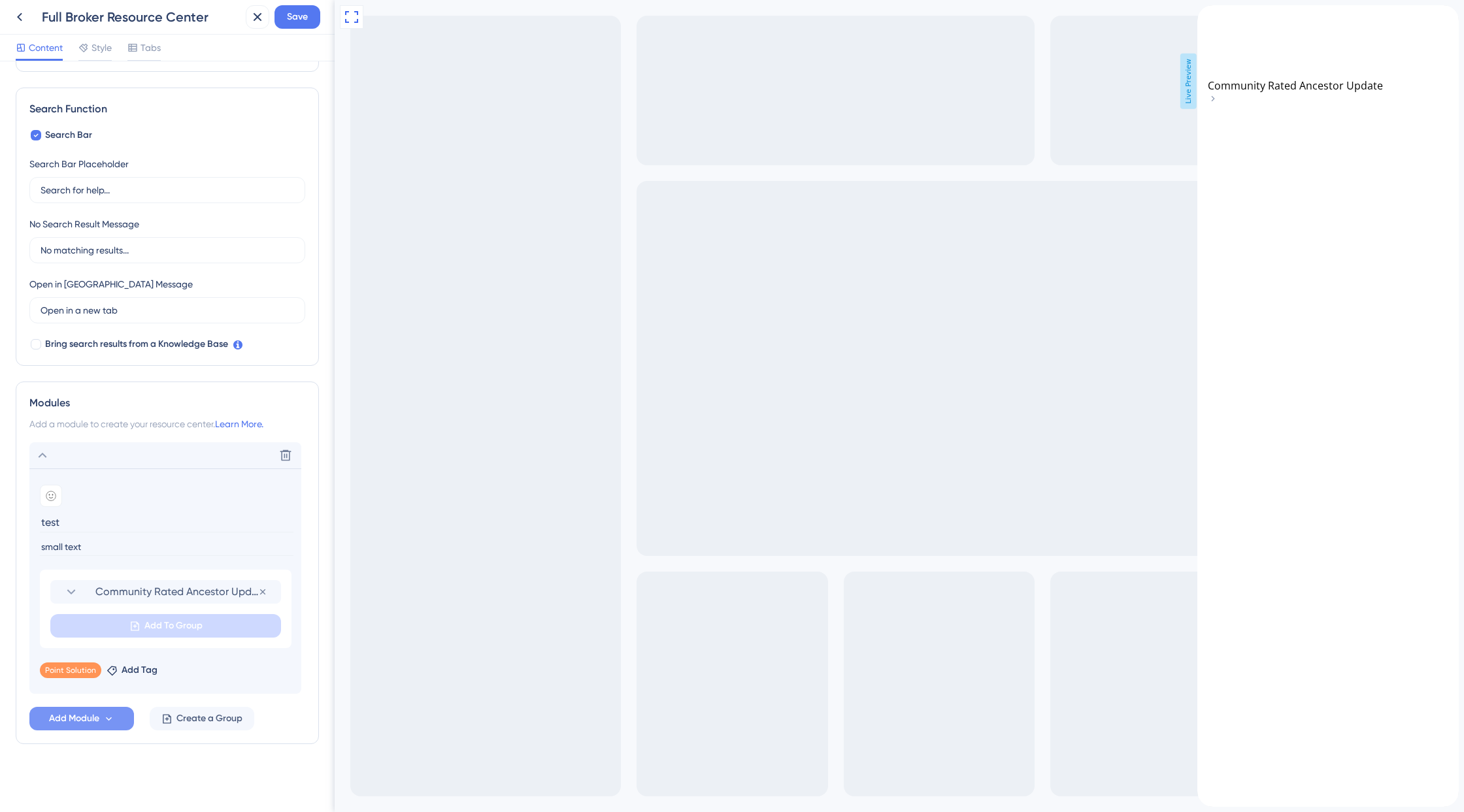
click at [1218, 20] on div "back to header" at bounding box center [1207, 13] width 21 height 15
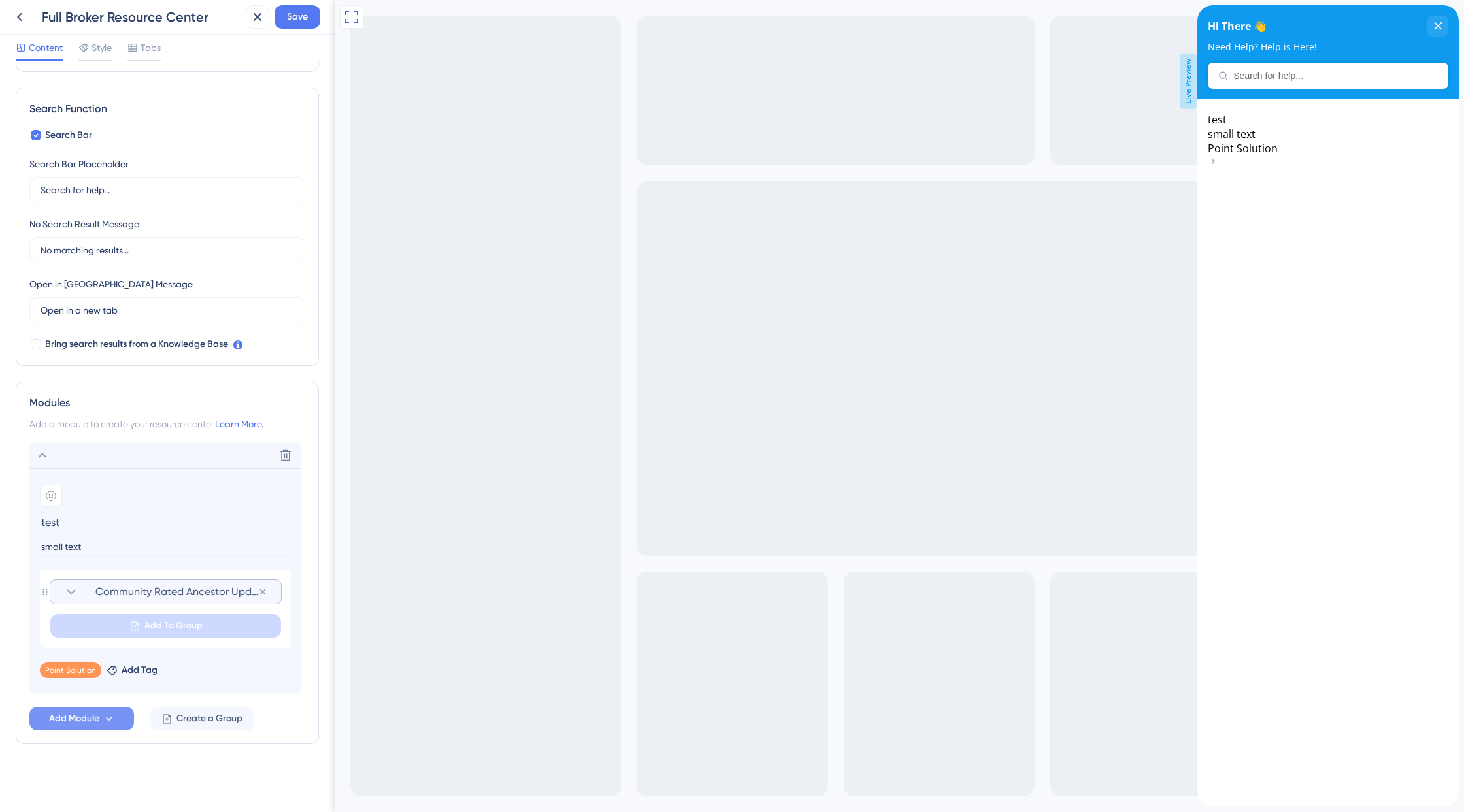
scroll to position [0, 0]
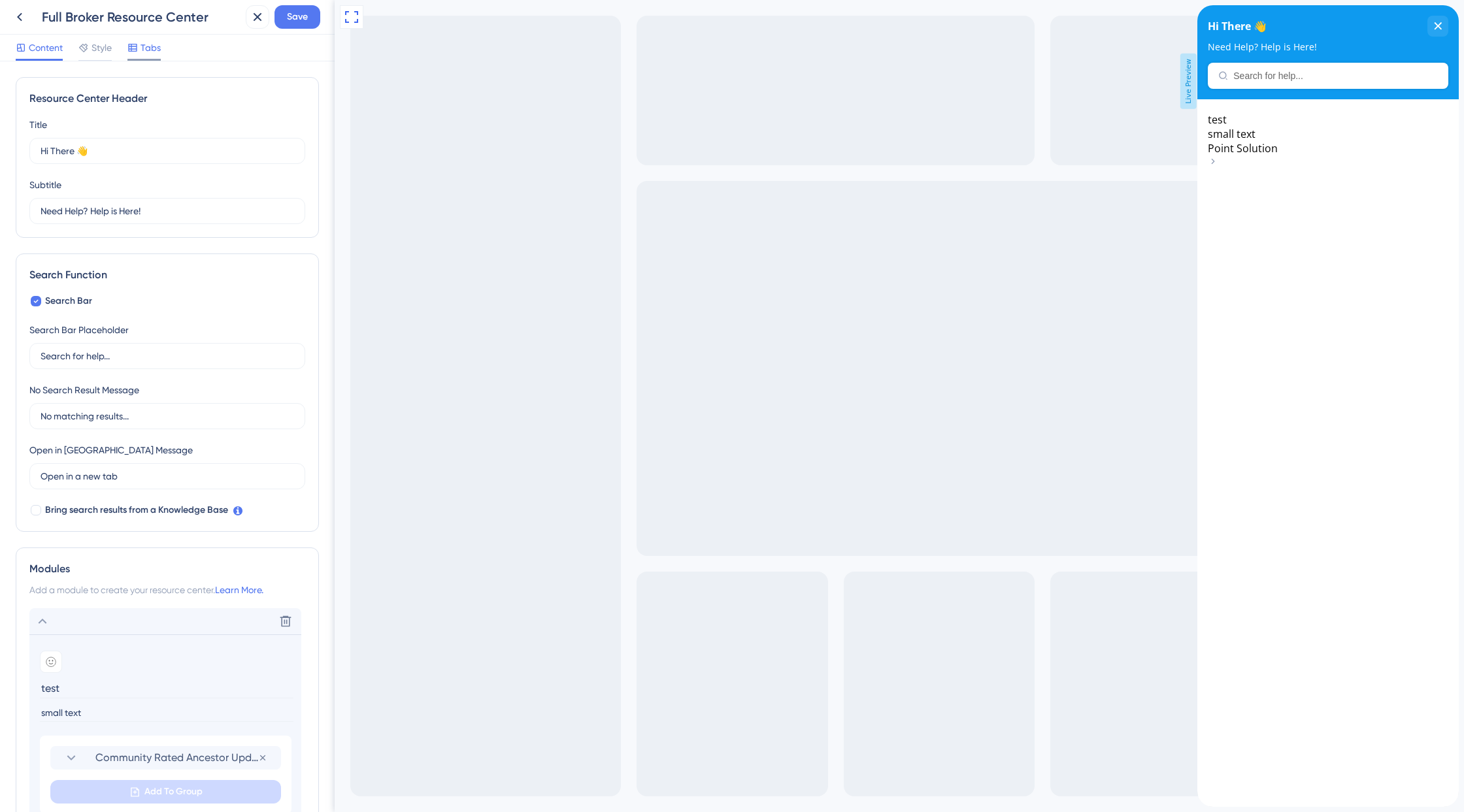
click at [143, 55] on span "Tabs" at bounding box center [150, 47] width 20 height 15
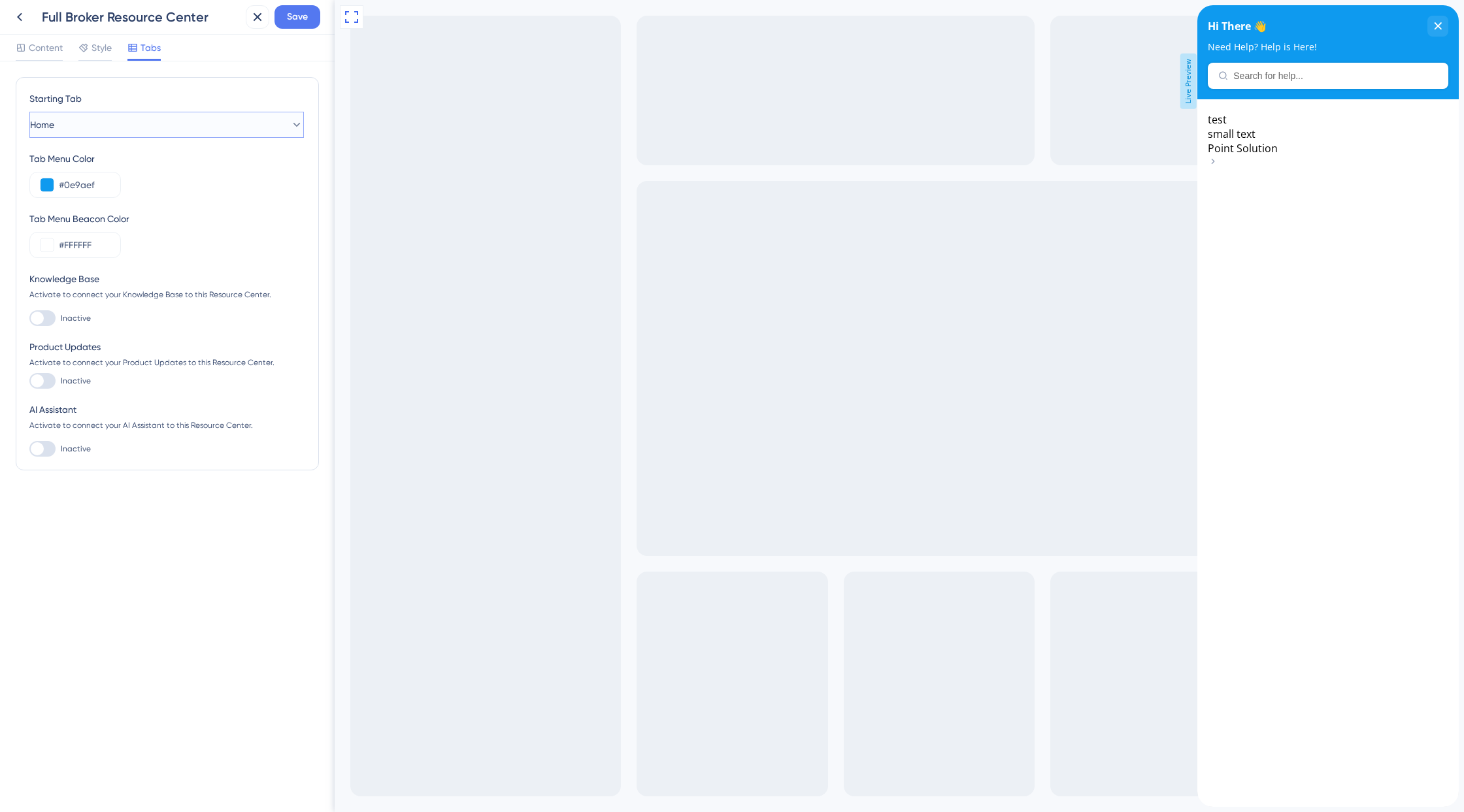
click at [188, 127] on button "Home" at bounding box center [166, 125] width 274 height 26
click at [232, 167] on div "Home Home" at bounding box center [167, 165] width 237 height 26
click at [1304, 218] on div "test small text Point Solution" at bounding box center [1327, 452] width 261 height 707
click at [108, 51] on span "Style" at bounding box center [101, 47] width 20 height 15
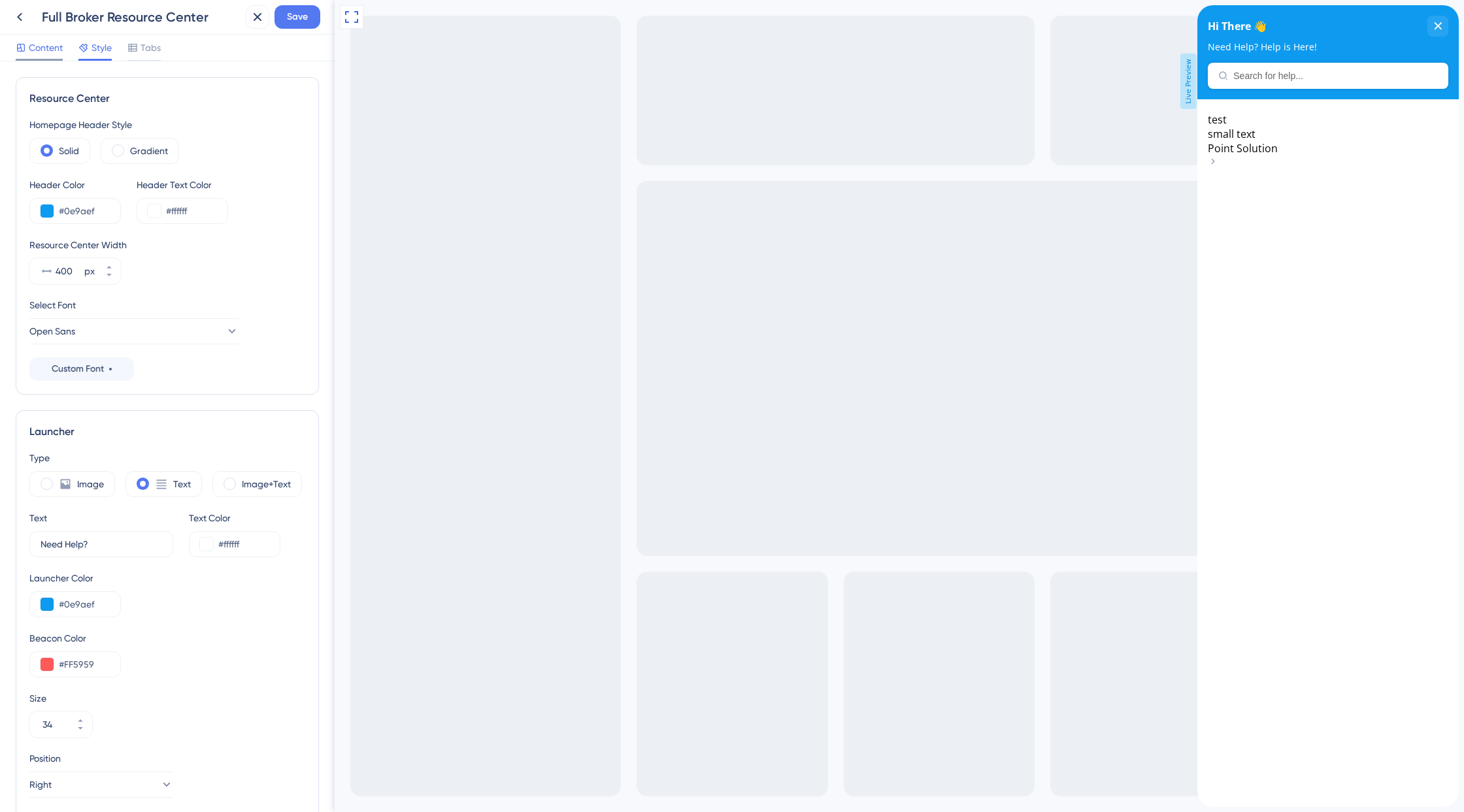
click at [47, 57] on div "Content" at bounding box center [39, 50] width 47 height 21
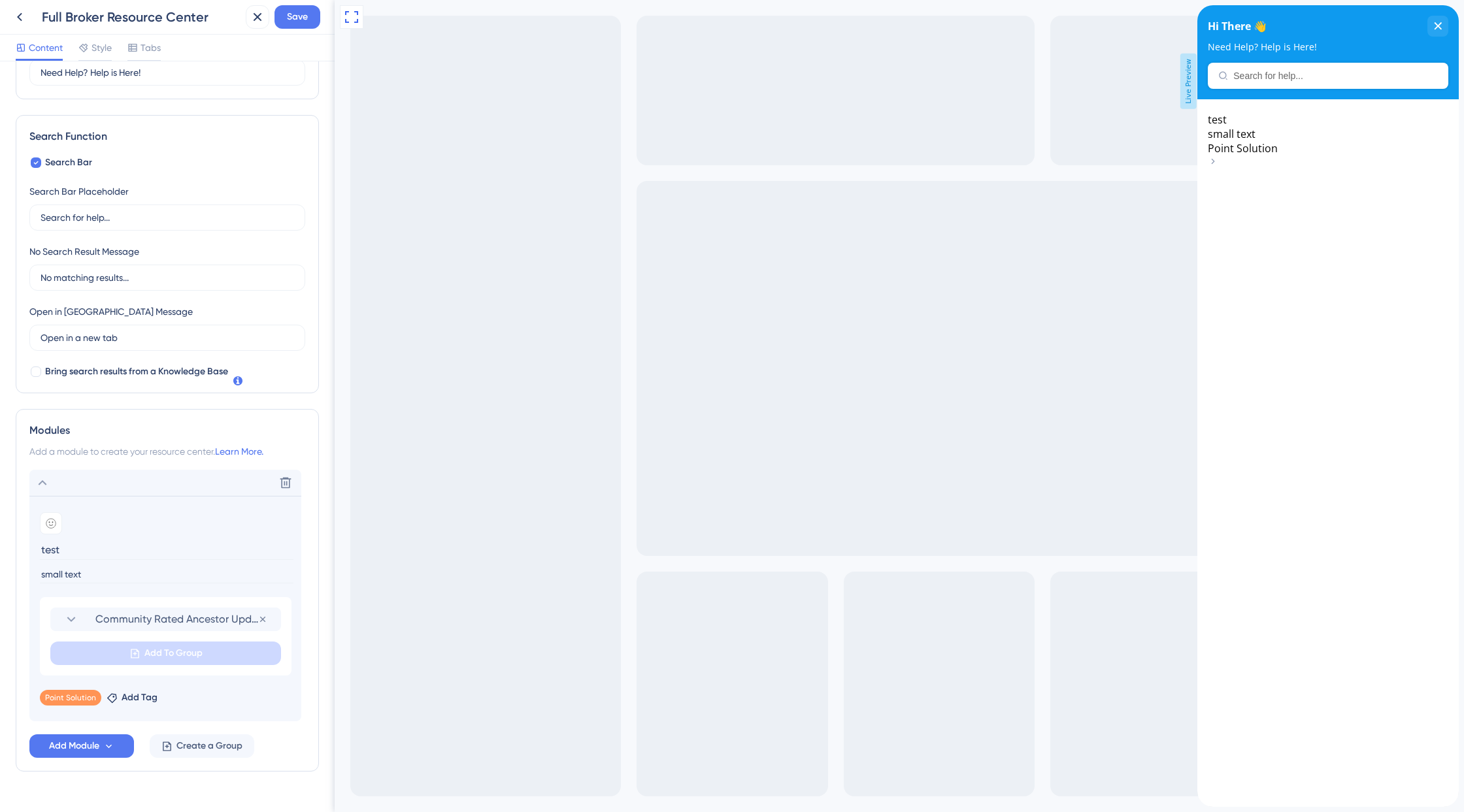
scroll to position [166, 0]
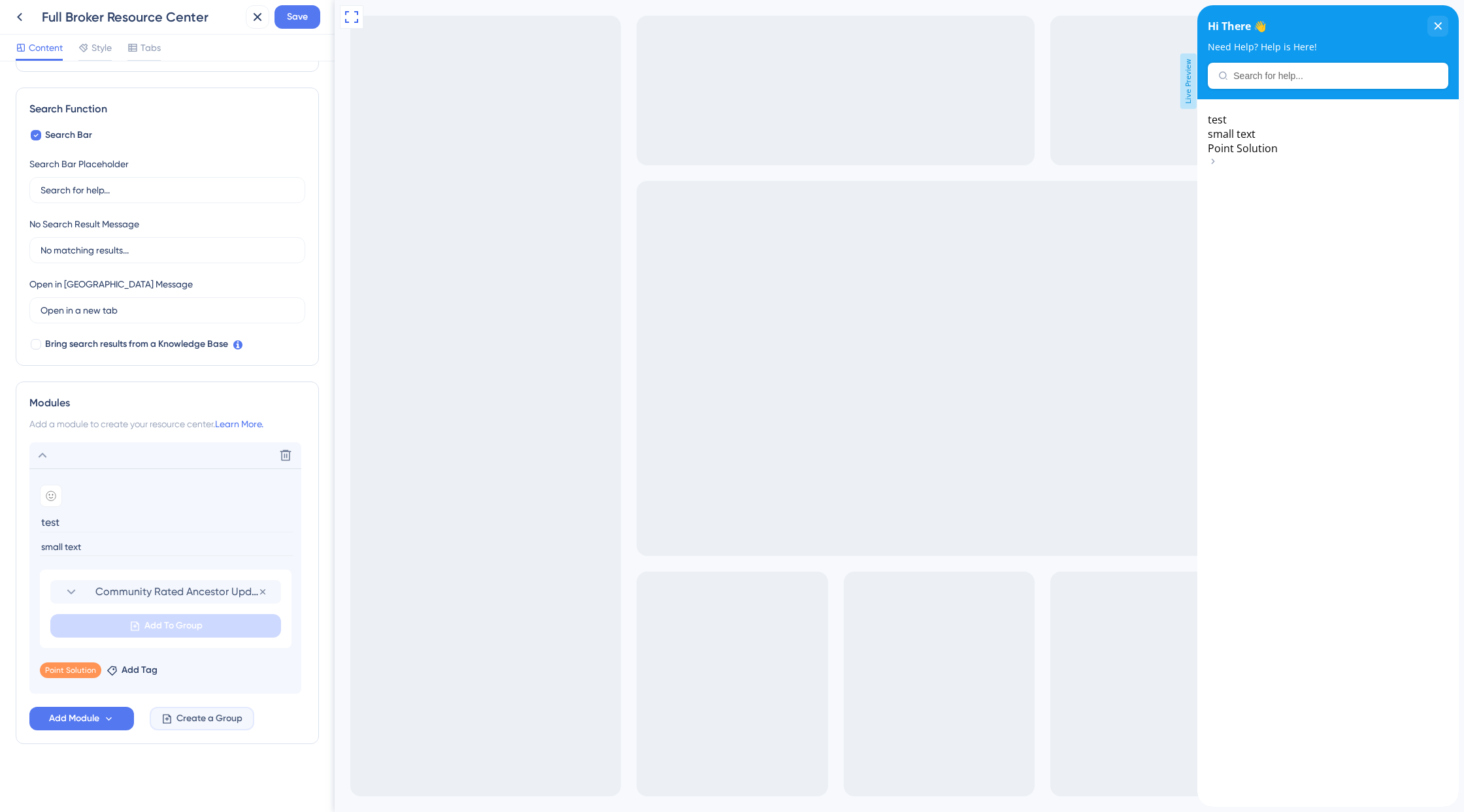
click at [209, 723] on span "Create a Group" at bounding box center [209, 718] width 66 height 15
type input "Presentation"
click at [149, 569] on section "Add emoji Presentation" at bounding box center [166, 556] width 251 height 69
click at [103, 586] on input at bounding box center [167, 584] width 253 height 17
click at [72, 584] on input at bounding box center [167, 584] width 253 height 17
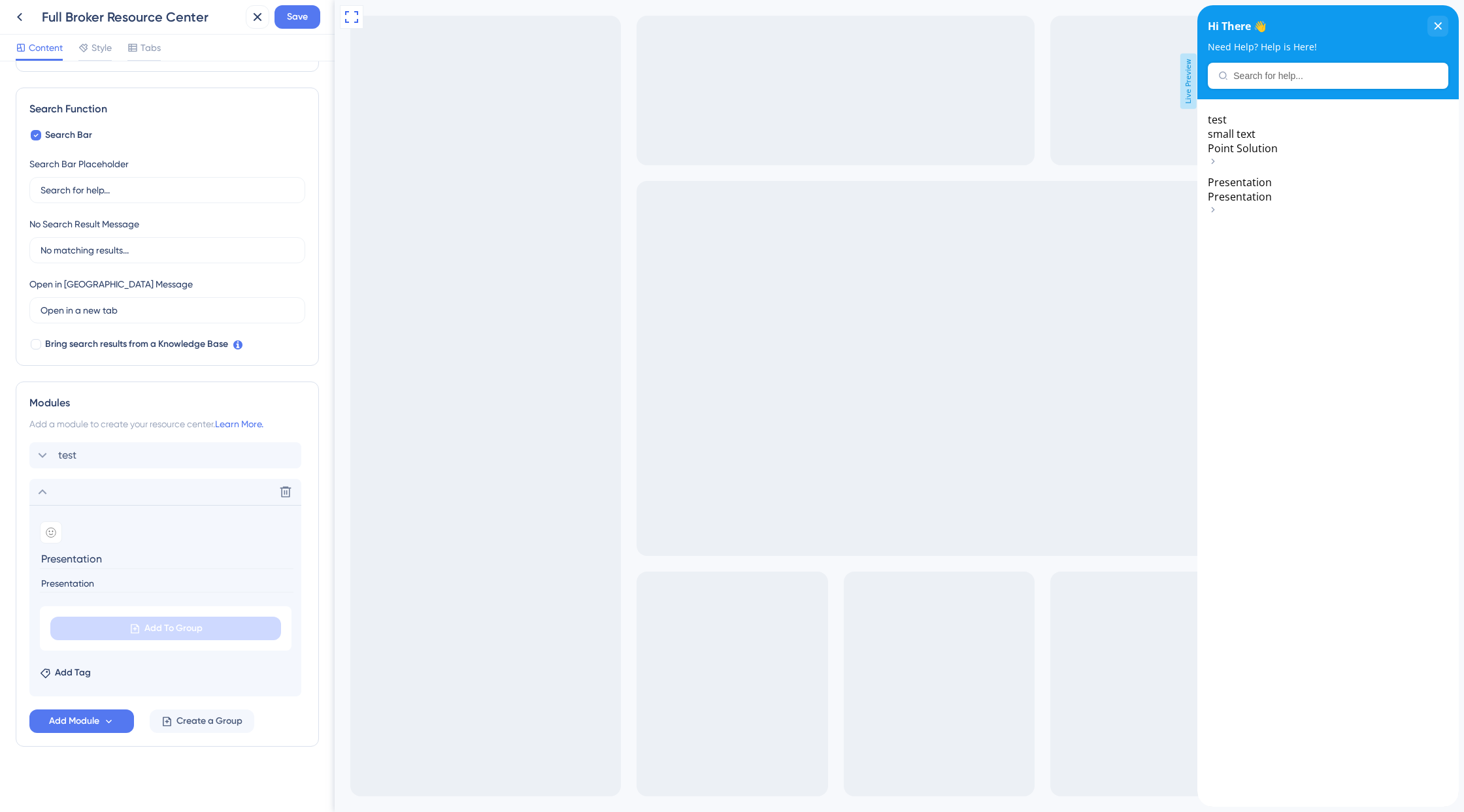
type input "Presentation"
click at [129, 746] on div "Resource Center Header Title Hi There 👋 17 Hi There 👋 Subtitle Need Help? Help …" at bounding box center [167, 354] width 303 height 888
click at [101, 719] on button "Add Module" at bounding box center [81, 721] width 105 height 24
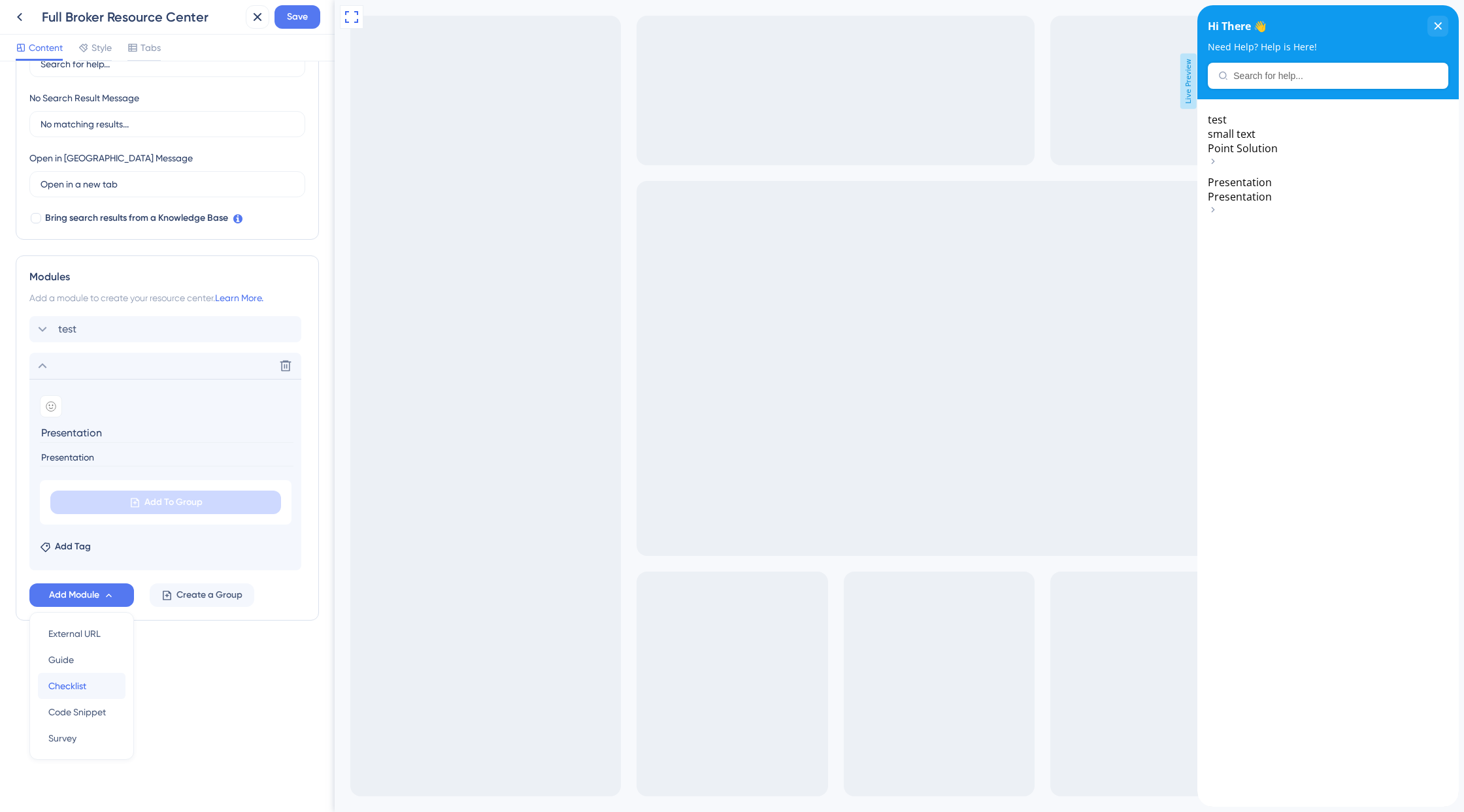
click at [93, 684] on div "Checklist Checklist" at bounding box center [81, 685] width 66 height 26
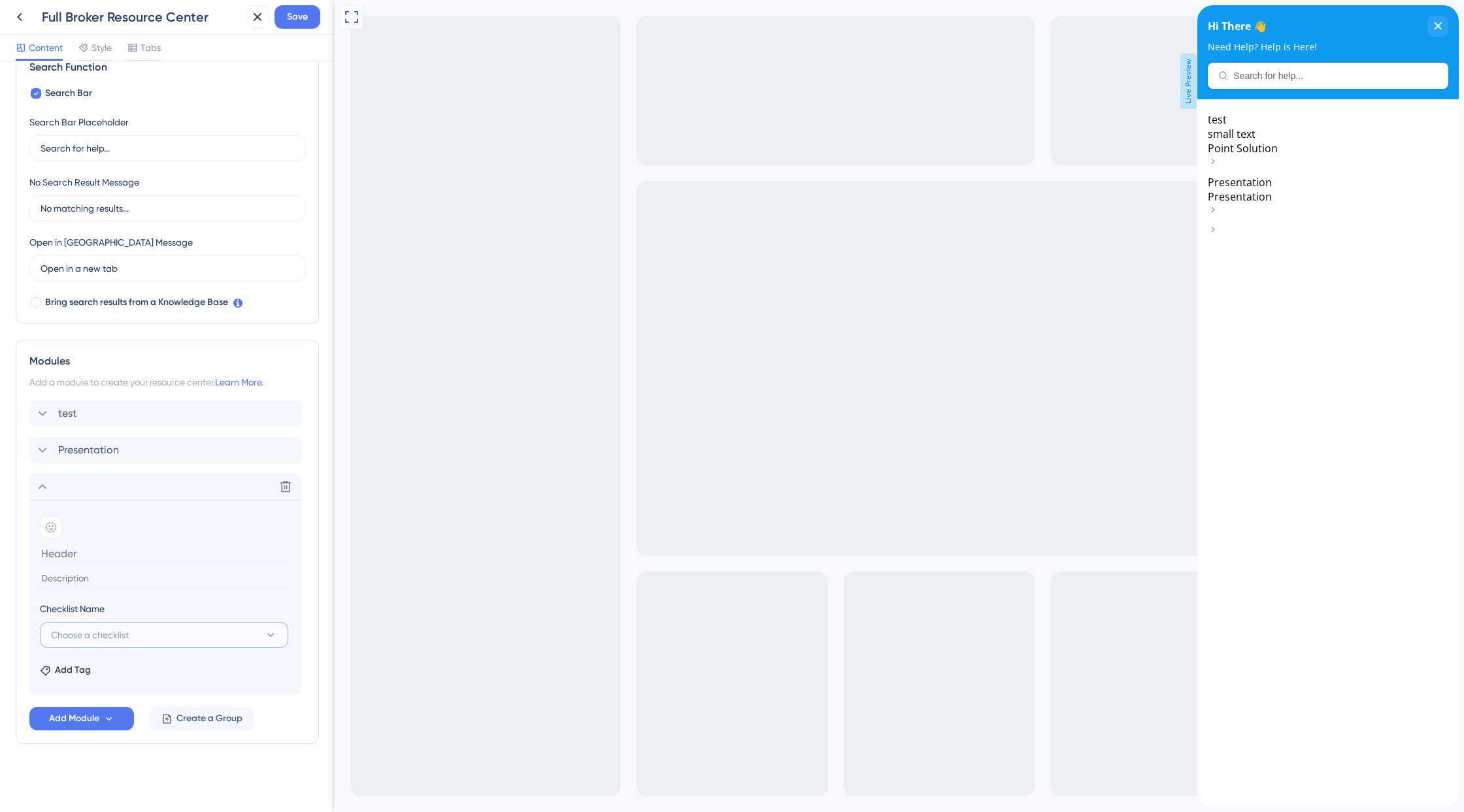
click at [158, 640] on button "Choose a checklist" at bounding box center [164, 634] width 249 height 26
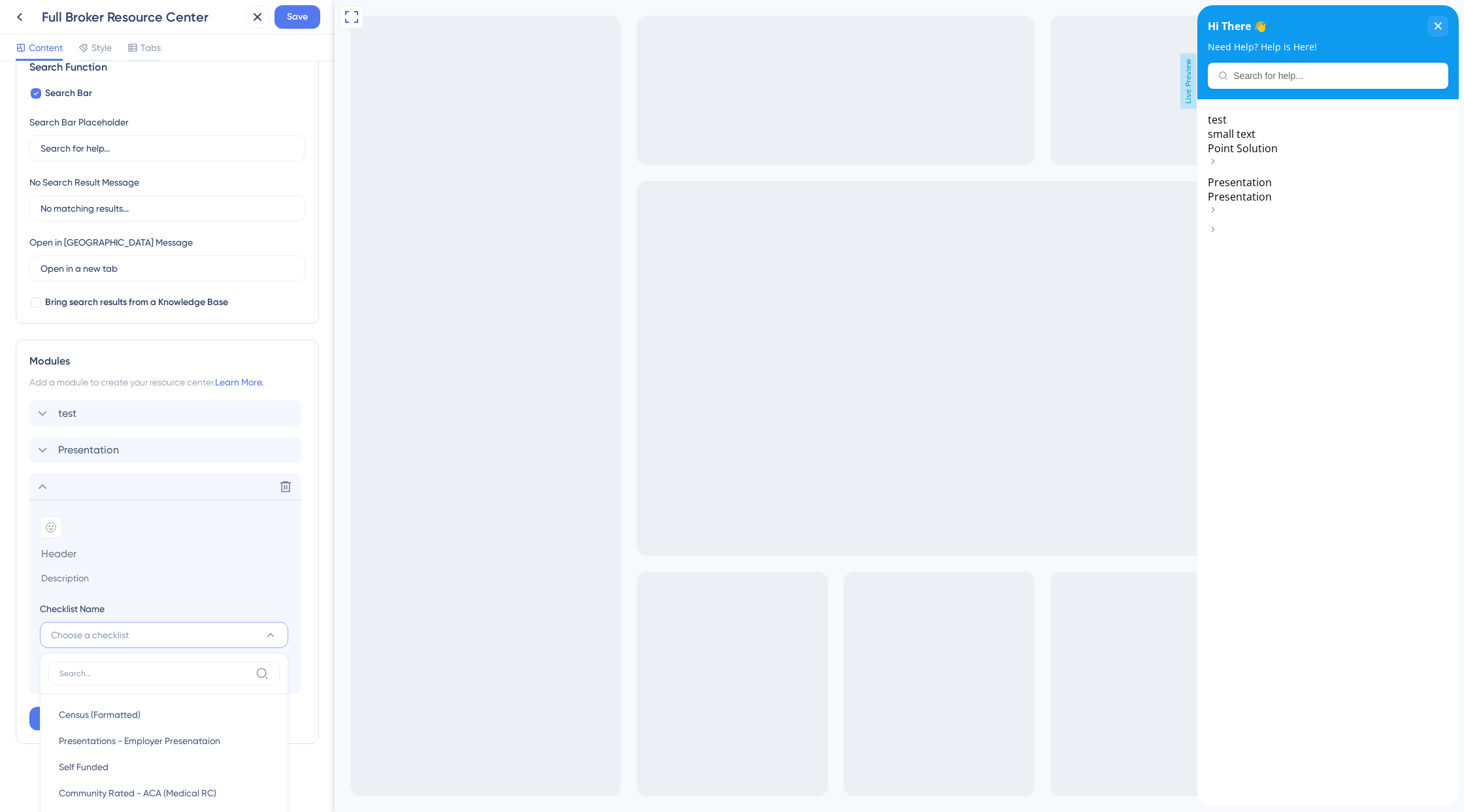
scroll to position [553, 0]
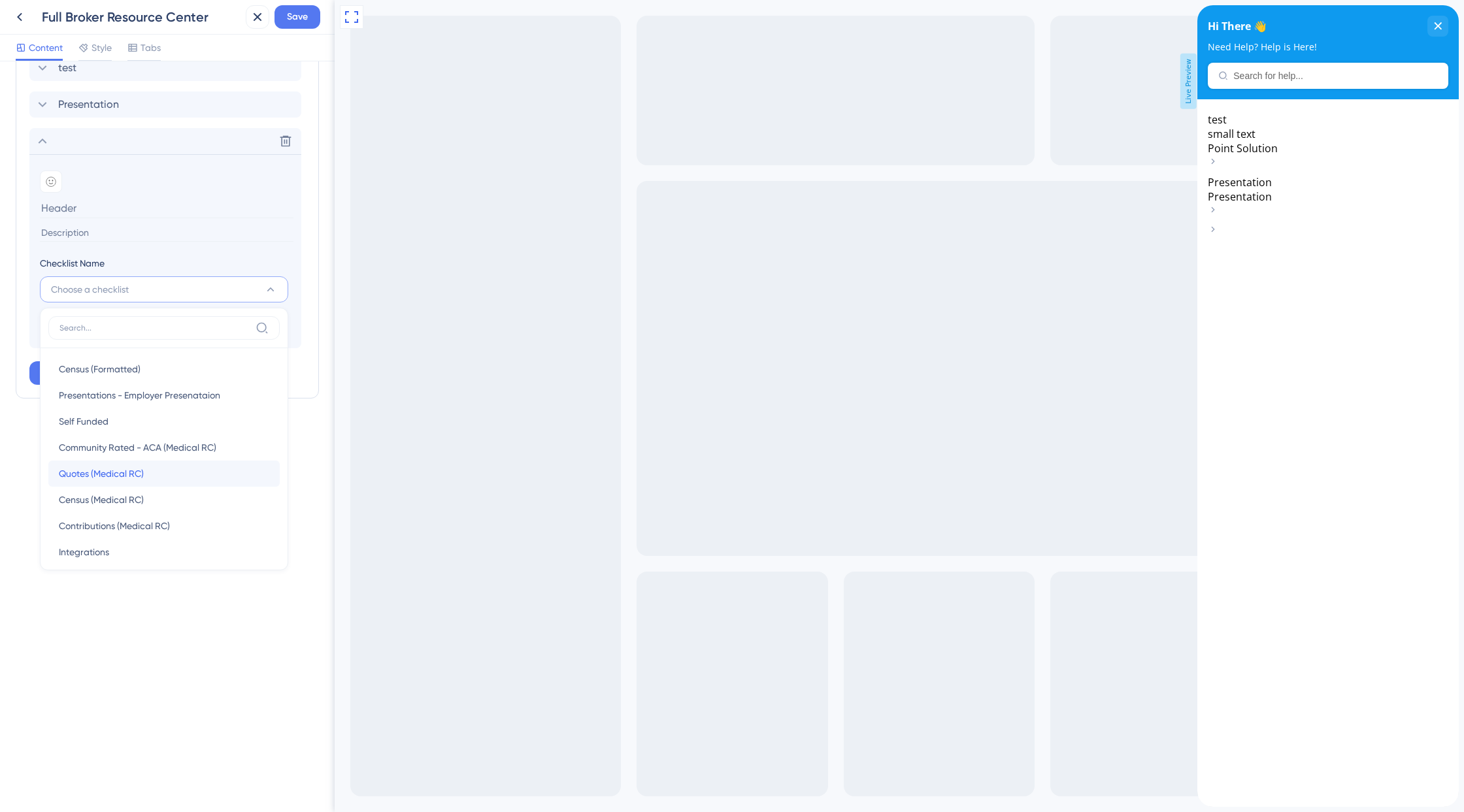
click at [127, 471] on span "Quotes (Medical RC)" at bounding box center [101, 473] width 85 height 15
type input "Quotes (Medical RC)"
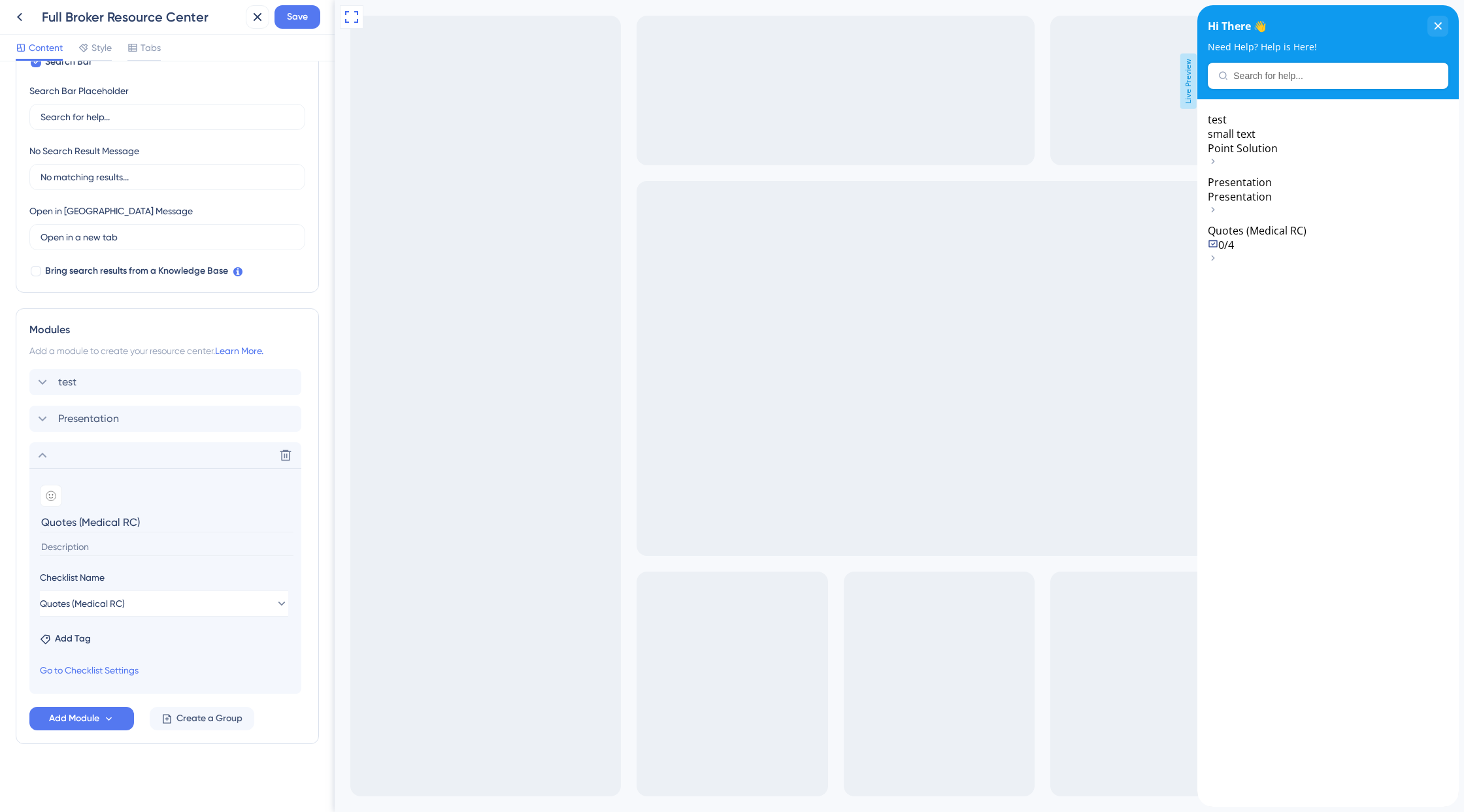
click at [1304, 431] on div "test small text Point Solution Presentation Presentation Quotes (Medical RC) 0/4" at bounding box center [1327, 452] width 261 height 707
click at [1304, 238] on span "Quotes (Medical RC)" at bounding box center [1256, 230] width 98 height 15
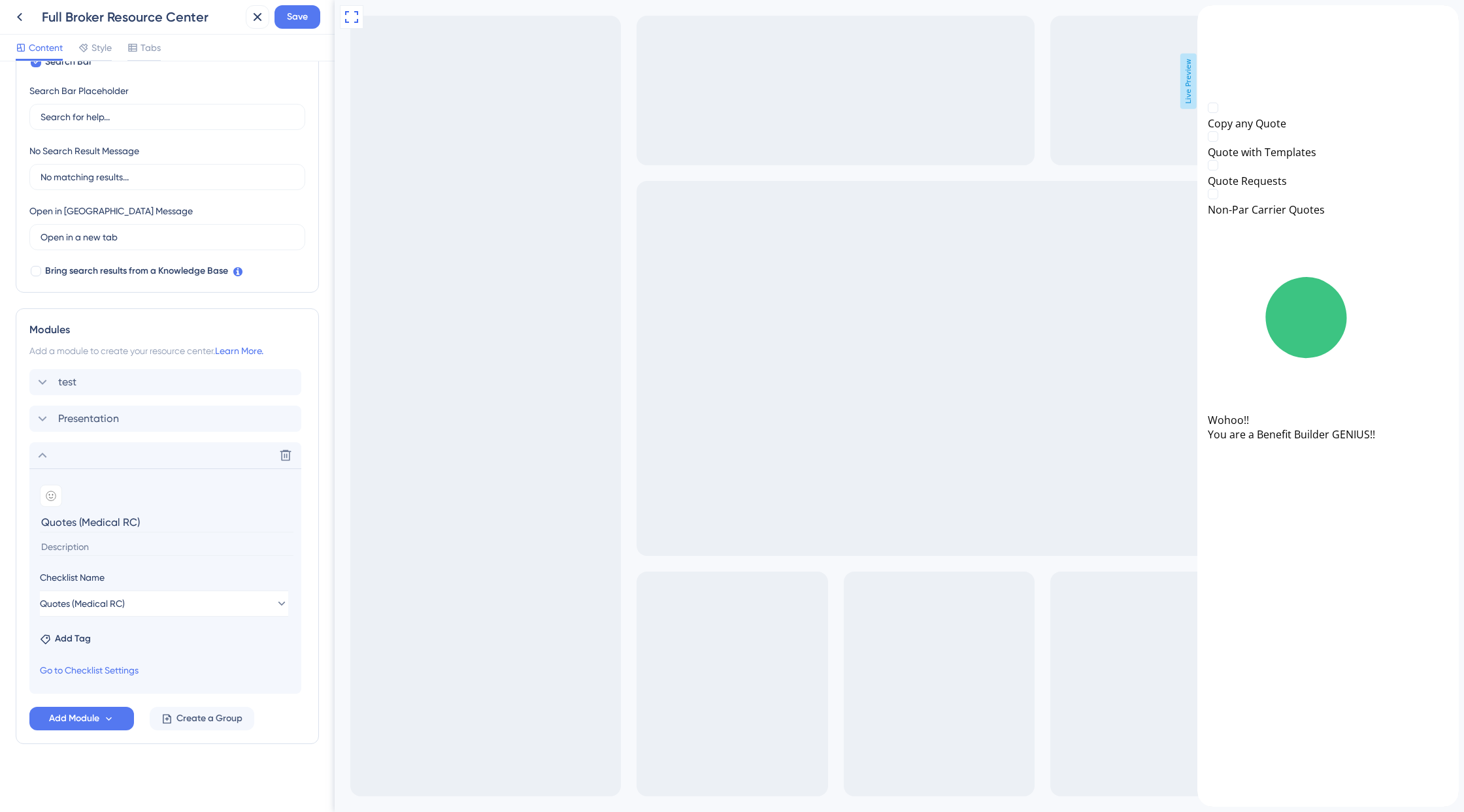
click at [149, 746] on div "Resource Center Header Title Hi There 👋 17 Hi There 👋 Subtitle Need Help? Help …" at bounding box center [167, 317] width 303 height 959
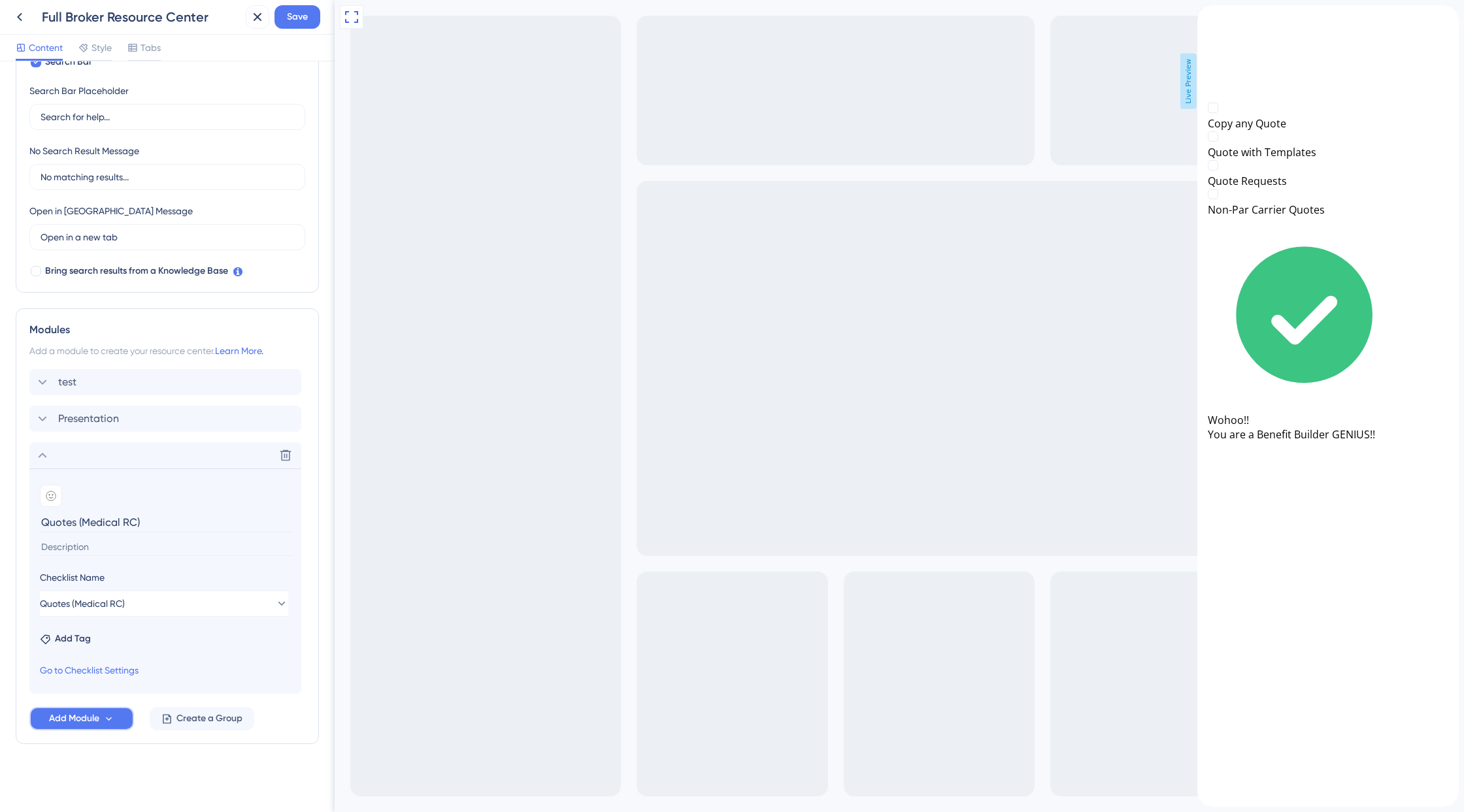
click at [102, 722] on button "Add Module" at bounding box center [81, 719] width 105 height 24
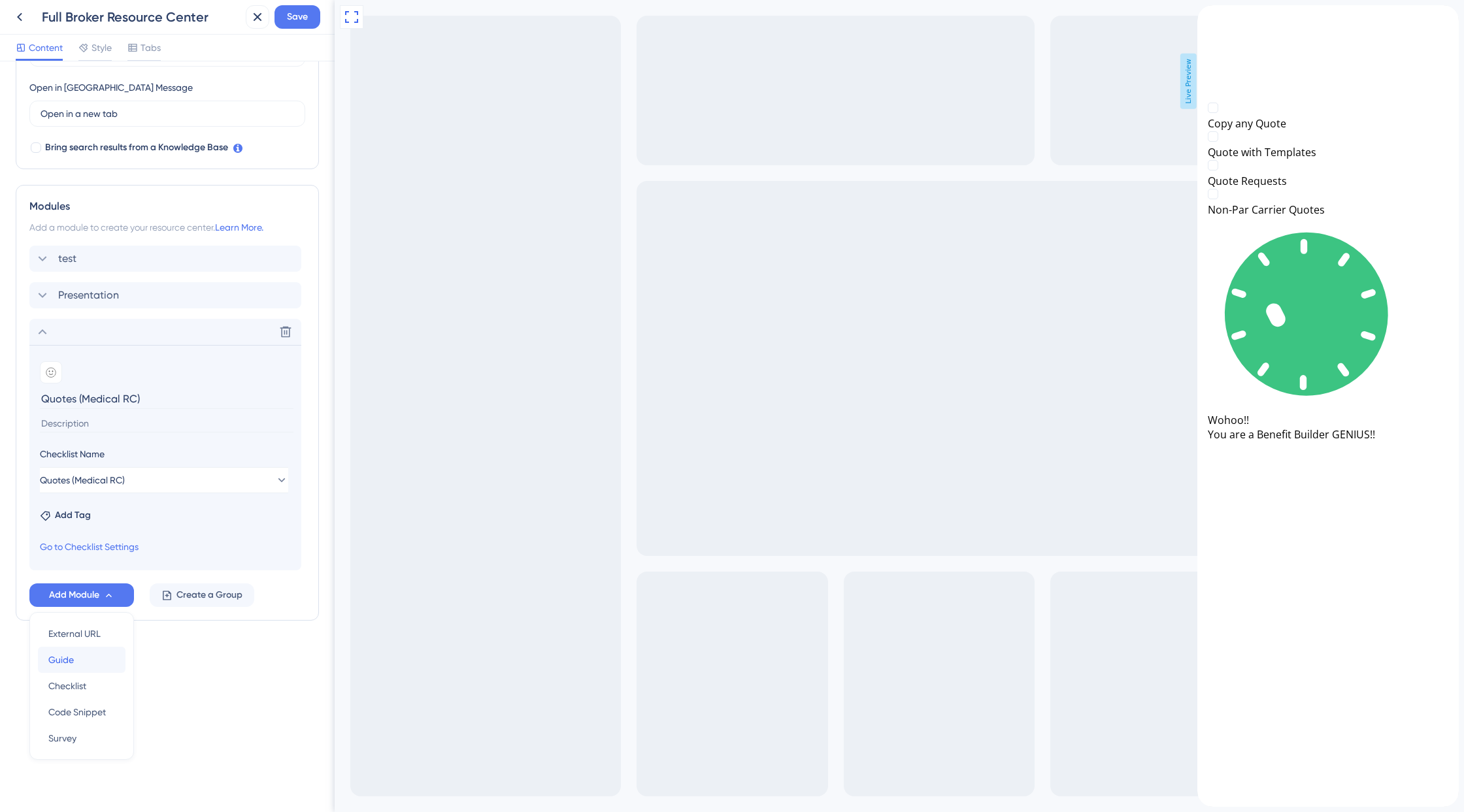
click at [71, 664] on span "Guide" at bounding box center [61, 659] width 25 height 15
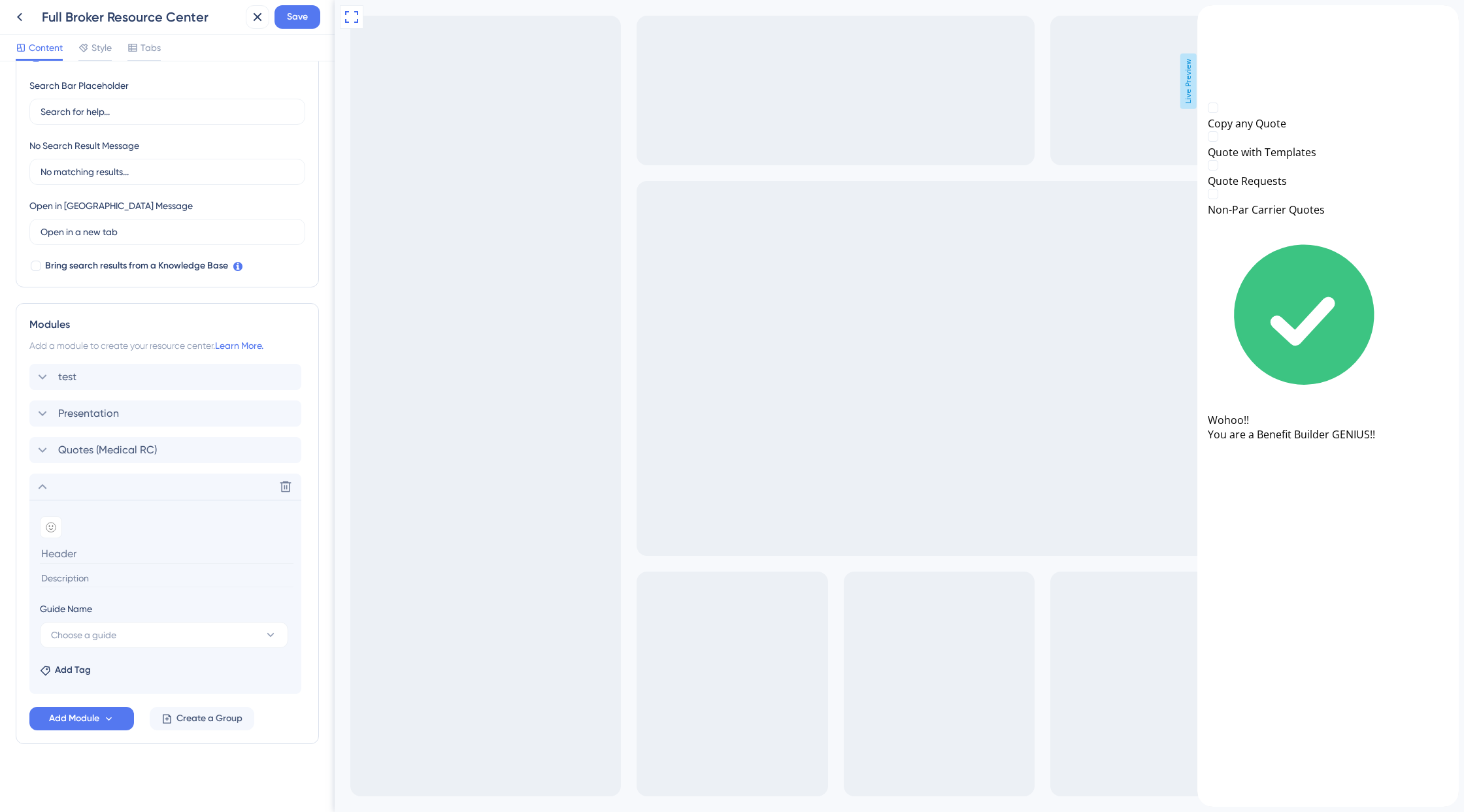
scroll to position [244, 0]
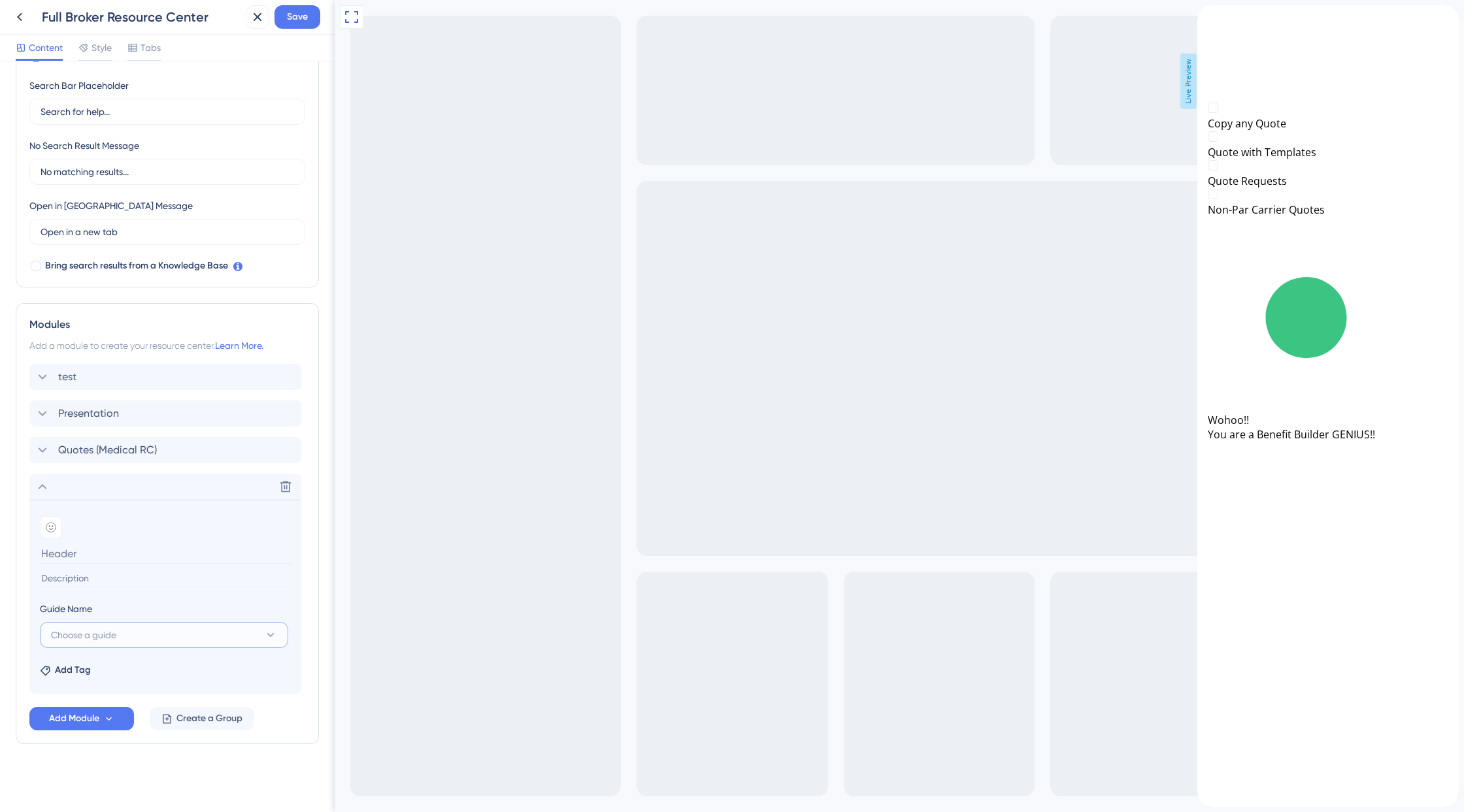
click at [118, 630] on button "Choose a guide" at bounding box center [164, 634] width 249 height 26
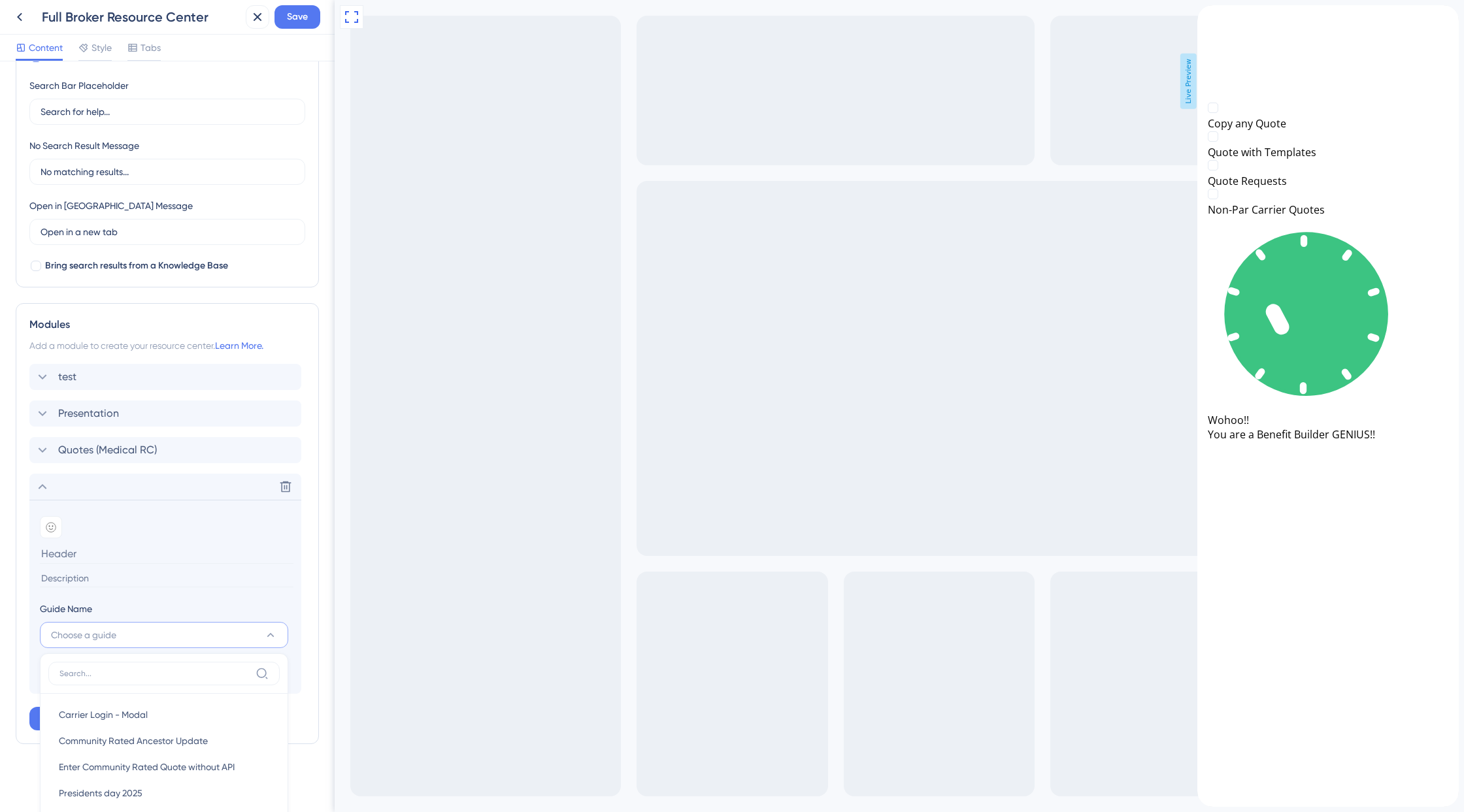
scroll to position [566, 0]
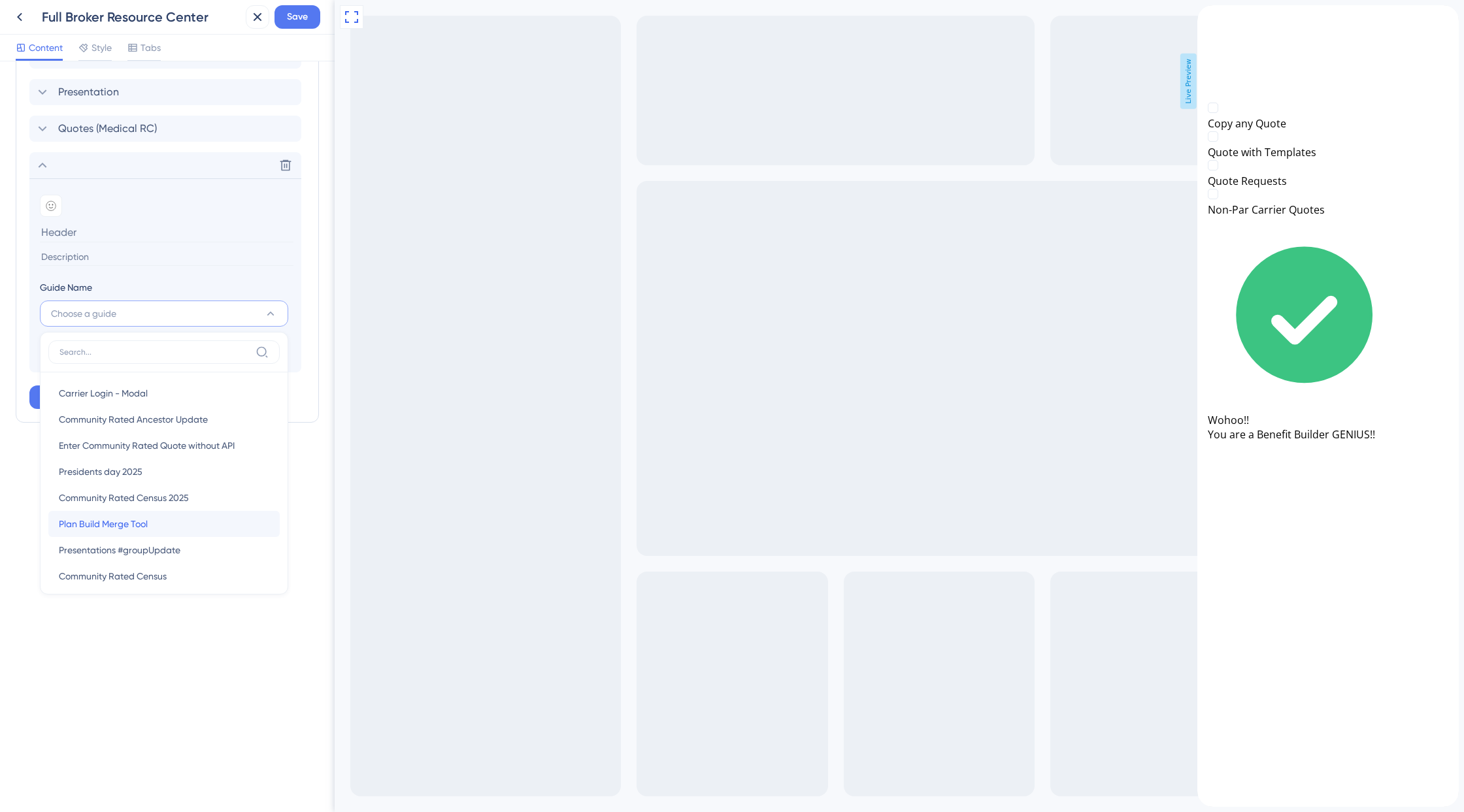
click at [107, 522] on span "Plan Build Merge Tool" at bounding box center [104, 523] width 89 height 15
type input "Plan Build Merge Tool"
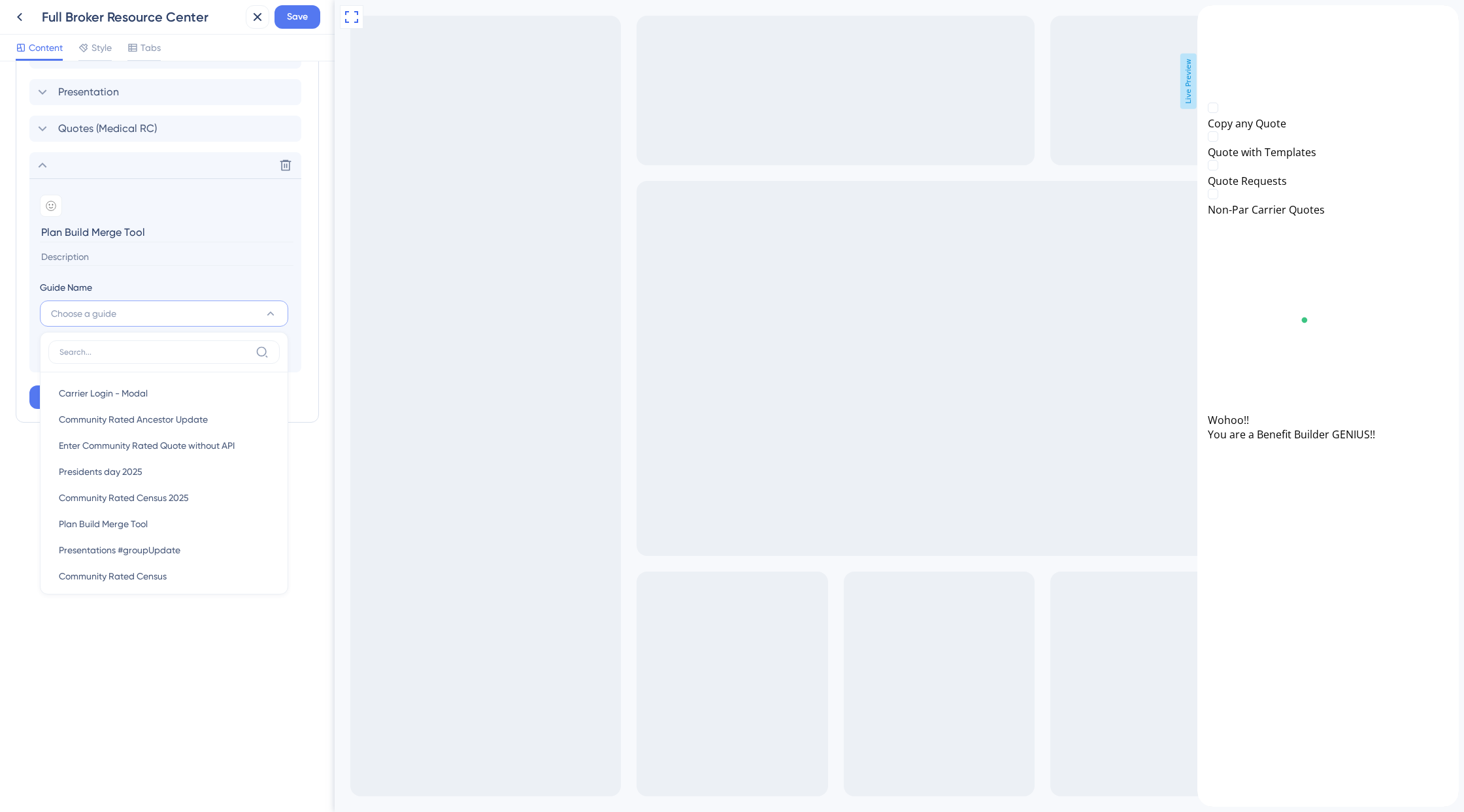
scroll to position [276, 0]
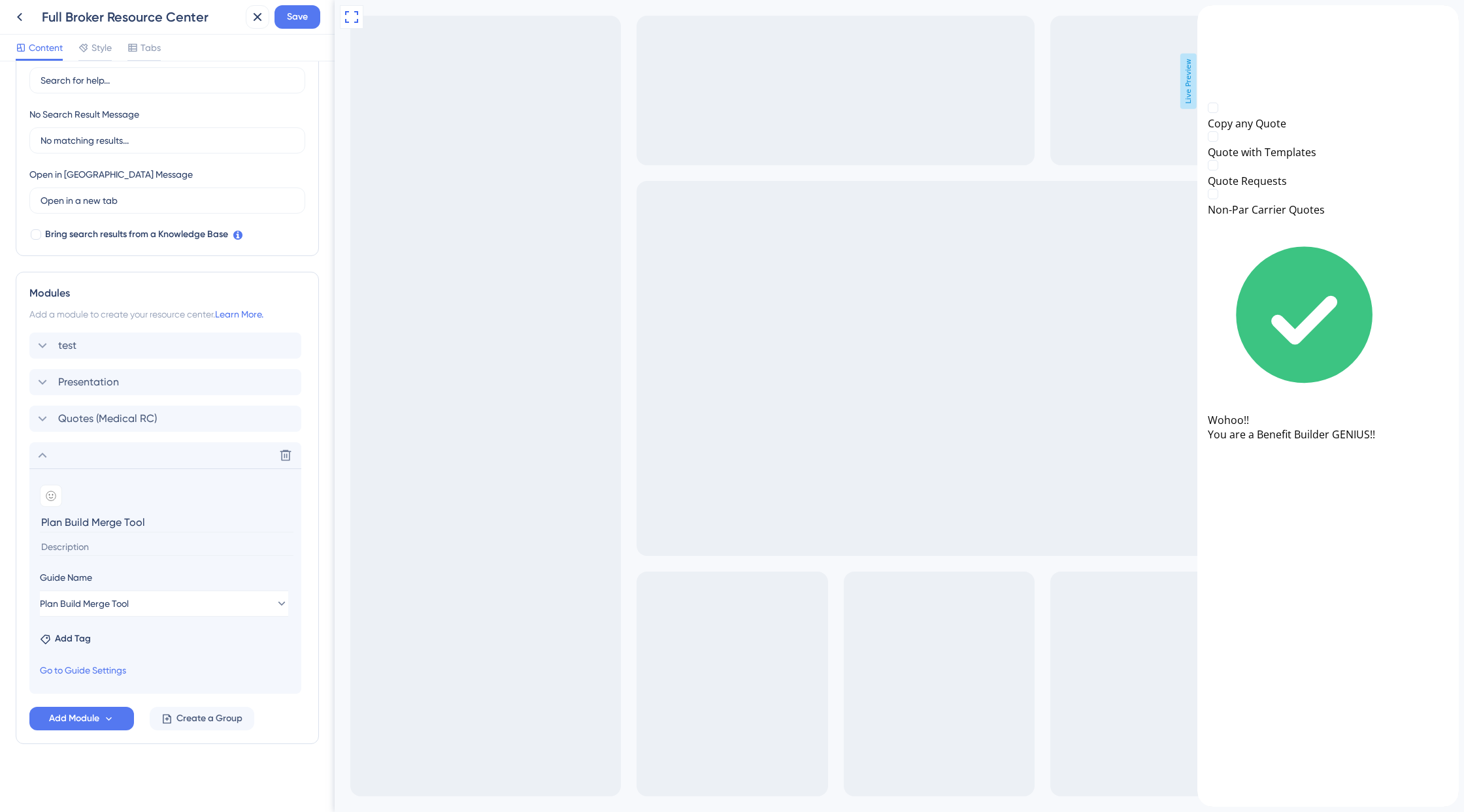
click at [136, 746] on div "Resource Center Header Title Hi There 👋 17 Hi There 👋 Subtitle Need Help? Help …" at bounding box center [167, 299] width 303 height 995
click at [1207, 16] on icon "back to header" at bounding box center [1202, 10] width 10 height 10
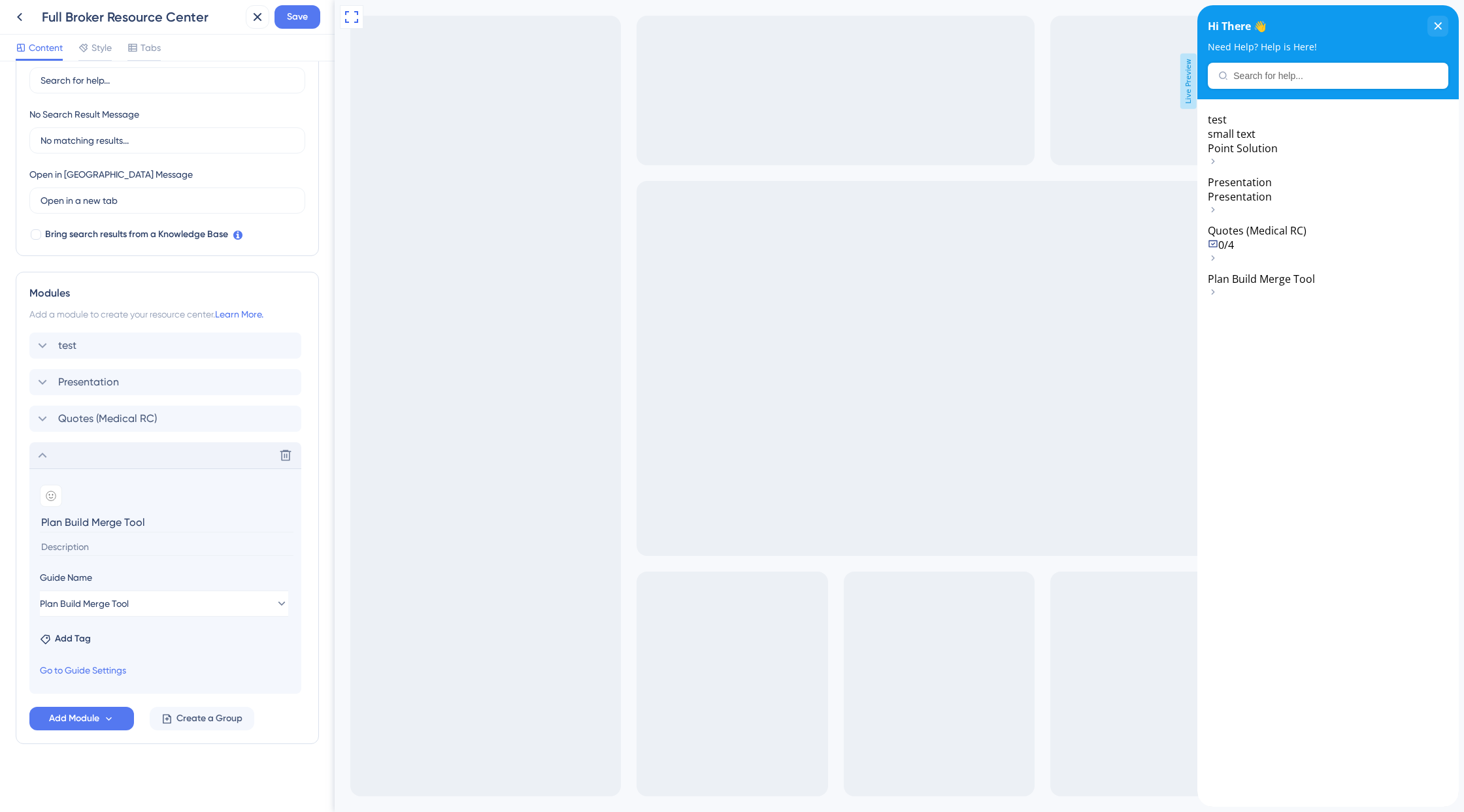
click at [39, 452] on icon at bounding box center [42, 455] width 15 height 15
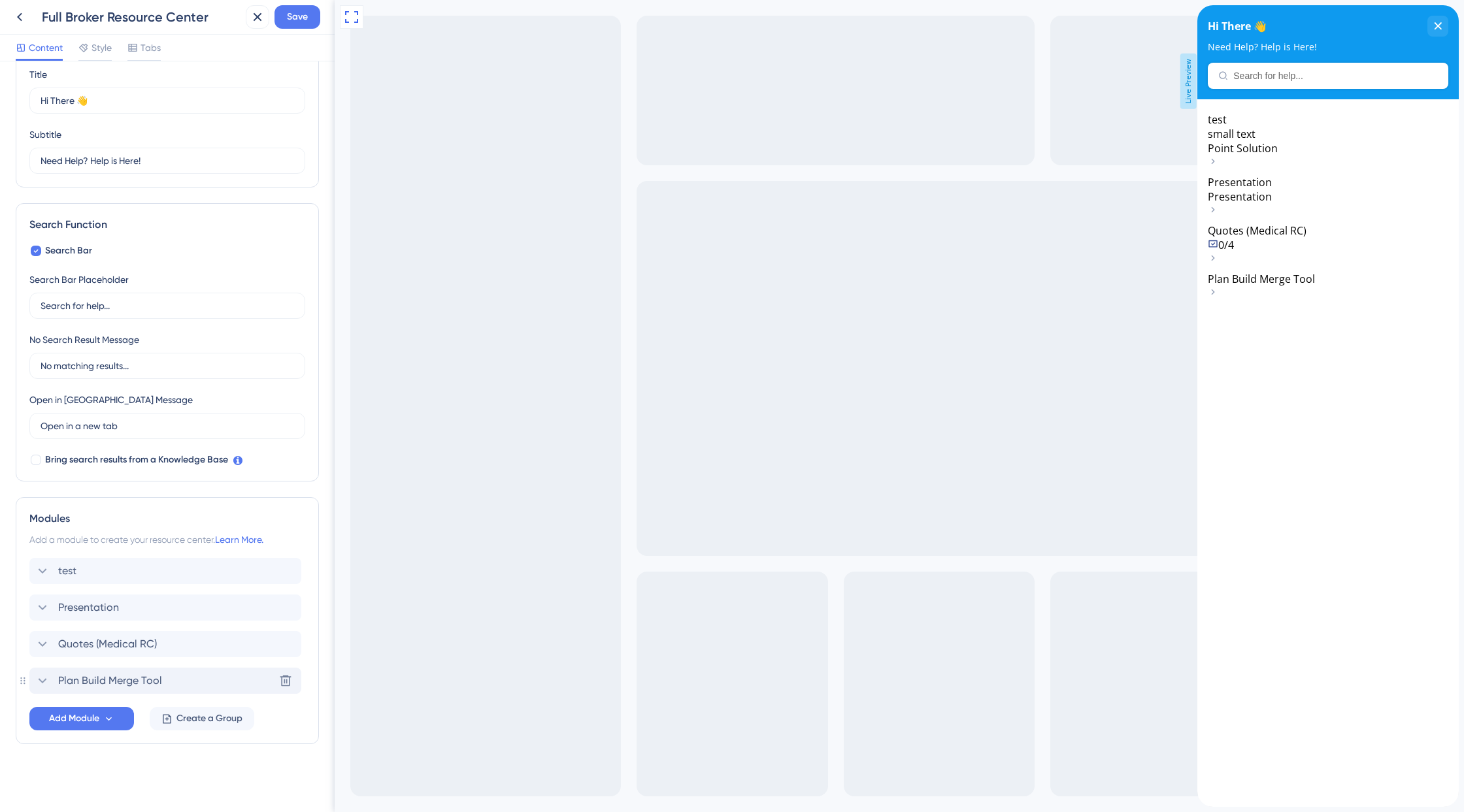
scroll to position [0, 0]
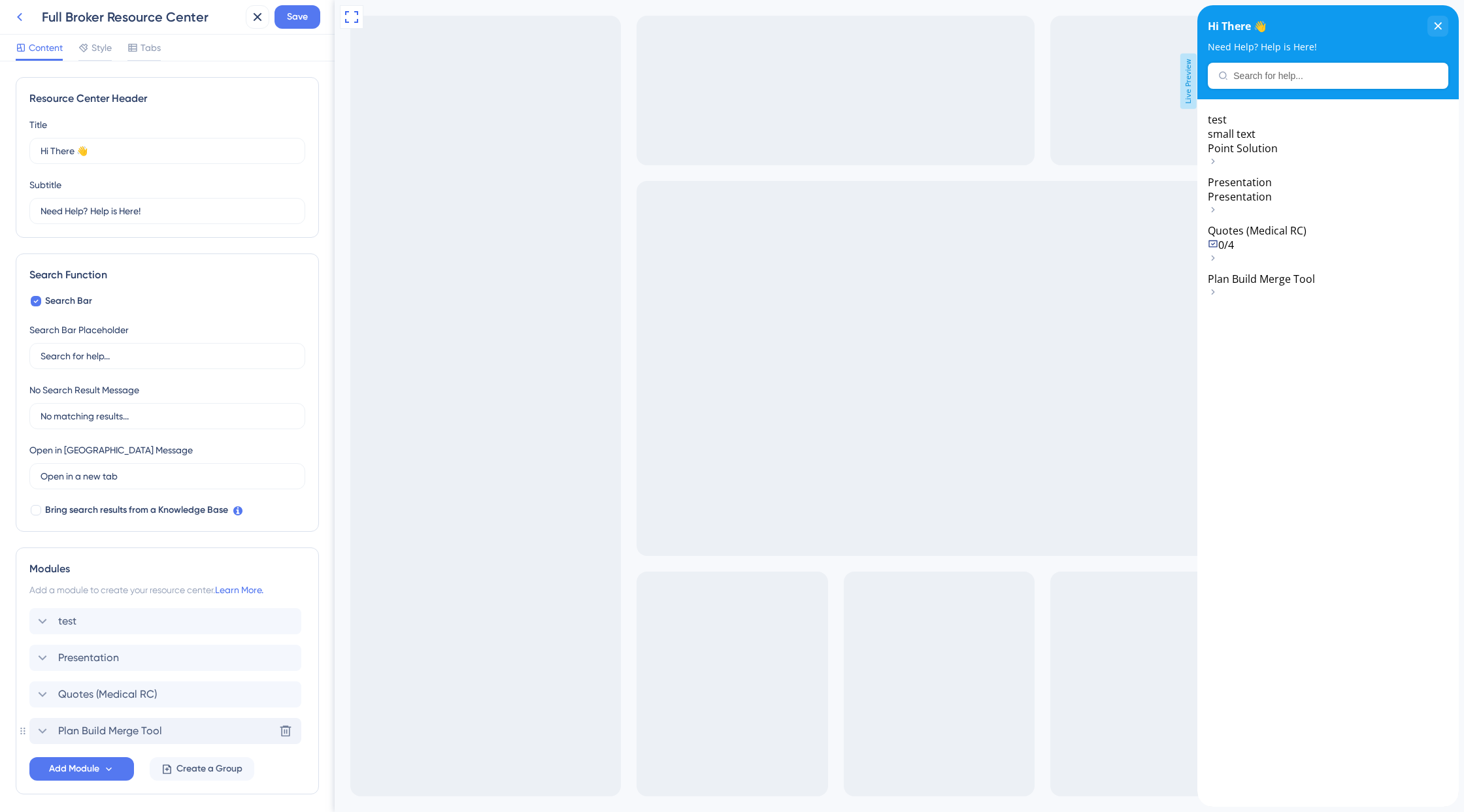
click at [17, 16] on icon at bounding box center [20, 16] width 5 height 8
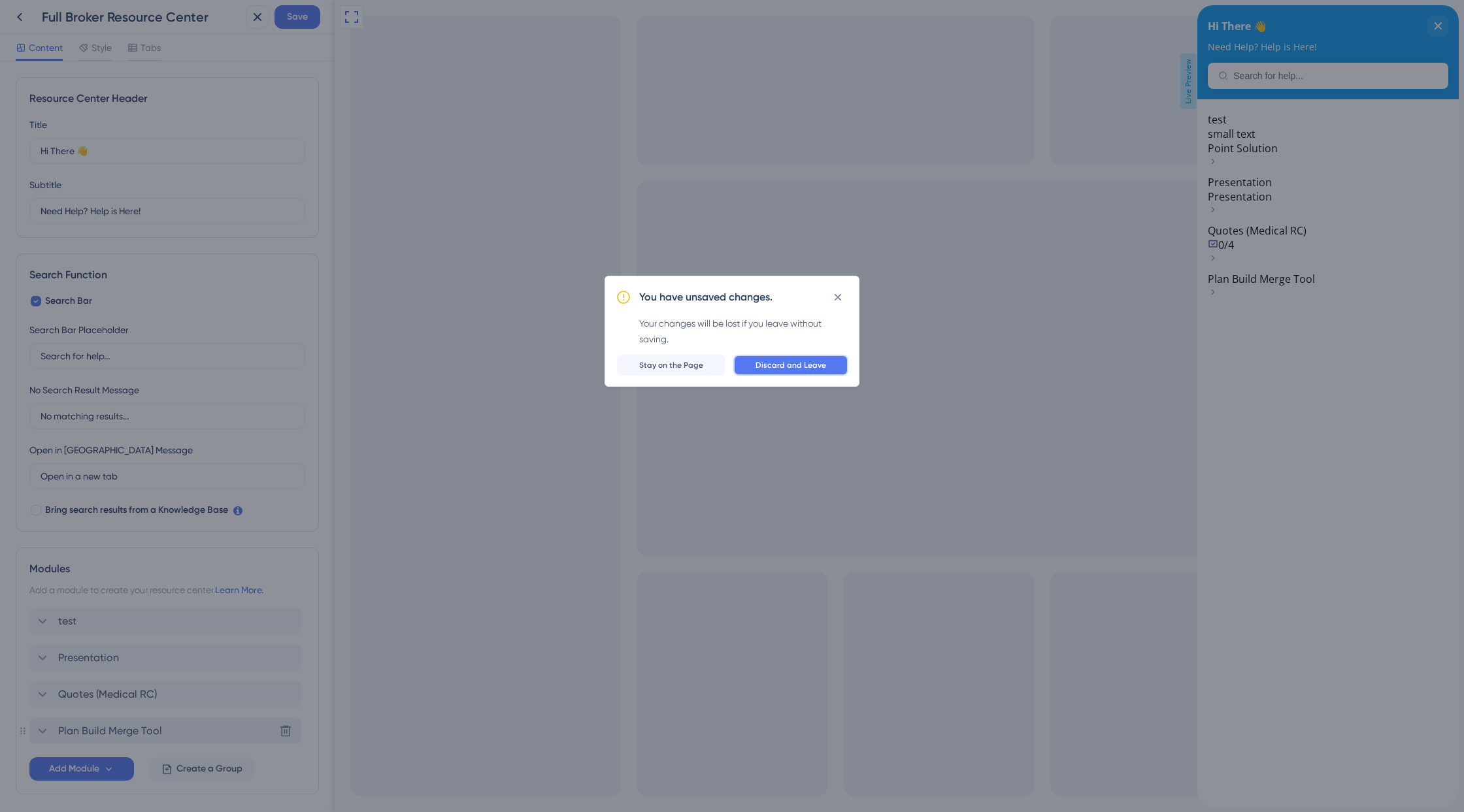
click at [781, 358] on button "Discard and Leave" at bounding box center [790, 365] width 115 height 21
